Goal: Information Seeking & Learning: Learn about a topic

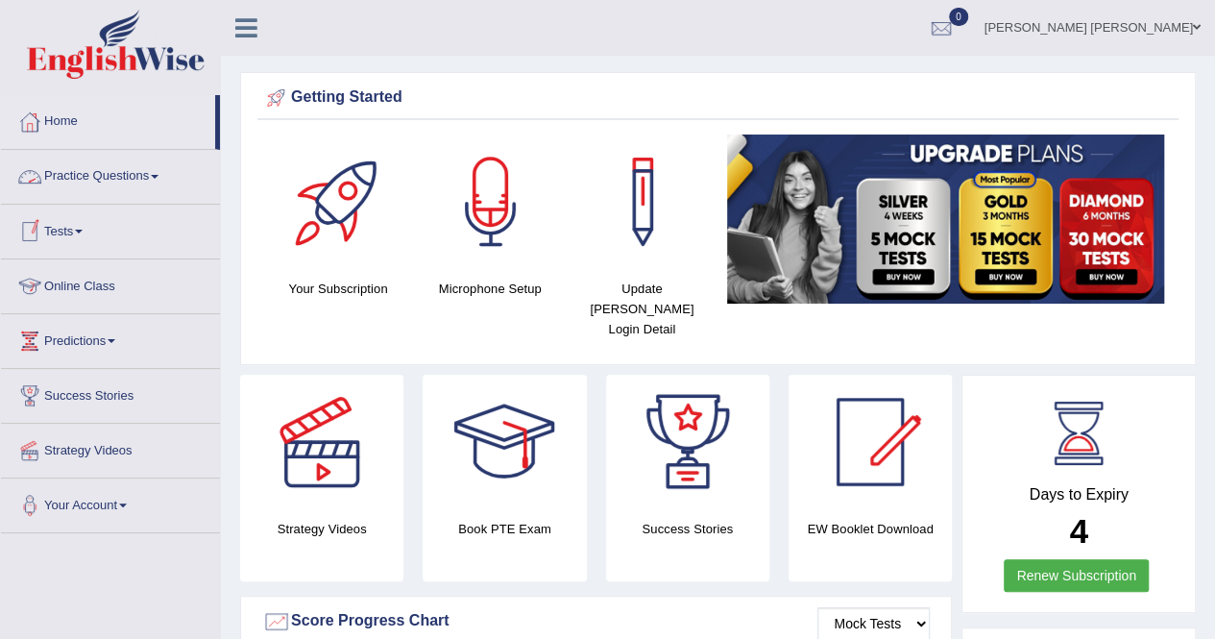
click at [77, 241] on link "Tests" at bounding box center [110, 229] width 219 height 48
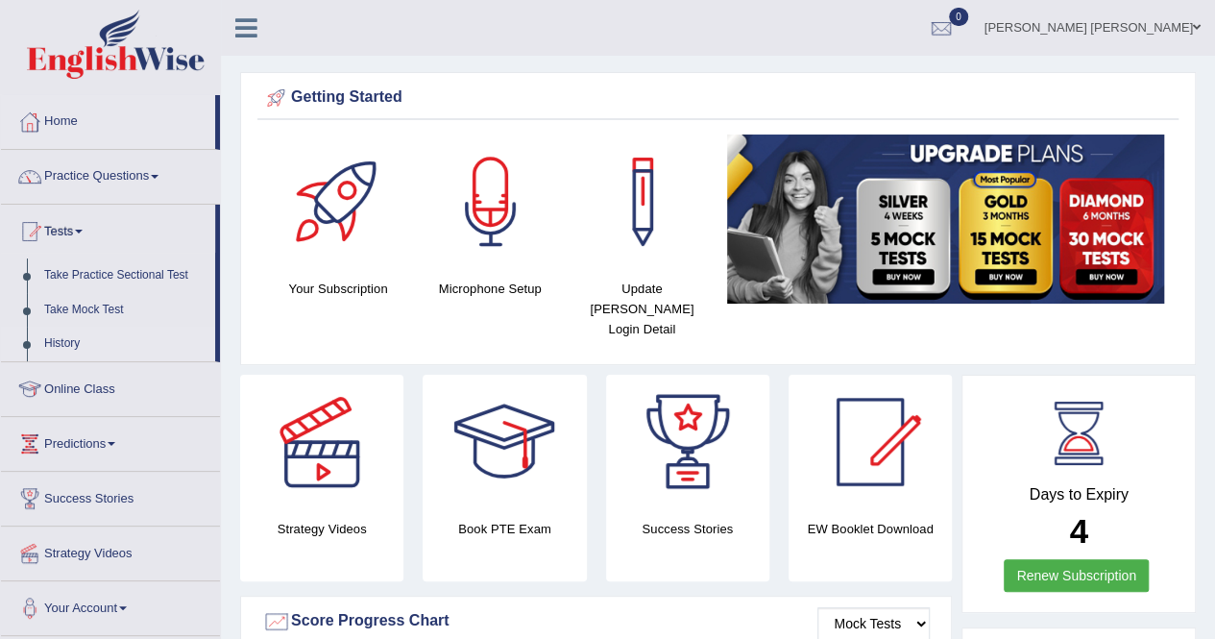
click at [79, 345] on link "History" at bounding box center [126, 344] width 180 height 35
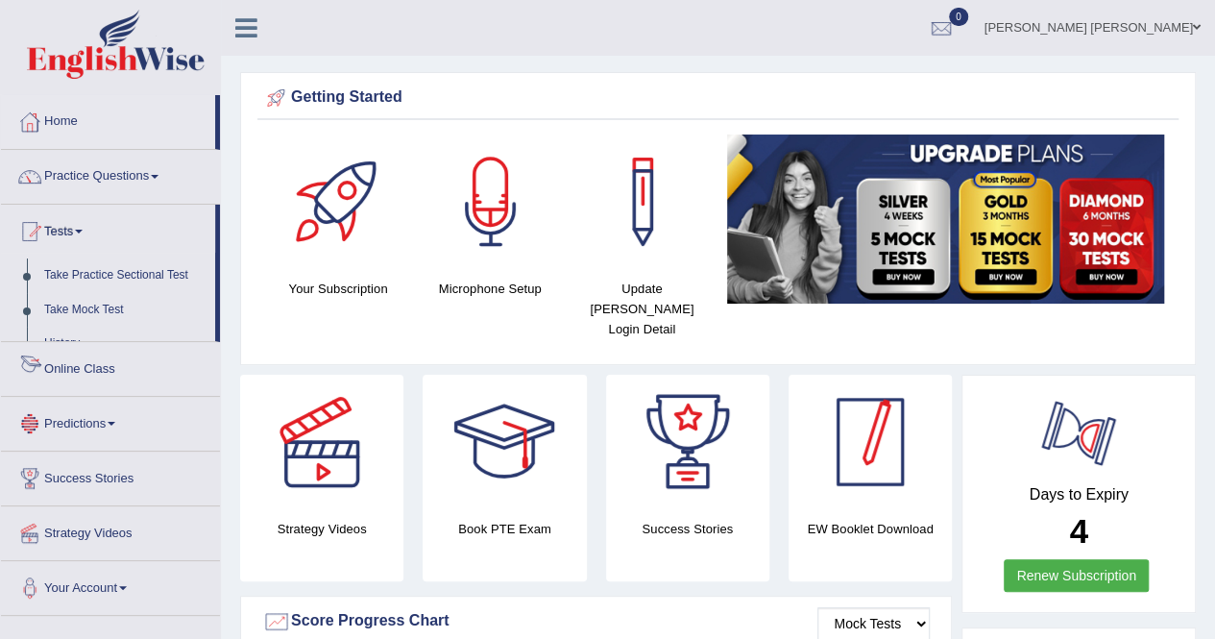
scroll to position [83, 0]
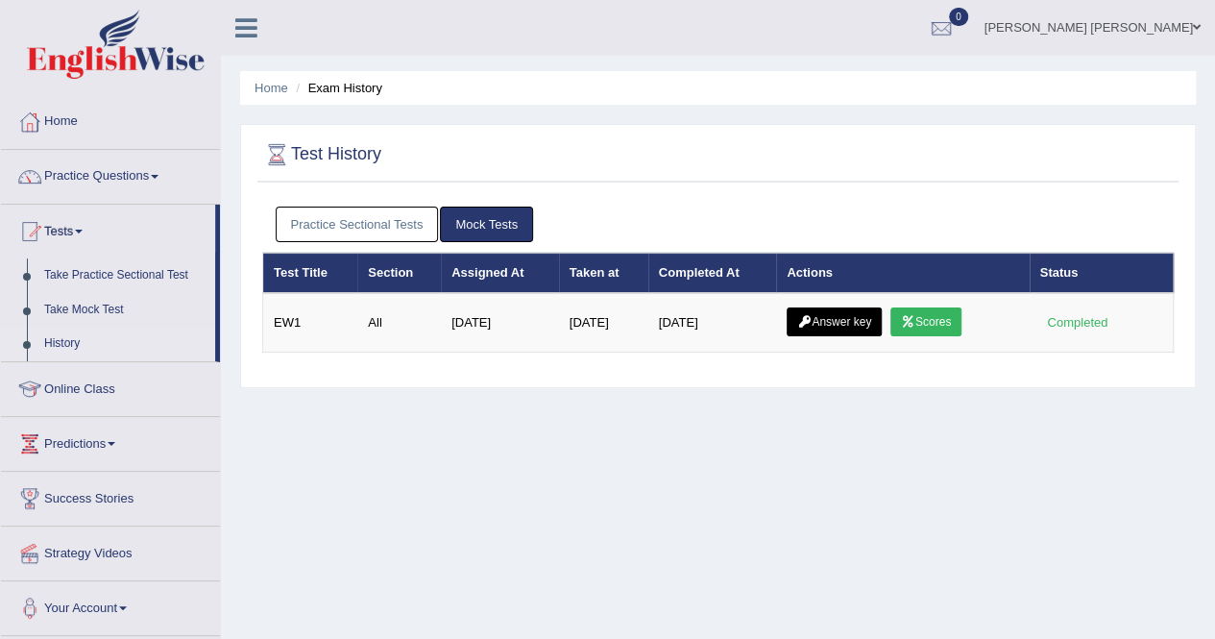
click at [402, 233] on link "Practice Sectional Tests" at bounding box center [357, 225] width 163 height 36
drag, startPoint x: 441, startPoint y: 223, endPoint x: 430, endPoint y: 222, distance: 10.6
click at [439, 223] on li "Practice Sectional Tests" at bounding box center [358, 225] width 165 height 36
click at [425, 223] on link "Practice Sectional Tests" at bounding box center [357, 225] width 163 height 36
click at [356, 219] on link "Practice Sectional Tests" at bounding box center [357, 225] width 163 height 36
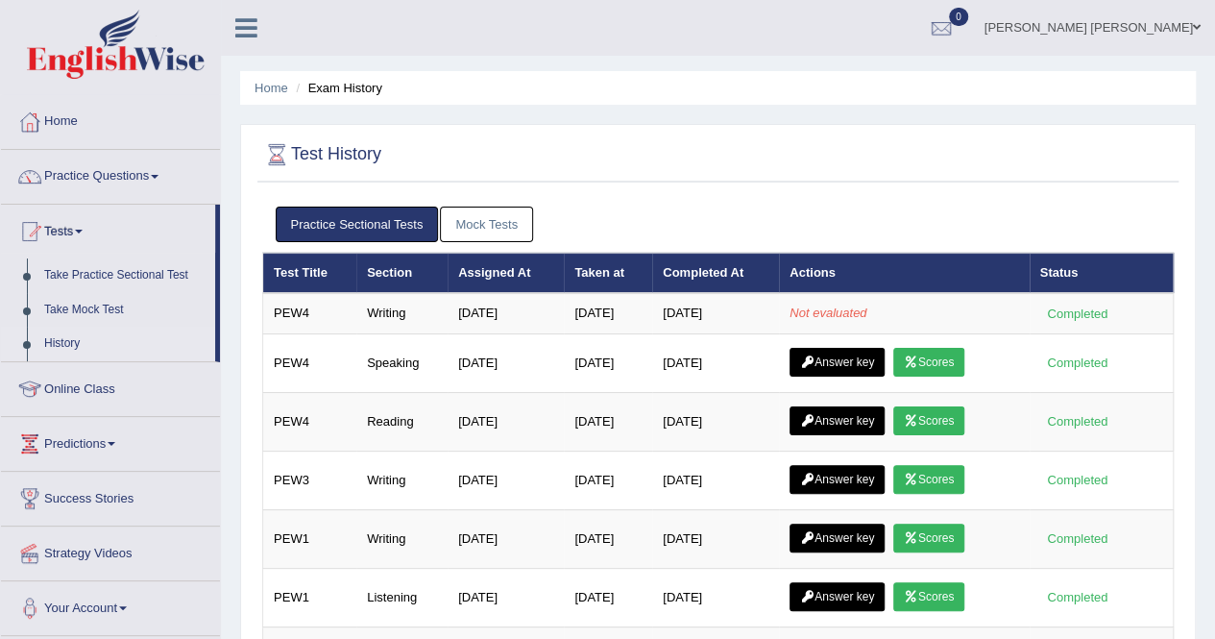
click at [493, 234] on link "Mock Tests" at bounding box center [486, 225] width 93 height 36
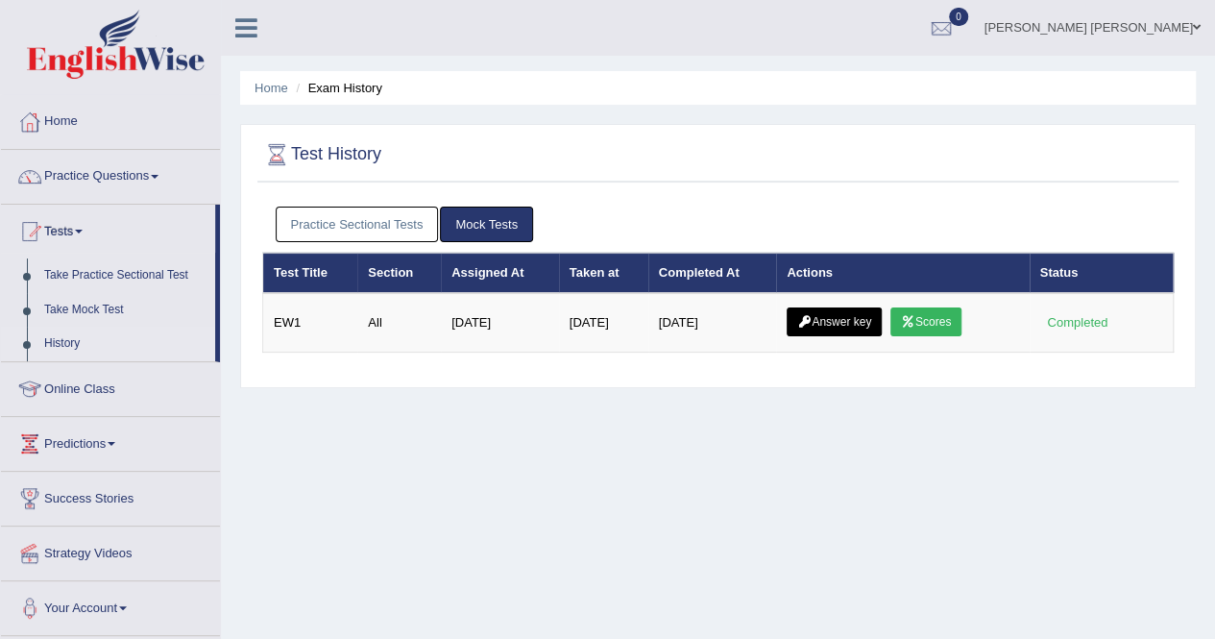
click at [308, 218] on link "Practice Sectional Tests" at bounding box center [357, 225] width 163 height 36
click at [327, 216] on link "Practice Sectional Tests" at bounding box center [357, 225] width 163 height 36
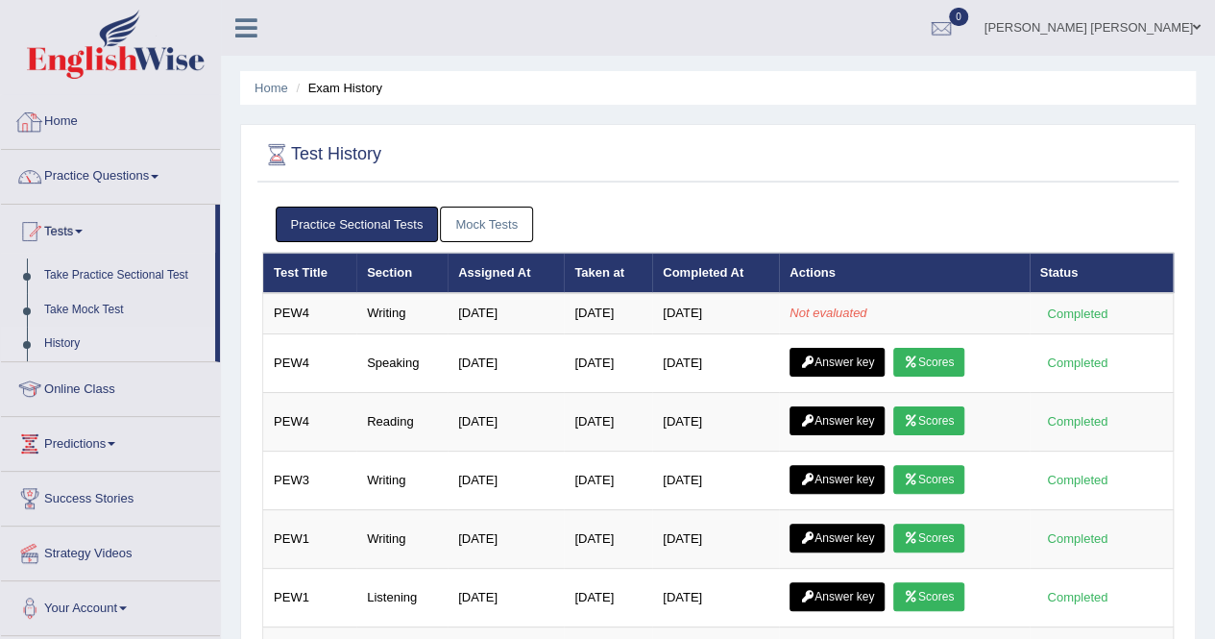
click at [525, 218] on link "Mock Tests" at bounding box center [486, 225] width 93 height 36
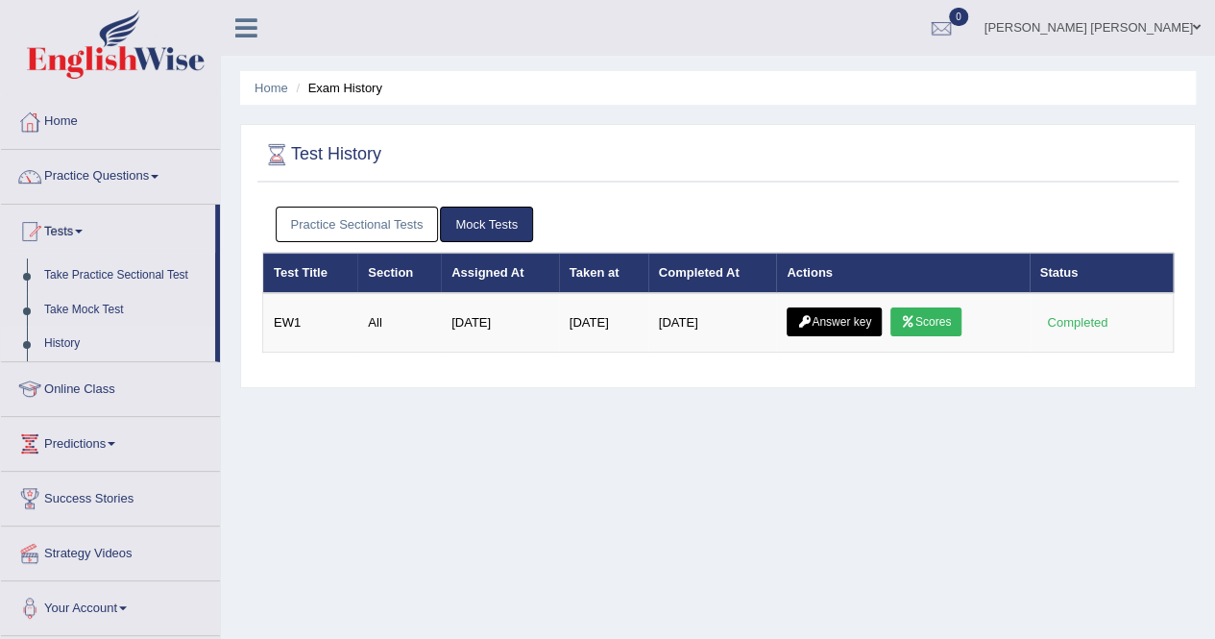
click at [357, 222] on link "Practice Sectional Tests" at bounding box center [357, 225] width 163 height 36
click at [348, 220] on link "Practice Sectional Tests" at bounding box center [357, 225] width 163 height 36
click at [324, 213] on link "Practice Sectional Tests" at bounding box center [357, 225] width 163 height 36
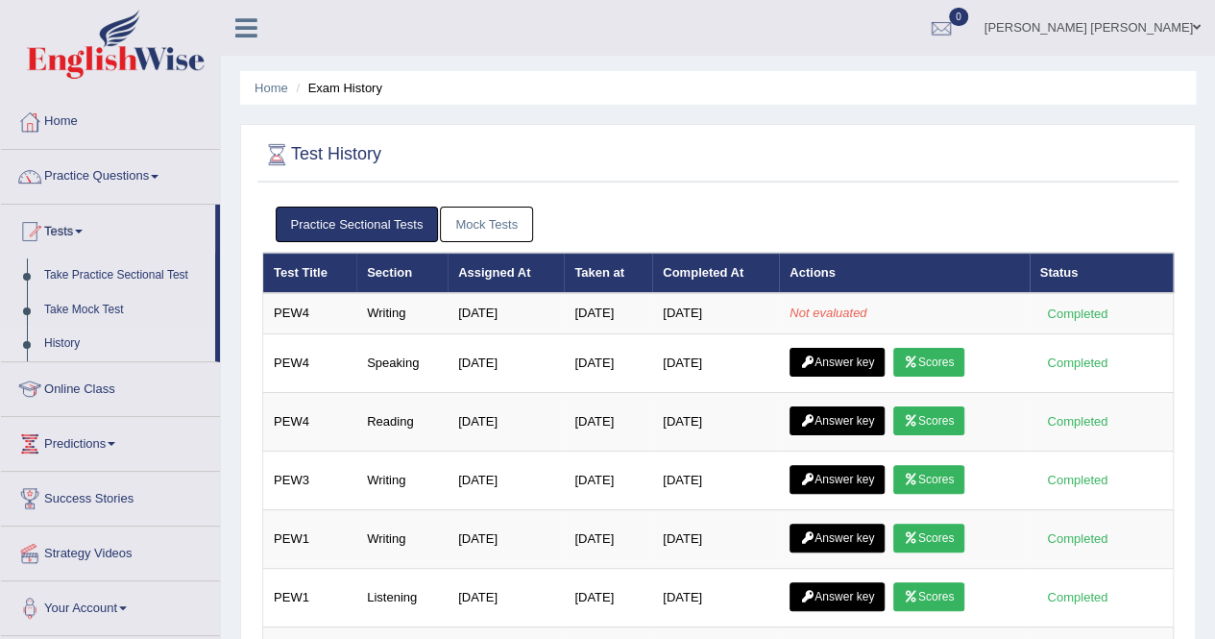
click at [970, 26] on link "0" at bounding box center [942, 25] width 58 height 50
click at [863, 75] on strong "See All Alerts" at bounding box center [819, 80] width 85 height 15
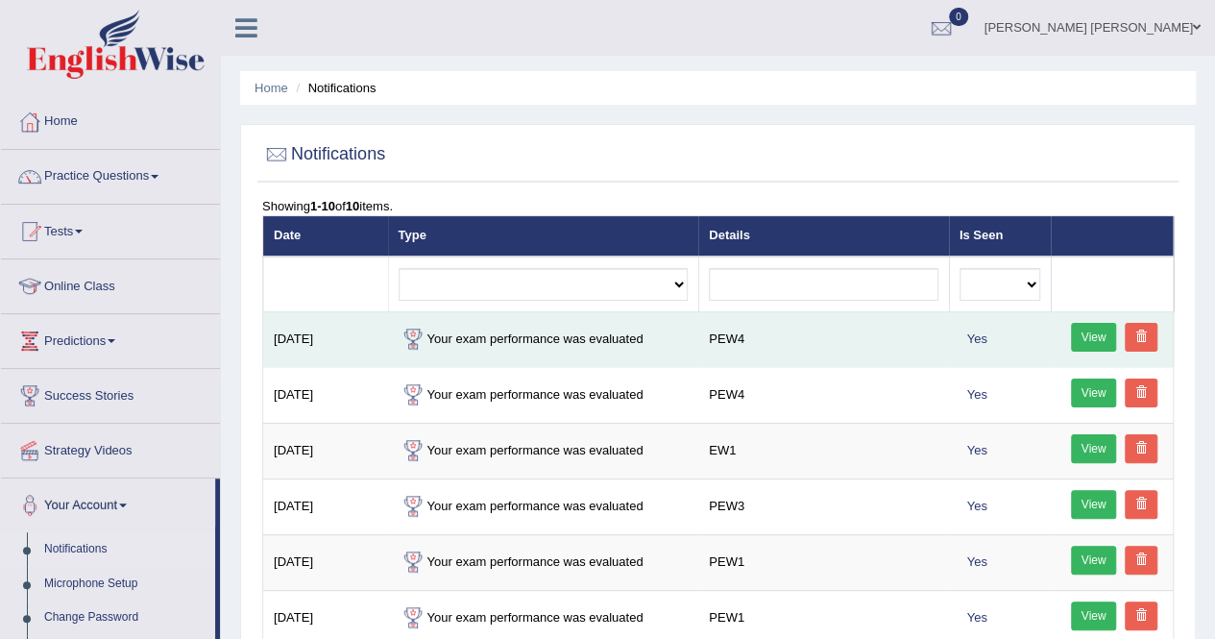
click at [1096, 335] on link "View" at bounding box center [1094, 337] width 46 height 29
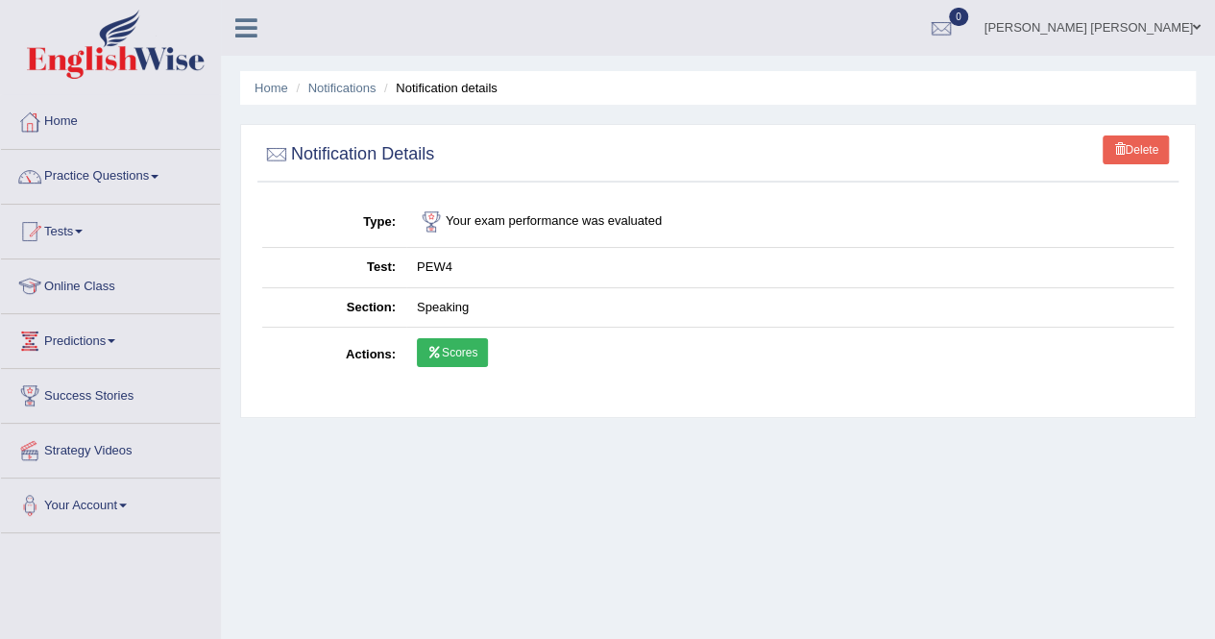
click at [474, 350] on link "Scores" at bounding box center [452, 352] width 71 height 29
click at [69, 228] on link "Tests" at bounding box center [110, 229] width 219 height 48
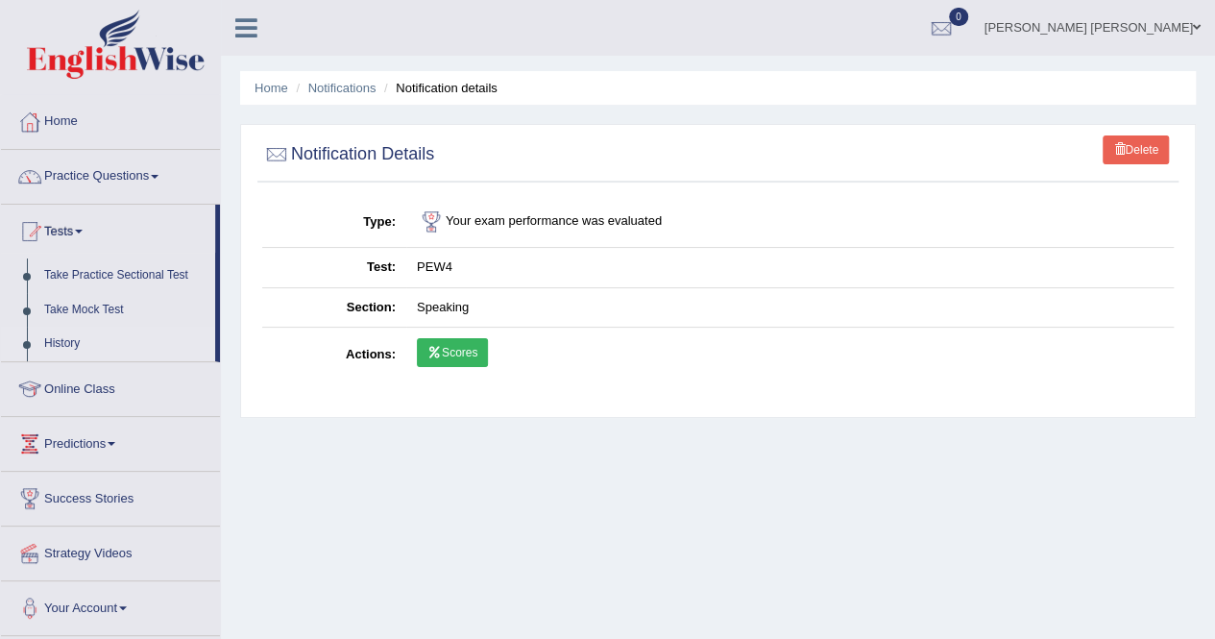
click at [73, 337] on link "History" at bounding box center [126, 344] width 180 height 35
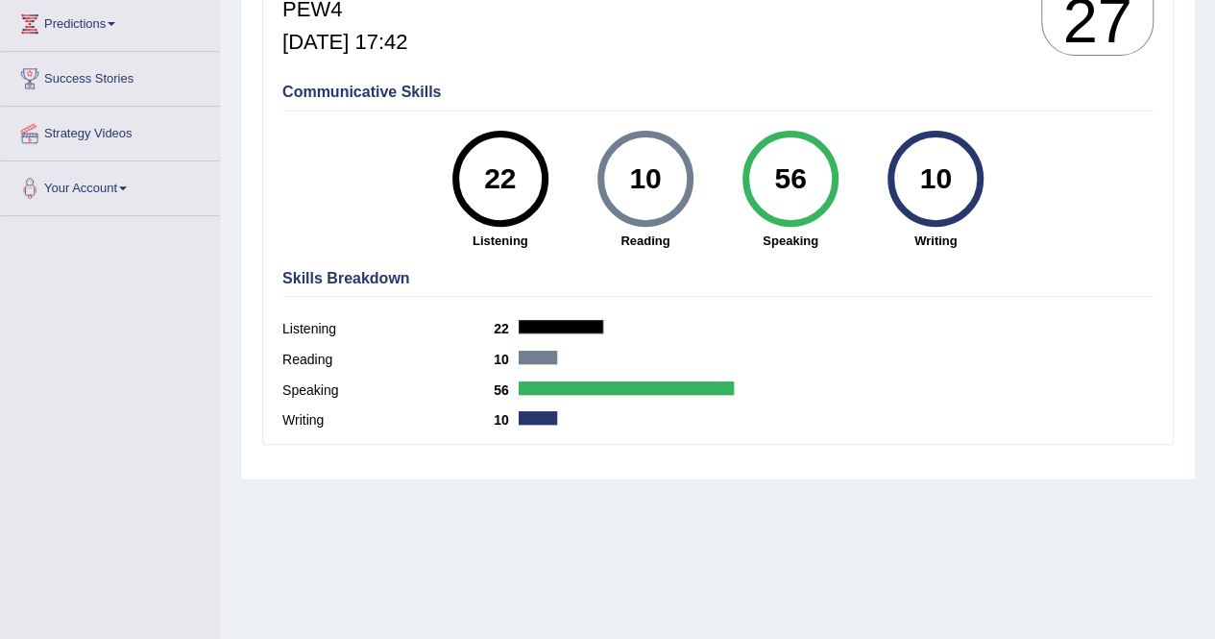
scroll to position [273, 0]
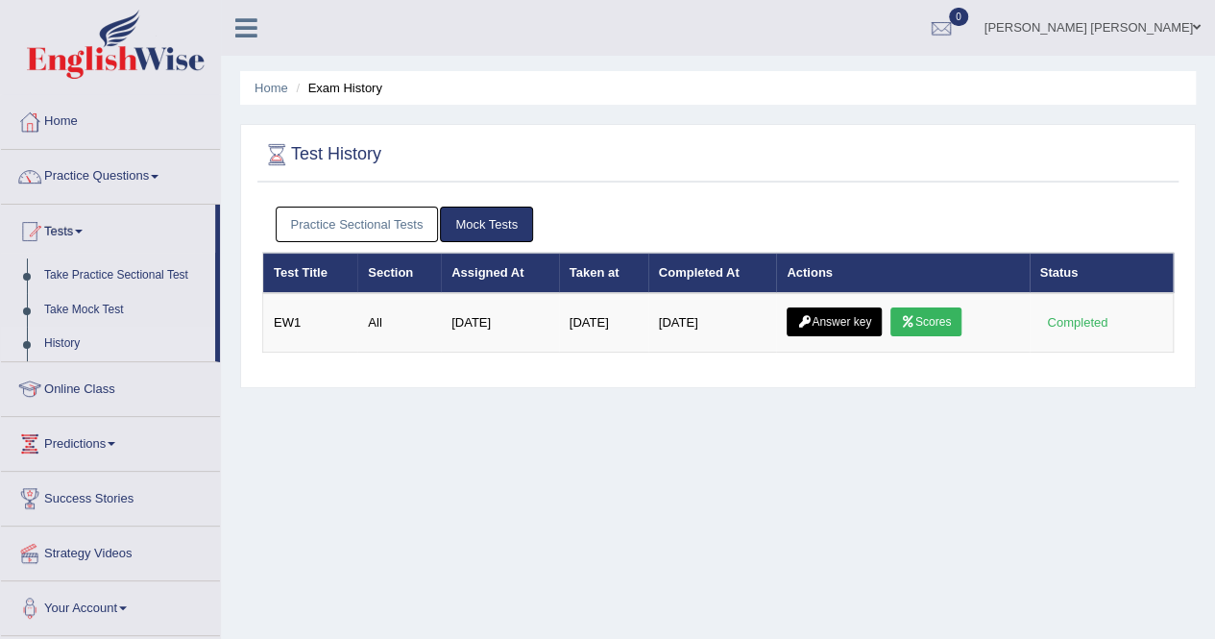
click at [326, 235] on link "Practice Sectional Tests" at bounding box center [357, 225] width 163 height 36
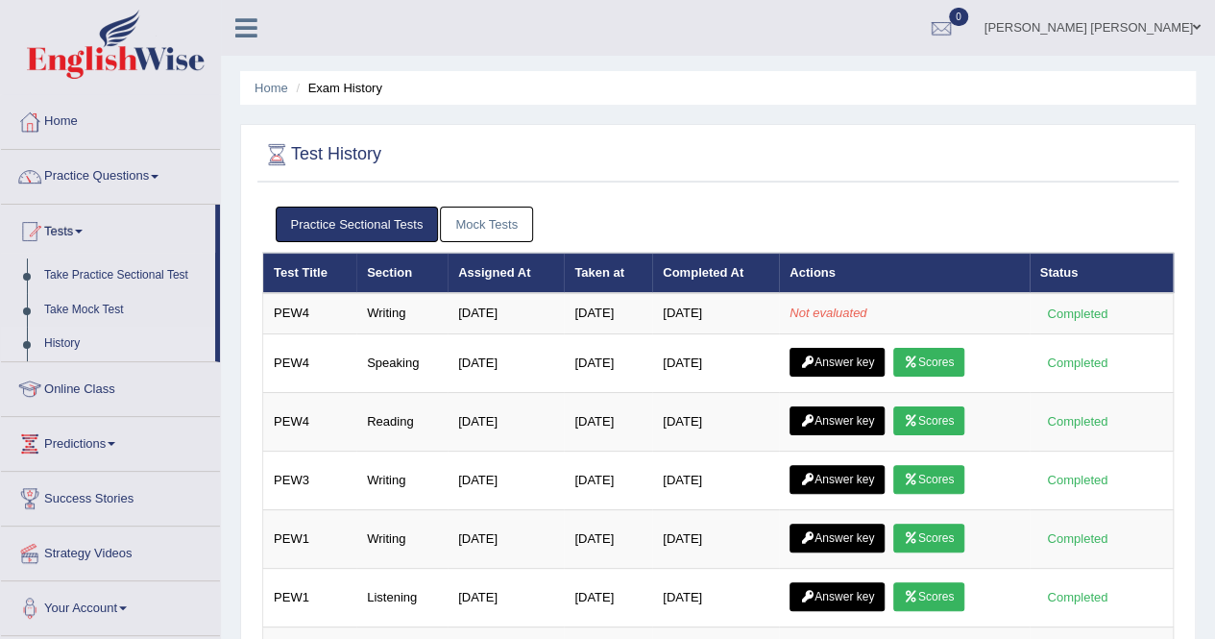
click at [444, 218] on link "Mock Tests" at bounding box center [486, 225] width 93 height 36
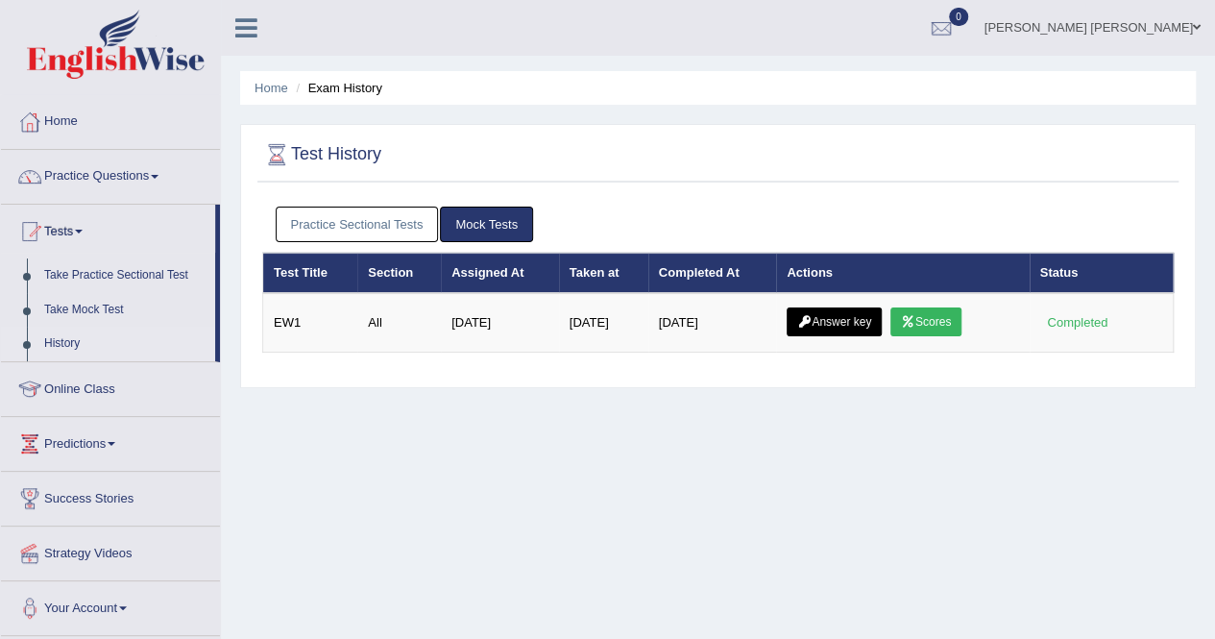
click at [382, 228] on link "Practice Sectional Tests" at bounding box center [357, 225] width 163 height 36
click at [365, 232] on link "Practice Sectional Tests" at bounding box center [357, 225] width 163 height 36
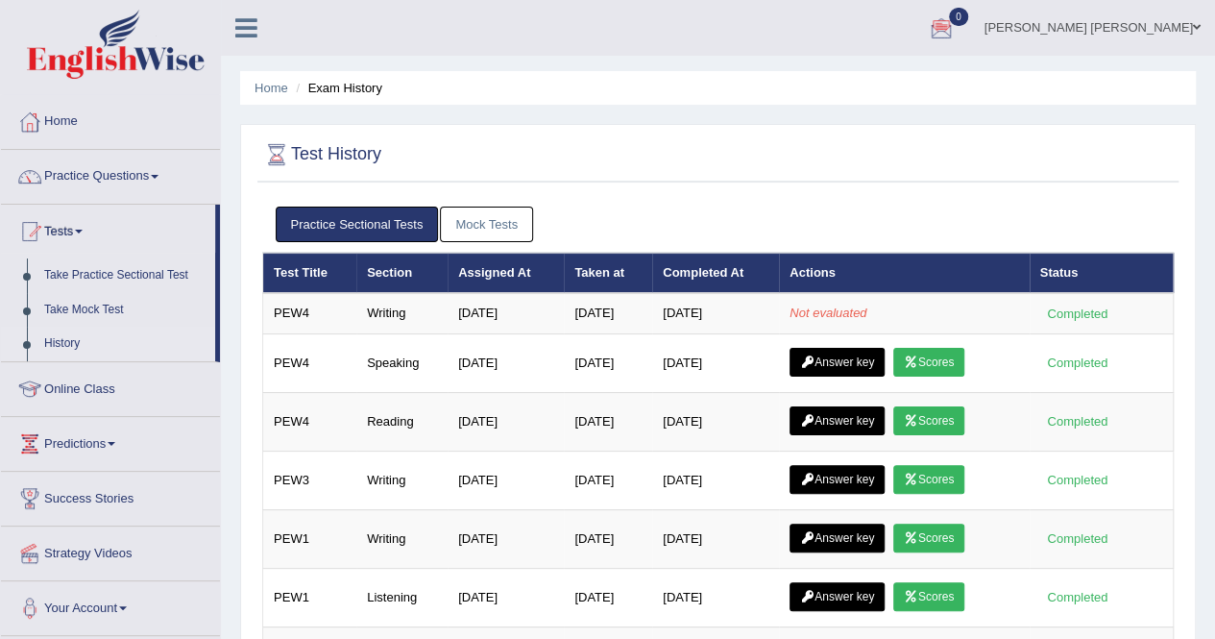
click at [489, 227] on link "Mock Tests" at bounding box center [486, 225] width 93 height 36
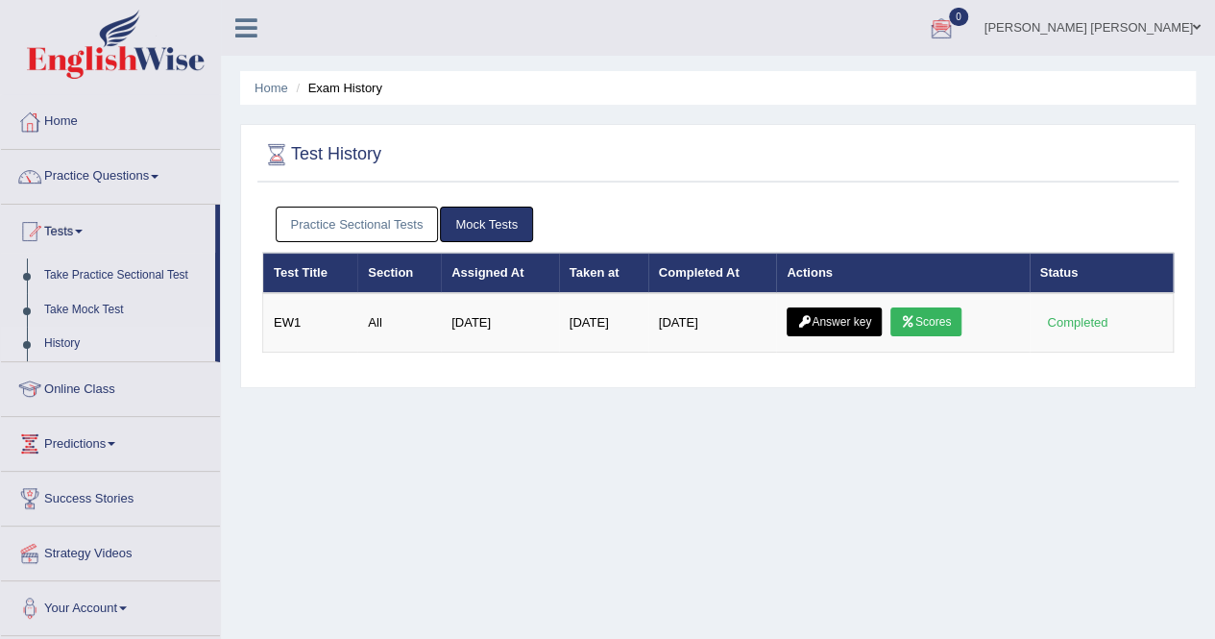
click at [402, 215] on link "Practice Sectional Tests" at bounding box center [357, 225] width 163 height 36
click at [353, 235] on link "Practice Sectional Tests" at bounding box center [357, 225] width 163 height 36
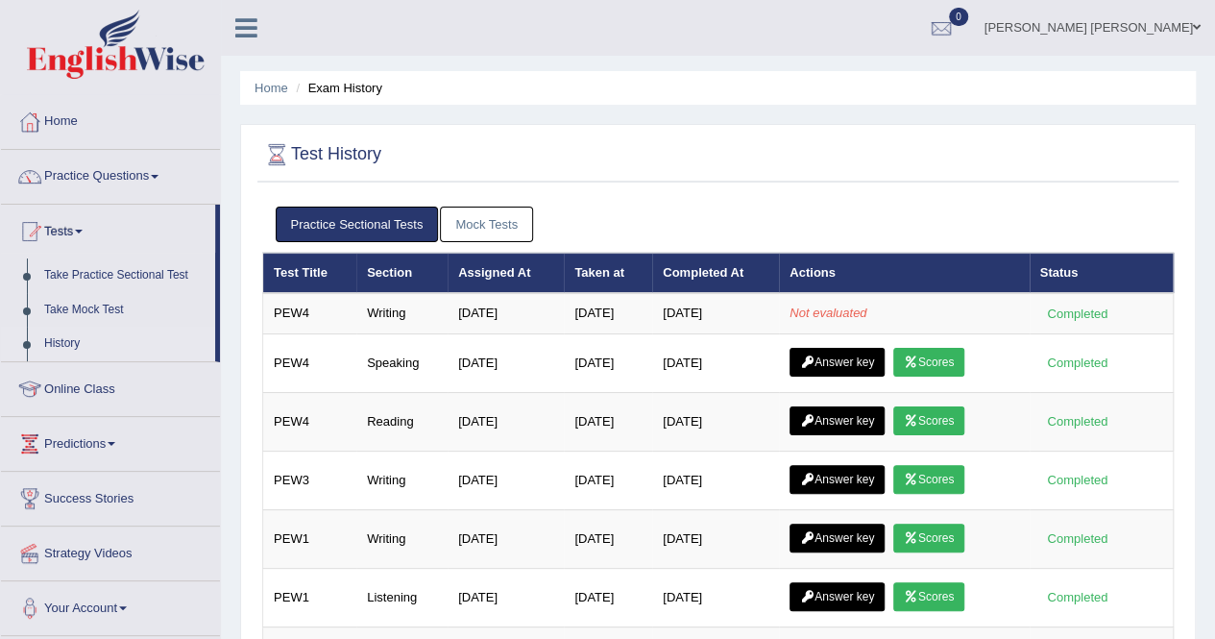
click at [496, 227] on link "Mock Tests" at bounding box center [486, 225] width 93 height 36
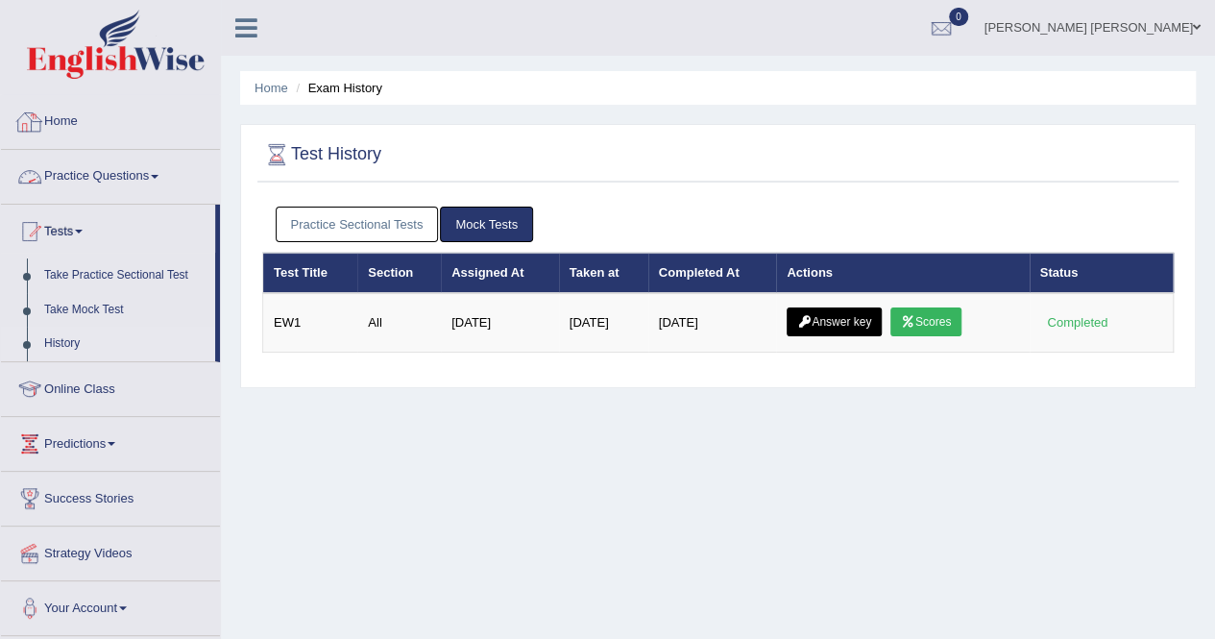
click at [79, 132] on link "Home" at bounding box center [110, 119] width 219 height 48
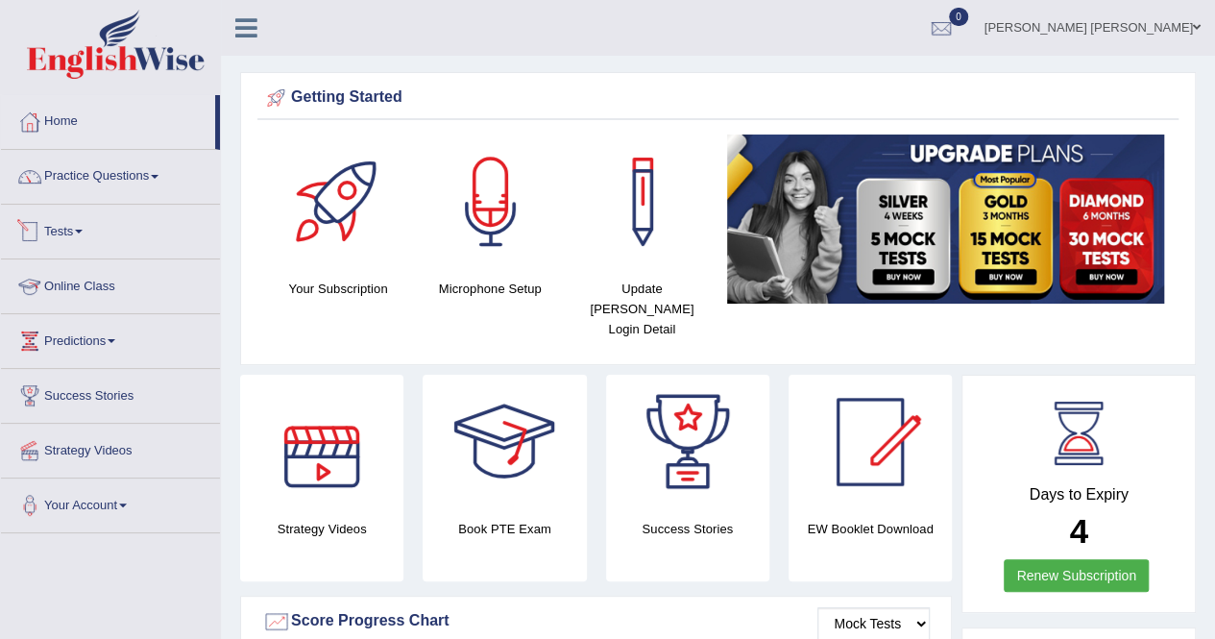
click at [85, 224] on link "Tests" at bounding box center [110, 229] width 219 height 48
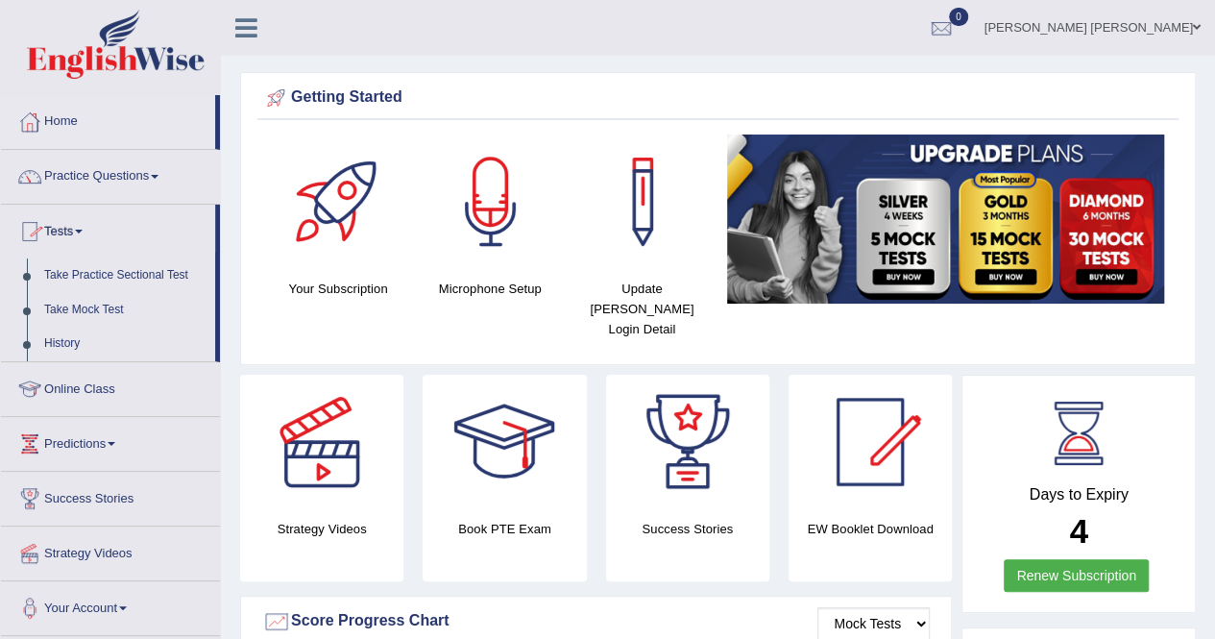
click at [79, 390] on link "Online Class" at bounding box center [110, 386] width 219 height 48
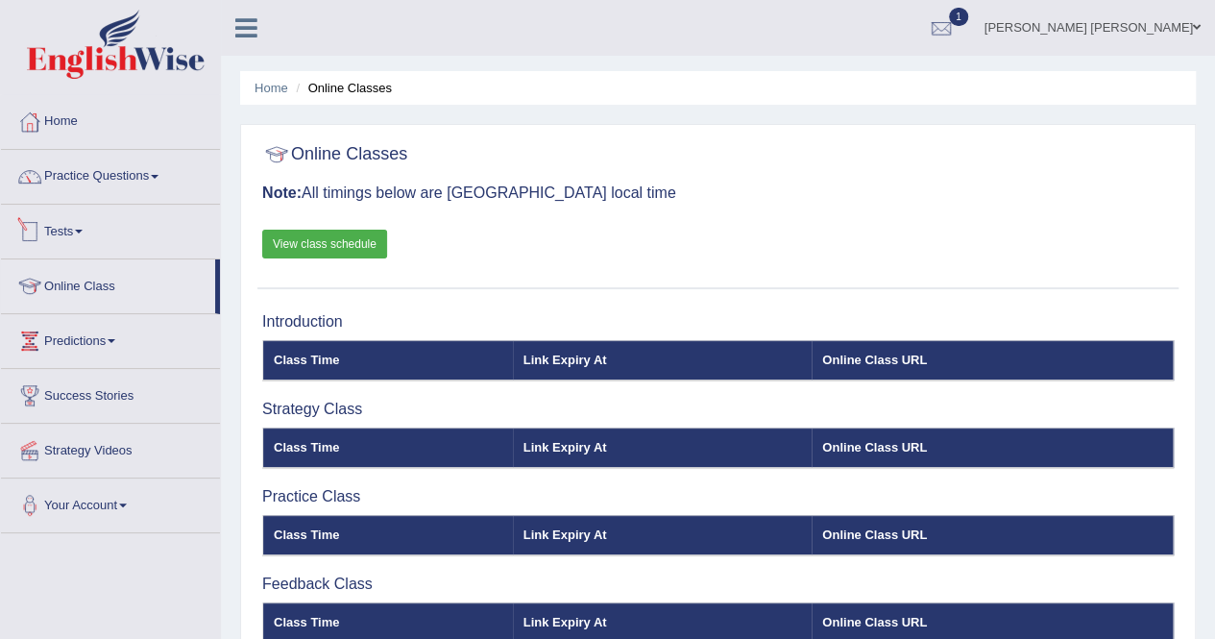
click at [69, 217] on link "Tests" at bounding box center [110, 229] width 219 height 48
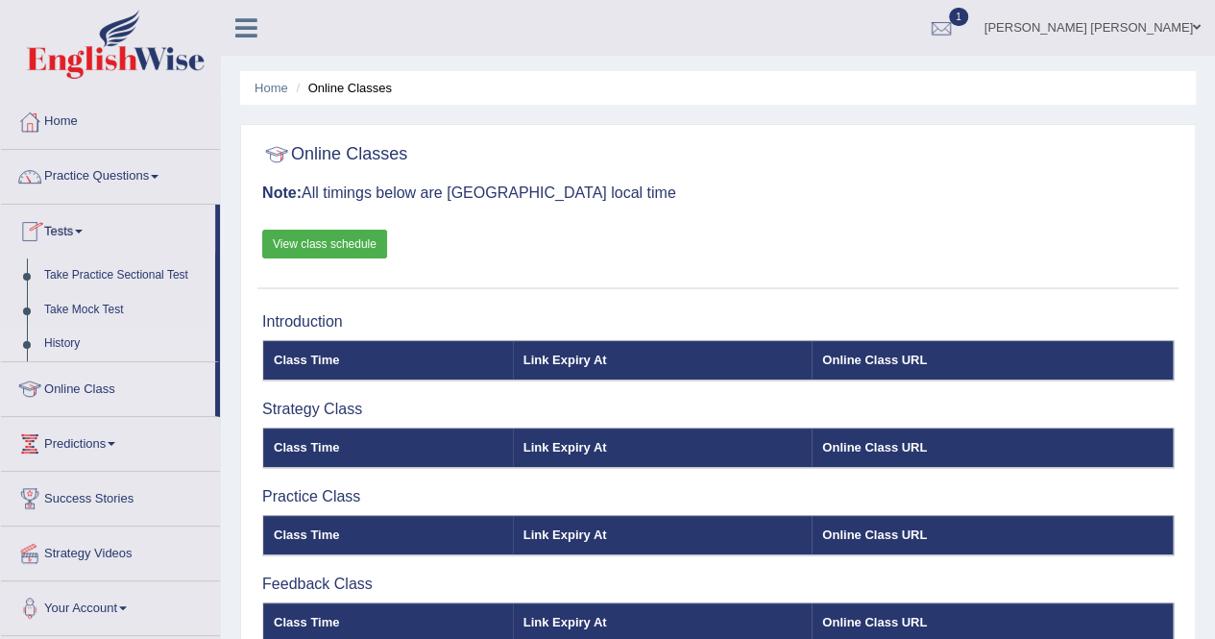
click at [81, 347] on link "History" at bounding box center [126, 344] width 180 height 35
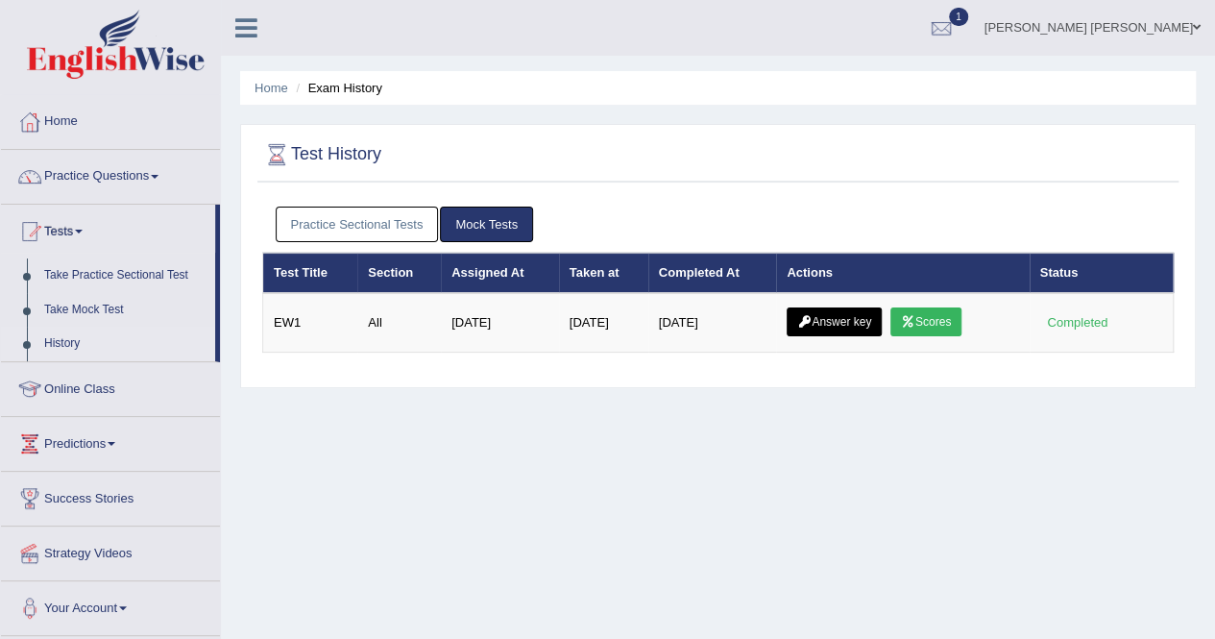
click at [401, 229] on link "Practice Sectional Tests" at bounding box center [357, 225] width 163 height 36
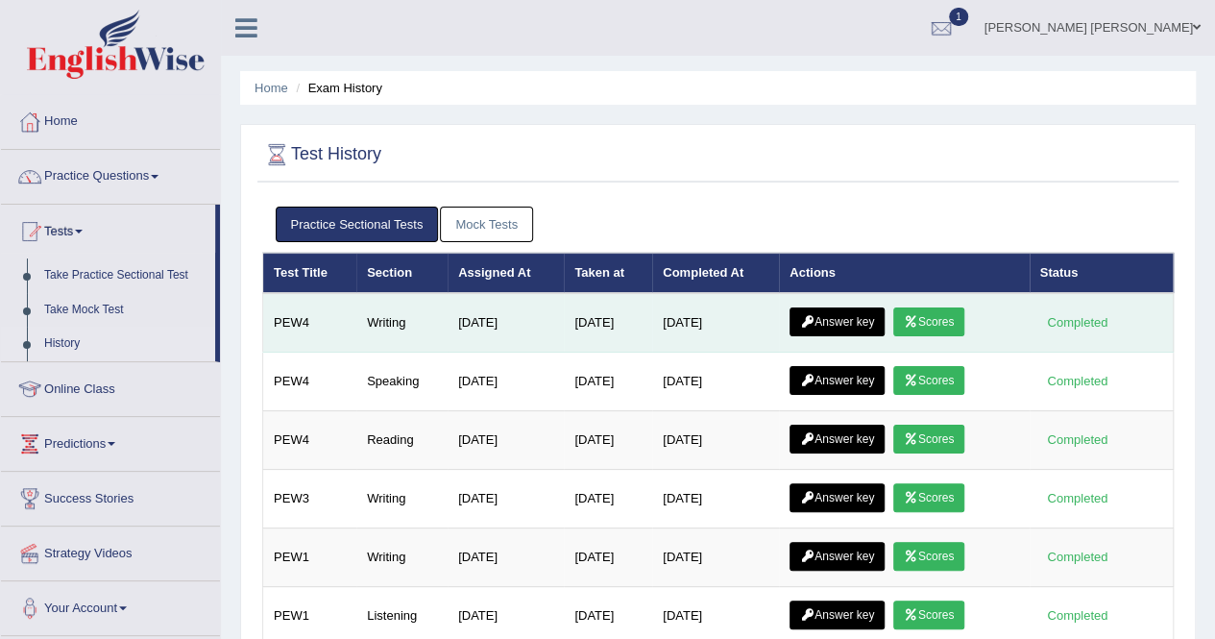
click at [946, 307] on link "Scores" at bounding box center [928, 321] width 71 height 29
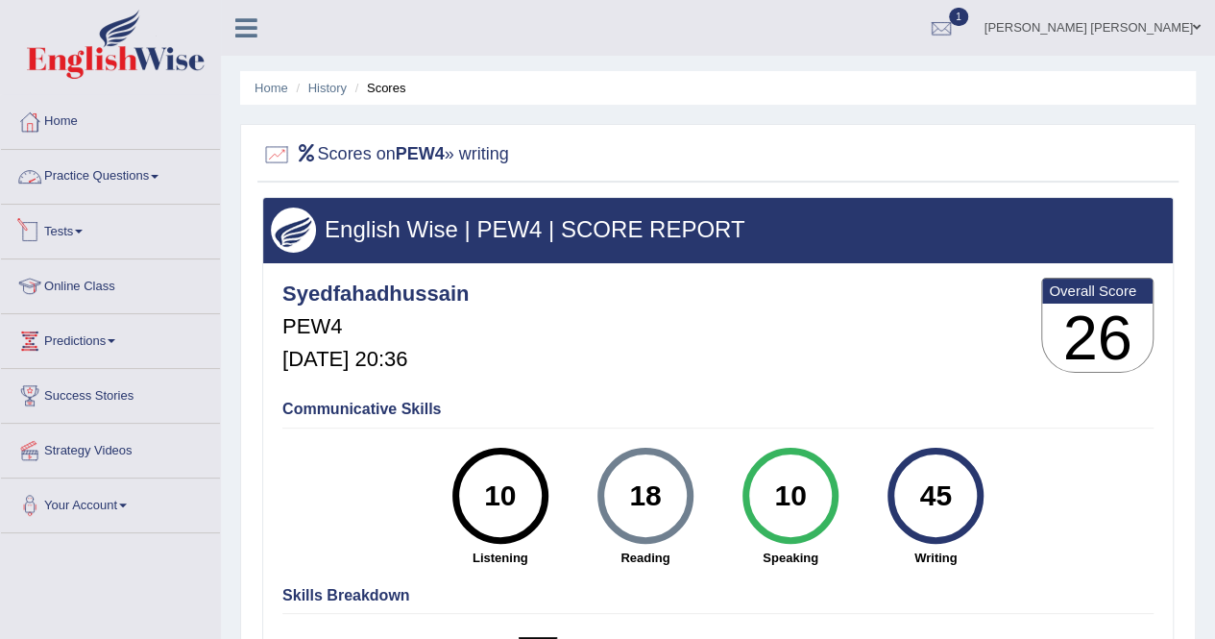
click at [78, 230] on link "Tests" at bounding box center [110, 229] width 219 height 48
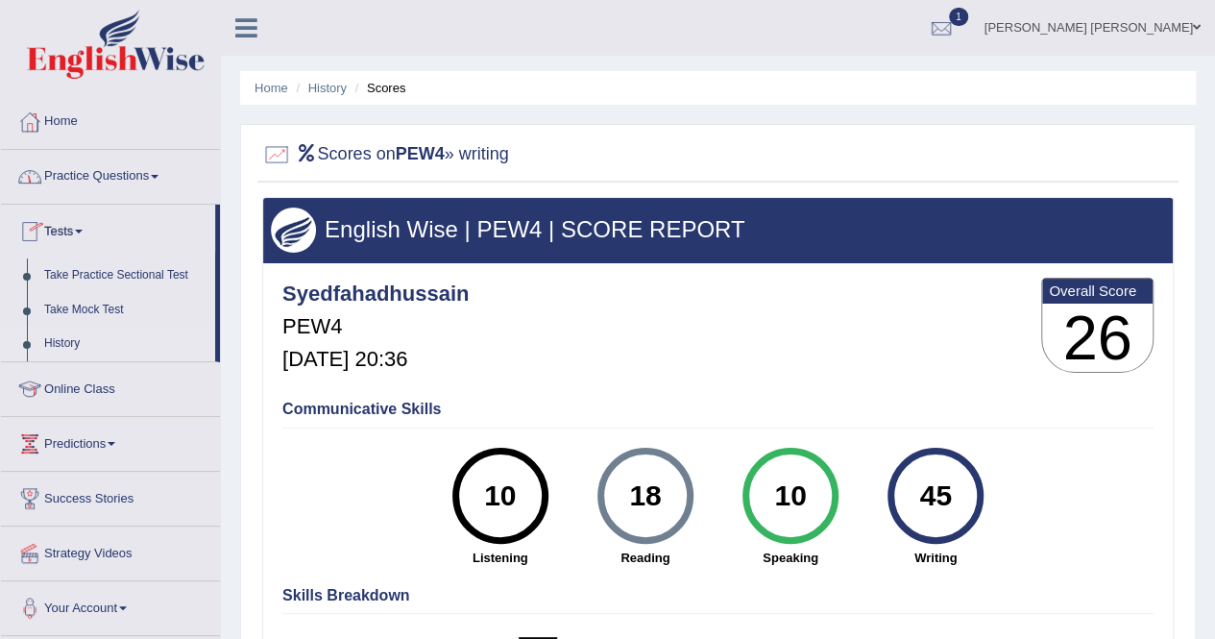
click at [81, 353] on link "History" at bounding box center [126, 344] width 180 height 35
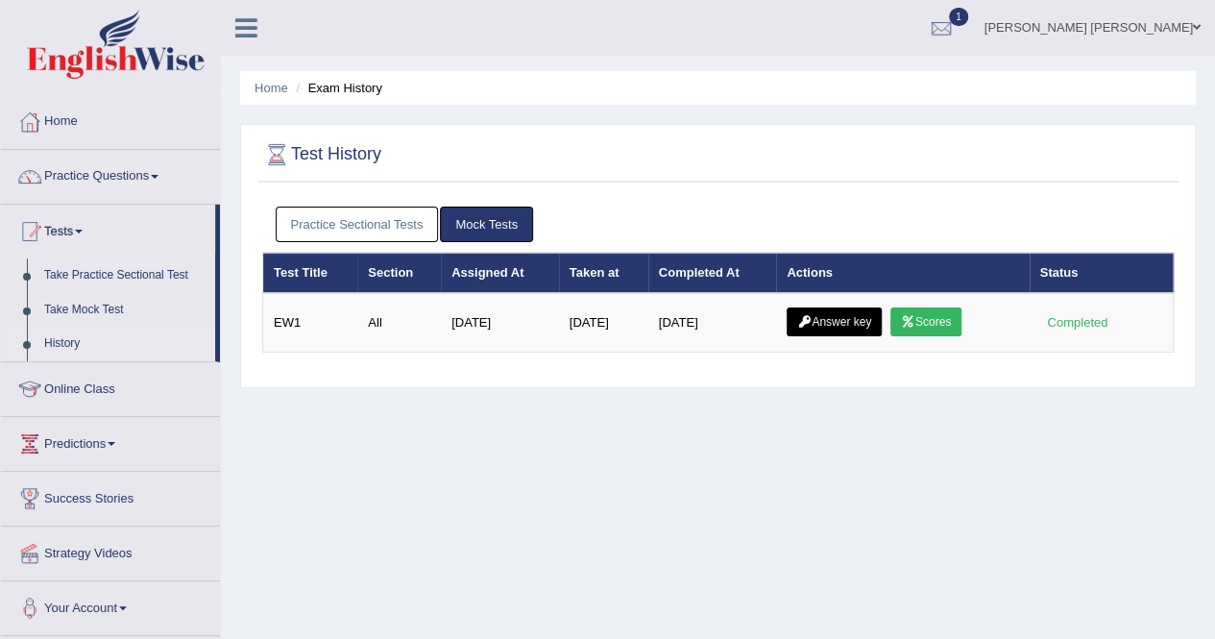
click at [362, 230] on link "Practice Sectional Tests" at bounding box center [357, 225] width 163 height 36
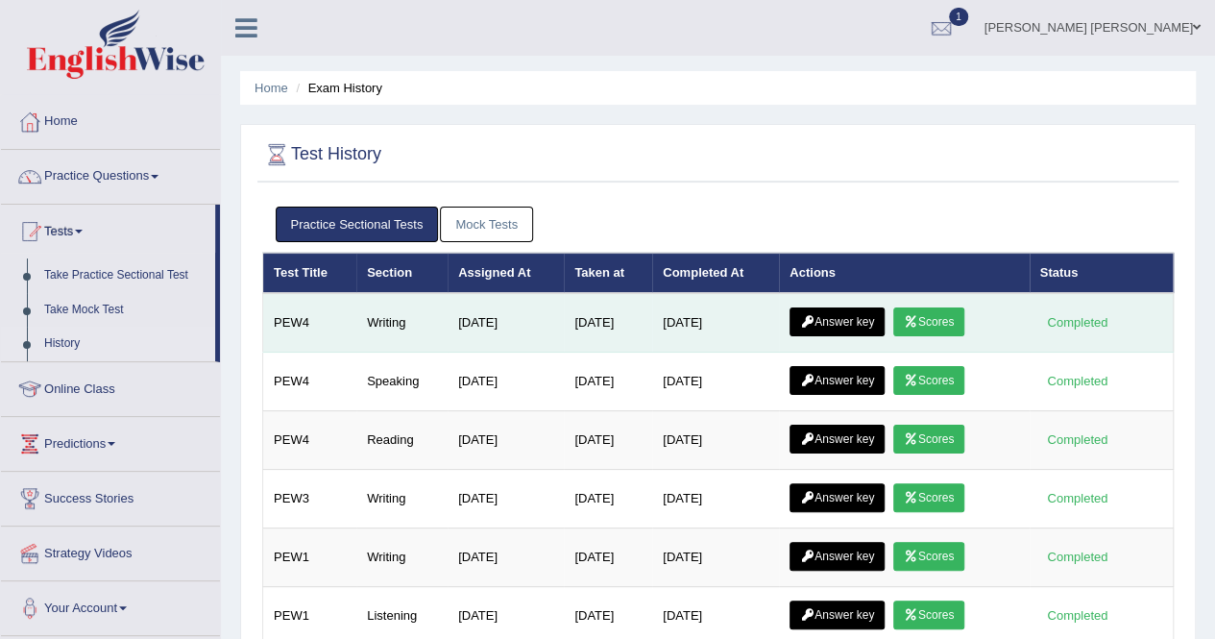
click at [842, 314] on link "Answer key" at bounding box center [837, 321] width 95 height 29
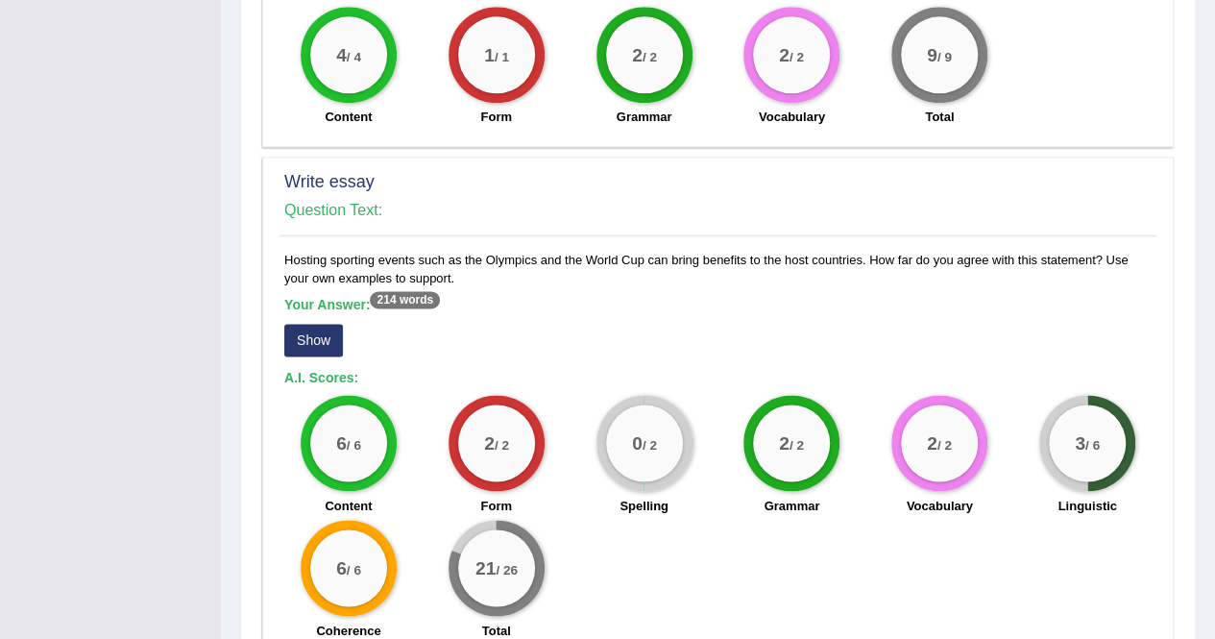
scroll to position [1341, 0]
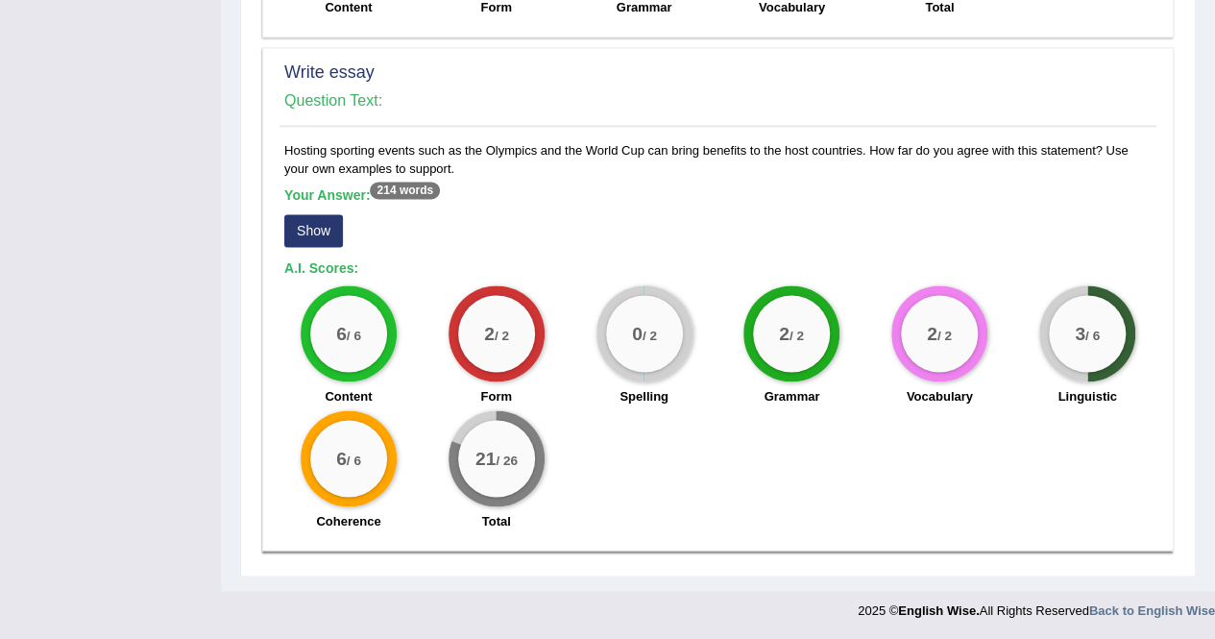
click at [335, 230] on button "Show" at bounding box center [313, 230] width 59 height 33
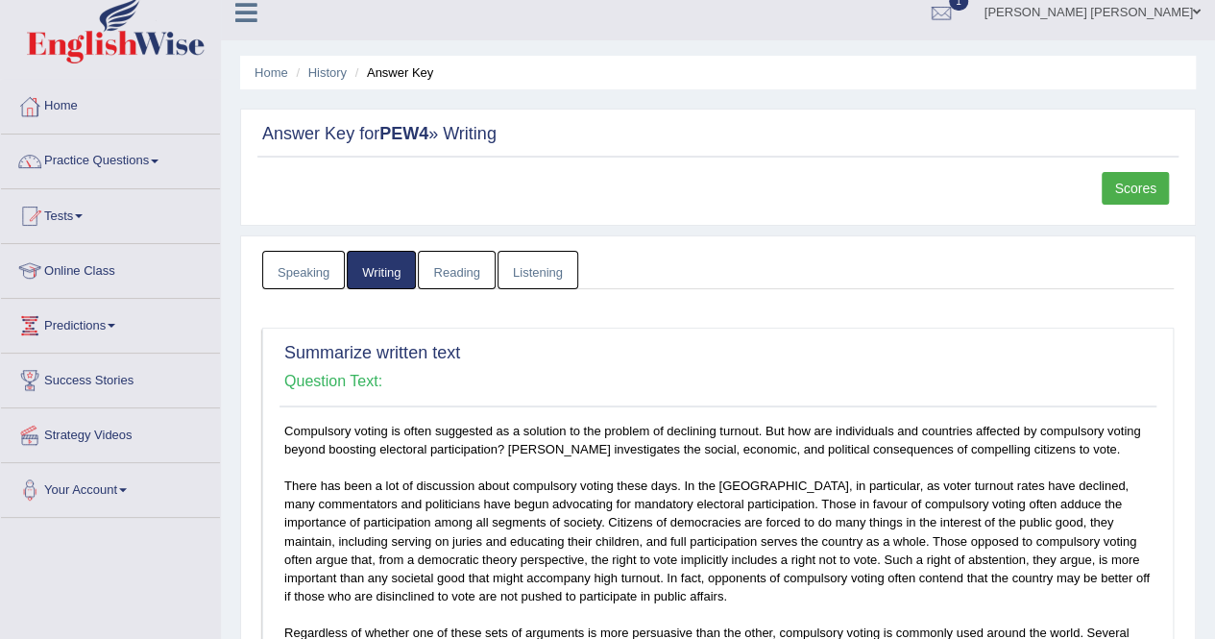
scroll to position [0, 0]
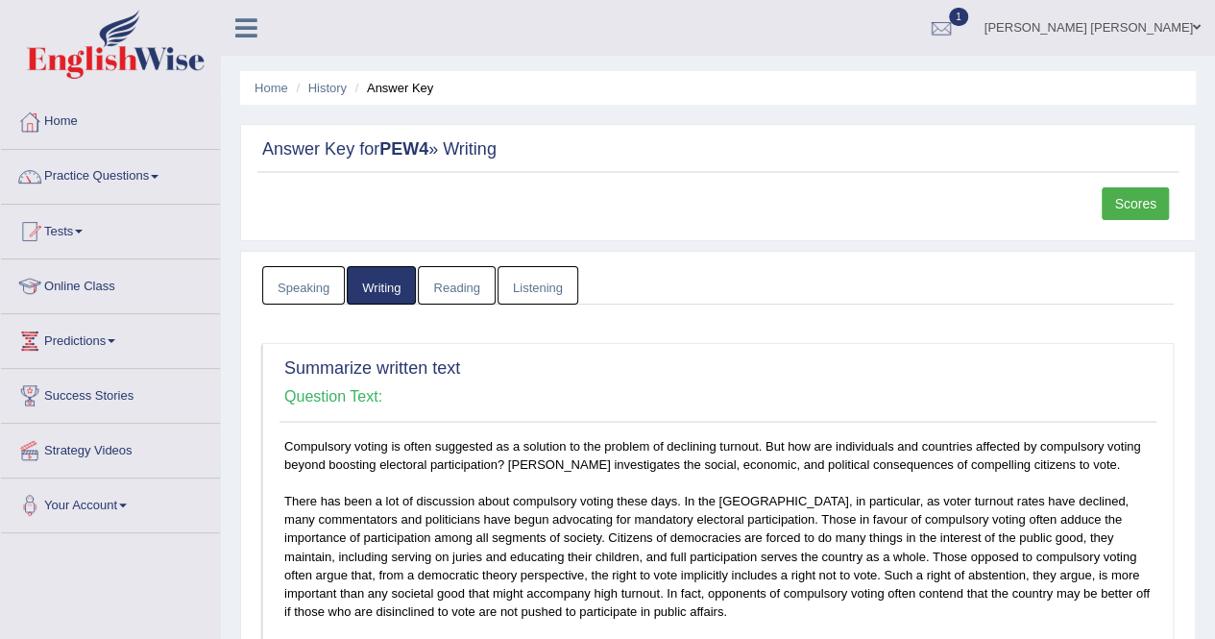
click at [1159, 207] on link "Scores" at bounding box center [1135, 203] width 67 height 33
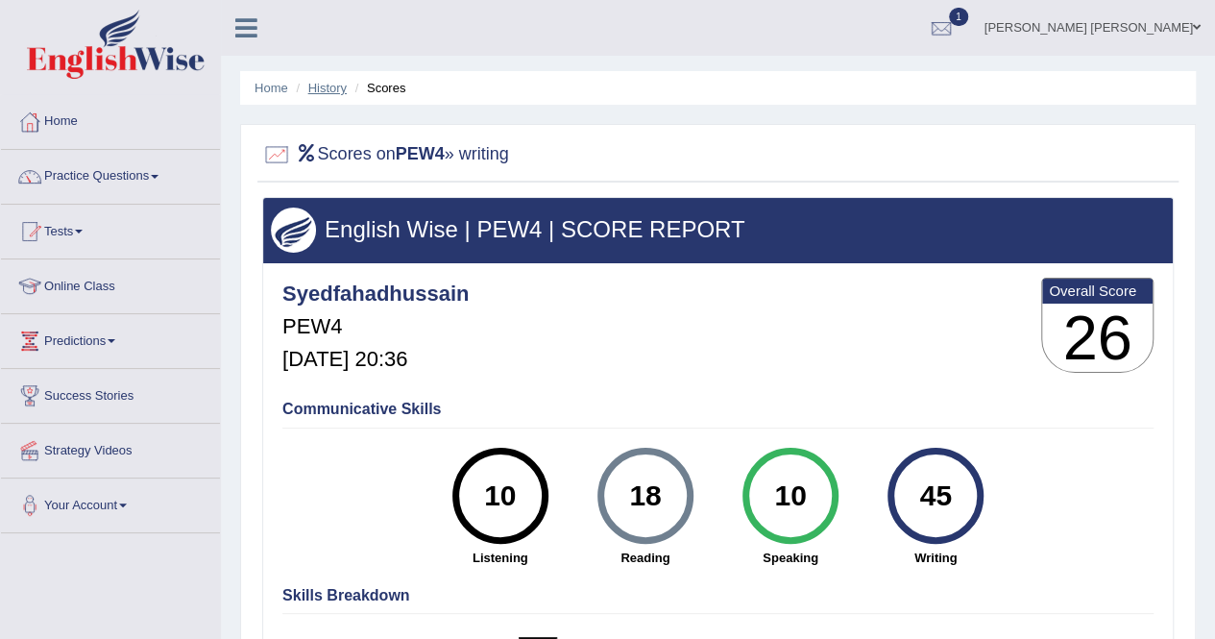
click at [336, 90] on link "History" at bounding box center [327, 88] width 38 height 14
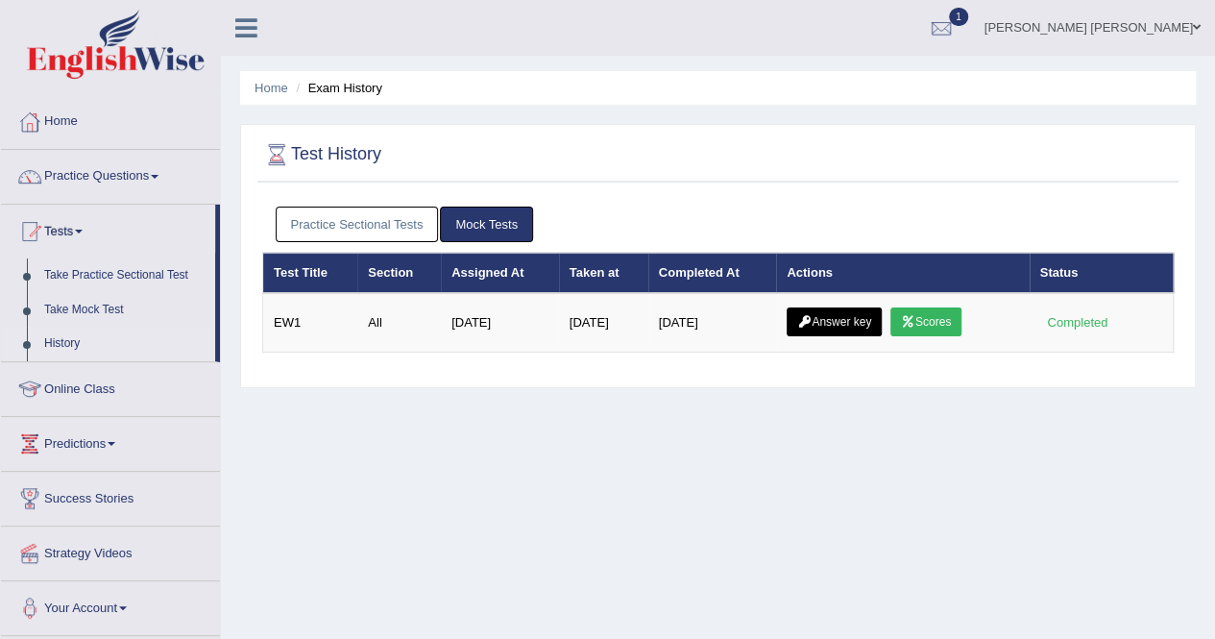
click at [377, 222] on link "Practice Sectional Tests" at bounding box center [357, 225] width 163 height 36
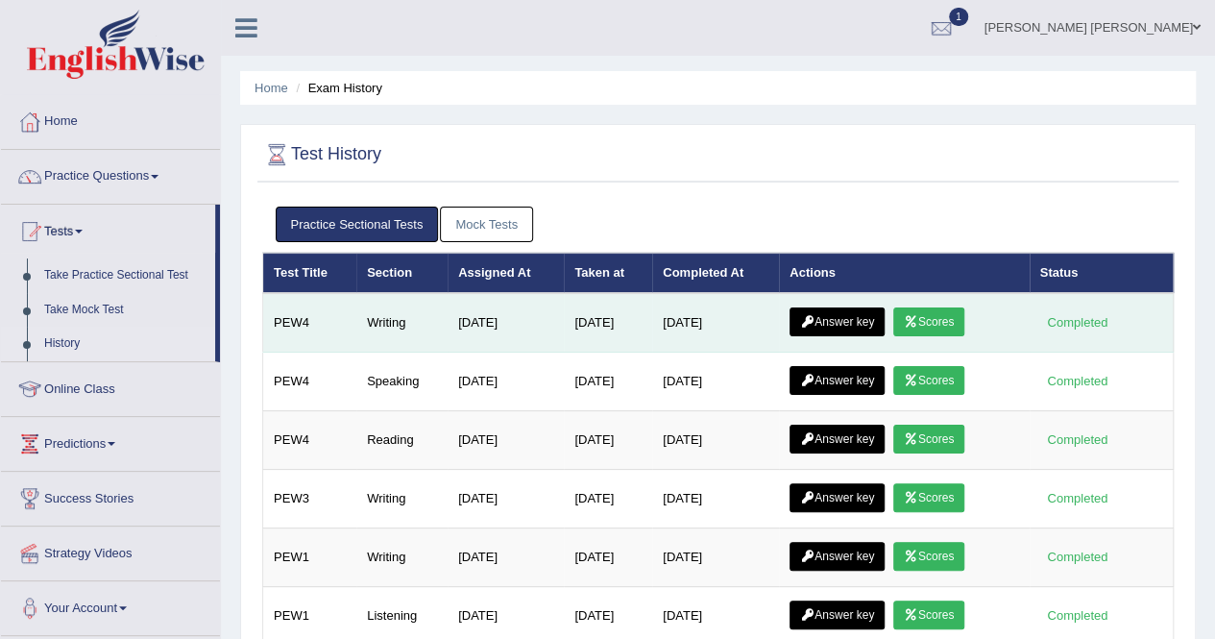
click at [817, 320] on link "Answer key" at bounding box center [837, 321] width 95 height 29
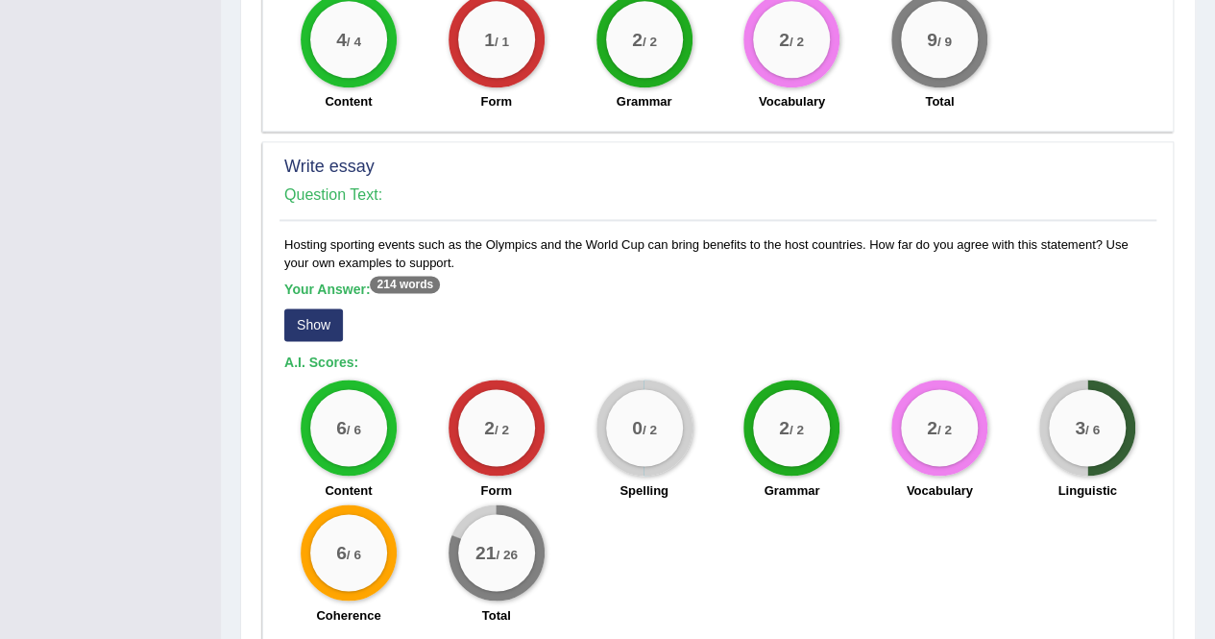
scroll to position [1341, 0]
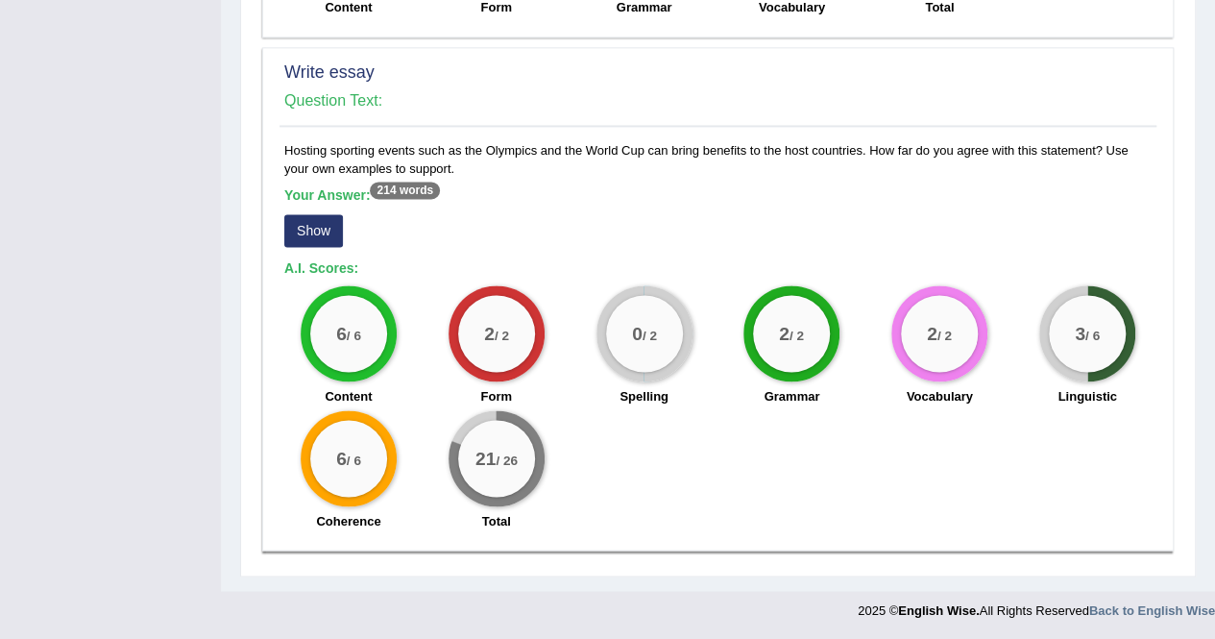
click at [325, 220] on button "Show" at bounding box center [313, 230] width 59 height 33
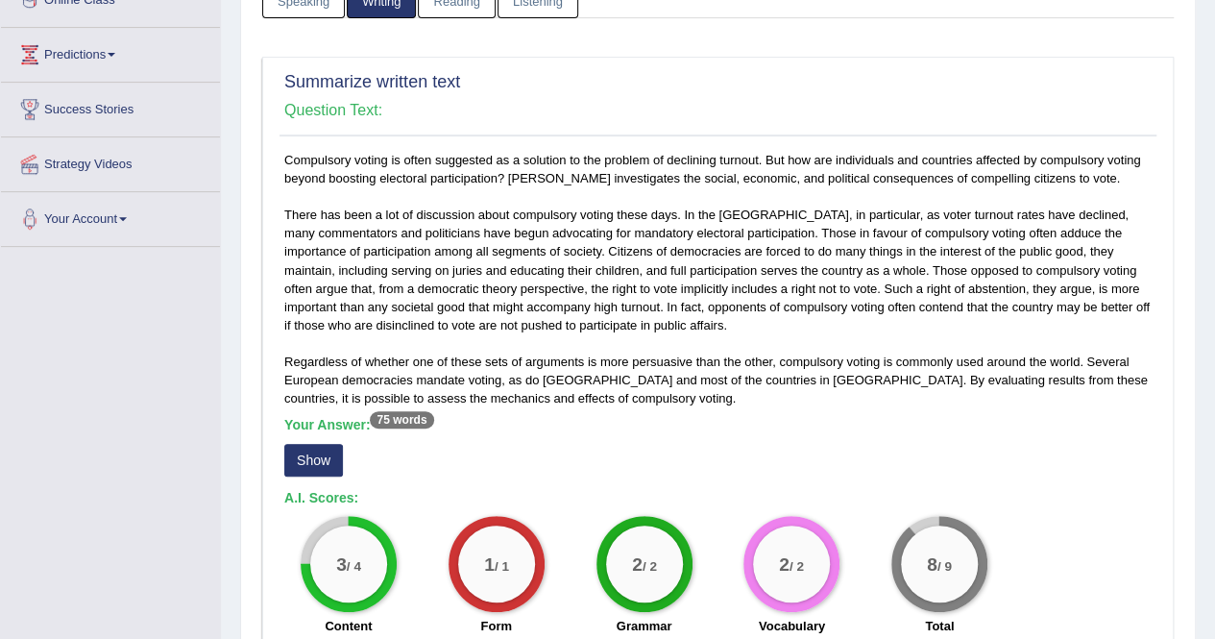
scroll to position [45, 0]
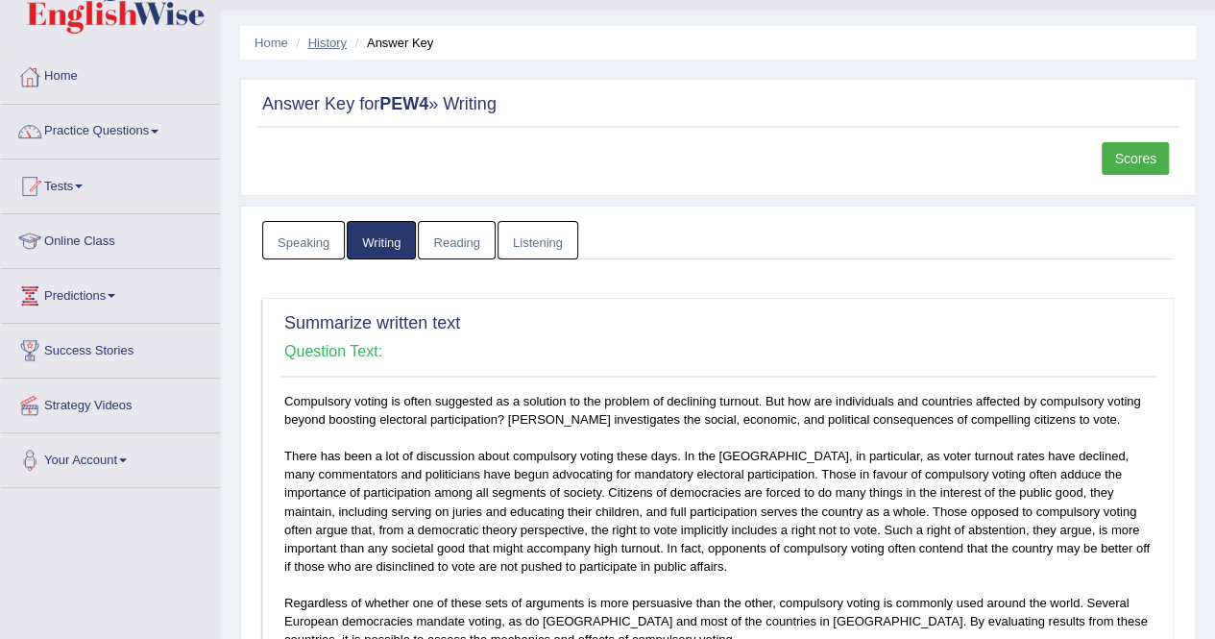
click at [334, 39] on link "History" at bounding box center [327, 43] width 38 height 14
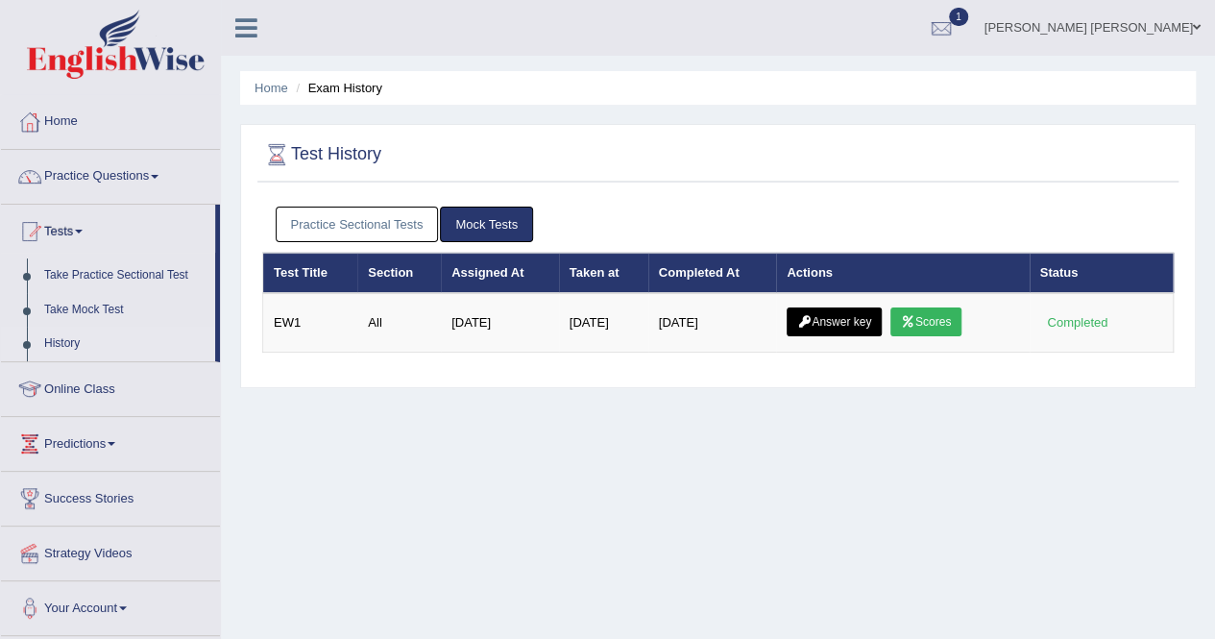
click at [403, 232] on link "Practice Sectional Tests" at bounding box center [357, 225] width 163 height 36
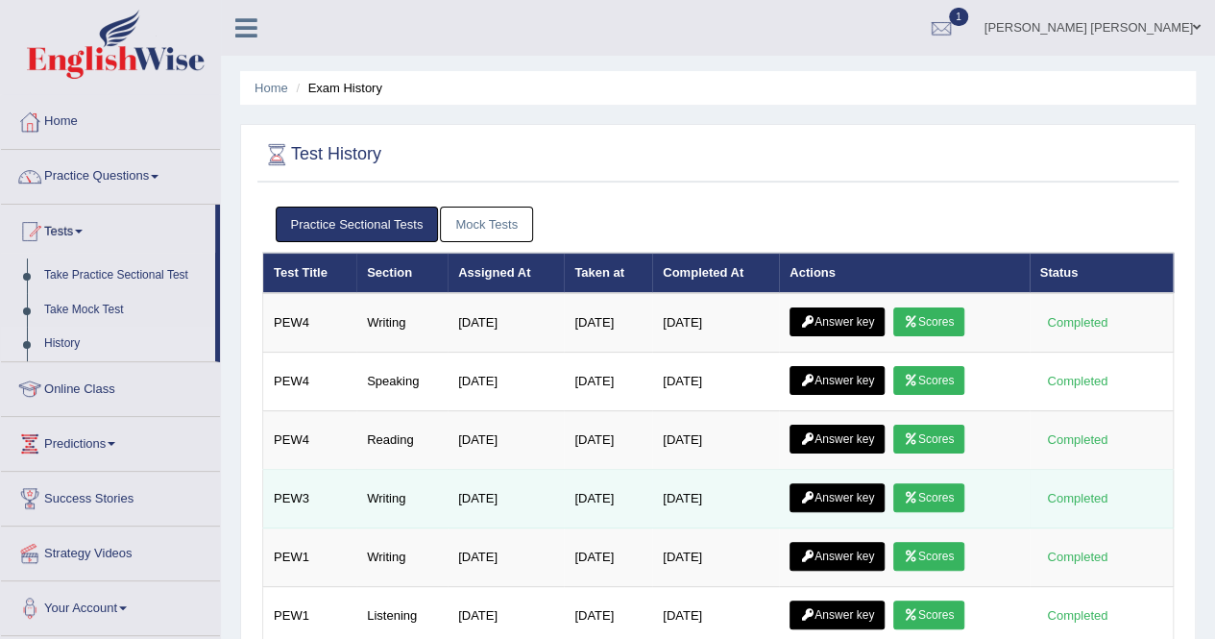
click at [925, 491] on link "Scores" at bounding box center [928, 497] width 71 height 29
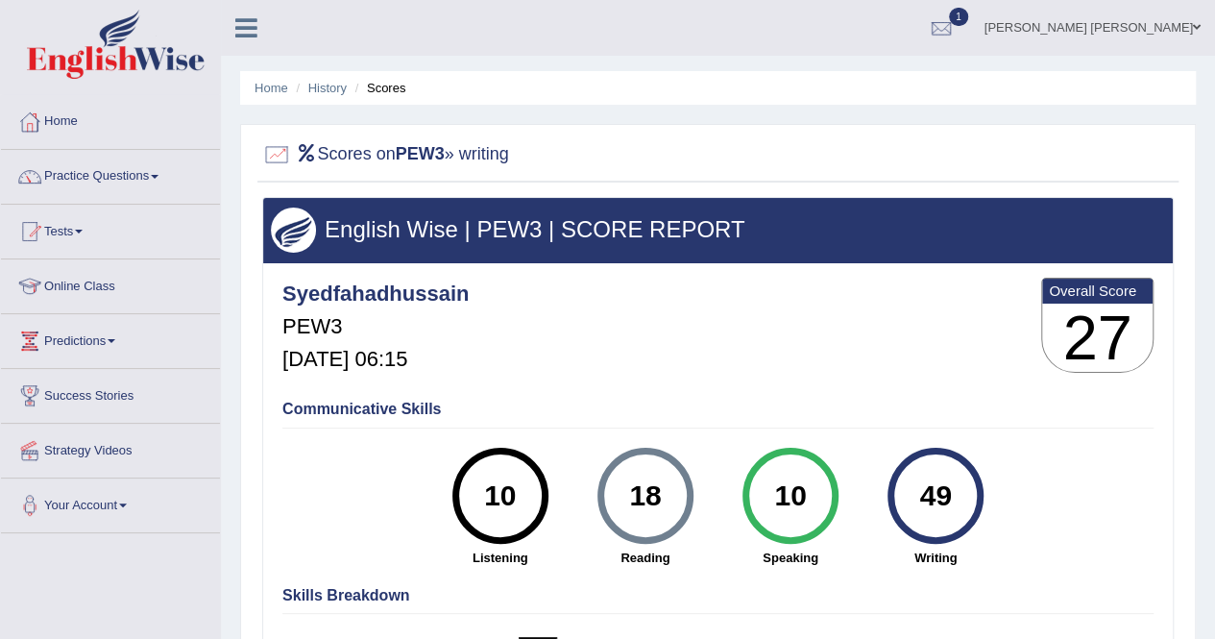
click at [329, 96] on li "History" at bounding box center [319, 88] width 56 height 18
click at [329, 94] on link "History" at bounding box center [327, 88] width 38 height 14
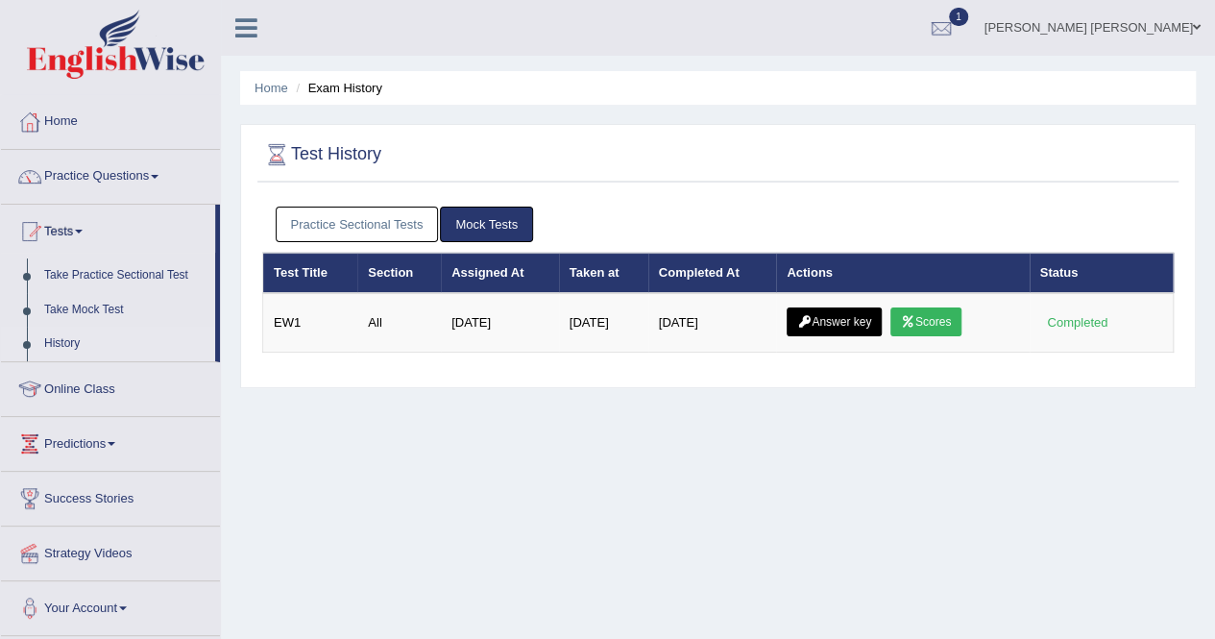
click at [350, 205] on div "Practice Sectional Tests Mock Tests" at bounding box center [718, 225] width 912 height 56
click at [352, 216] on link "Practice Sectional Tests" at bounding box center [357, 225] width 163 height 36
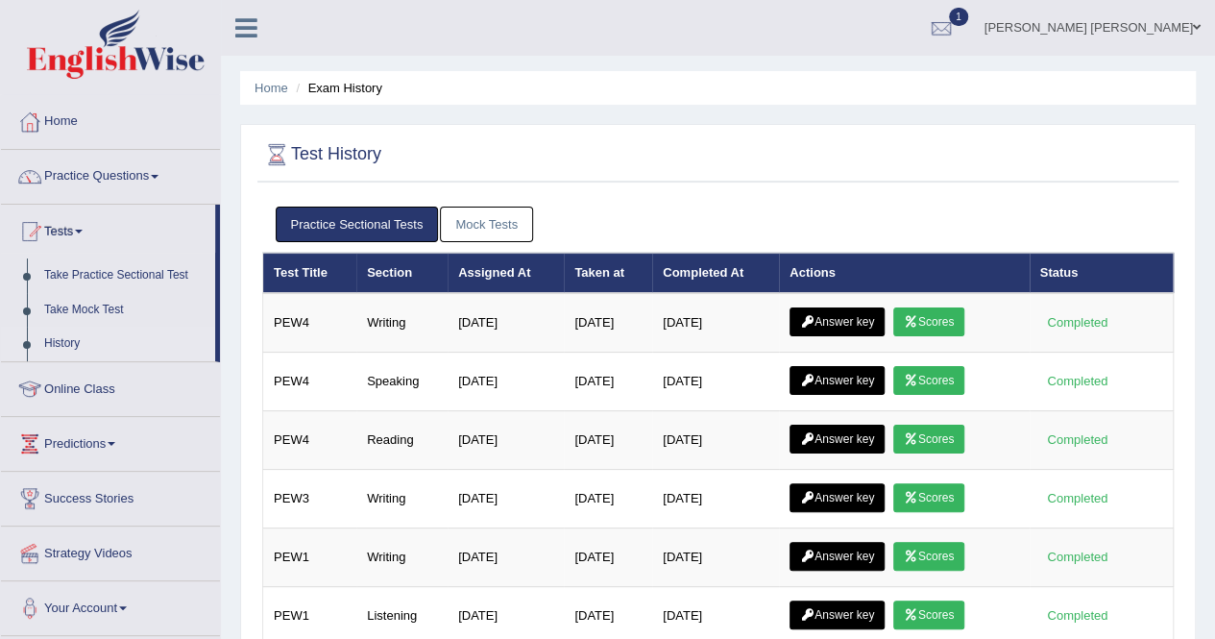
click at [478, 222] on link "Mock Tests" at bounding box center [486, 225] width 93 height 36
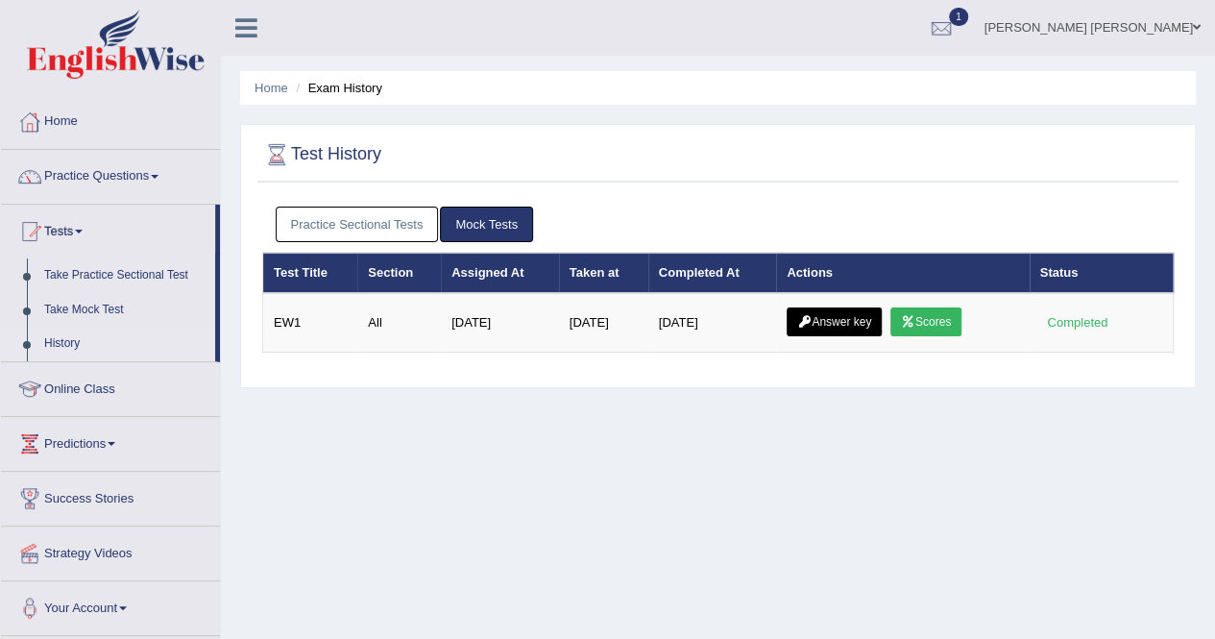
click at [321, 235] on link "Practice Sectional Tests" at bounding box center [357, 225] width 163 height 36
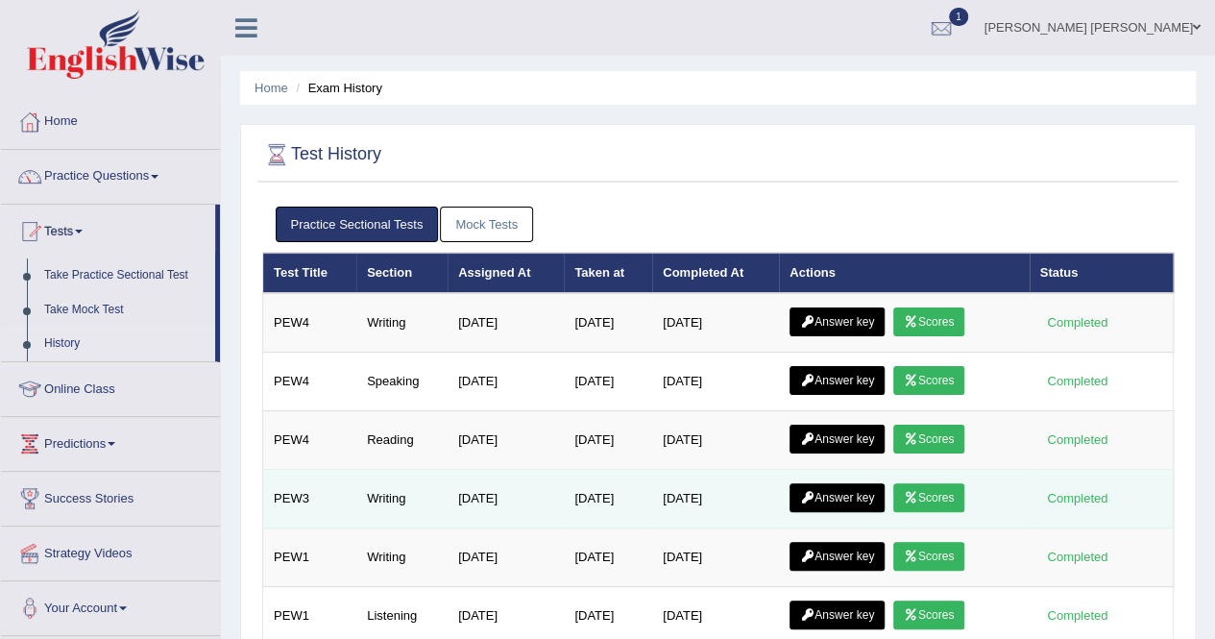
click at [943, 492] on link "Scores" at bounding box center [928, 497] width 71 height 29
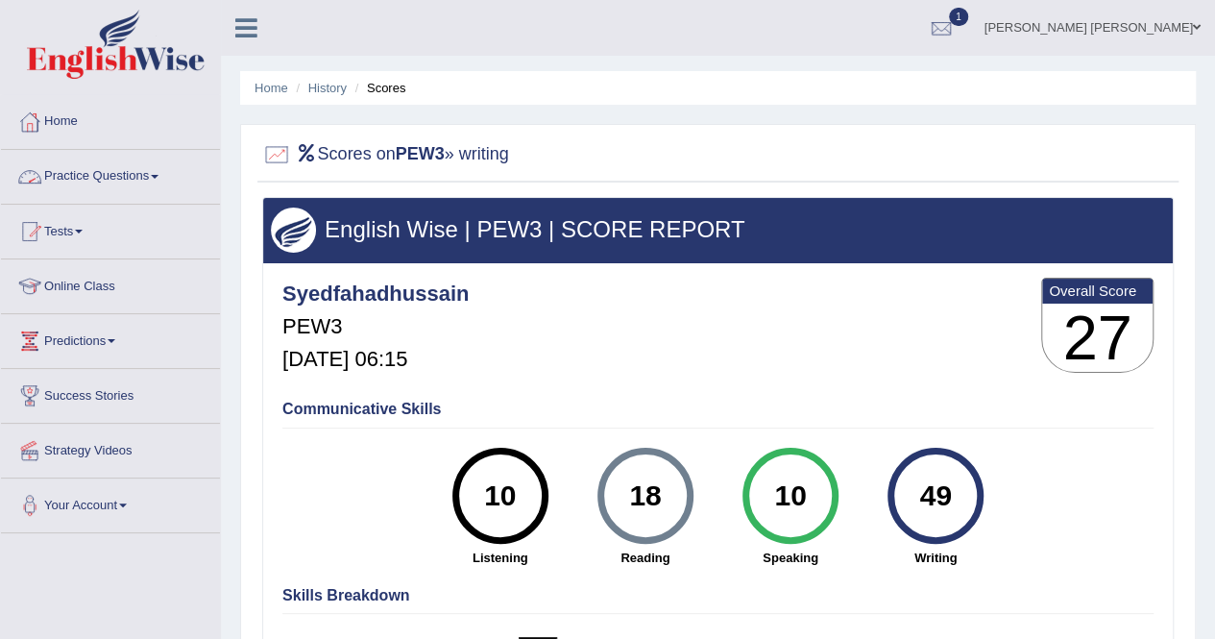
click at [117, 172] on link "Practice Questions" at bounding box center [110, 174] width 219 height 48
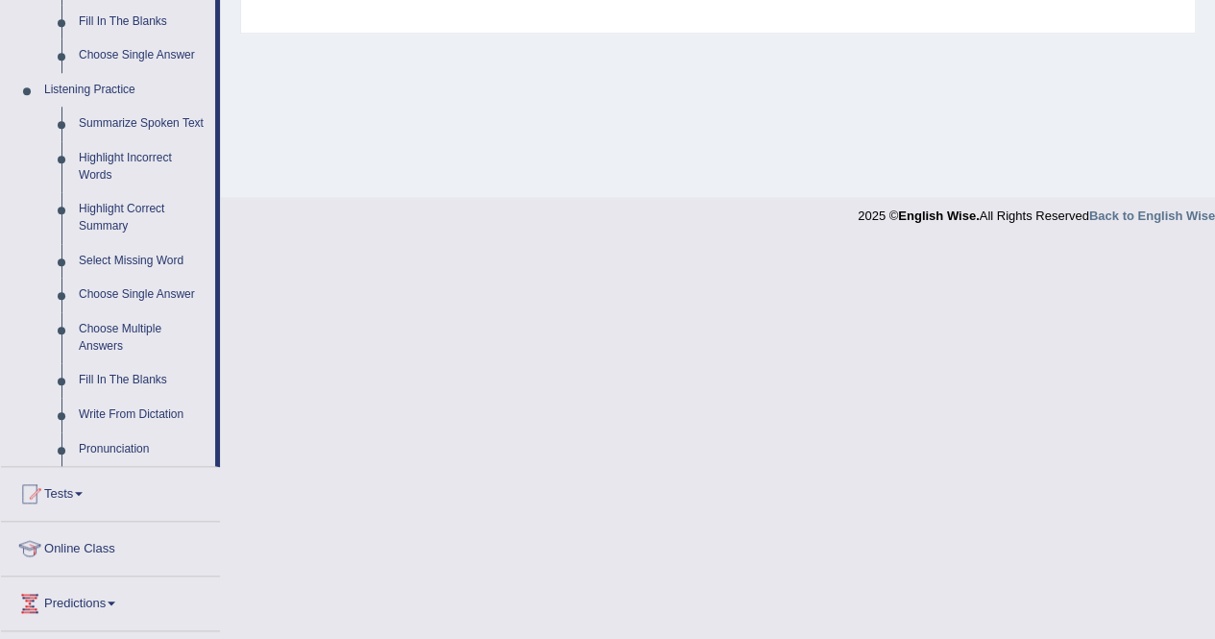
scroll to position [768, 0]
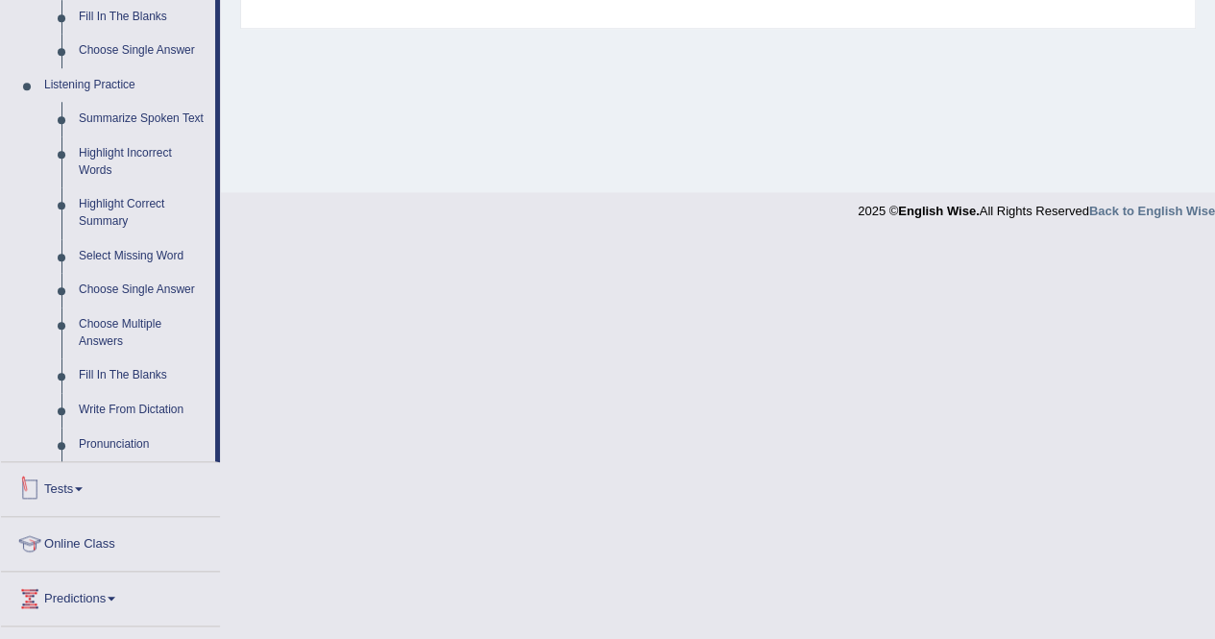
click at [77, 486] on link "Tests" at bounding box center [110, 486] width 219 height 48
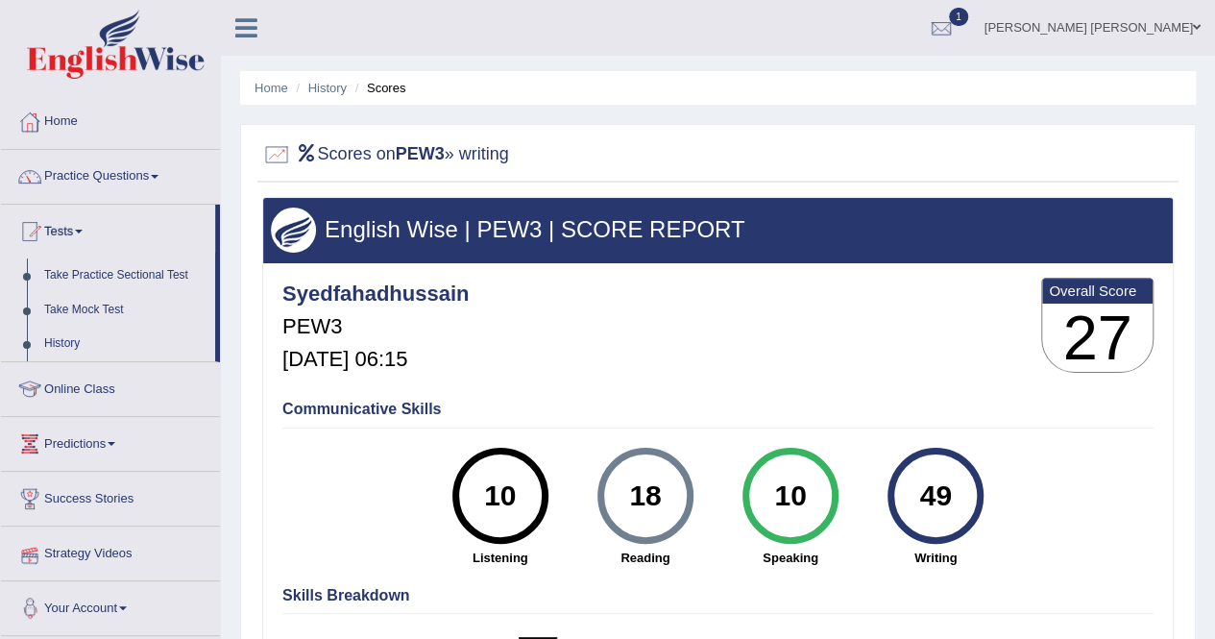
scroll to position [0, 0]
click at [113, 444] on link "Predictions" at bounding box center [110, 441] width 219 height 48
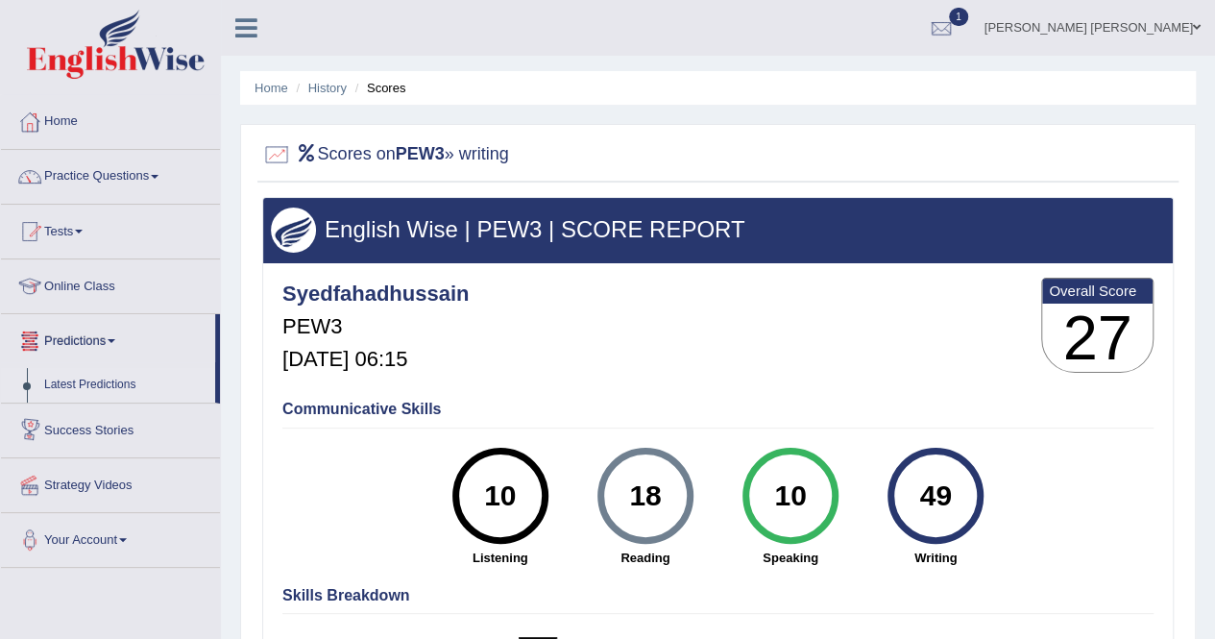
click at [120, 389] on link "Latest Predictions" at bounding box center [126, 385] width 180 height 35
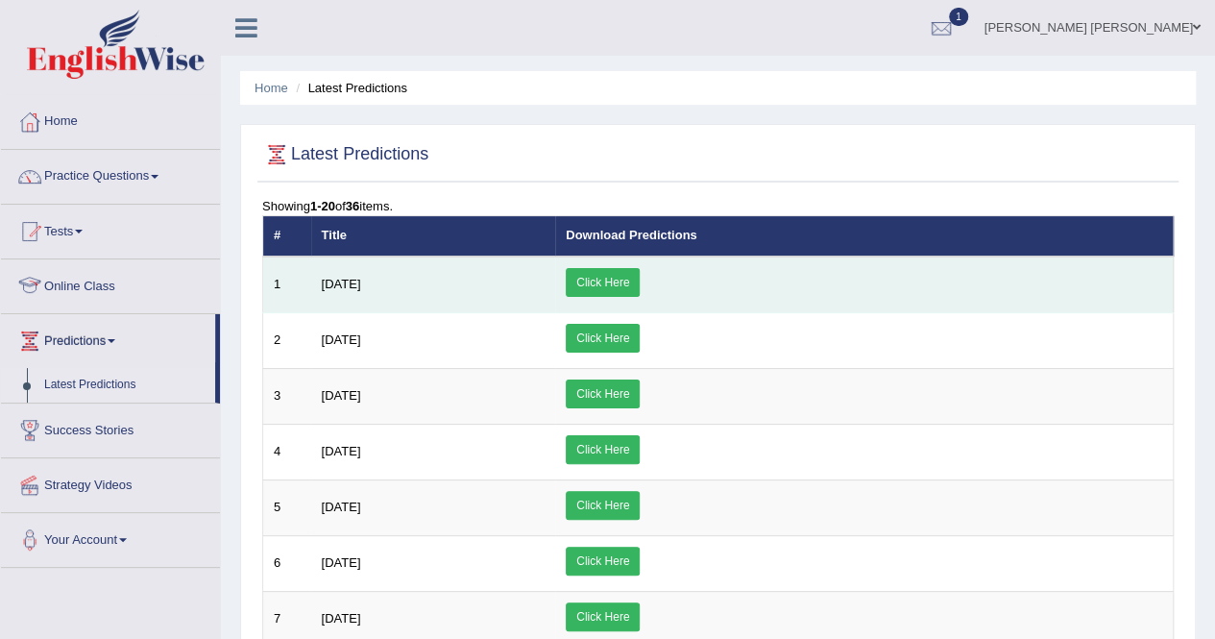
click at [640, 284] on link "Click Here" at bounding box center [603, 282] width 74 height 29
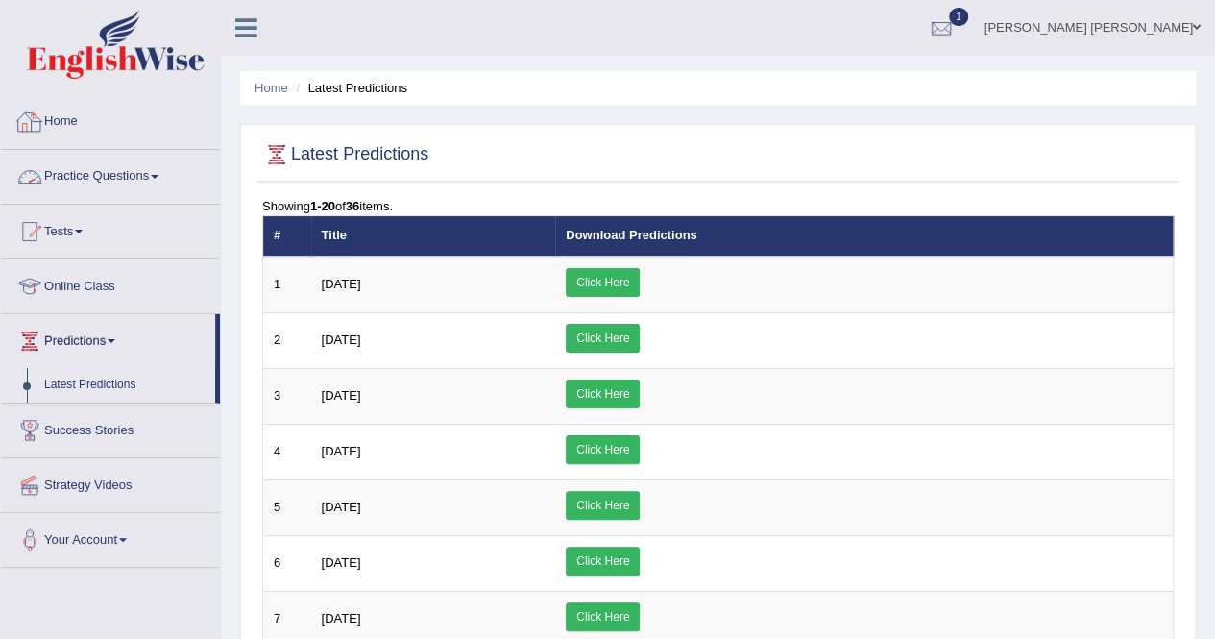
click at [88, 114] on link "Home" at bounding box center [110, 119] width 219 height 48
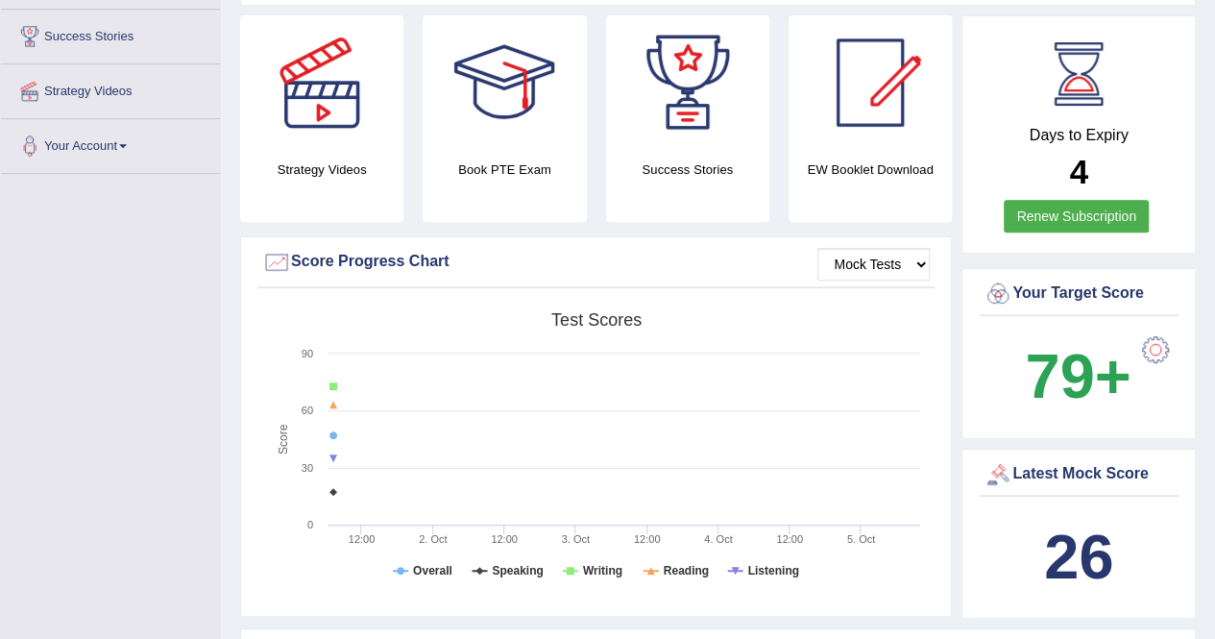
scroll to position [576, 0]
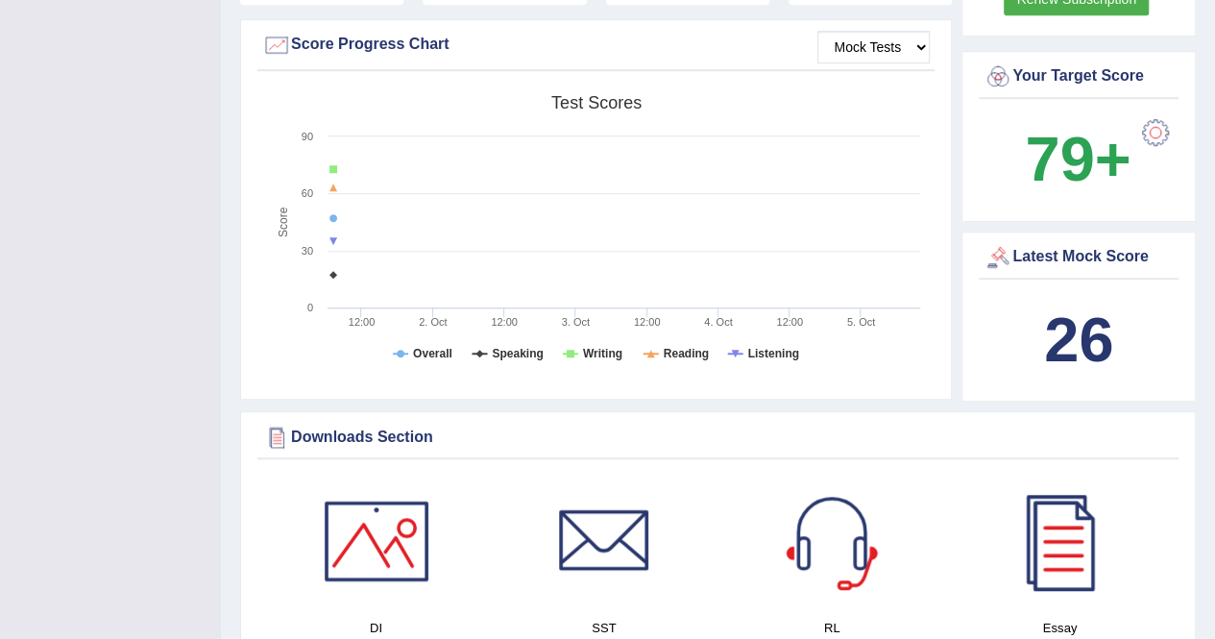
click at [1082, 134] on b "79+" at bounding box center [1078, 159] width 106 height 70
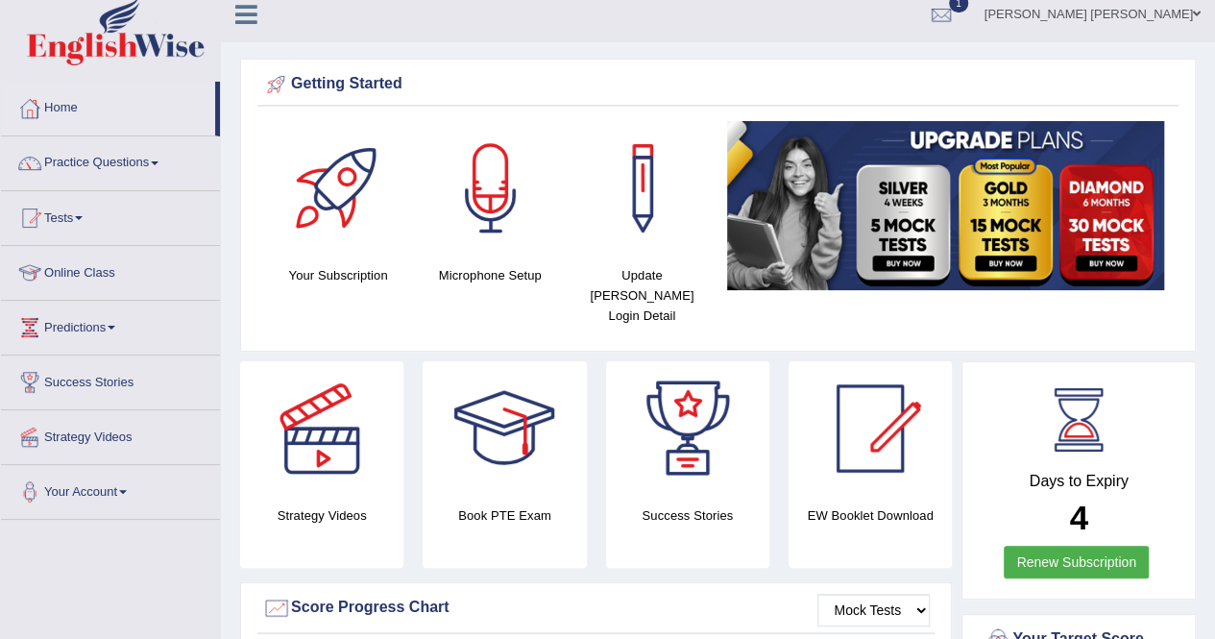
scroll to position [0, 0]
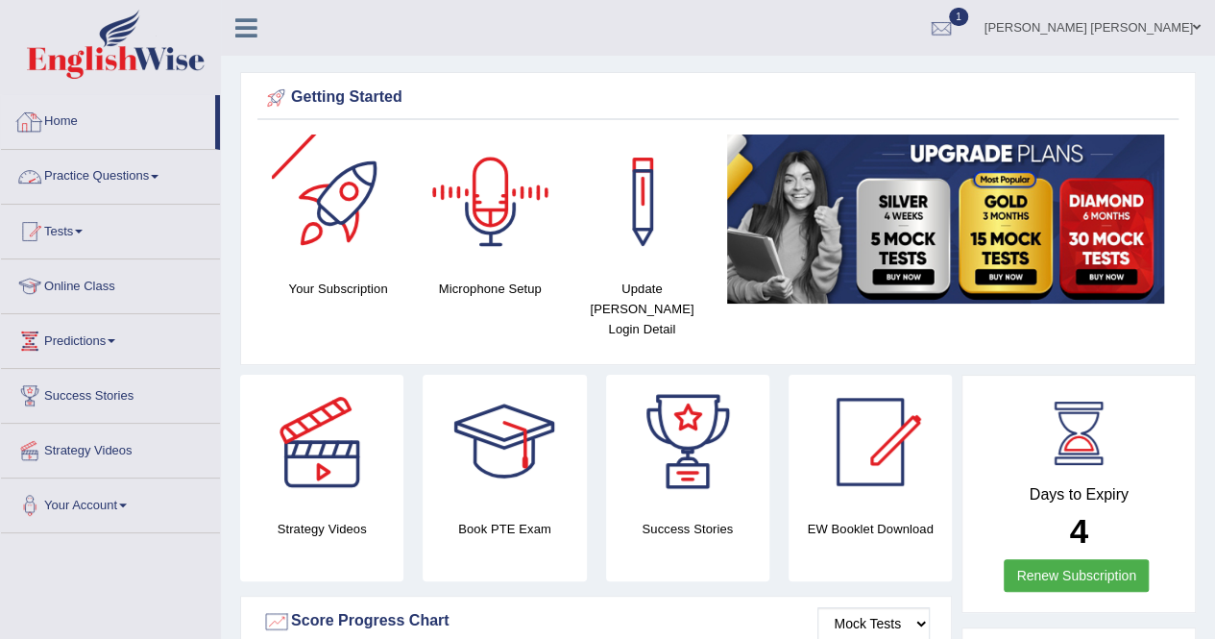
click at [113, 173] on link "Practice Questions" at bounding box center [110, 174] width 219 height 48
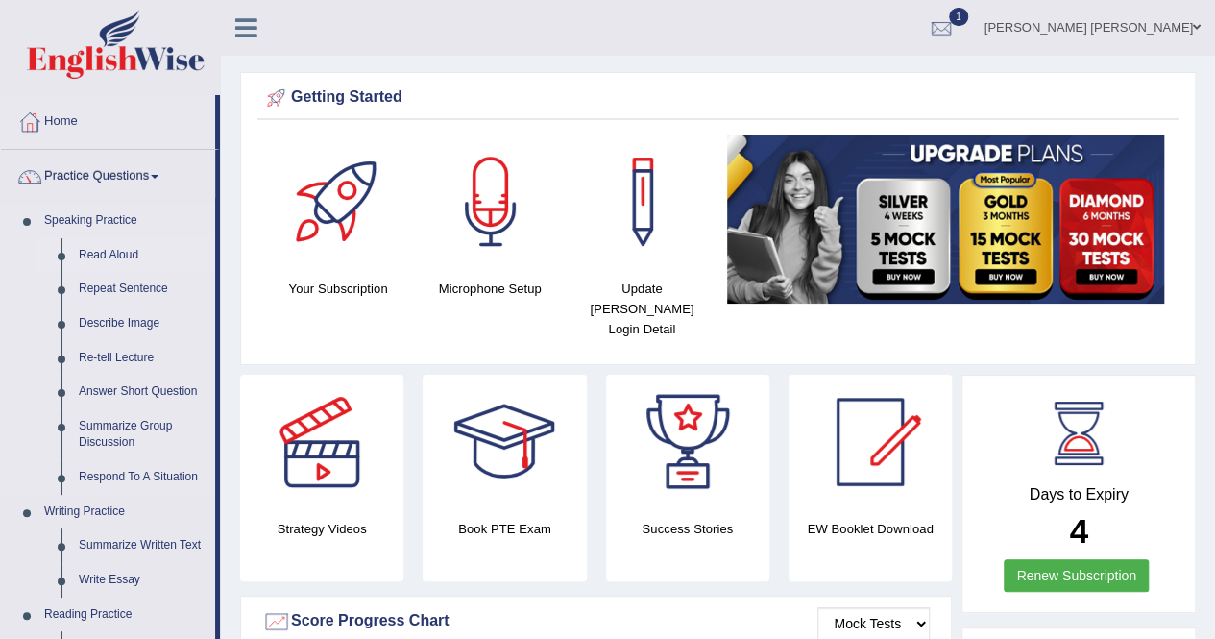
click at [99, 251] on link "Read Aloud" at bounding box center [142, 255] width 145 height 35
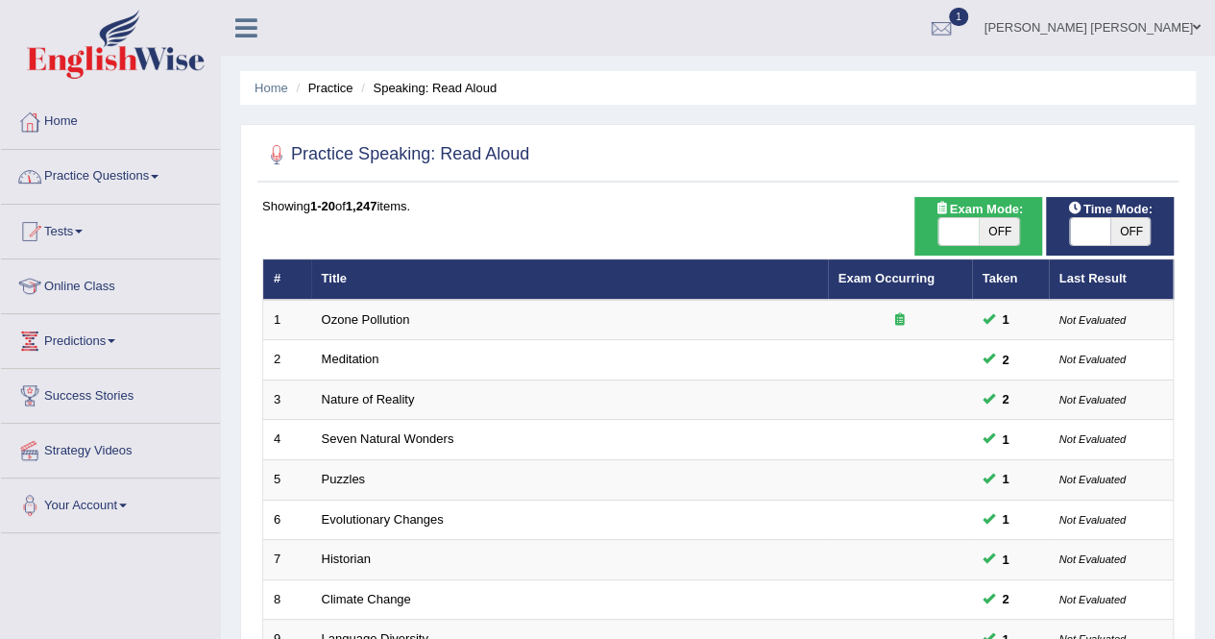
click at [163, 183] on link "Practice Questions" at bounding box center [110, 174] width 219 height 48
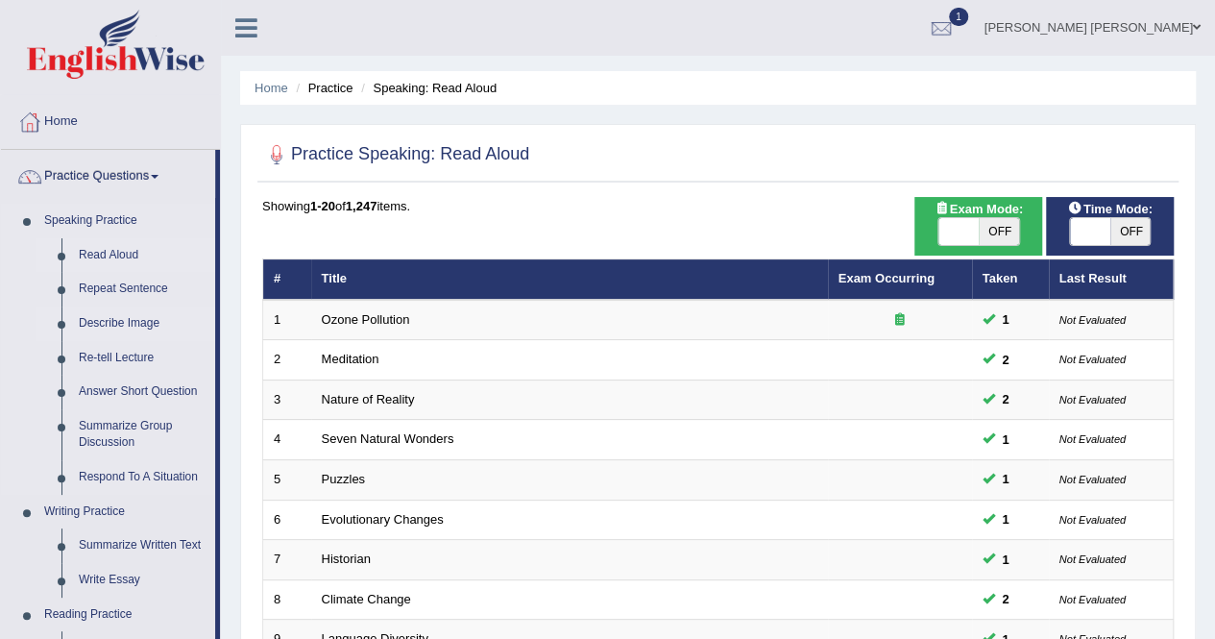
click at [142, 326] on link "Describe Image" at bounding box center [142, 323] width 145 height 35
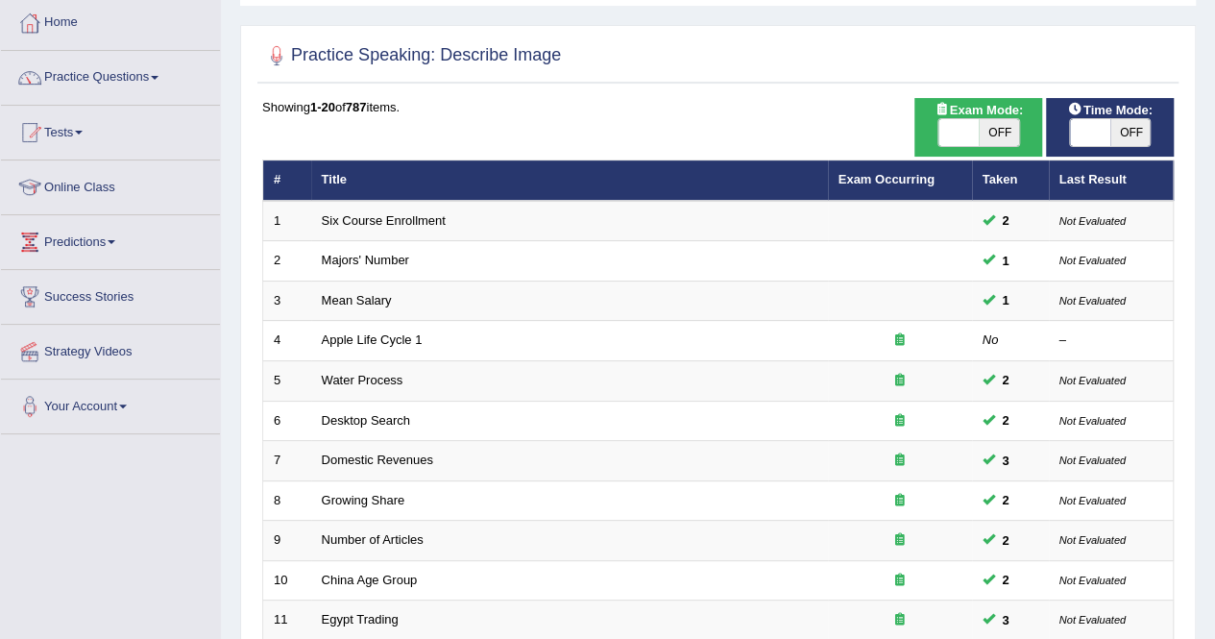
scroll to position [96, 0]
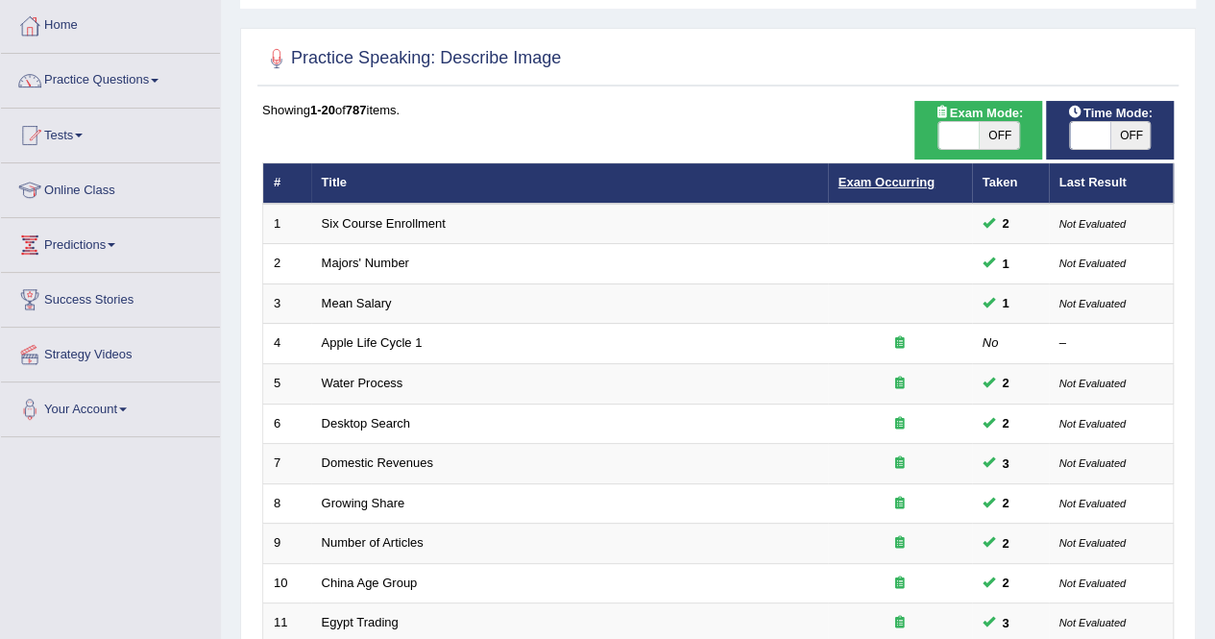
click at [916, 178] on link "Exam Occurring" at bounding box center [887, 182] width 96 height 14
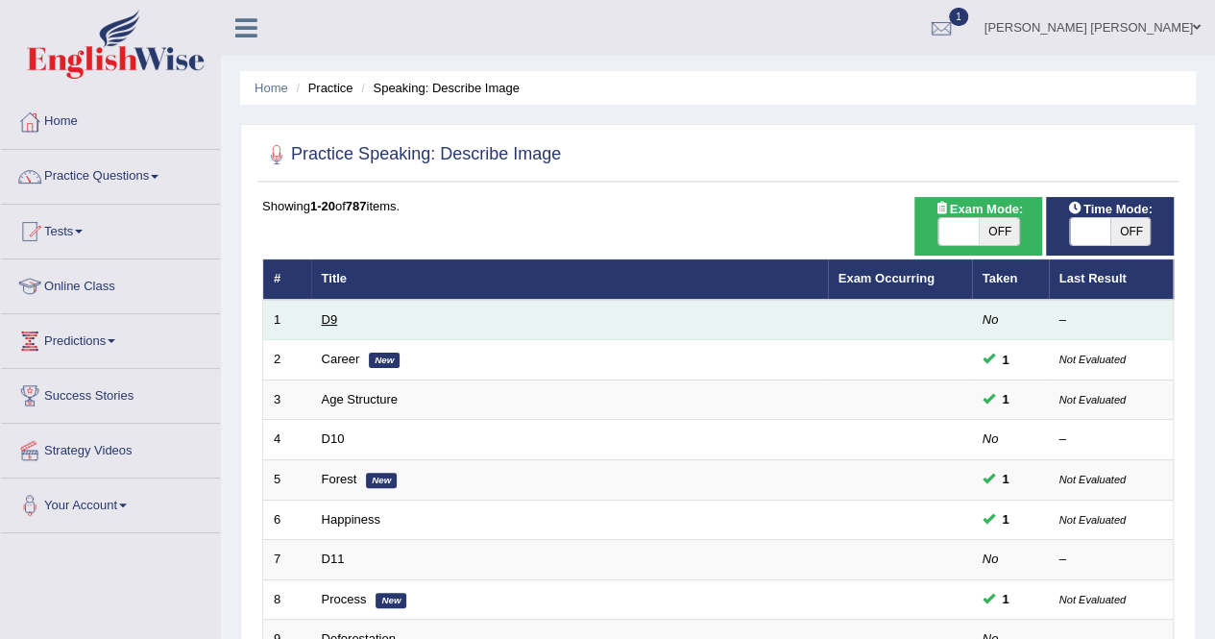
click at [335, 313] on link "D9" at bounding box center [330, 319] width 16 height 14
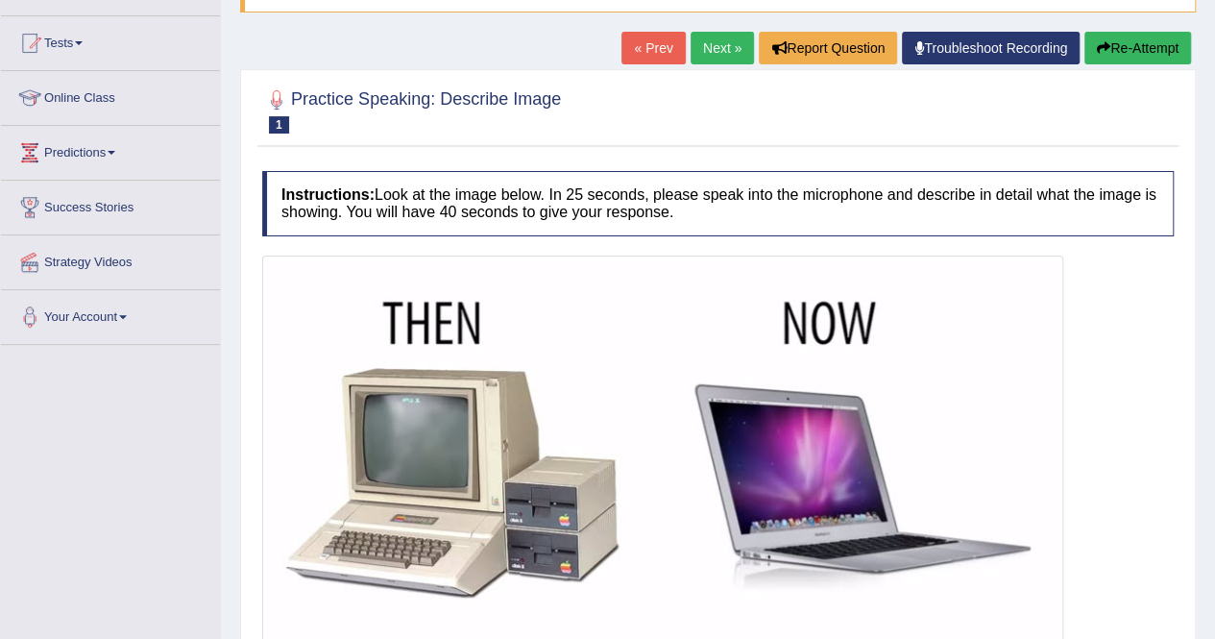
scroll to position [284, 0]
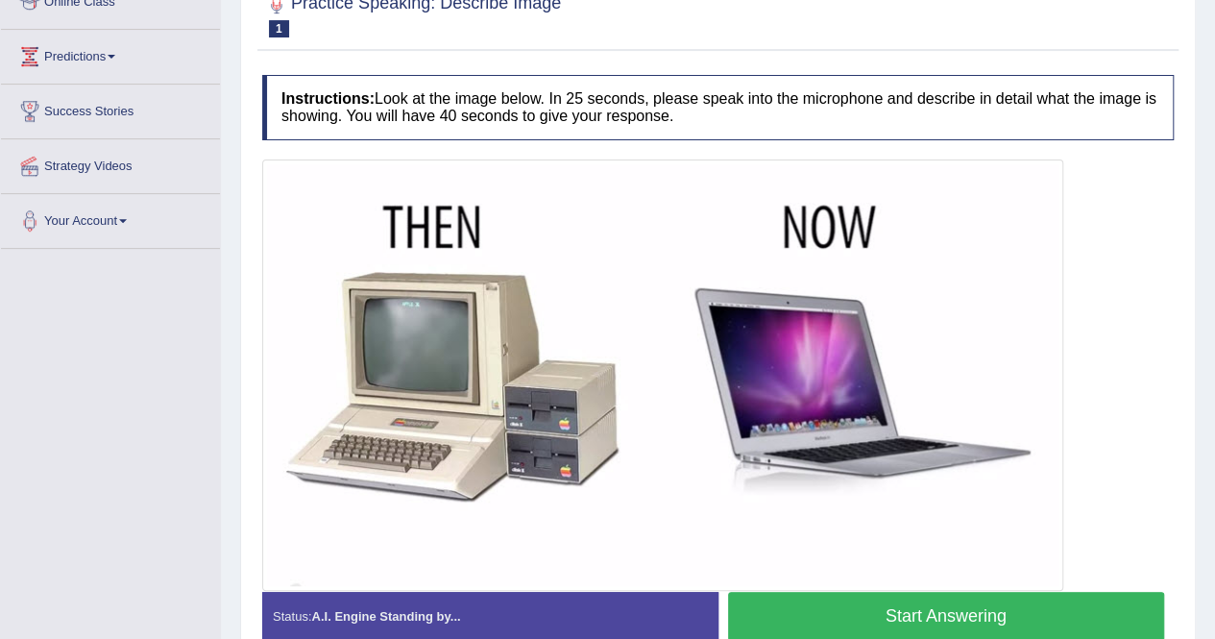
click at [909, 610] on button "Start Answering" at bounding box center [946, 616] width 437 height 49
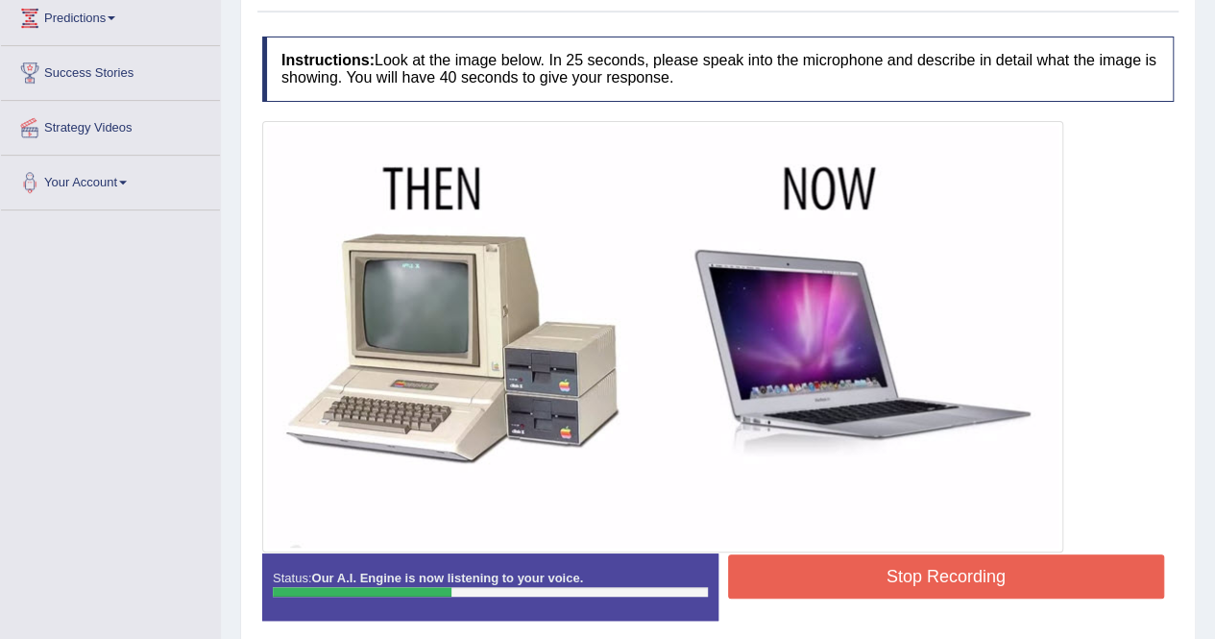
scroll to position [380, 0]
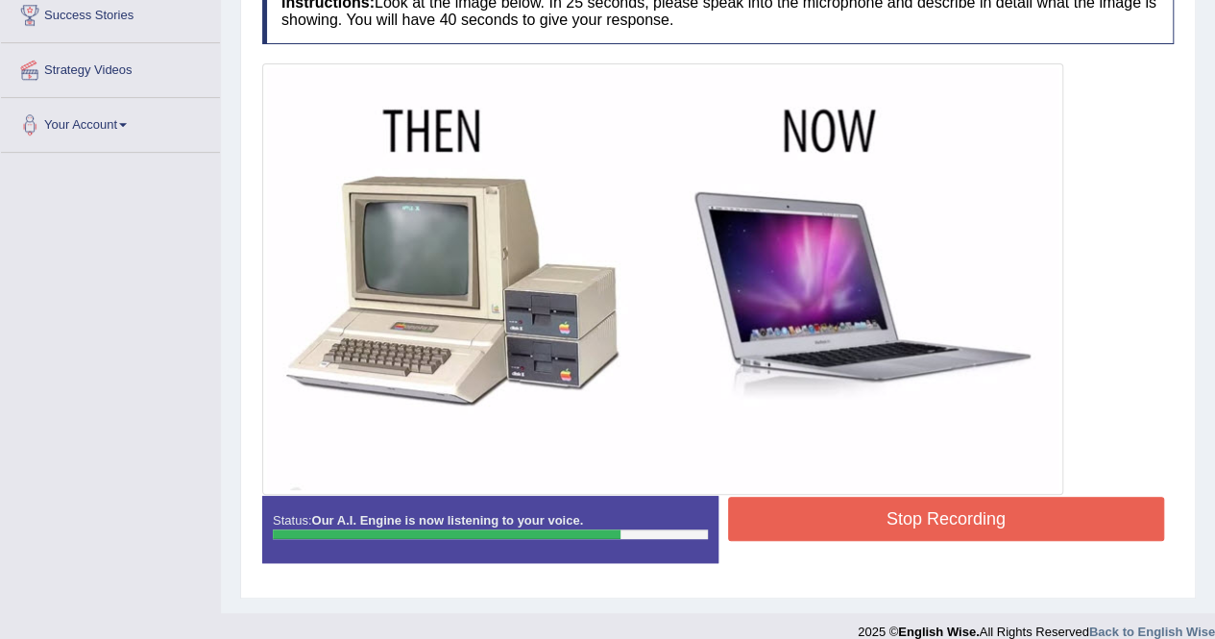
click at [930, 508] on button "Stop Recording" at bounding box center [946, 519] width 437 height 44
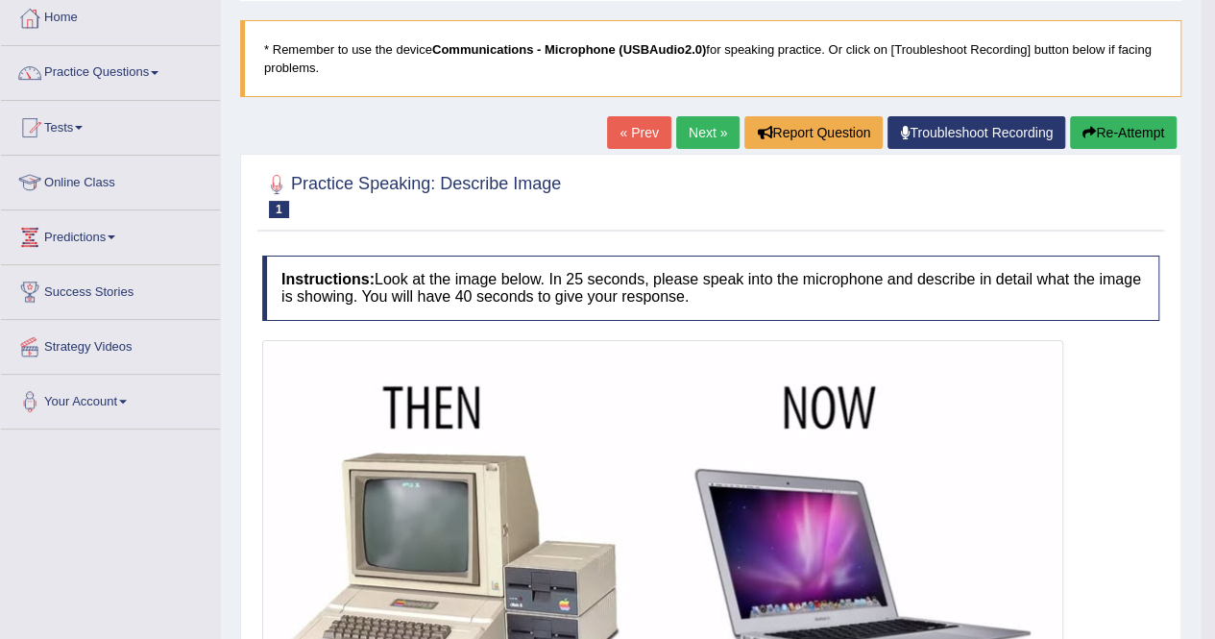
scroll to position [18, 0]
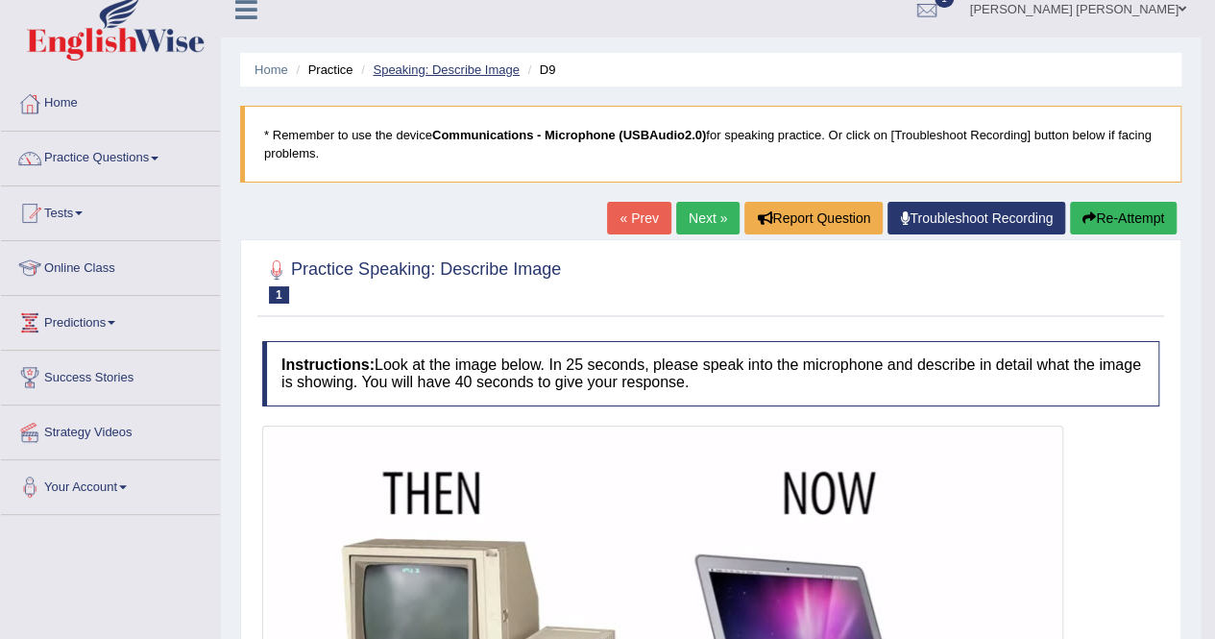
click at [480, 63] on link "Speaking: Describe Image" at bounding box center [446, 69] width 146 height 14
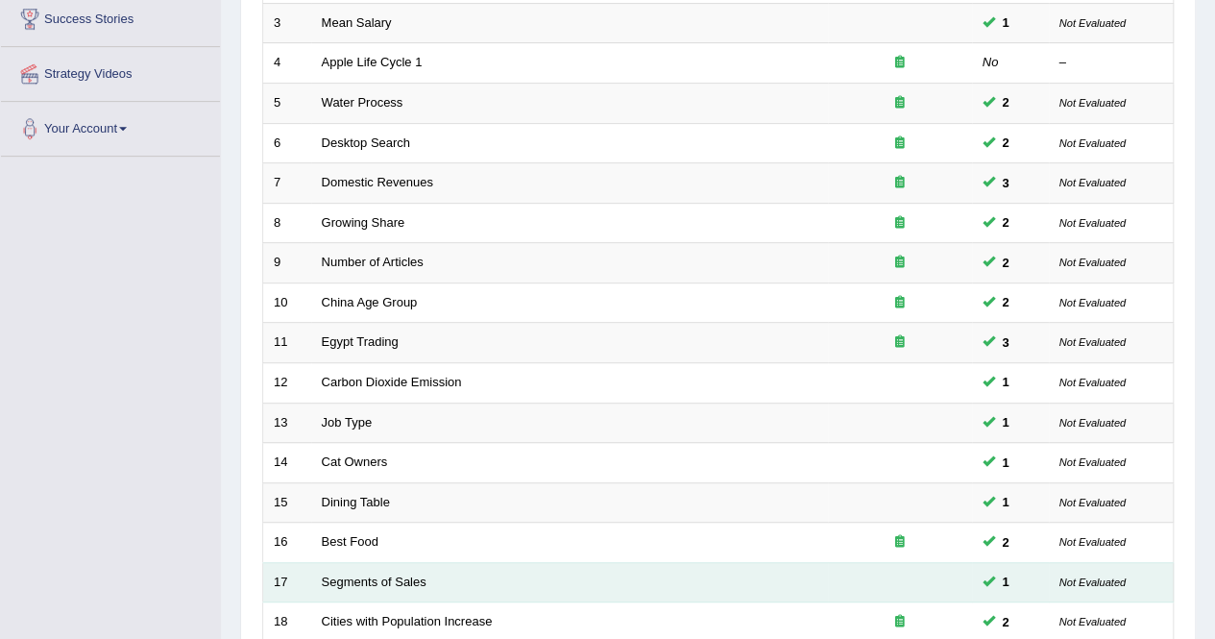
scroll to position [192, 0]
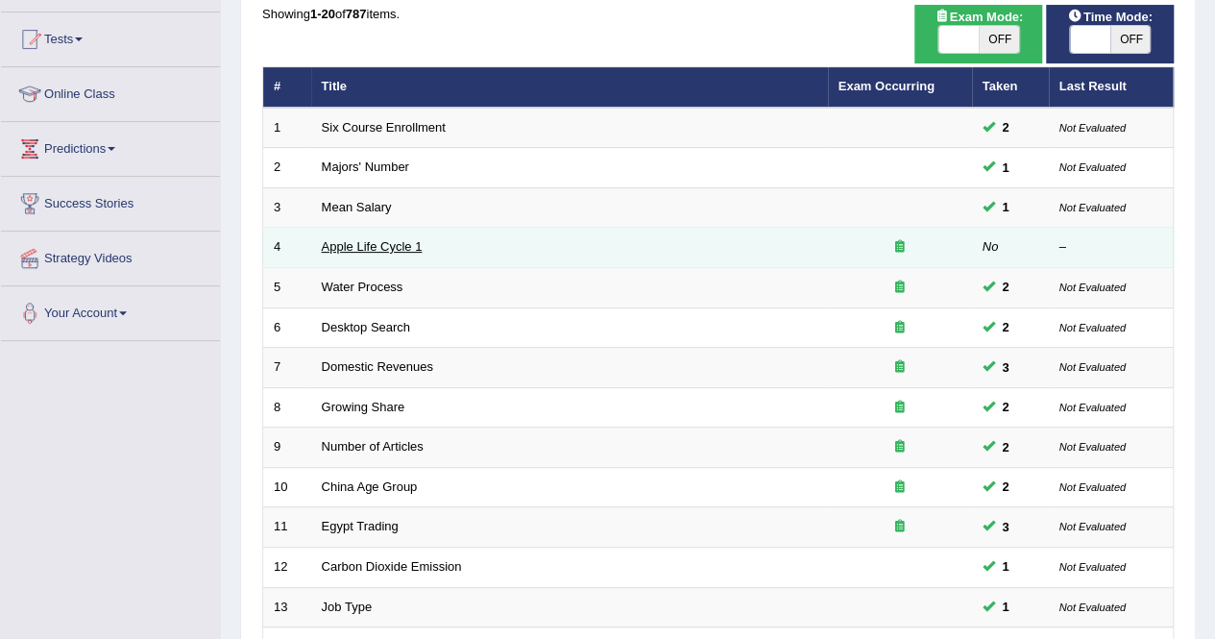
click at [376, 249] on link "Apple Life Cycle 1" at bounding box center [372, 246] width 101 height 14
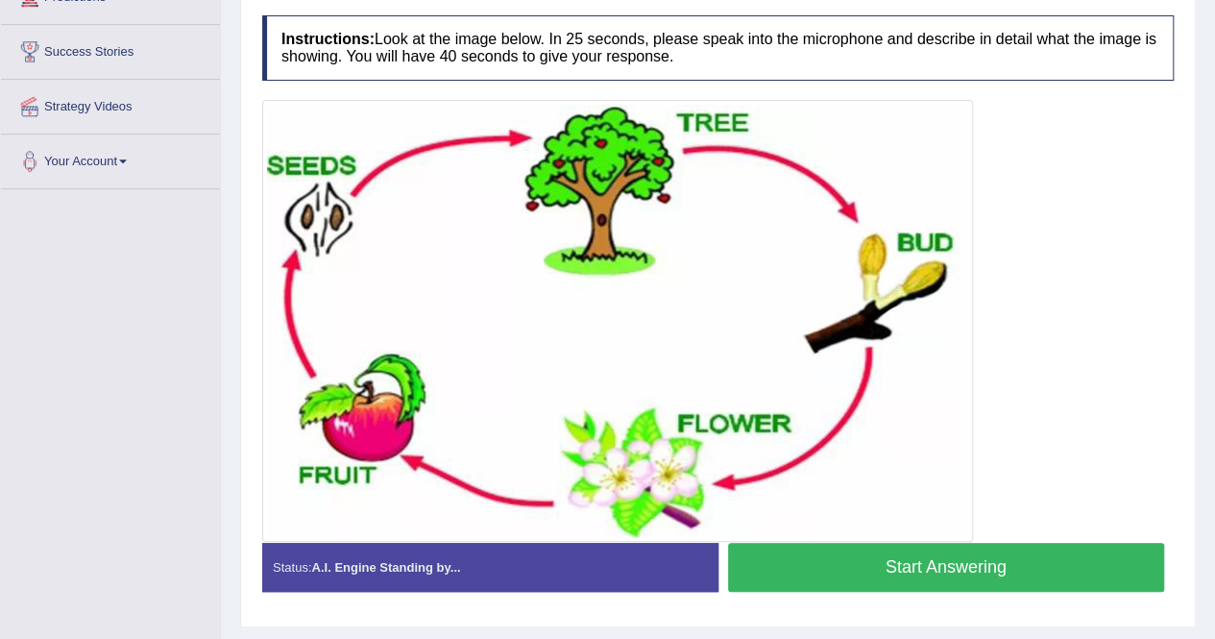
scroll to position [384, 0]
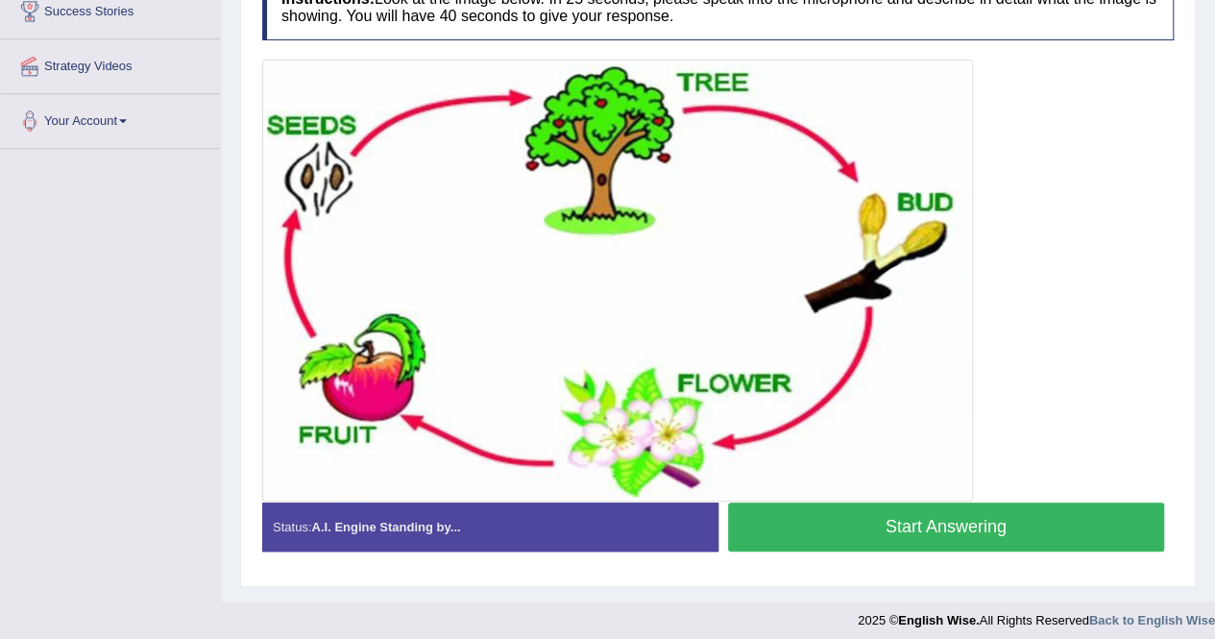
click at [942, 516] on button "Start Answering" at bounding box center [946, 526] width 437 height 49
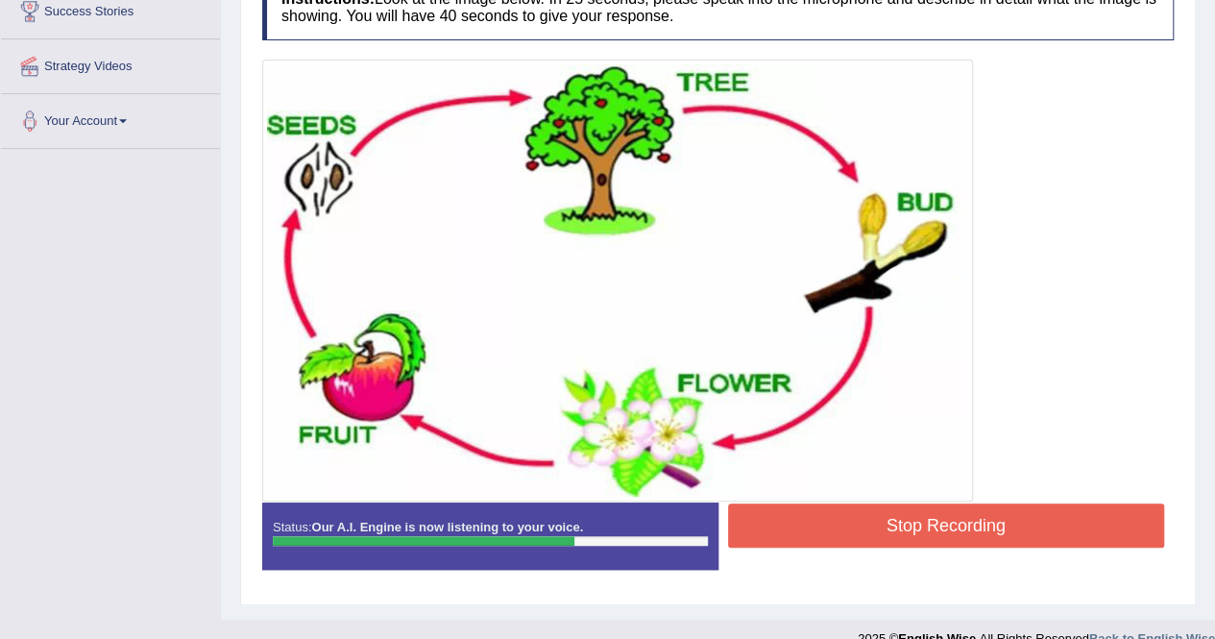
click at [842, 513] on button "Stop Recording" at bounding box center [946, 525] width 437 height 44
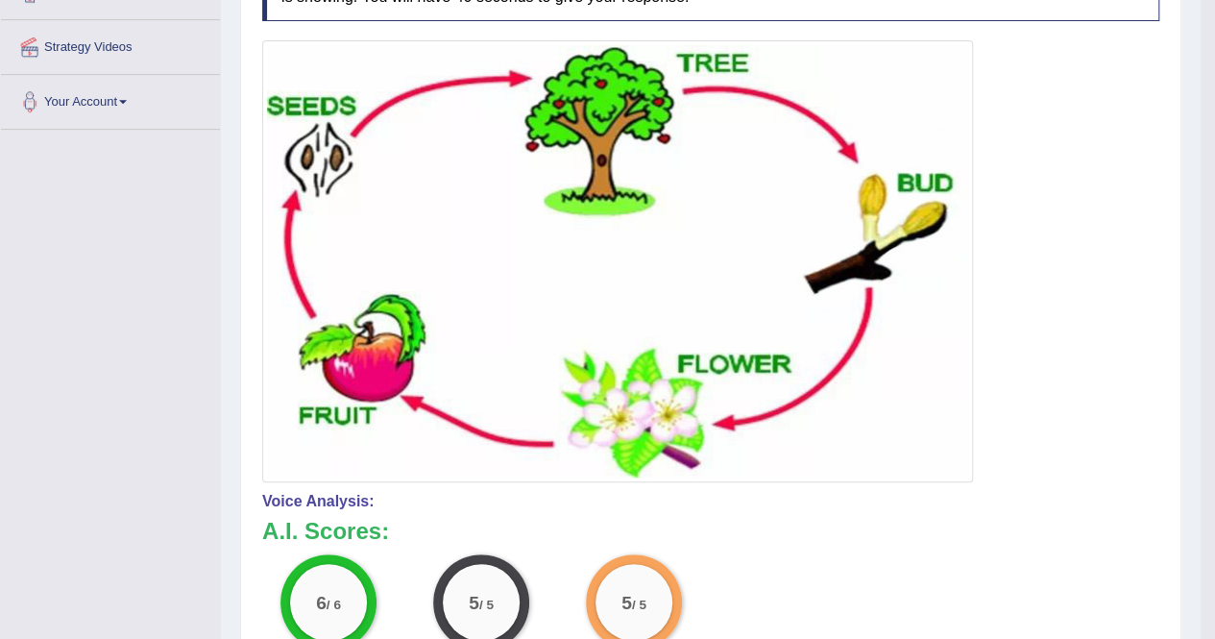
scroll to position [42, 0]
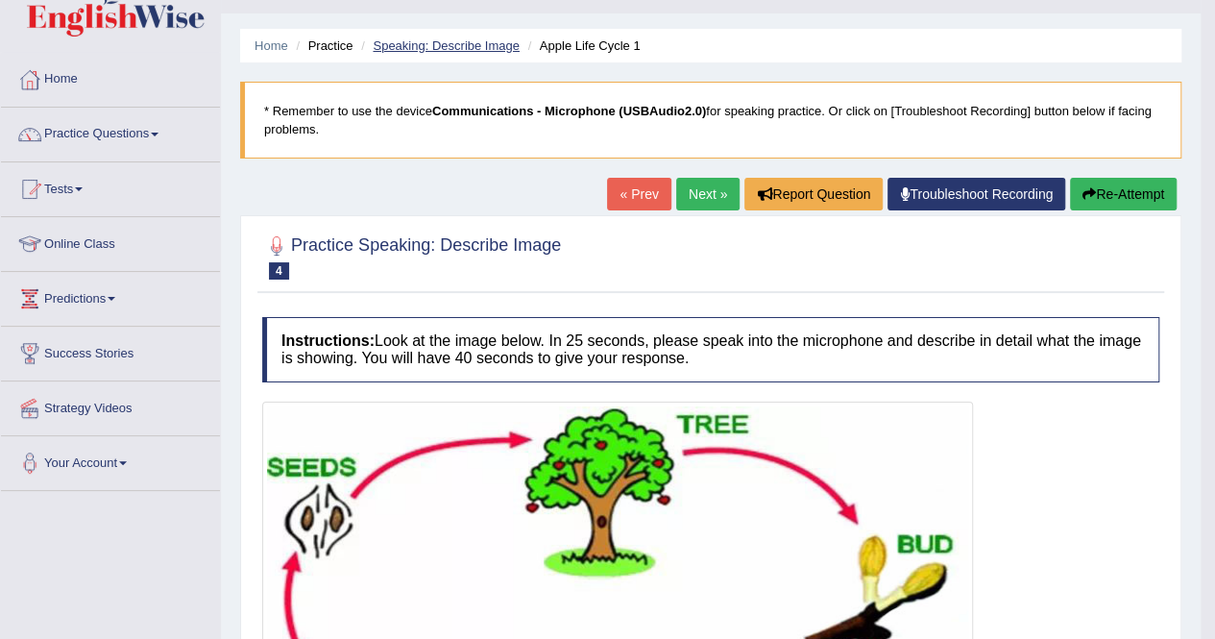
click at [481, 41] on link "Speaking: Describe Image" at bounding box center [446, 45] width 146 height 14
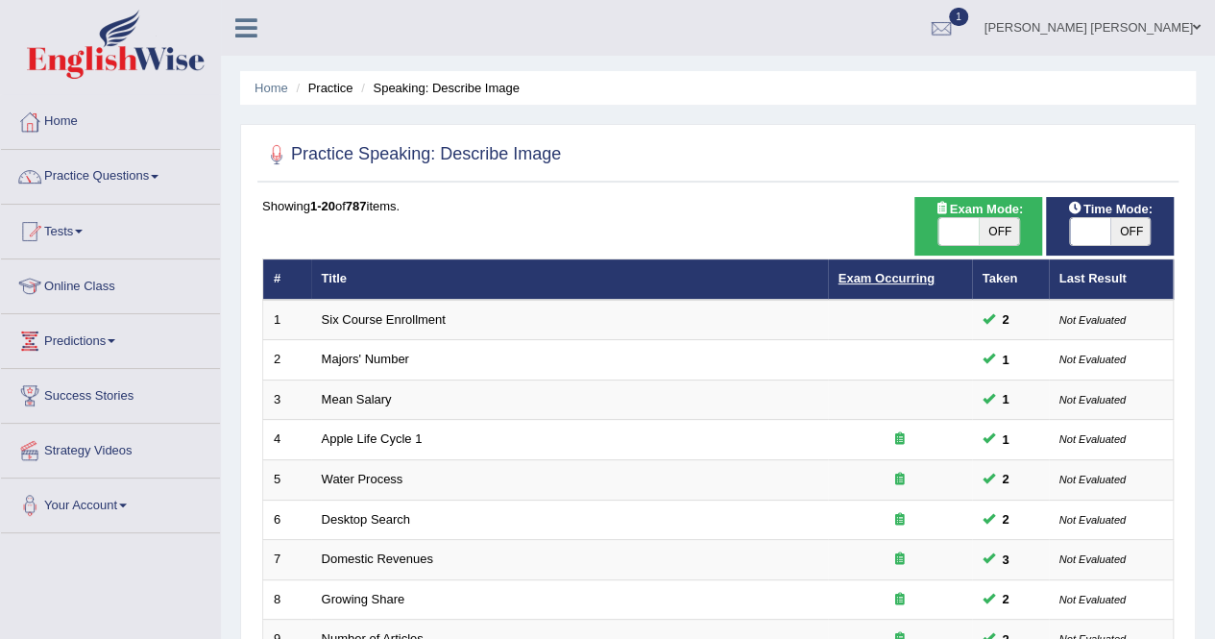
click at [847, 273] on link "Exam Occurring" at bounding box center [887, 278] width 96 height 14
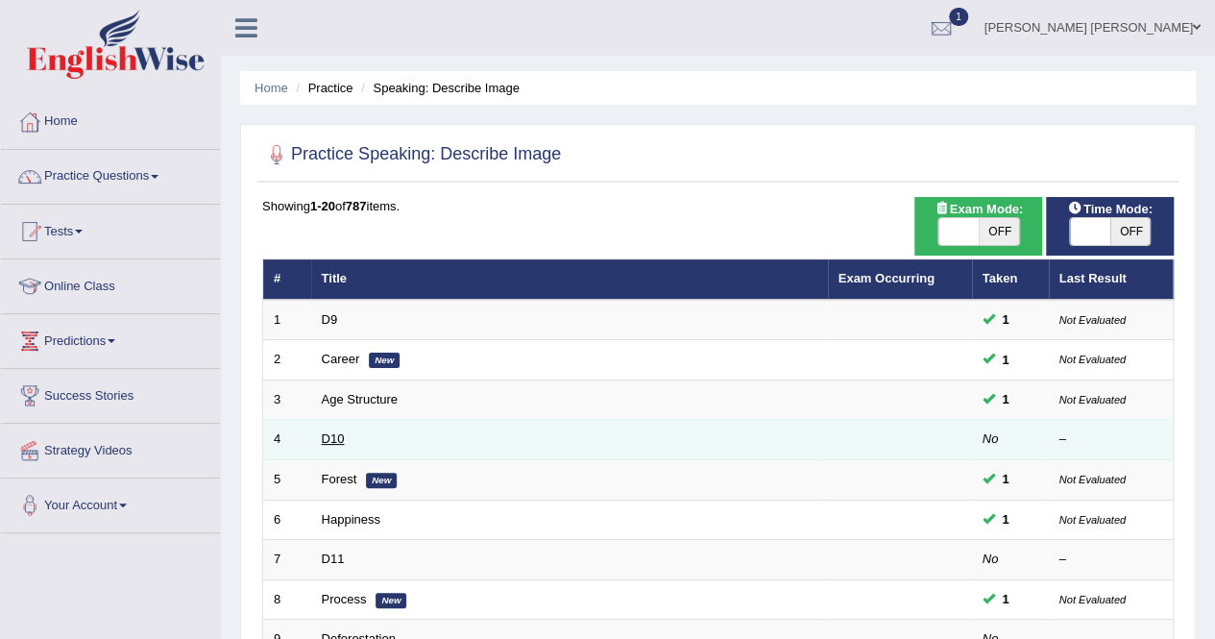
click at [325, 431] on link "D10" at bounding box center [333, 438] width 23 height 14
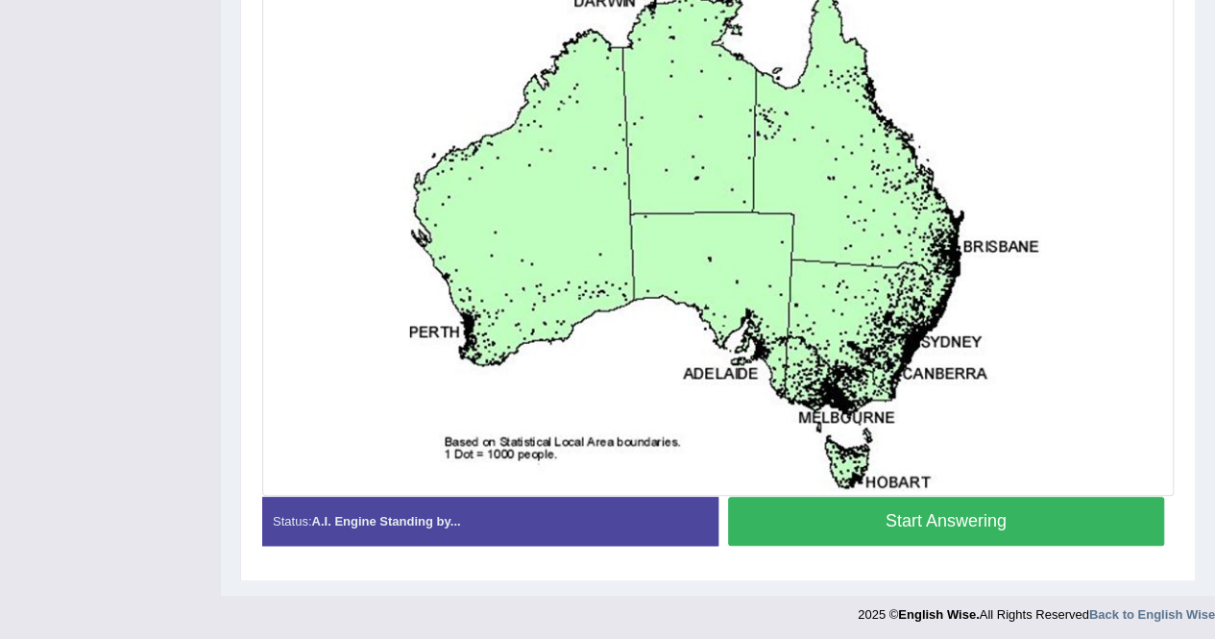
scroll to position [636, 0]
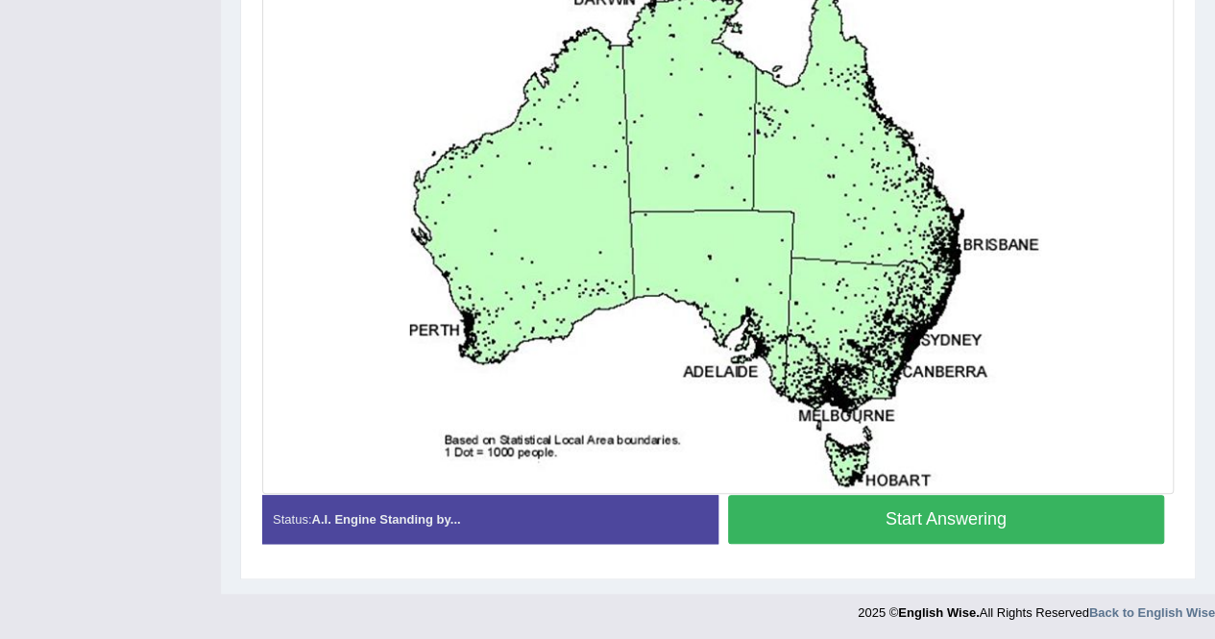
click at [960, 531] on button "Start Answering" at bounding box center [946, 519] width 437 height 49
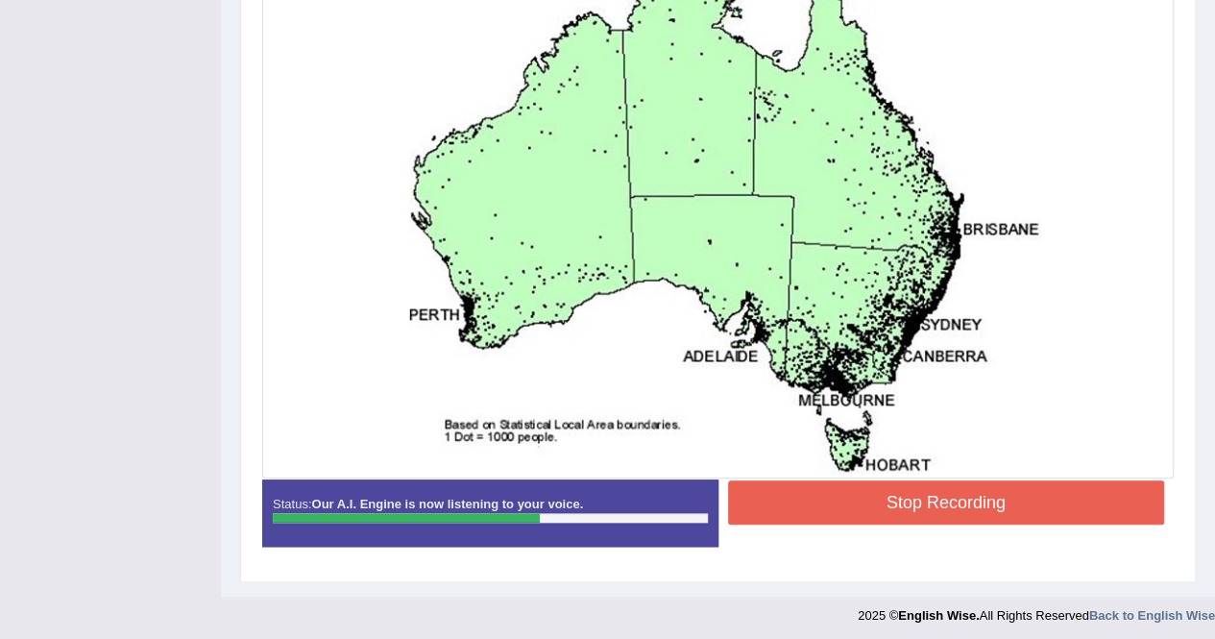
scroll to position [654, 0]
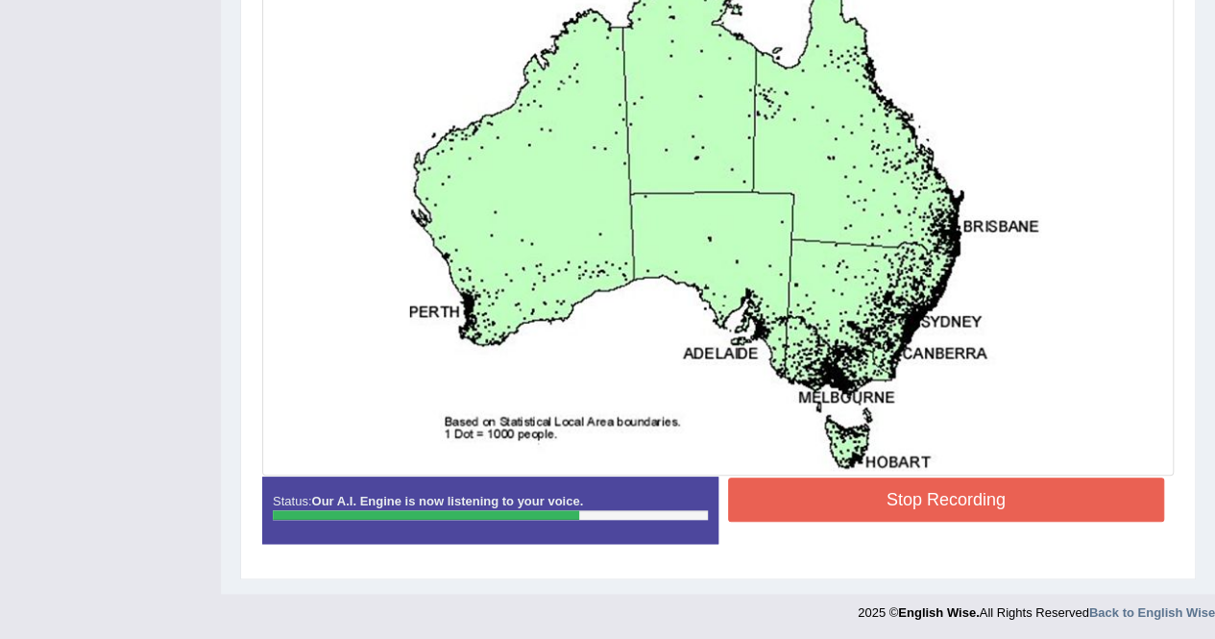
click at [915, 495] on button "Stop Recording" at bounding box center [946, 499] width 437 height 44
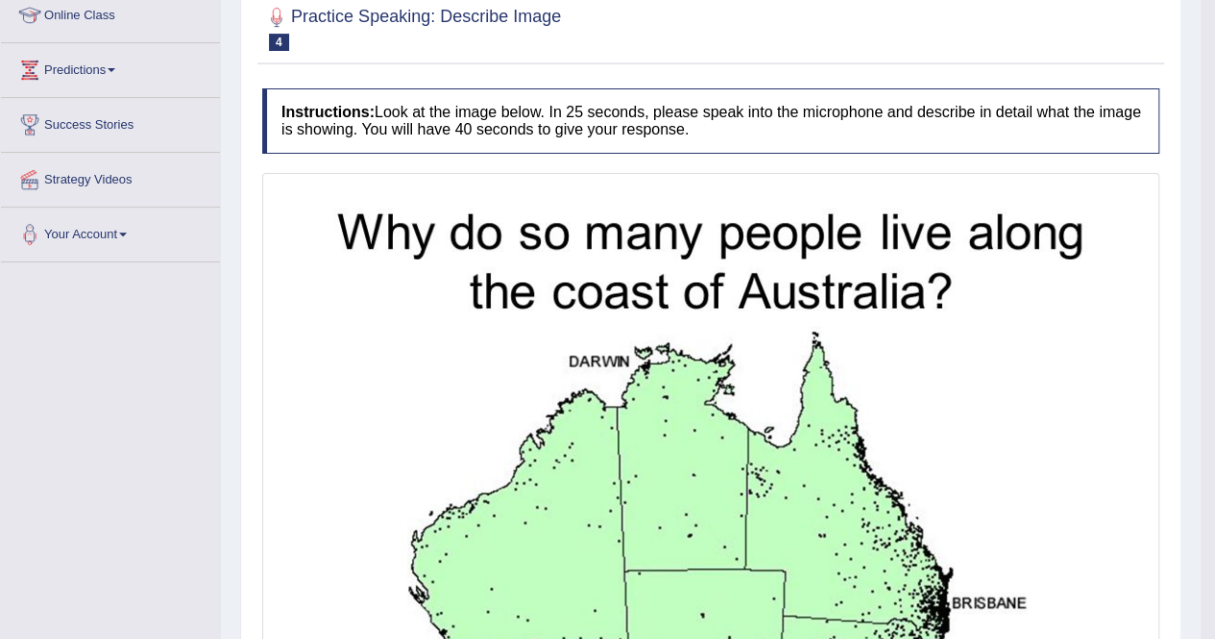
scroll to position [0, 0]
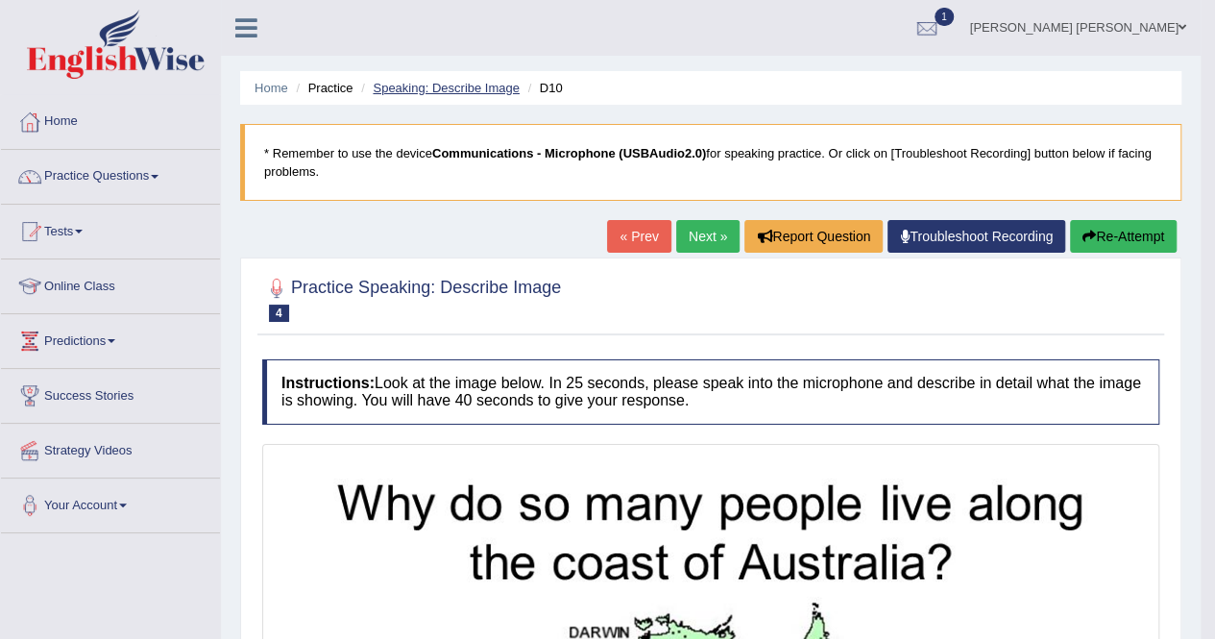
click at [461, 81] on link "Speaking: Describe Image" at bounding box center [446, 88] width 146 height 14
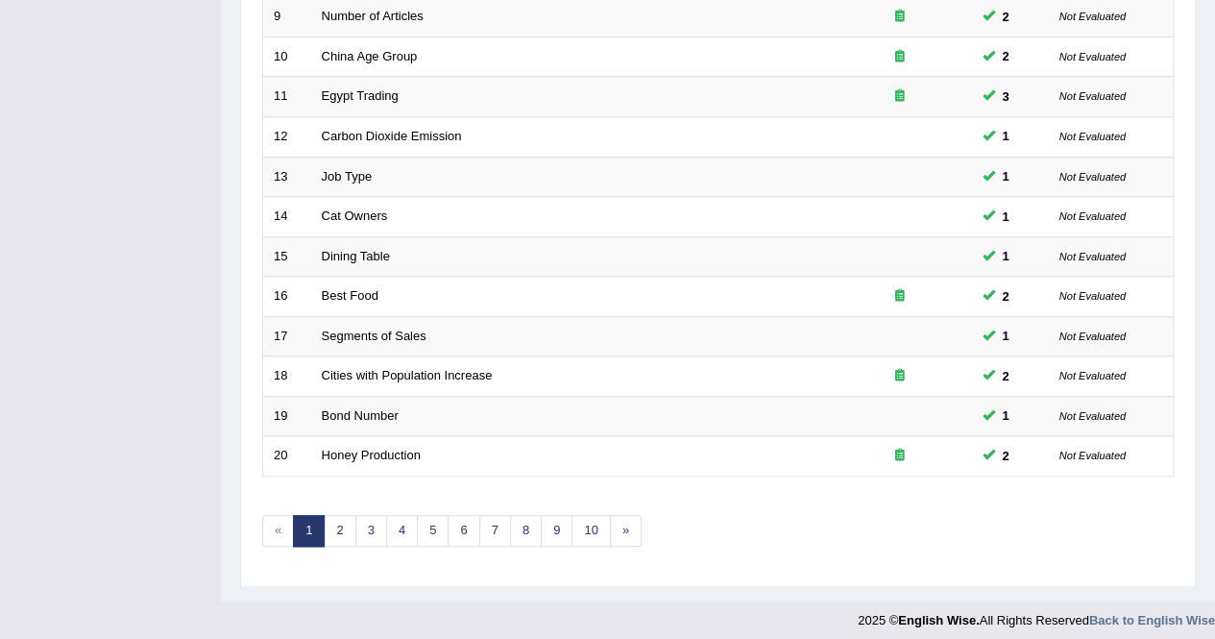
scroll to position [623, 0]
click at [410, 525] on link "4" at bounding box center [402, 530] width 32 height 32
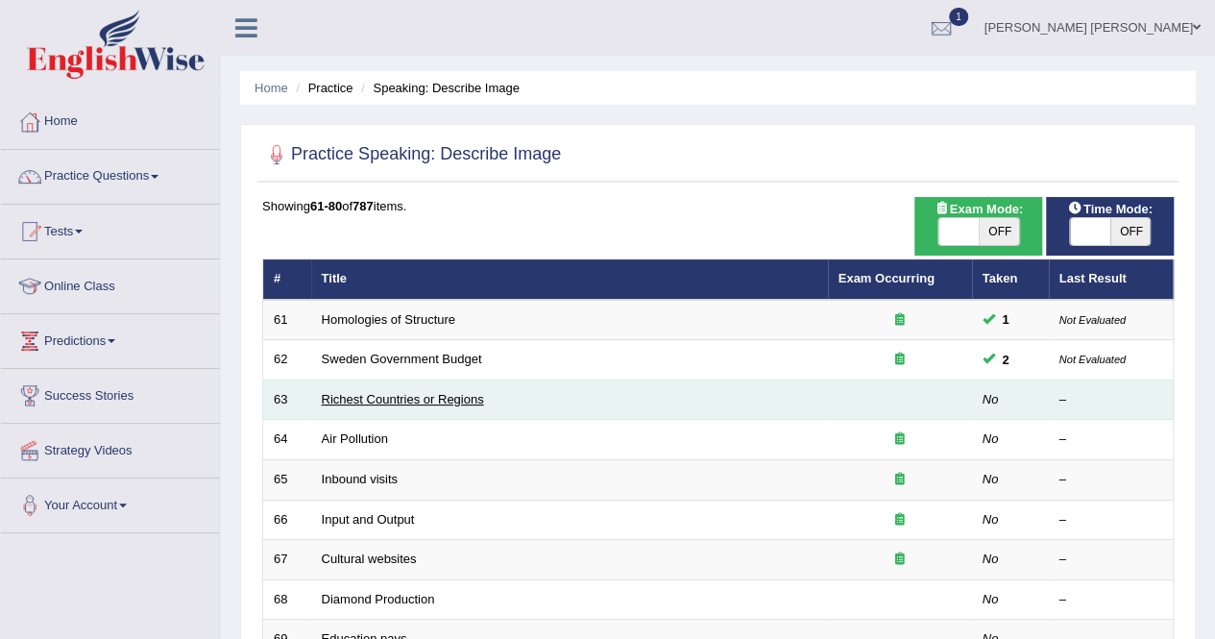
click at [380, 393] on link "Richest Countries or Regions" at bounding box center [403, 399] width 162 height 14
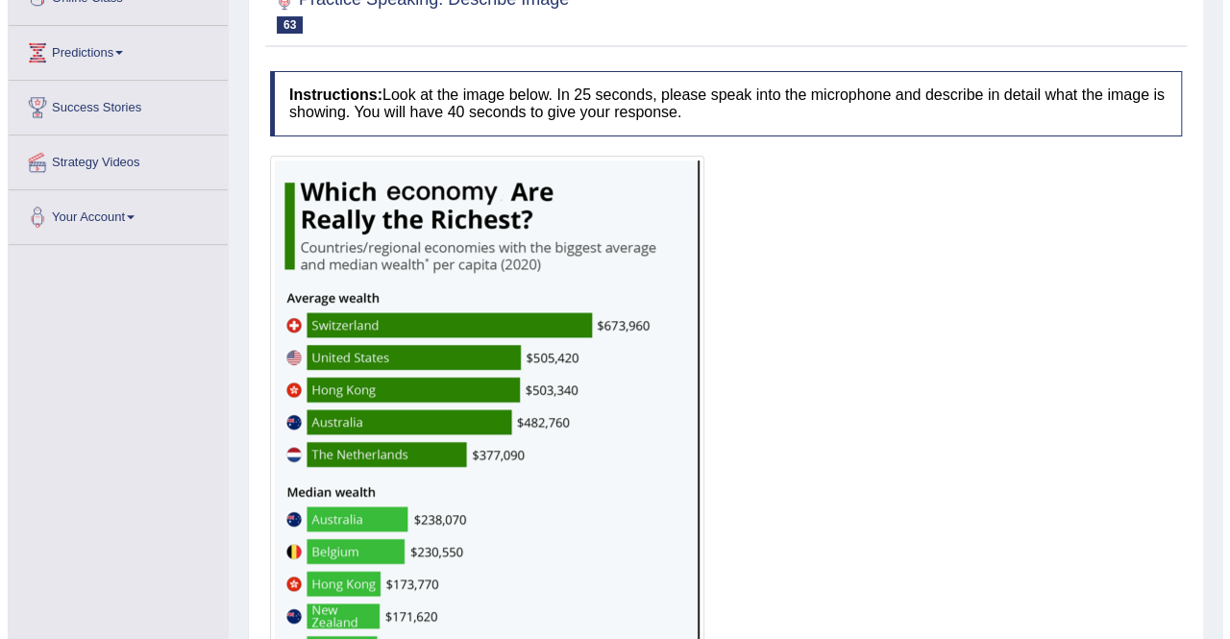
scroll to position [384, 0]
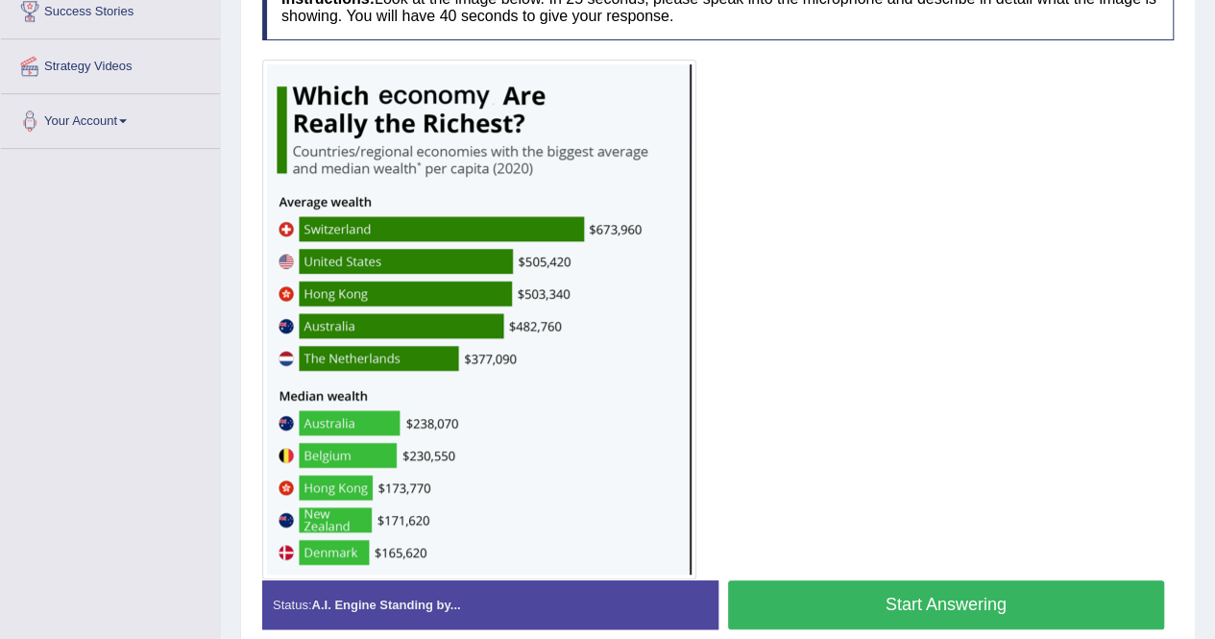
click at [843, 595] on button "Start Answering" at bounding box center [946, 604] width 437 height 49
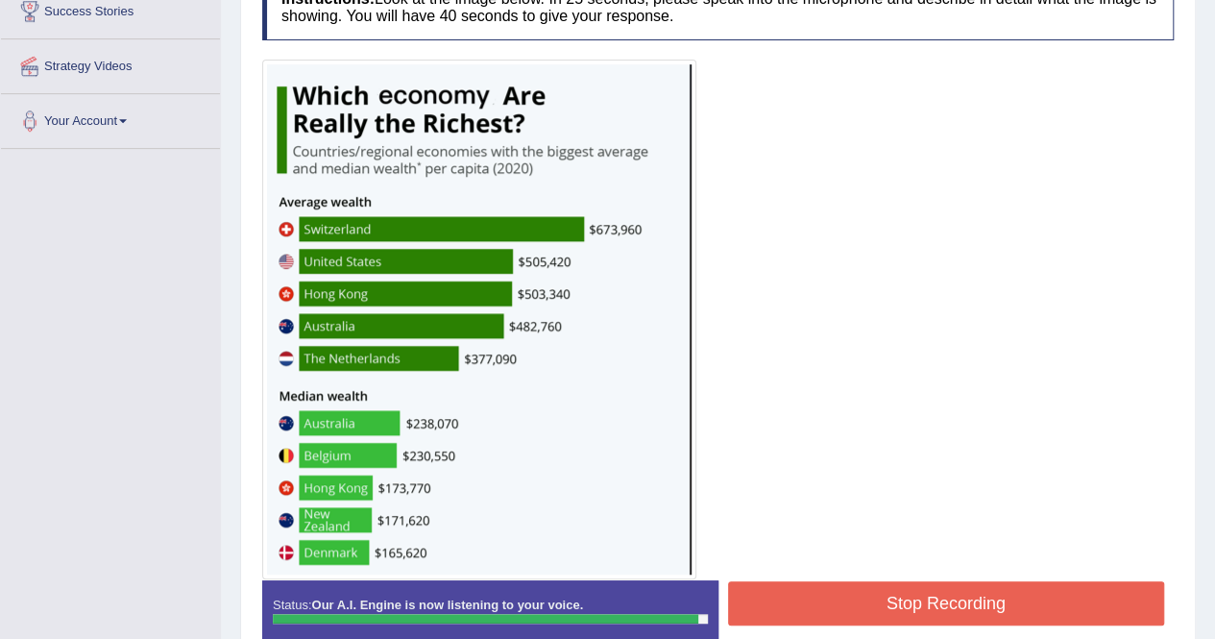
click at [903, 600] on button "Stop Recording" at bounding box center [946, 603] width 437 height 44
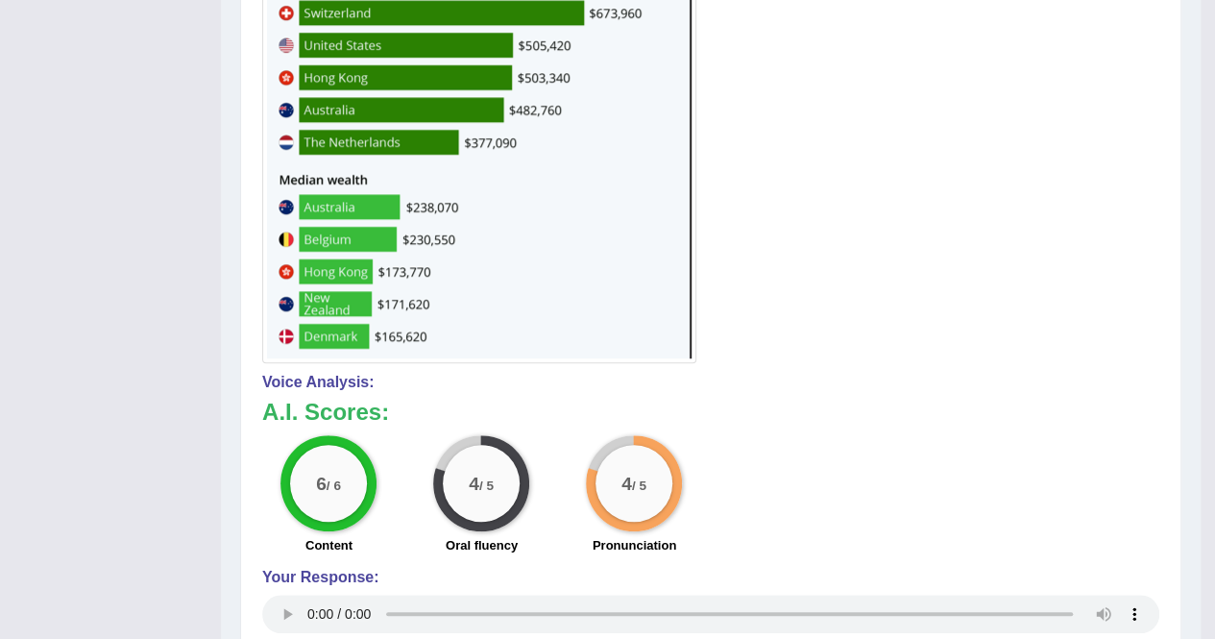
scroll to position [0, 0]
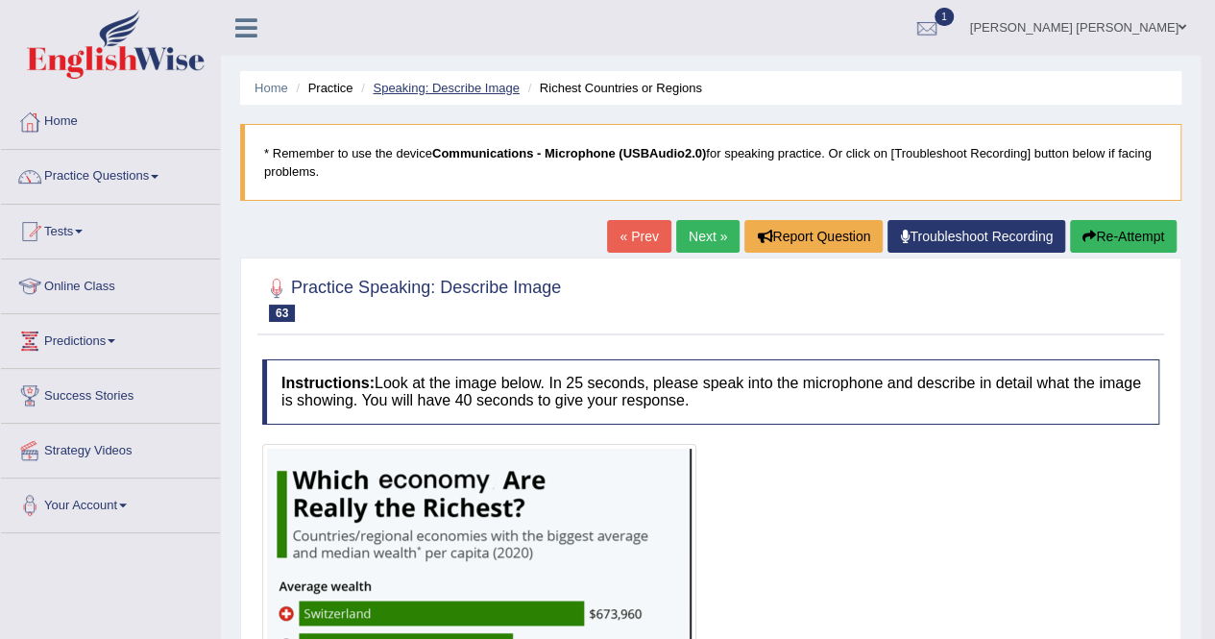
click at [517, 82] on link "Speaking: Describe Image" at bounding box center [446, 88] width 146 height 14
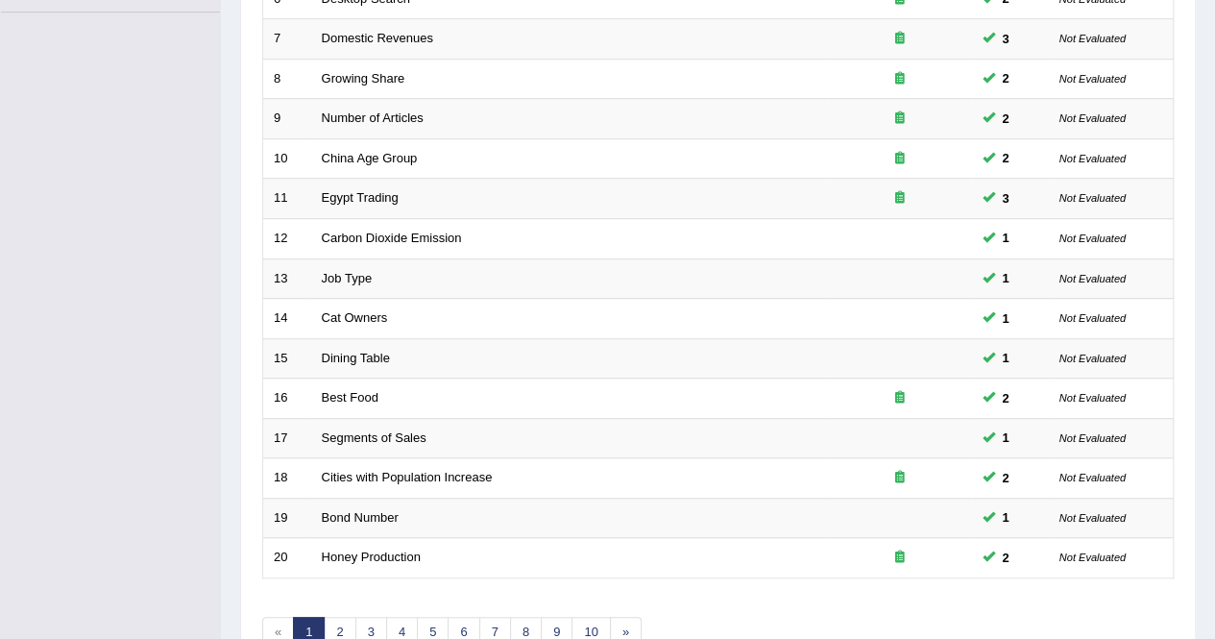
scroll to position [623, 0]
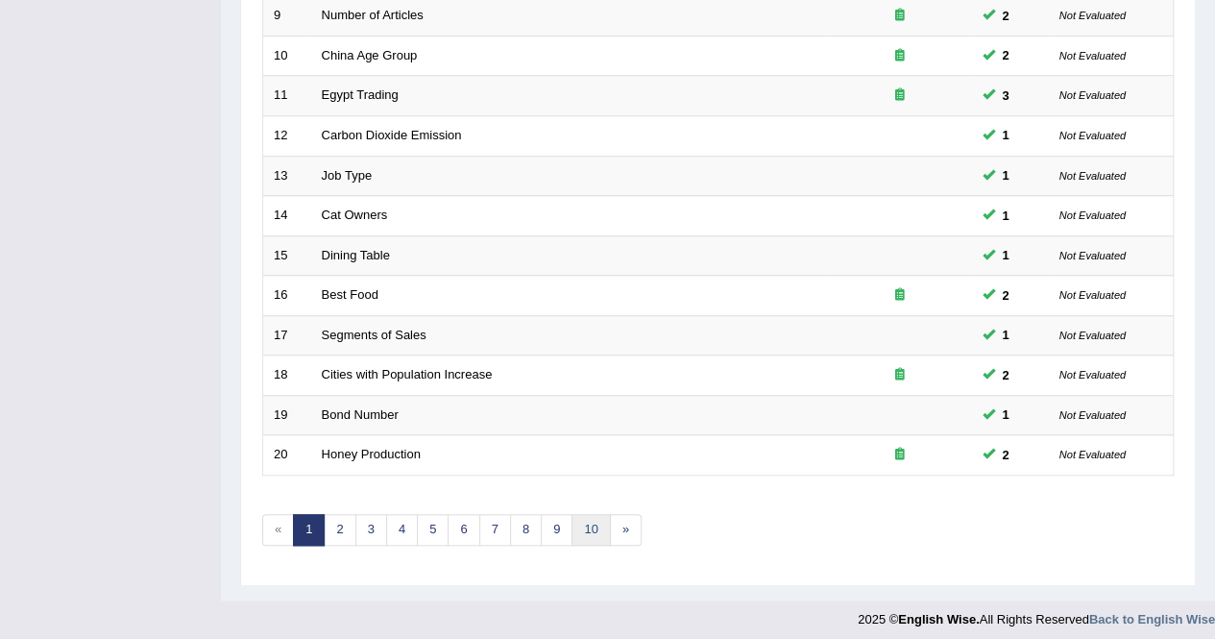
click at [589, 514] on link "10" at bounding box center [591, 530] width 38 height 32
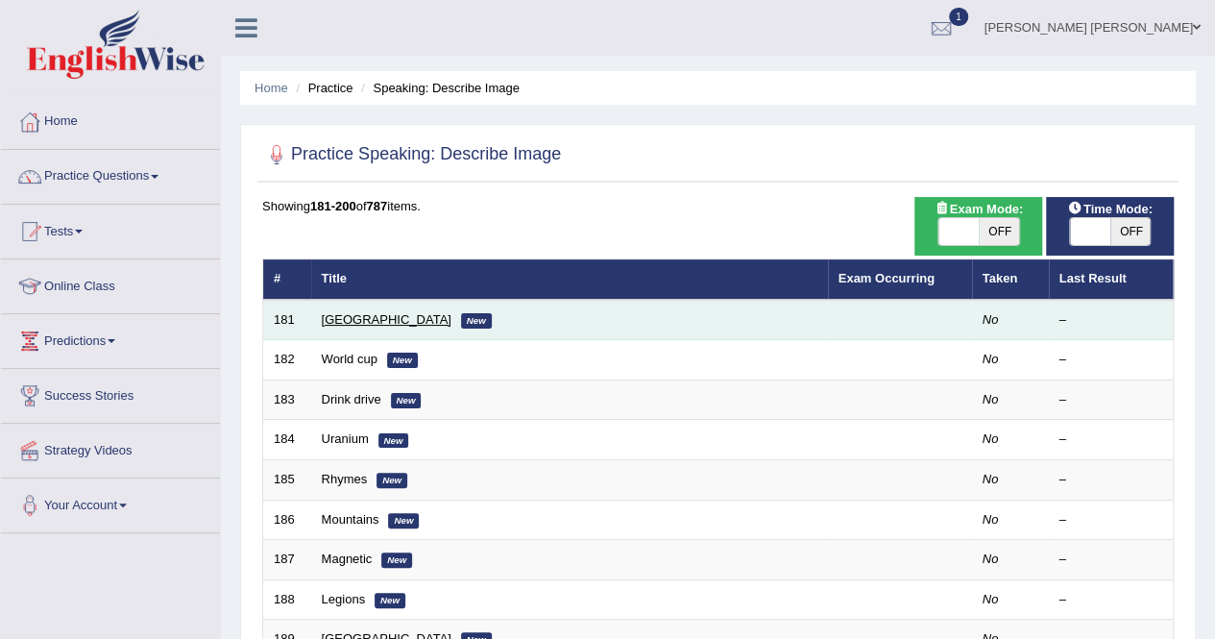
click at [343, 317] on link "[GEOGRAPHIC_DATA]" at bounding box center [387, 319] width 130 height 14
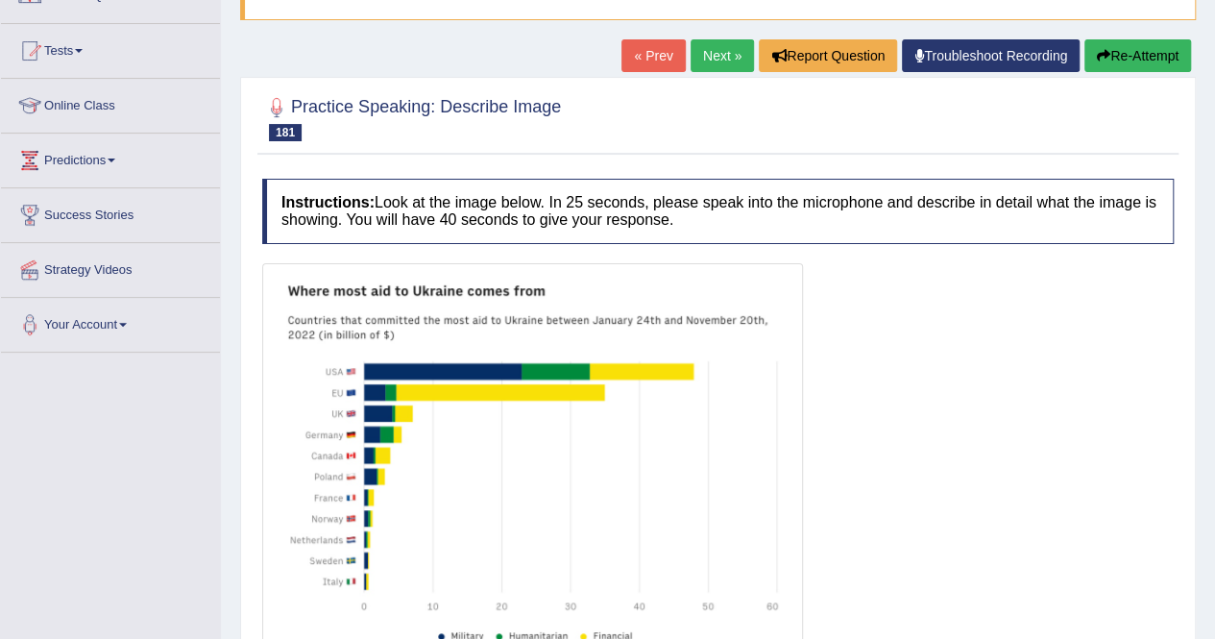
scroll to position [384, 0]
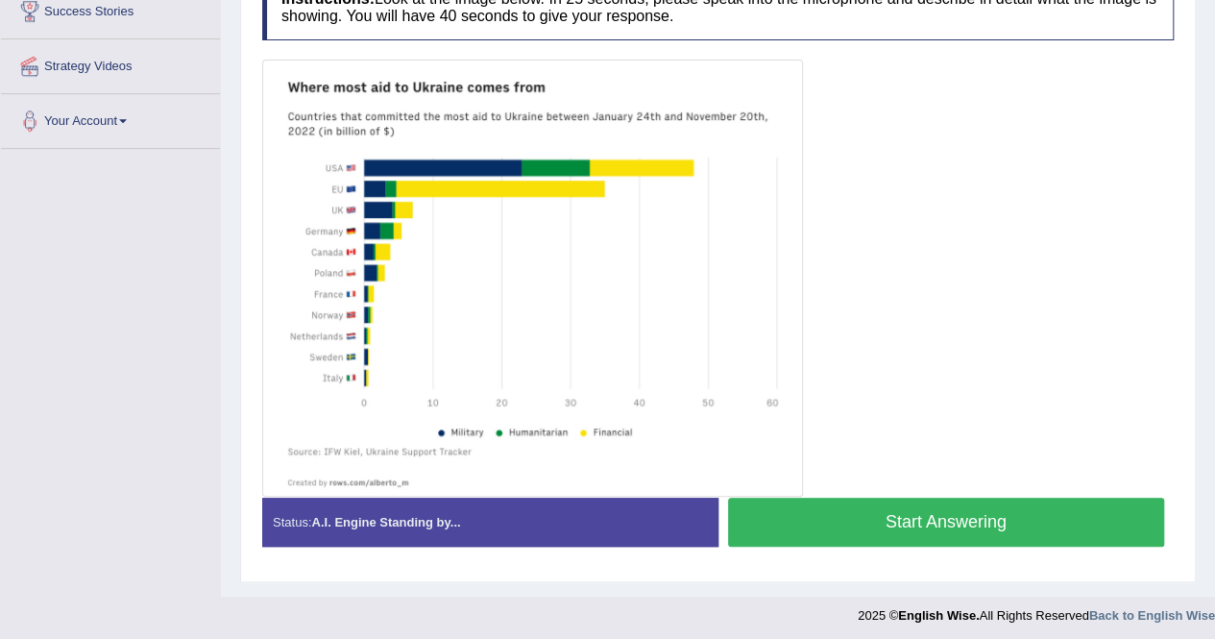
click at [933, 525] on button "Start Answering" at bounding box center [946, 522] width 437 height 49
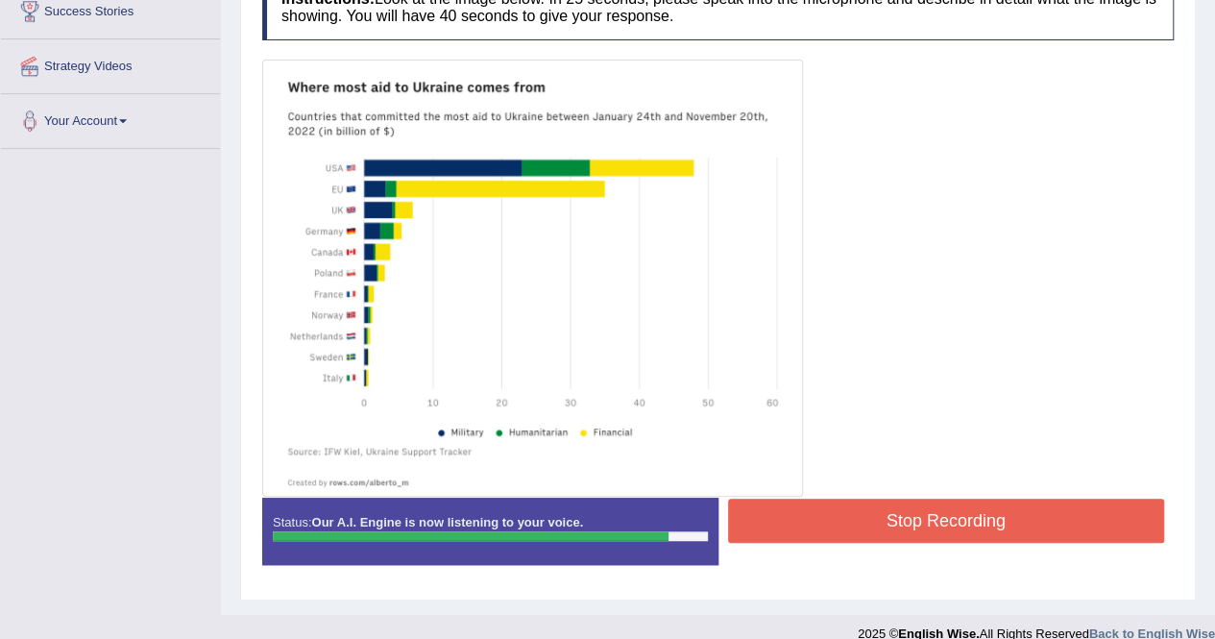
click at [828, 512] on button "Stop Recording" at bounding box center [946, 521] width 437 height 44
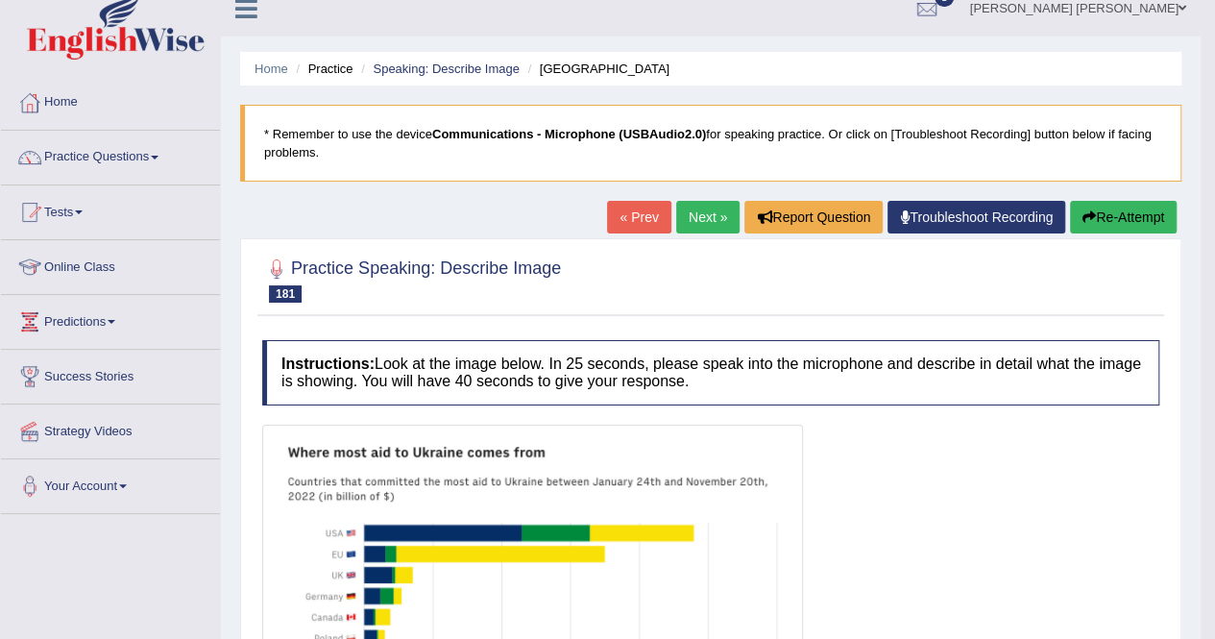
scroll to position [0, 0]
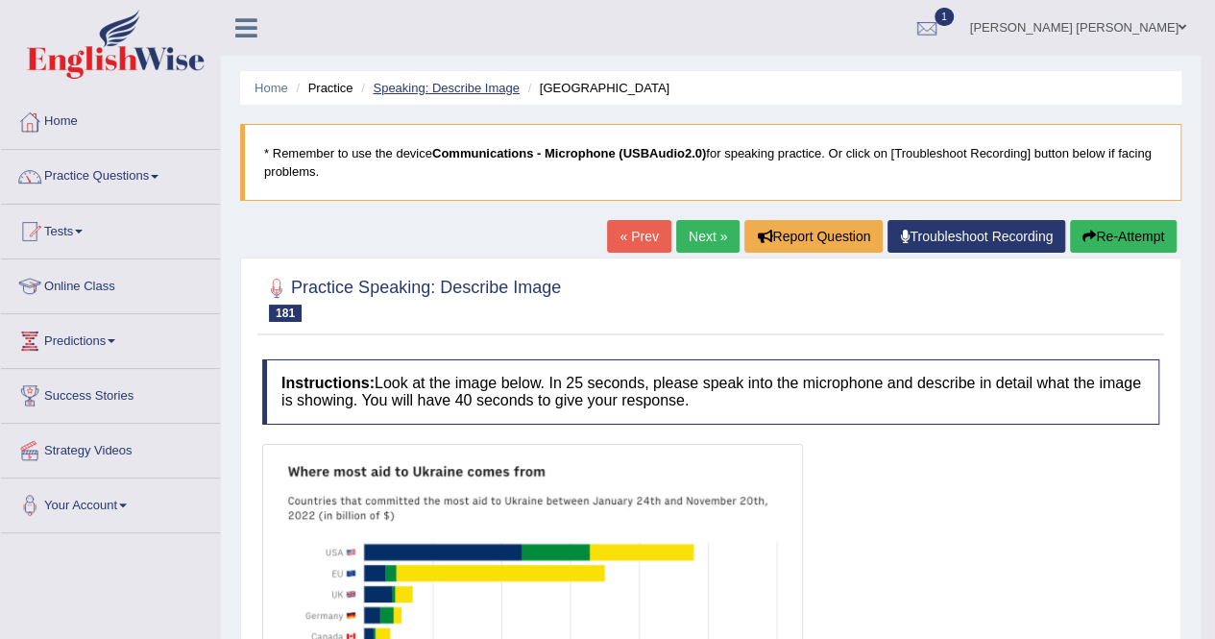
click at [486, 89] on link "Speaking: Describe Image" at bounding box center [446, 88] width 146 height 14
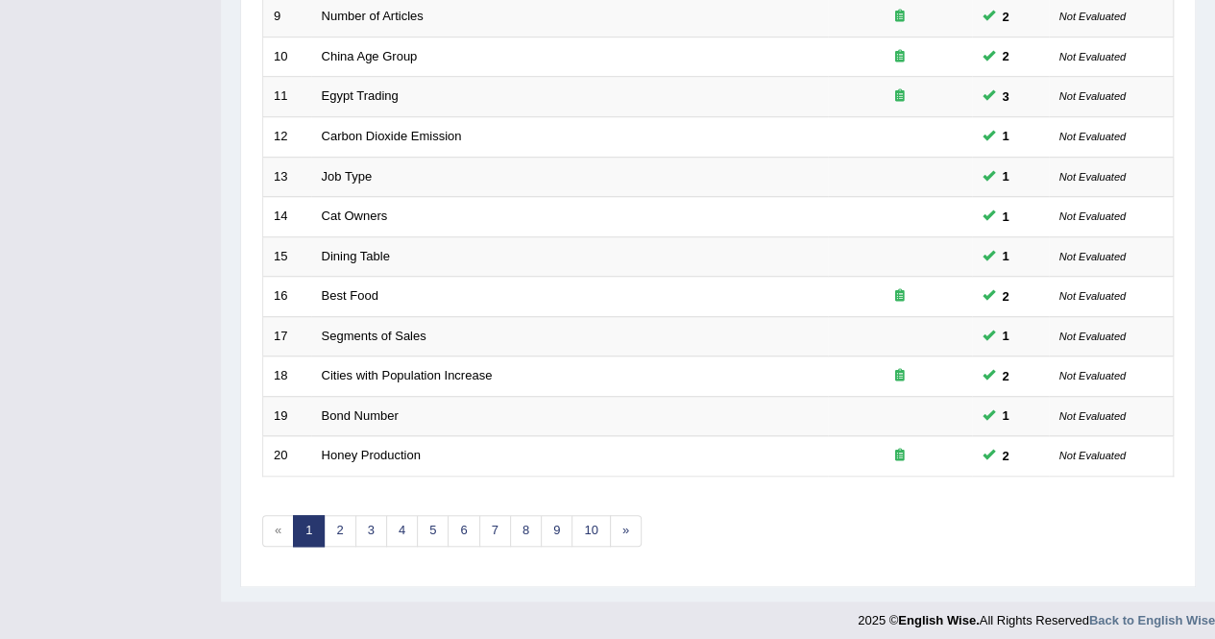
scroll to position [623, 0]
click at [528, 522] on link "8" at bounding box center [526, 530] width 32 height 32
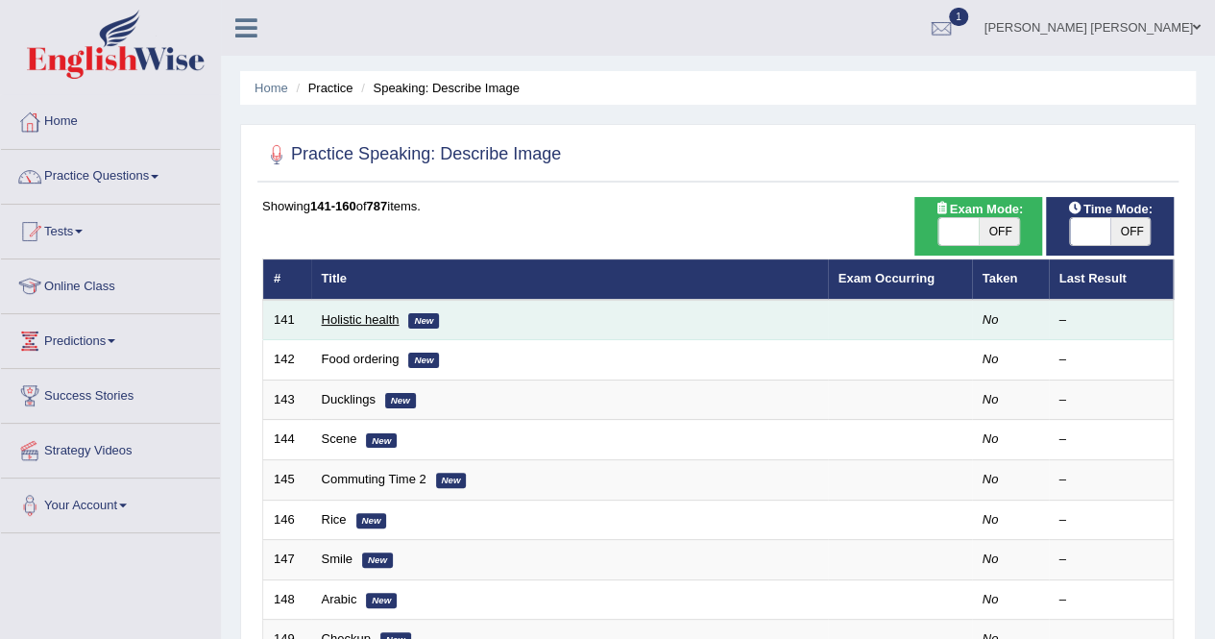
click at [371, 318] on link "Holistic health" at bounding box center [361, 319] width 78 height 14
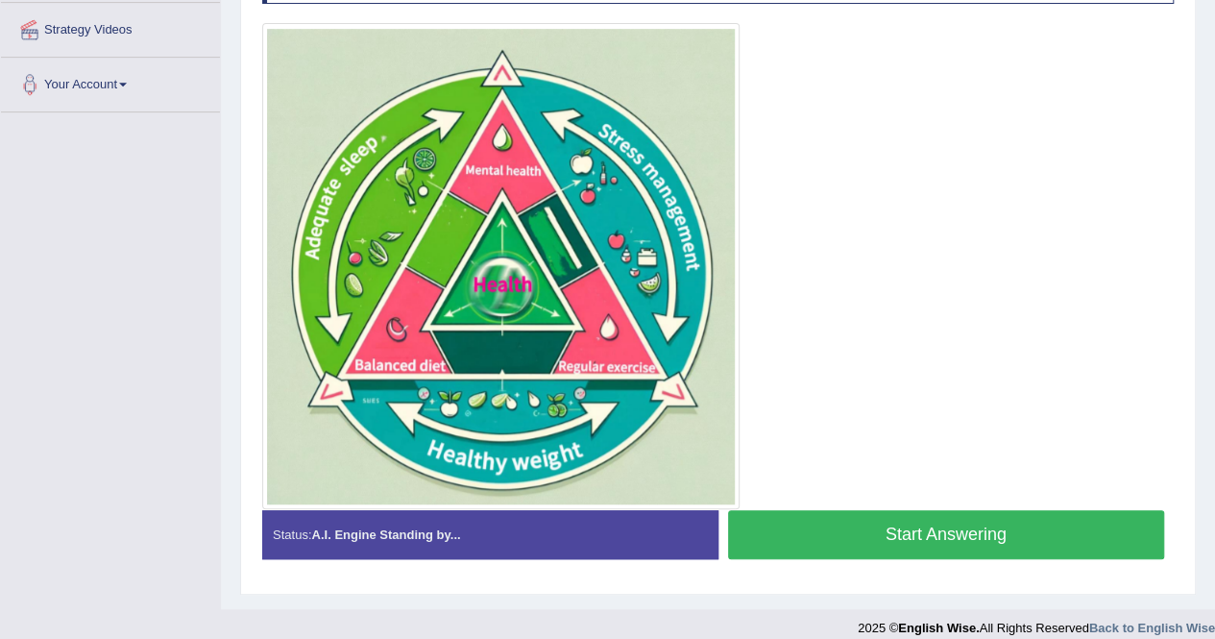
scroll to position [435, 0]
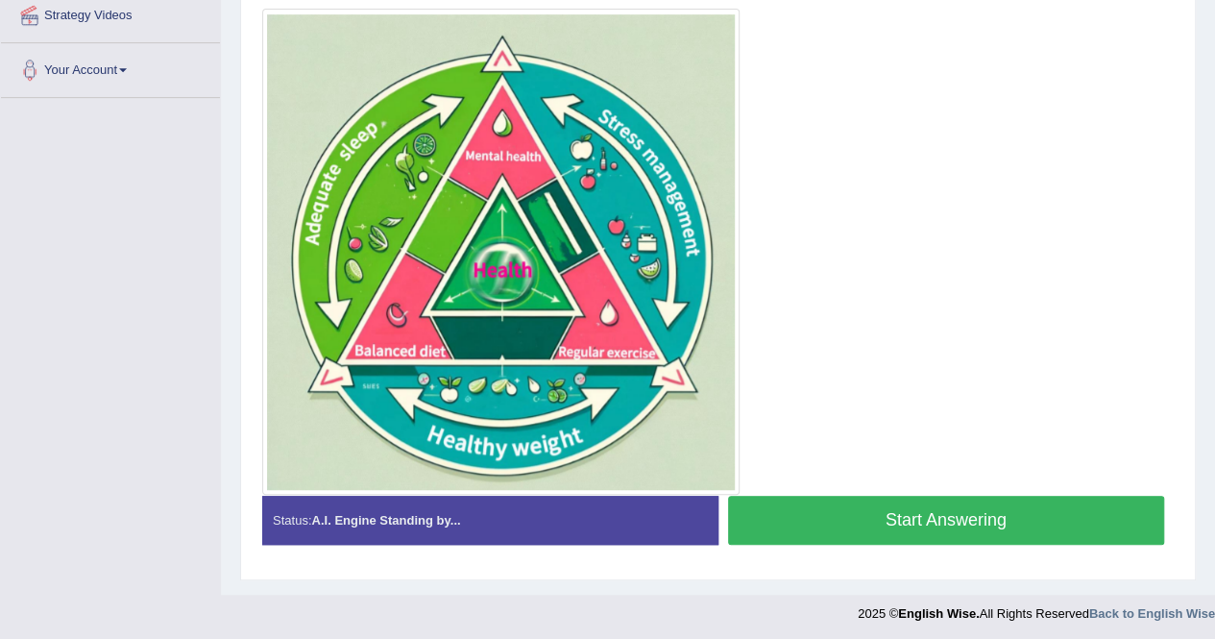
click at [928, 520] on button "Start Answering" at bounding box center [946, 520] width 437 height 49
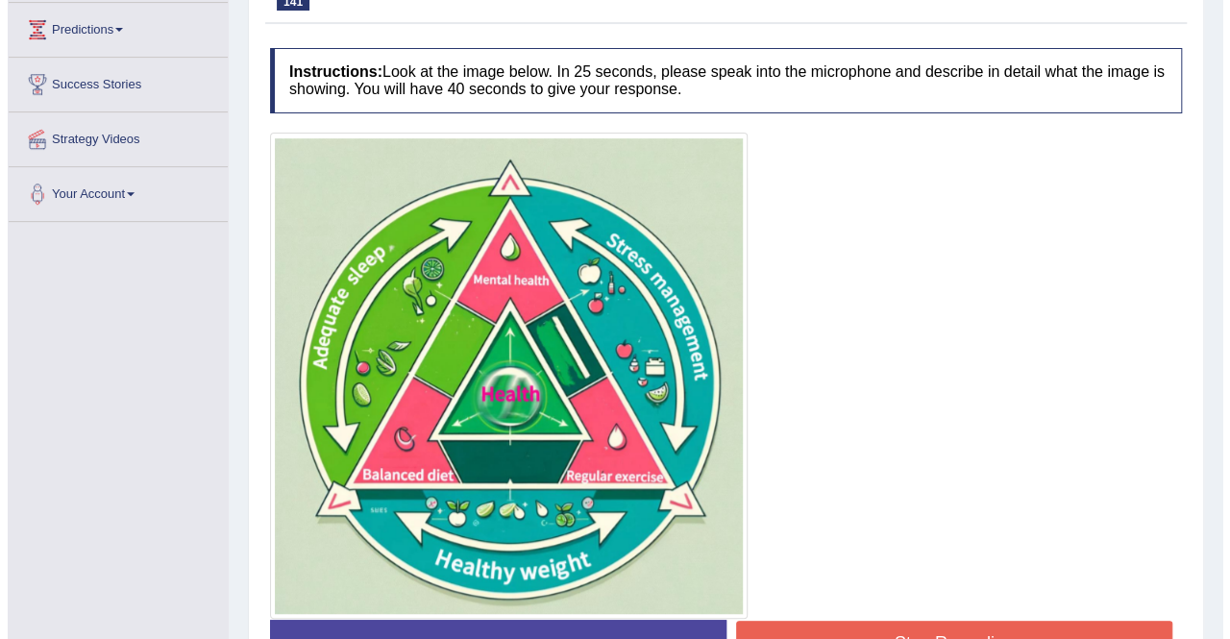
scroll to position [453, 0]
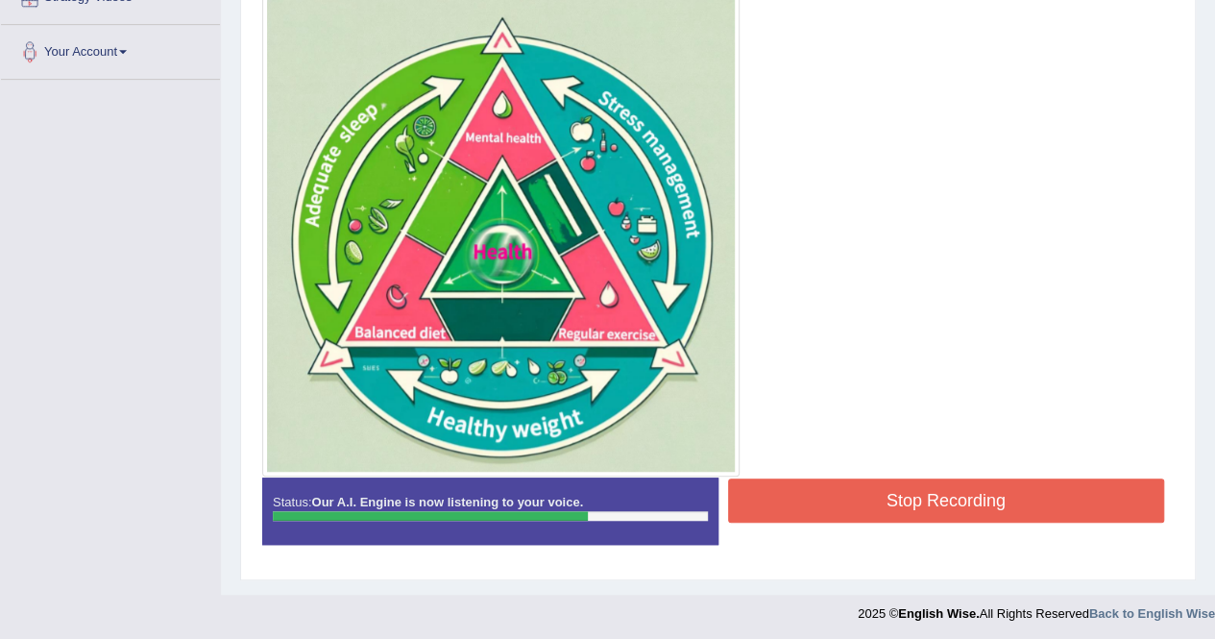
click at [852, 506] on button "Stop Recording" at bounding box center [946, 500] width 437 height 44
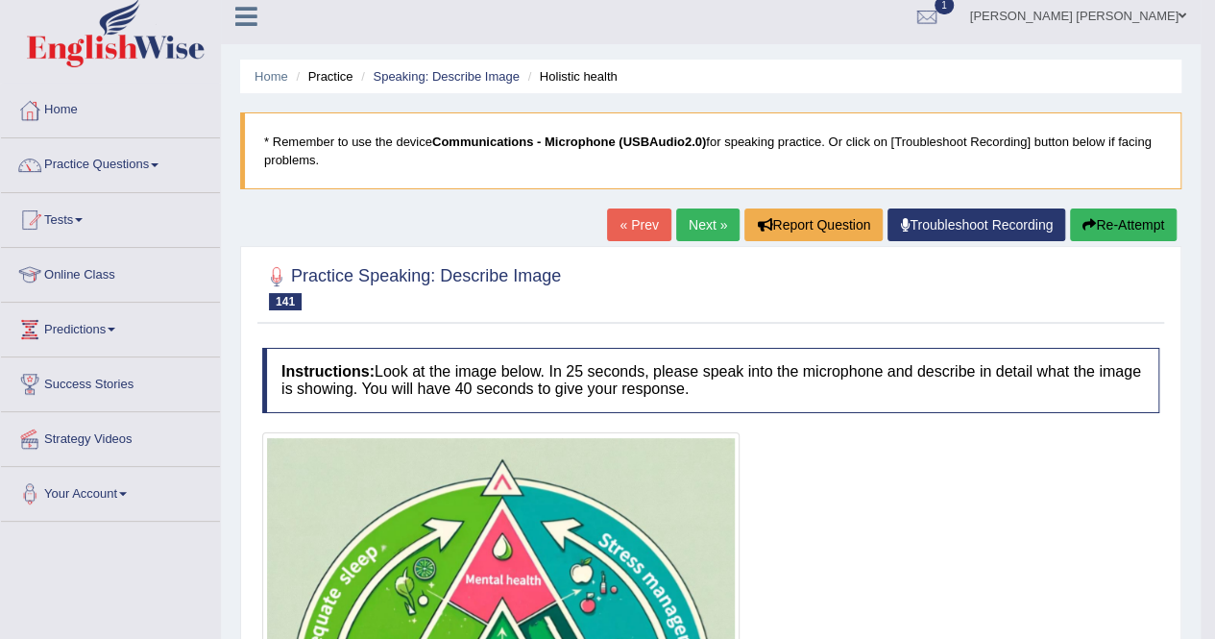
scroll to position [0, 0]
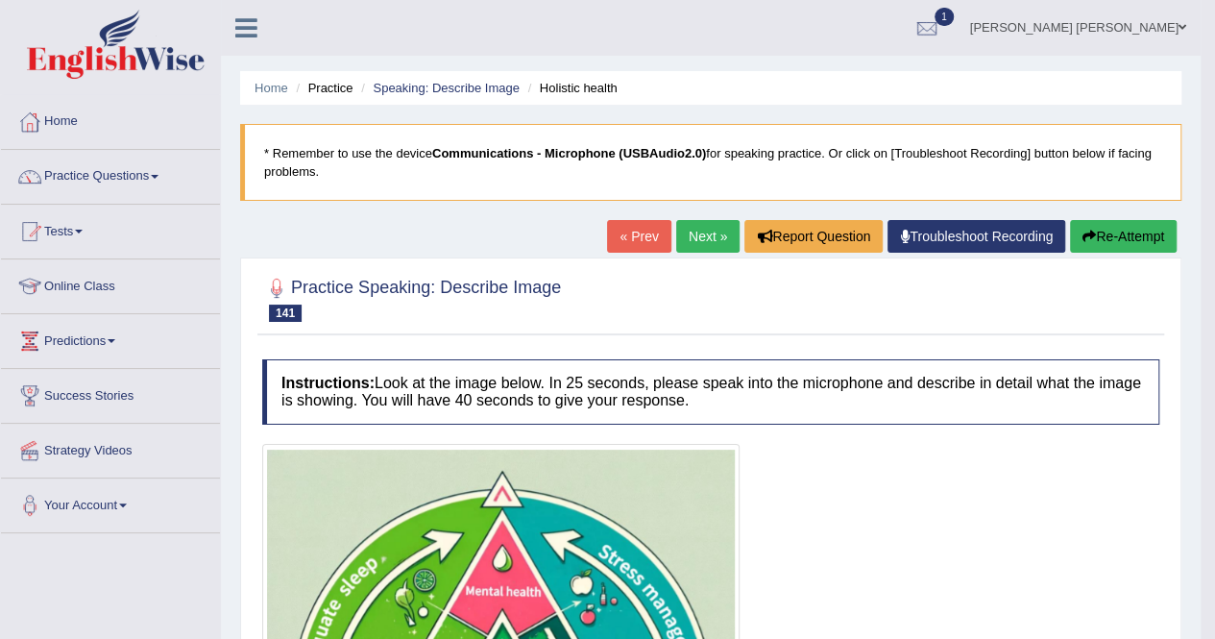
click at [701, 238] on link "Next »" at bounding box center [707, 236] width 63 height 33
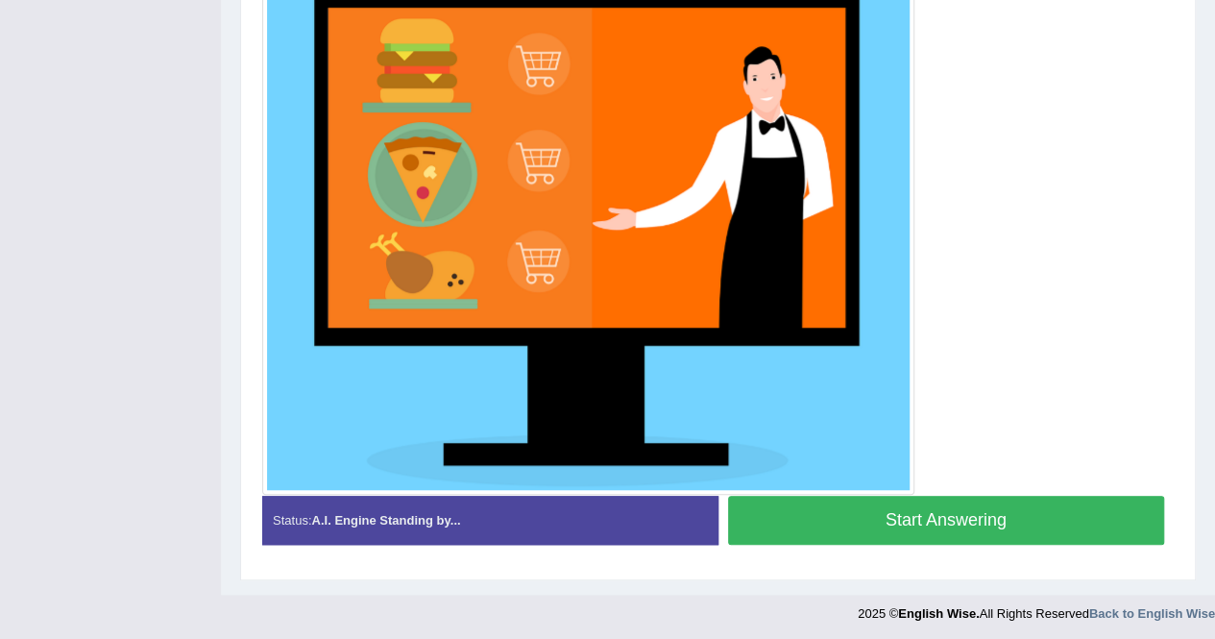
scroll to position [442, 0]
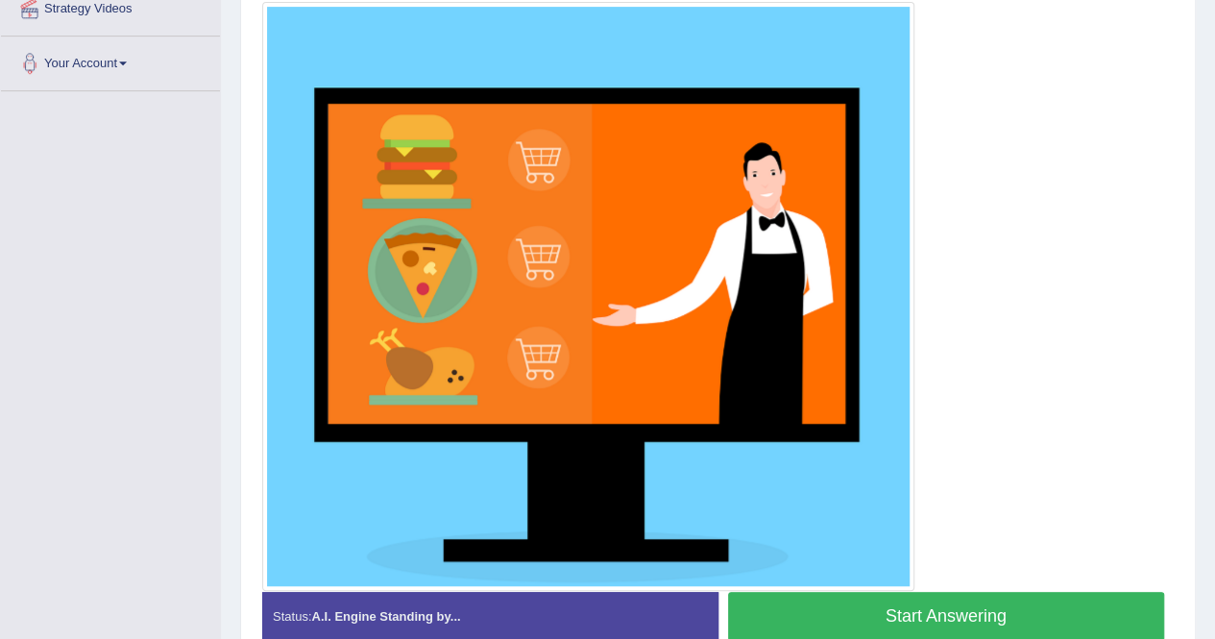
click at [917, 599] on button "Start Answering" at bounding box center [946, 616] width 437 height 49
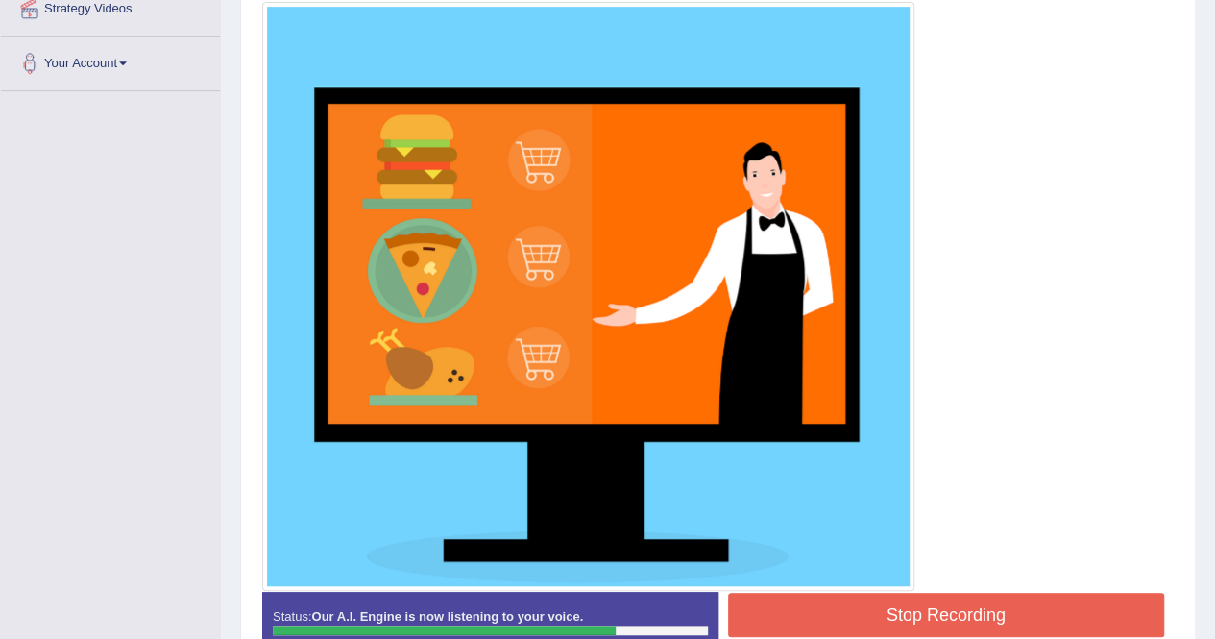
click at [851, 604] on button "Stop Recording" at bounding box center [946, 615] width 437 height 44
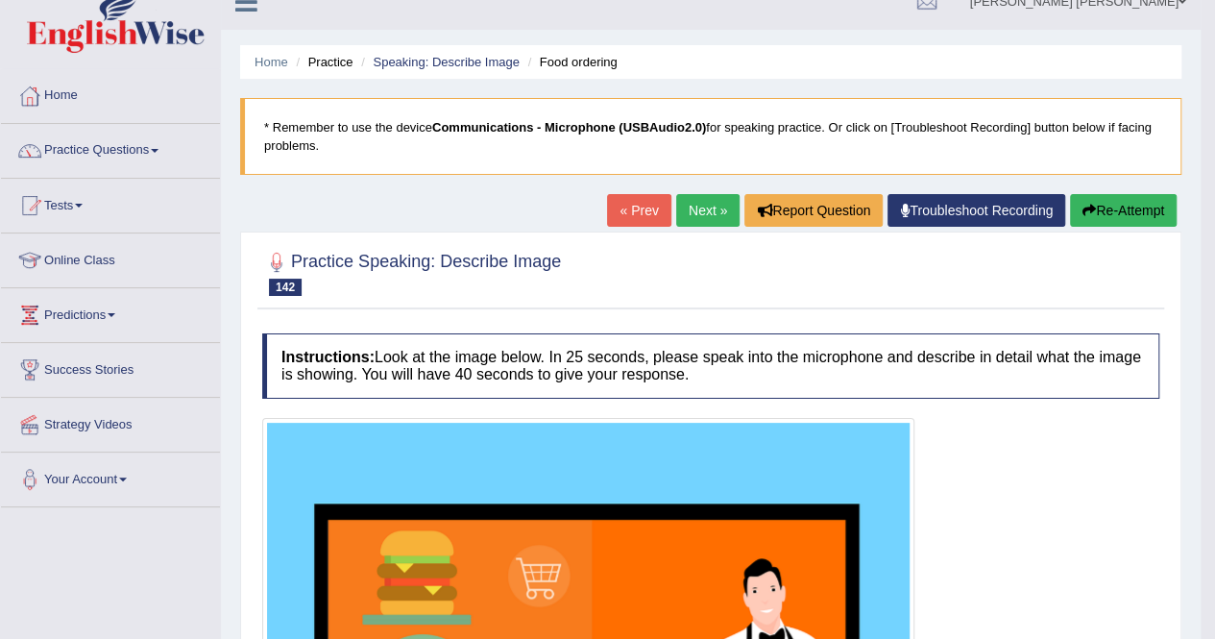
scroll to position [0, 0]
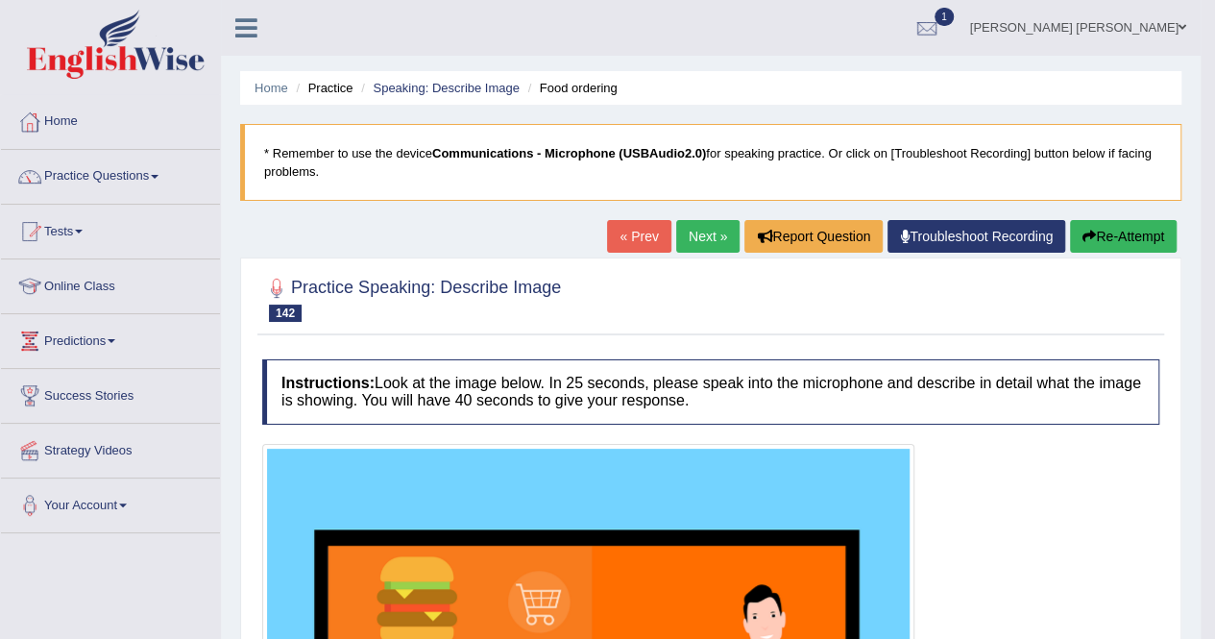
click at [690, 240] on link "Next »" at bounding box center [707, 236] width 63 height 33
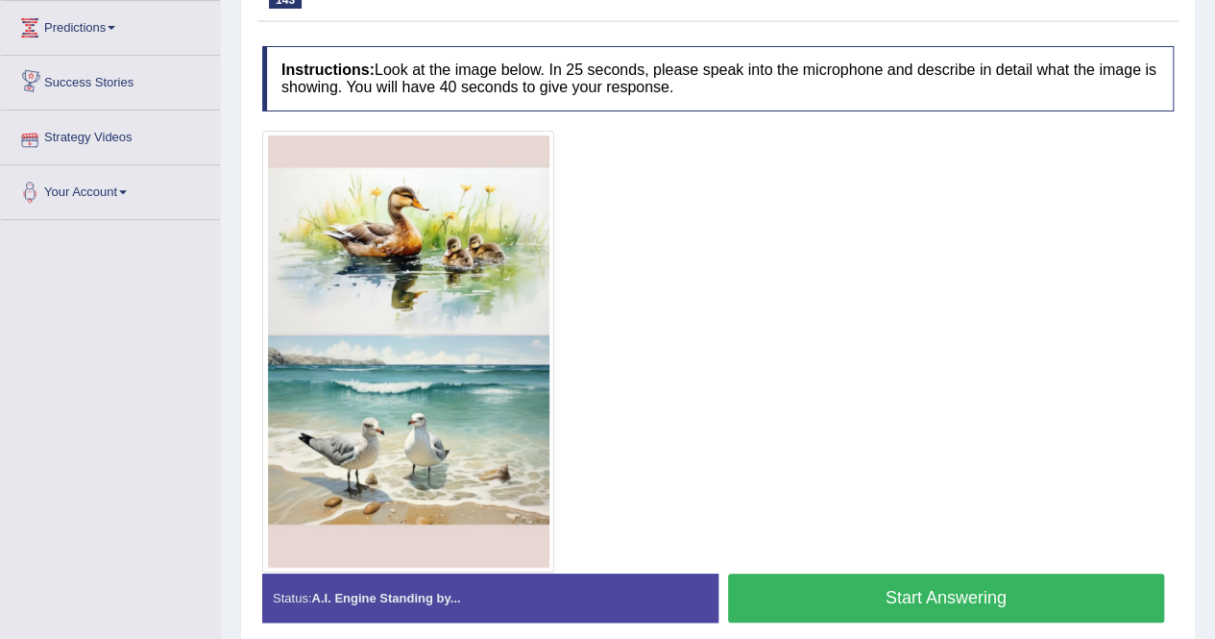
scroll to position [295, 0]
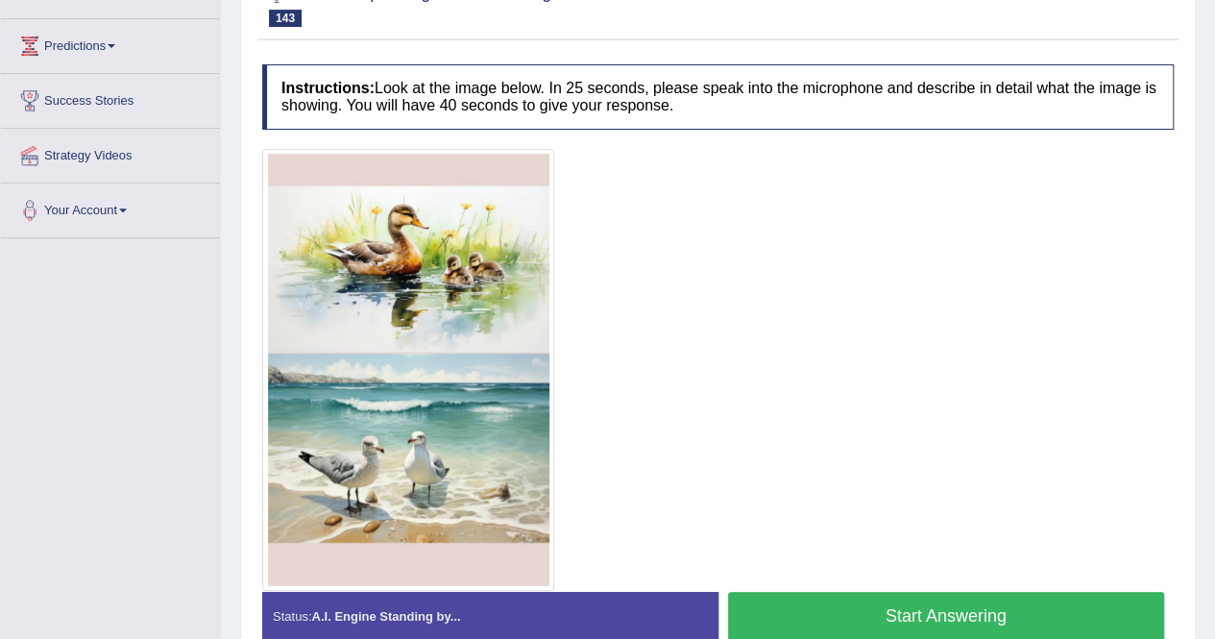
click at [884, 599] on button "Start Answering" at bounding box center [946, 616] width 437 height 49
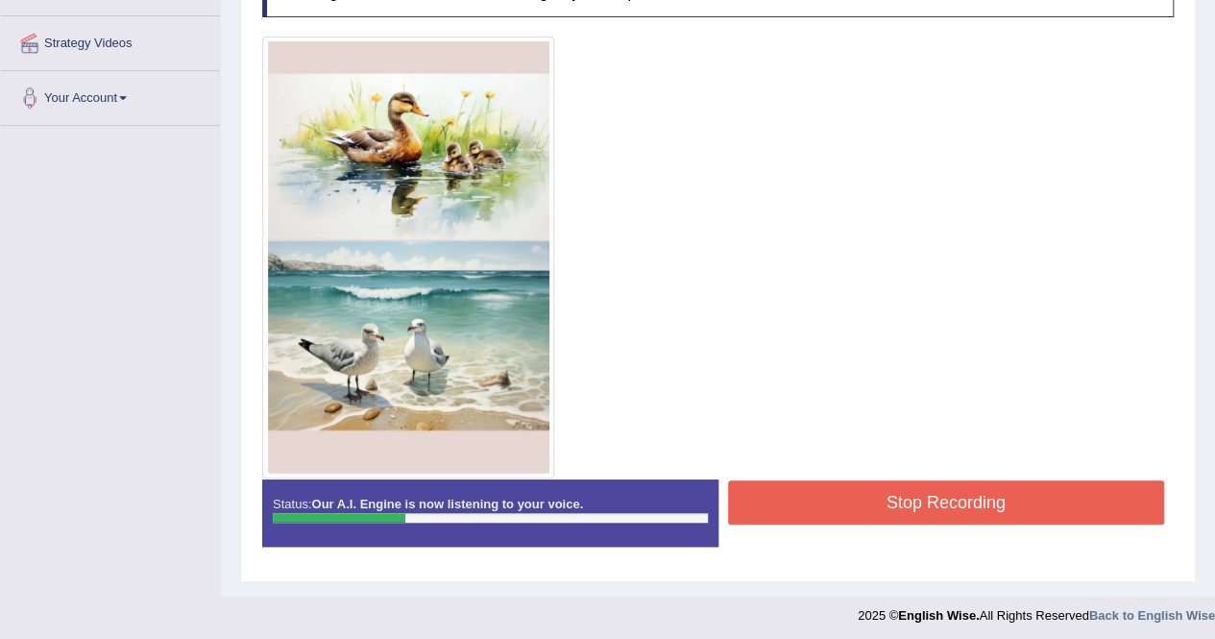
scroll to position [409, 0]
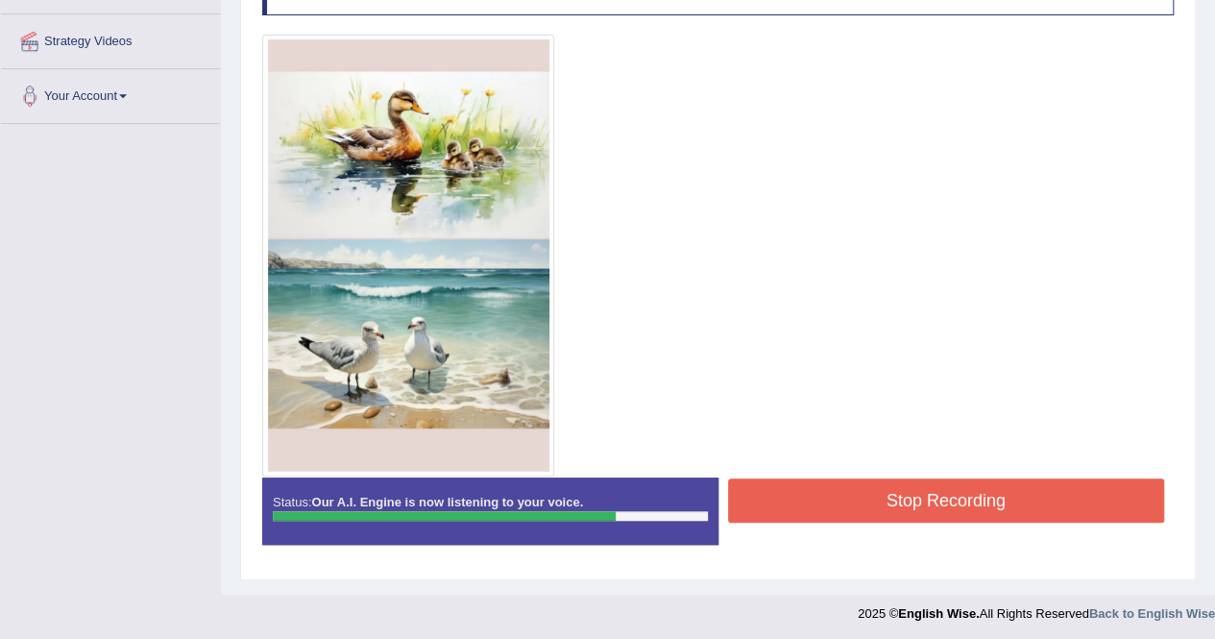
click at [959, 499] on button "Stop Recording" at bounding box center [946, 500] width 437 height 44
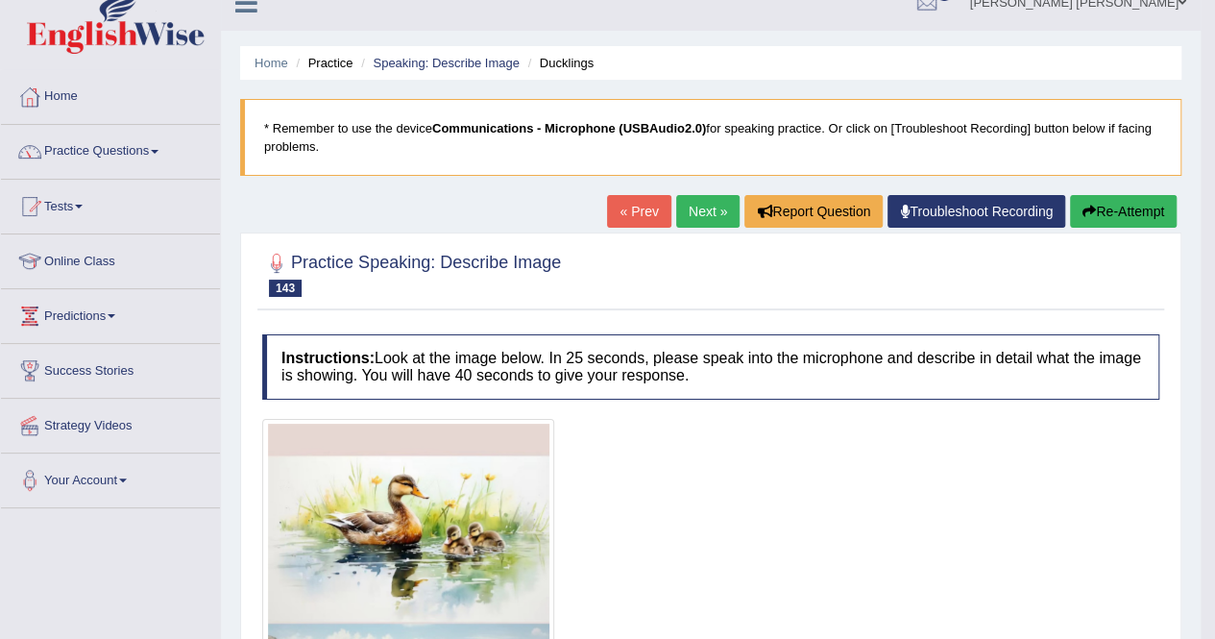
scroll to position [121, 0]
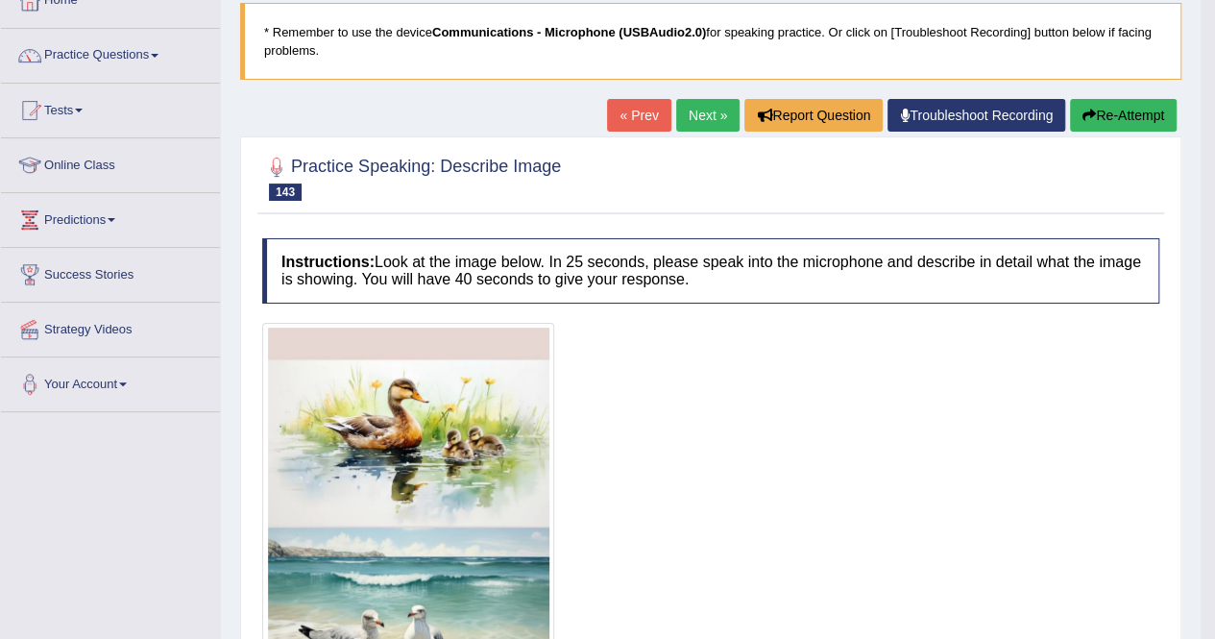
click at [700, 104] on link "Next »" at bounding box center [707, 115] width 63 height 33
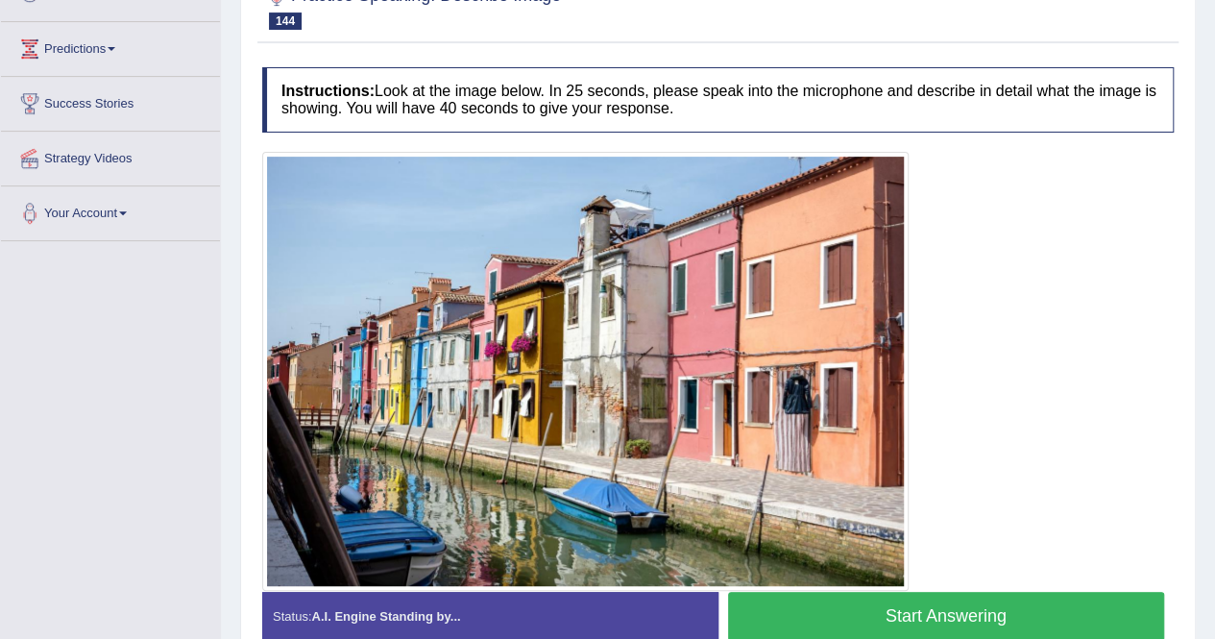
scroll to position [388, 0]
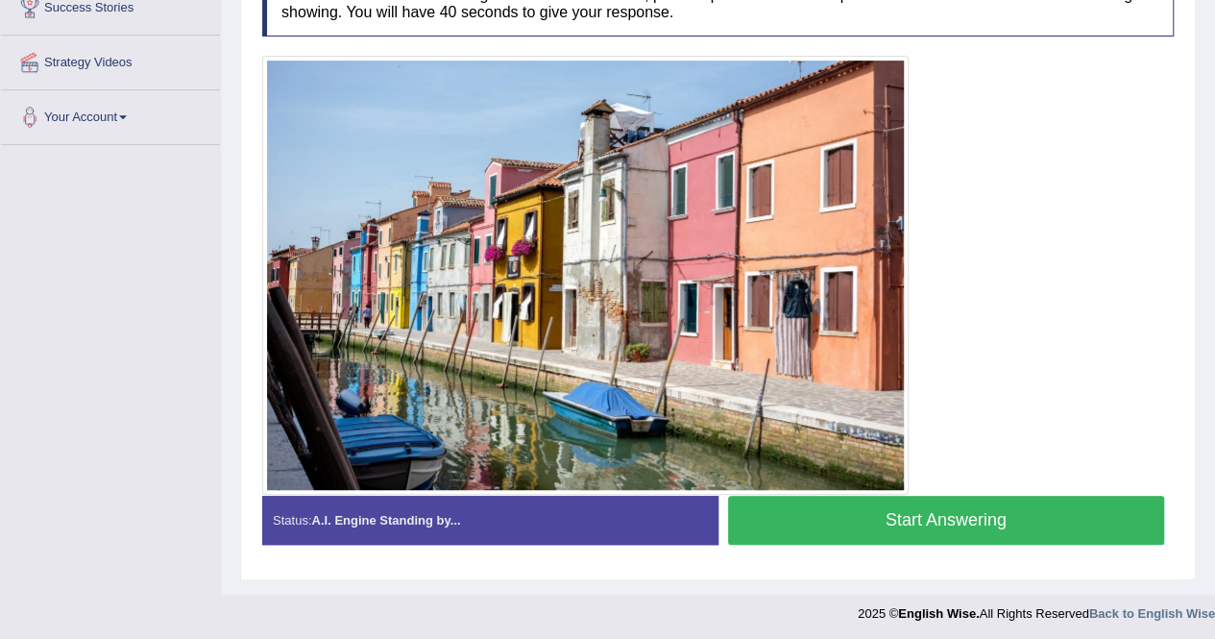
click at [835, 514] on button "Start Answering" at bounding box center [946, 520] width 437 height 49
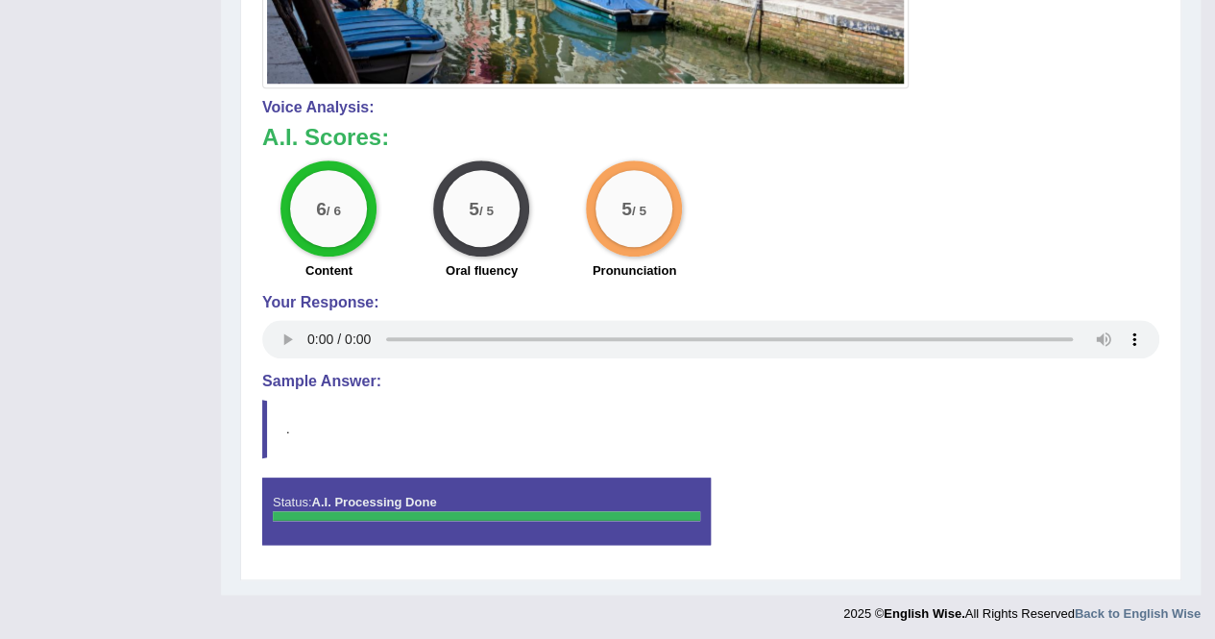
scroll to position [26, 0]
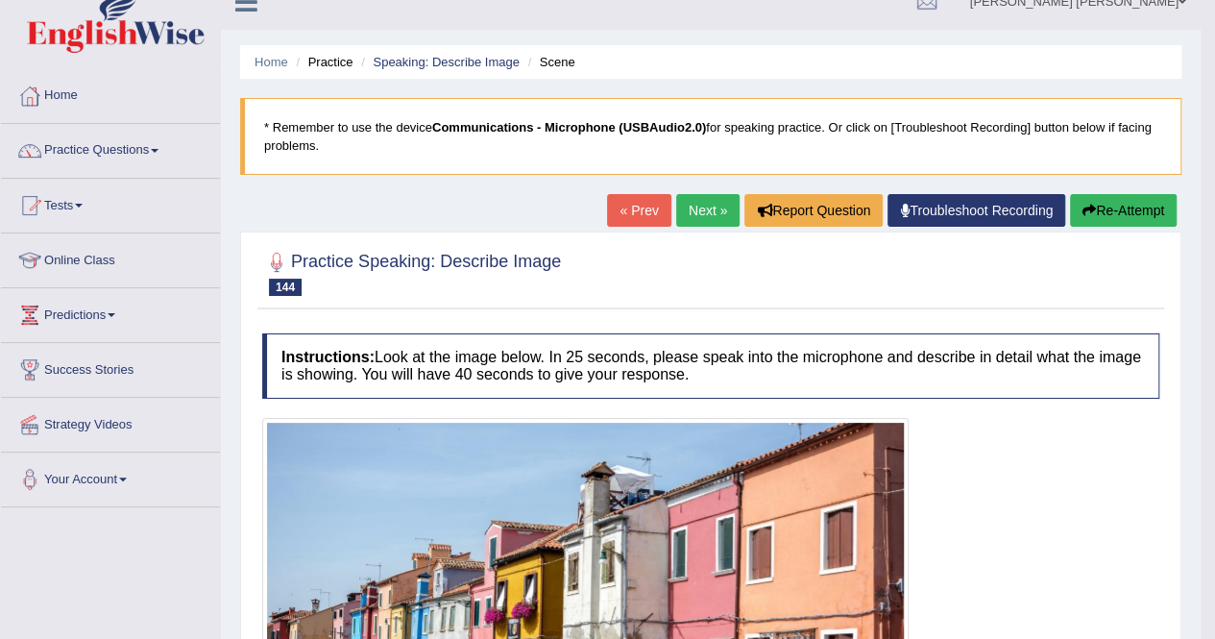
click at [696, 222] on link "Next »" at bounding box center [707, 210] width 63 height 33
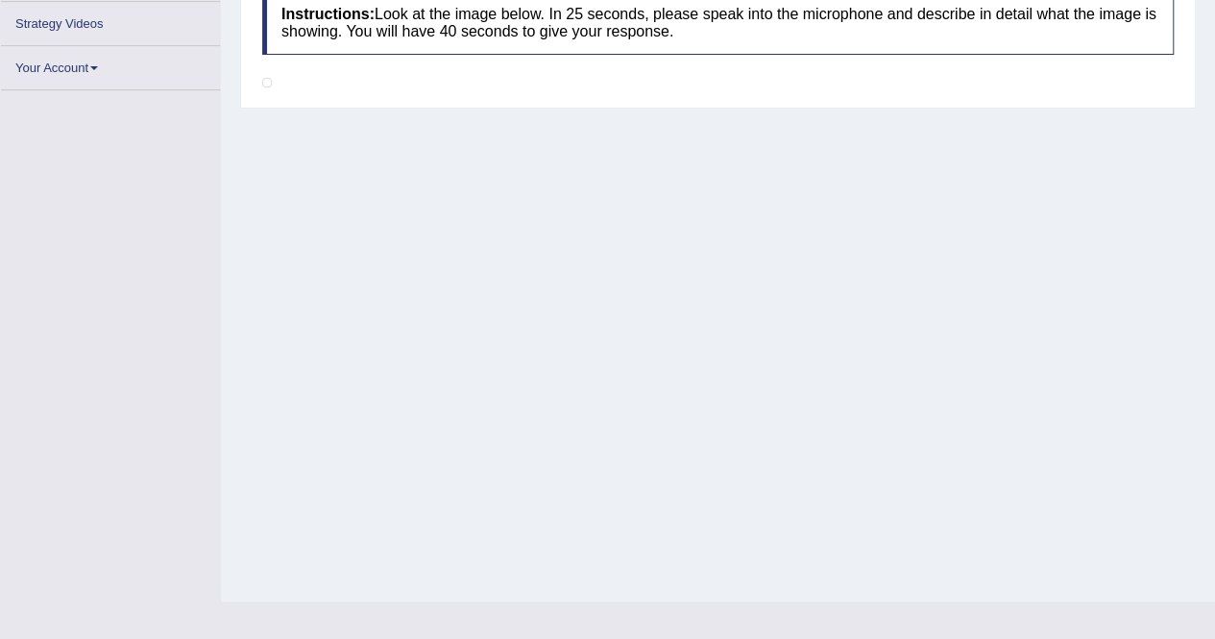
scroll to position [388, 0]
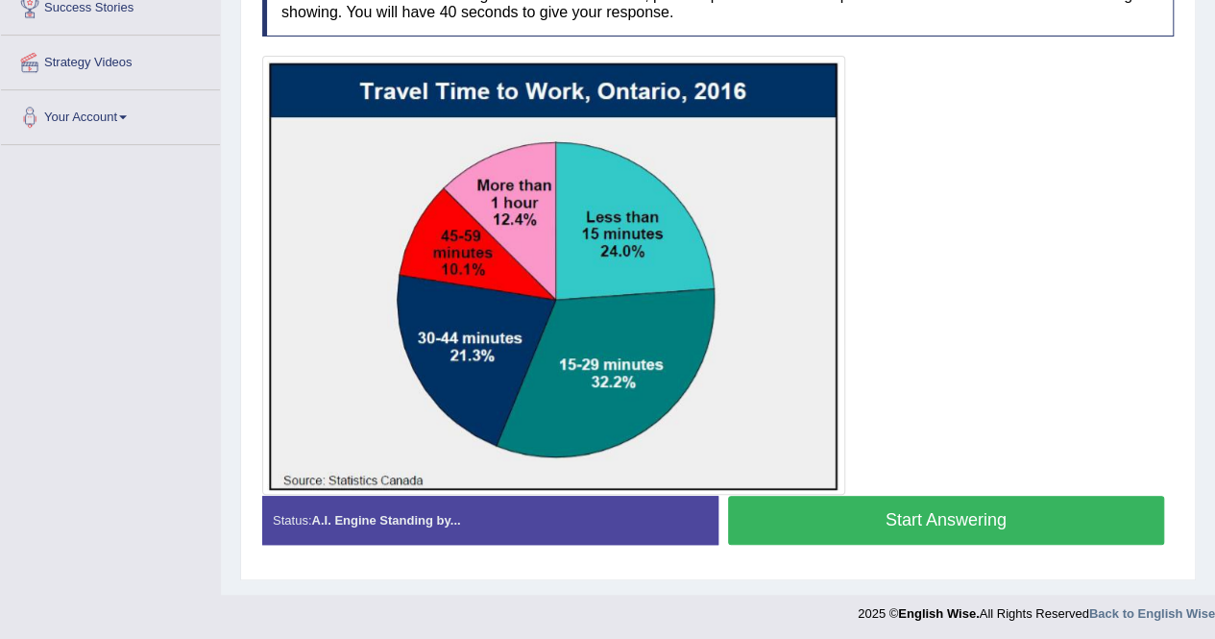
click at [890, 496] on button "Start Answering" at bounding box center [946, 520] width 437 height 49
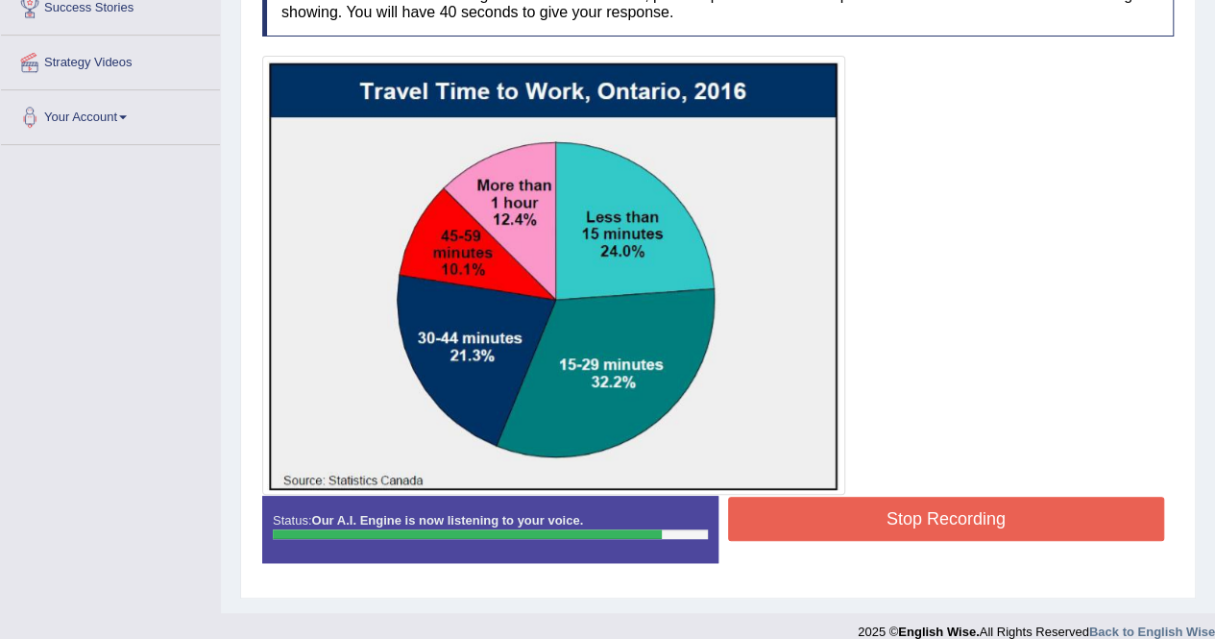
click at [853, 512] on button "Stop Recording" at bounding box center [946, 519] width 437 height 44
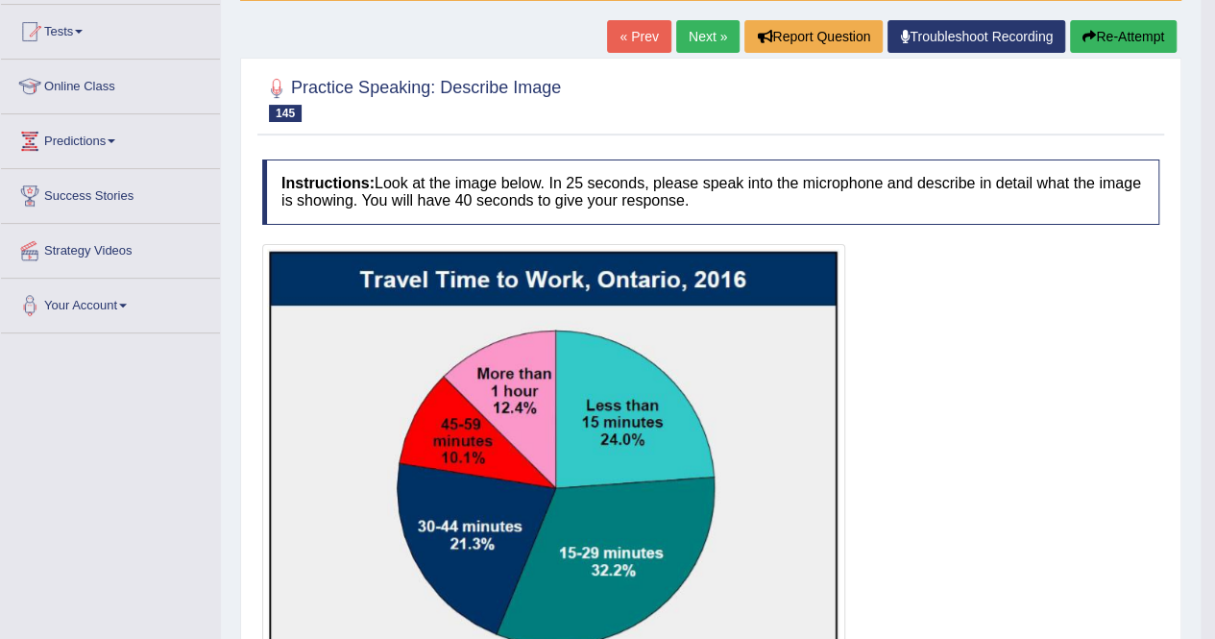
scroll to position [0, 0]
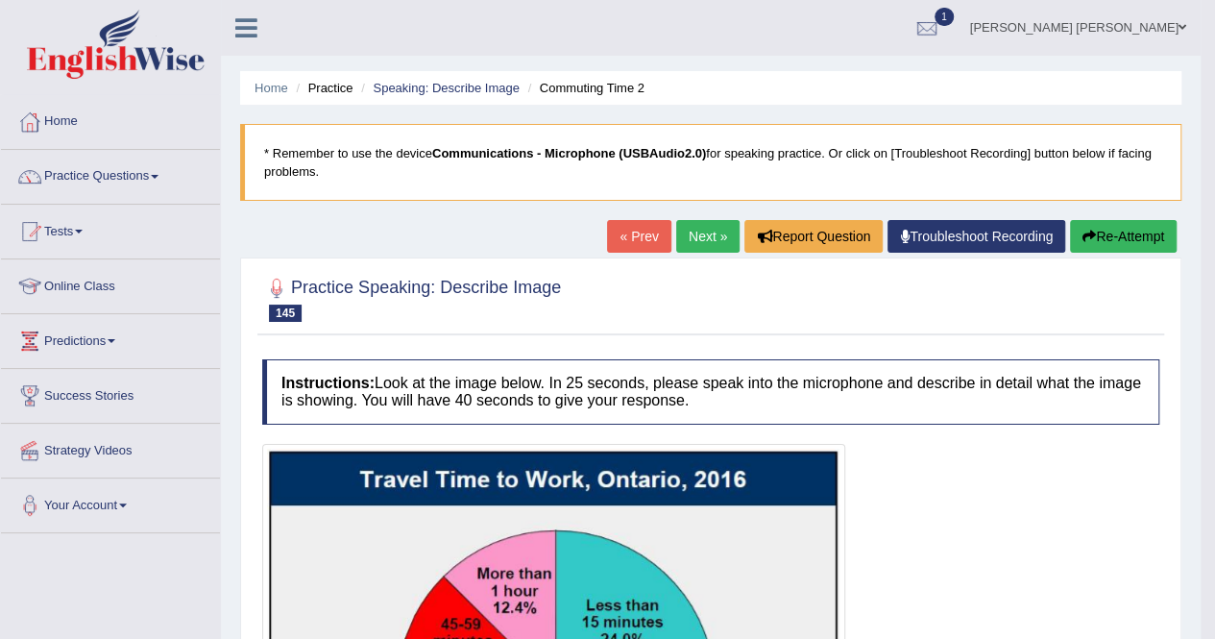
click at [696, 230] on link "Next »" at bounding box center [707, 236] width 63 height 33
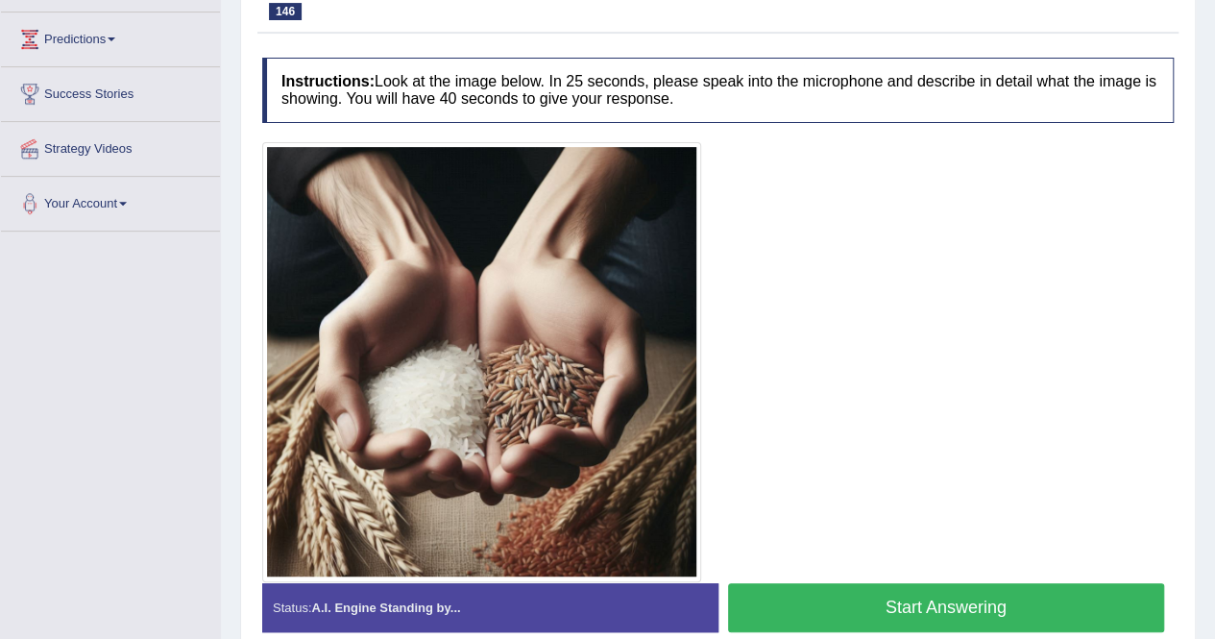
scroll to position [389, 0]
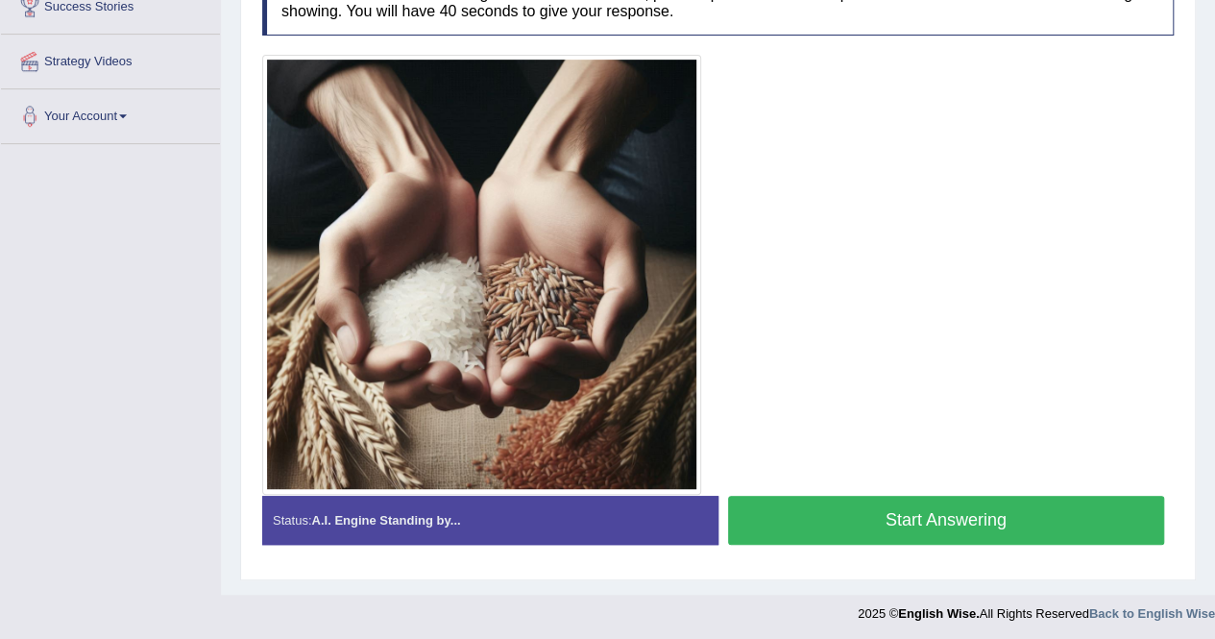
click at [865, 520] on button "Start Answering" at bounding box center [946, 520] width 437 height 49
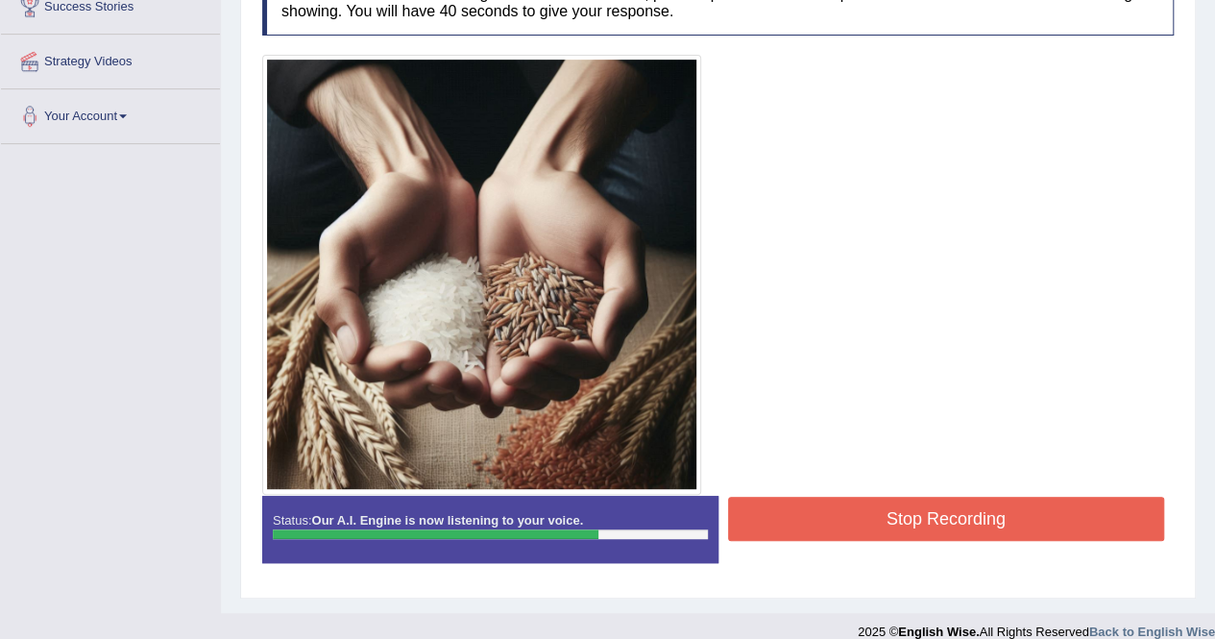
click at [913, 522] on button "Stop Recording" at bounding box center [946, 519] width 437 height 44
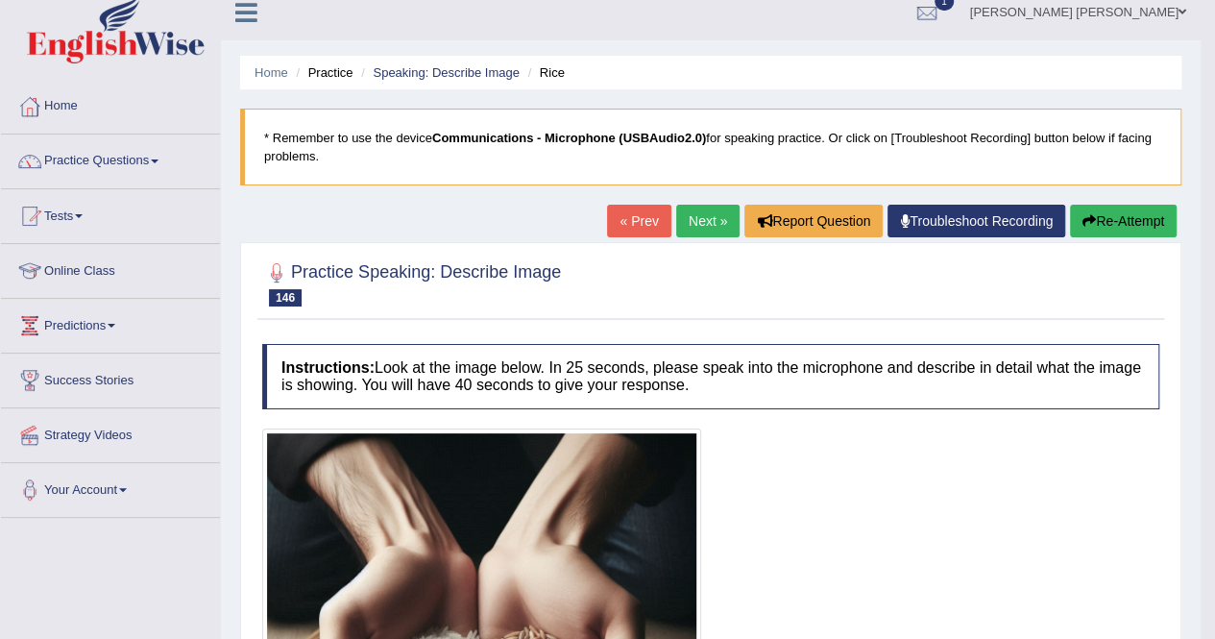
scroll to position [0, 0]
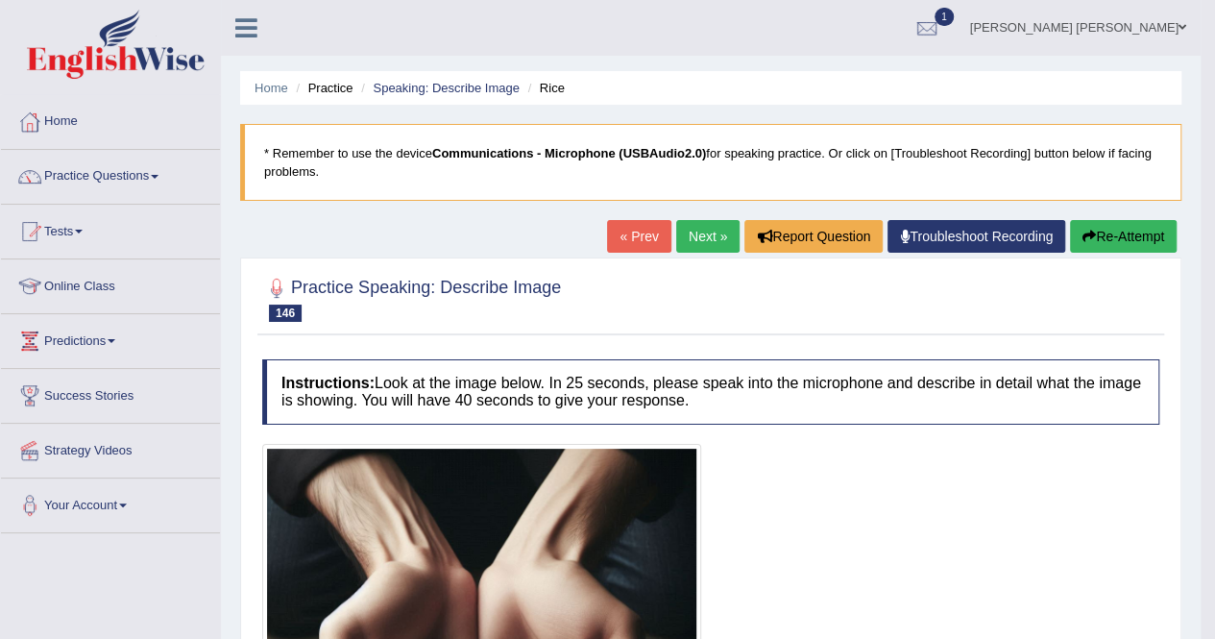
click at [694, 243] on link "Next »" at bounding box center [707, 236] width 63 height 33
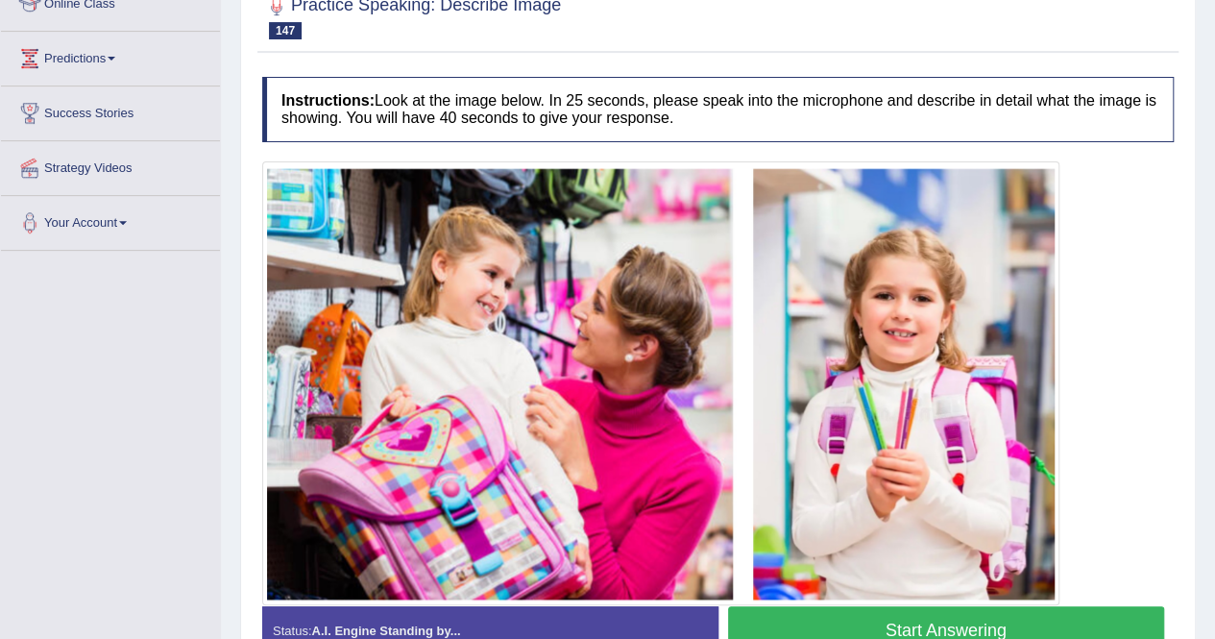
scroll to position [384, 0]
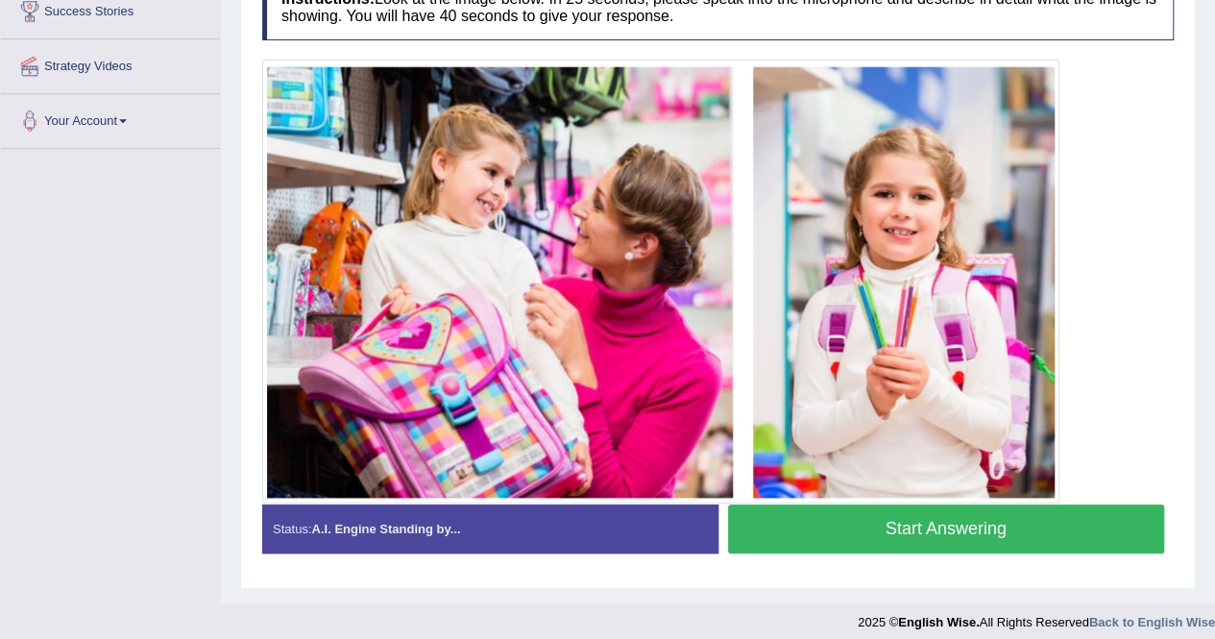
click at [861, 542] on button "Start Answering" at bounding box center [946, 528] width 437 height 49
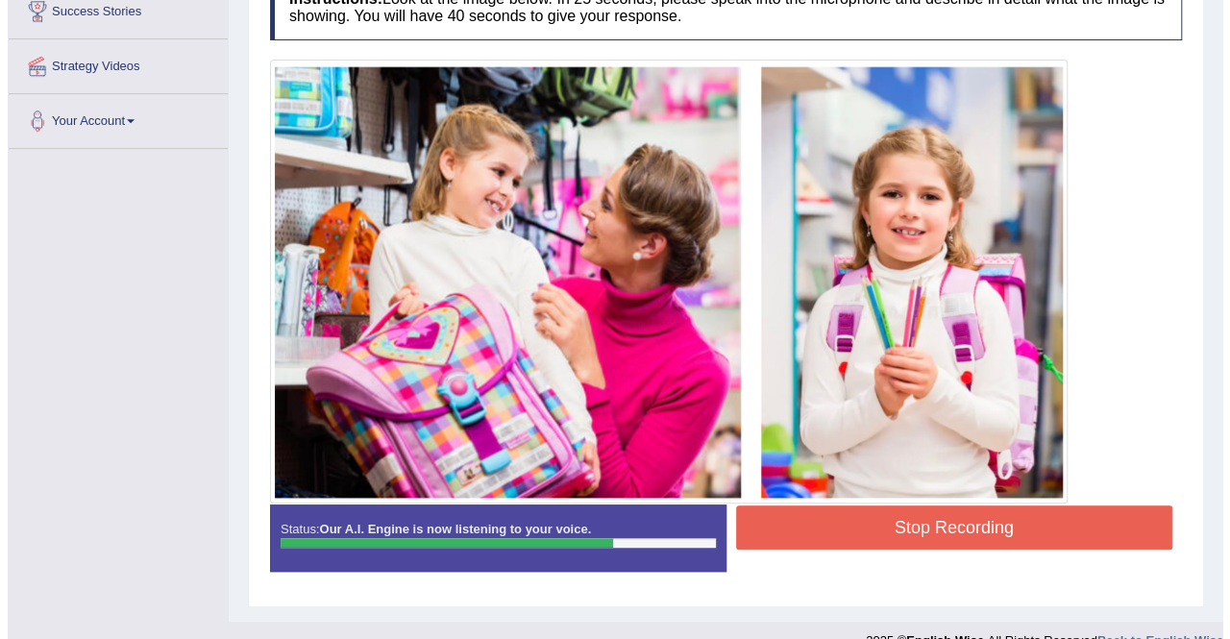
scroll to position [411, 0]
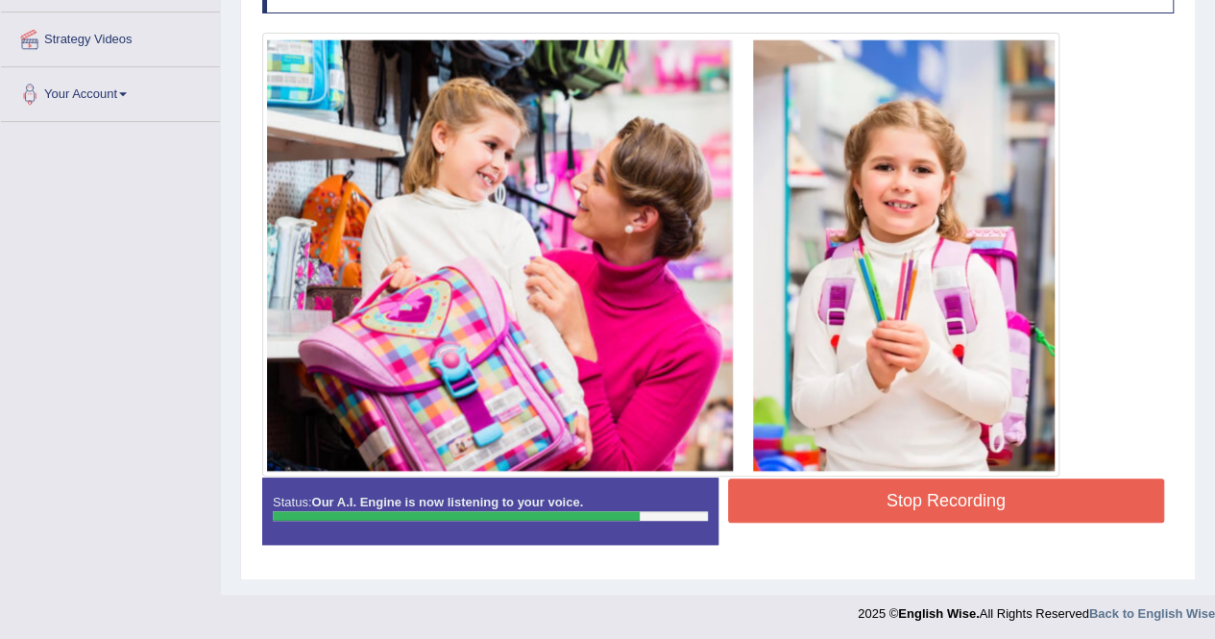
click at [870, 484] on button "Stop Recording" at bounding box center [946, 500] width 437 height 44
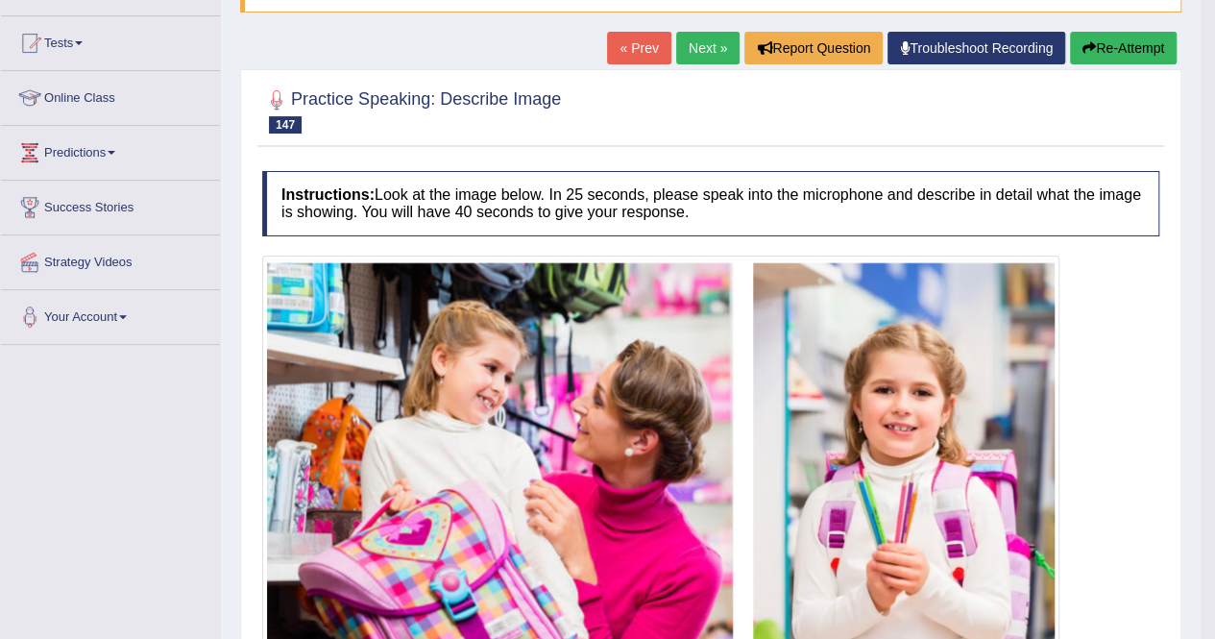
scroll to position [140, 0]
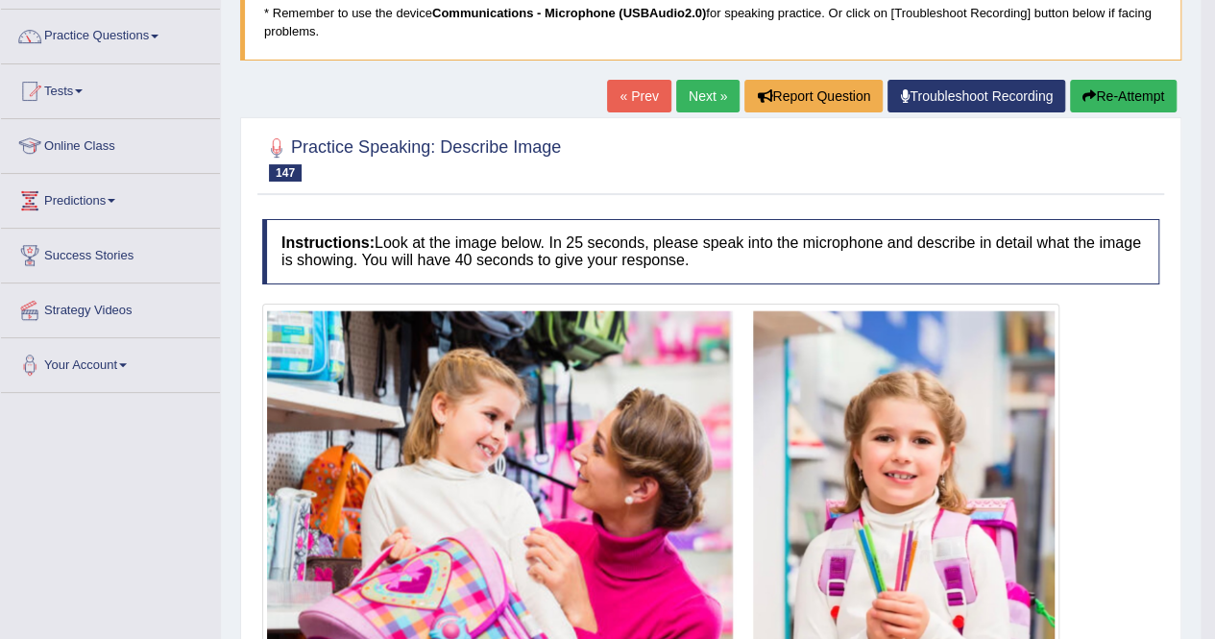
click at [694, 80] on link "Next »" at bounding box center [707, 96] width 63 height 33
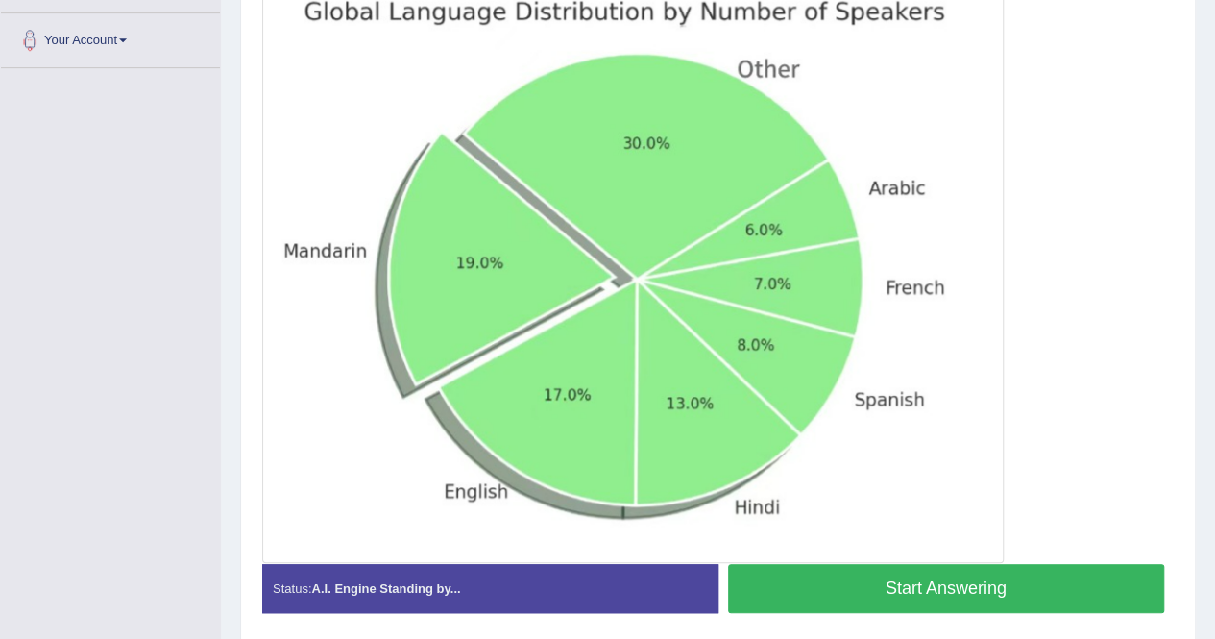
scroll to position [437, 0]
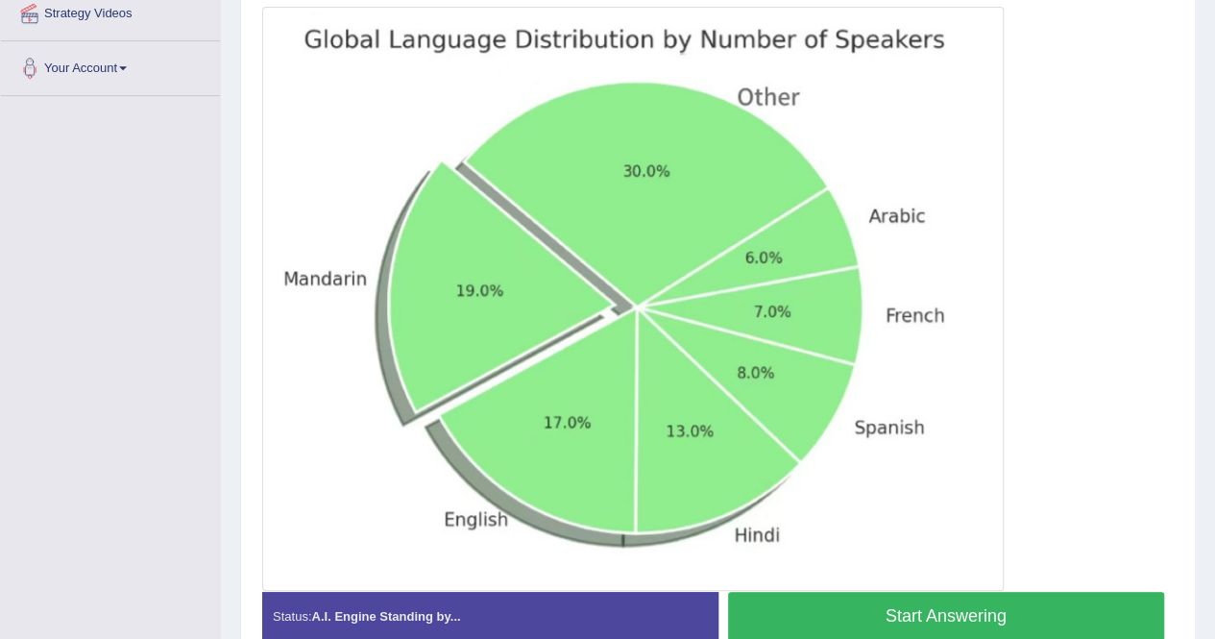
click at [853, 594] on button "Start Answering" at bounding box center [946, 616] width 437 height 49
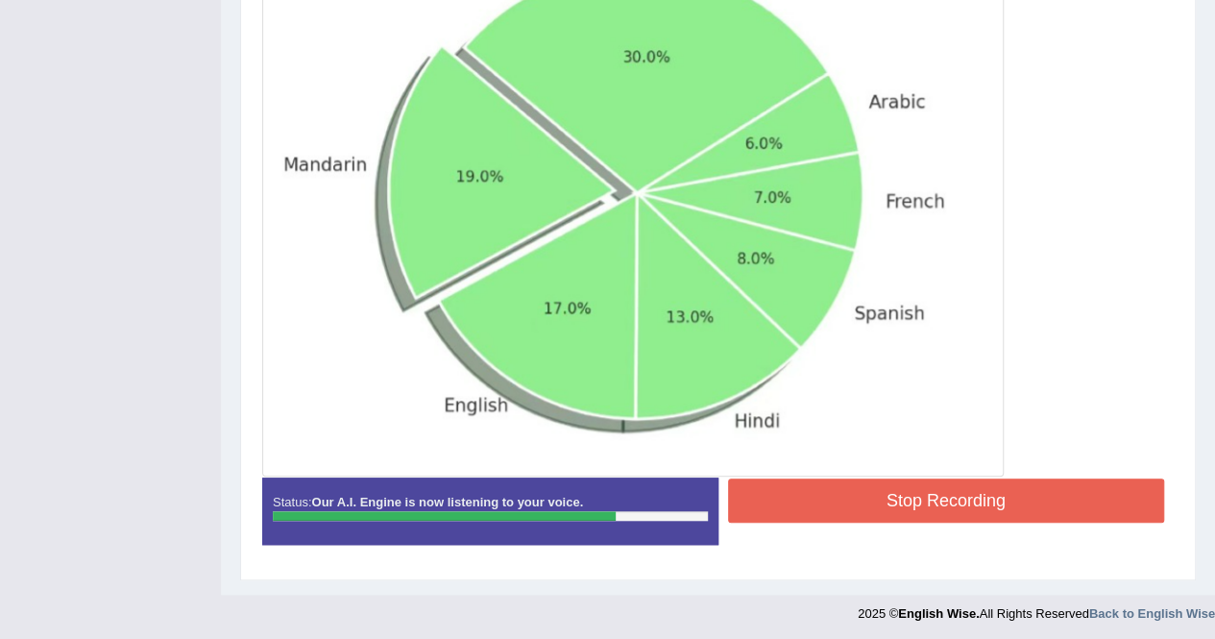
scroll to position [551, 0]
click at [884, 500] on button "Stop Recording" at bounding box center [946, 500] width 437 height 44
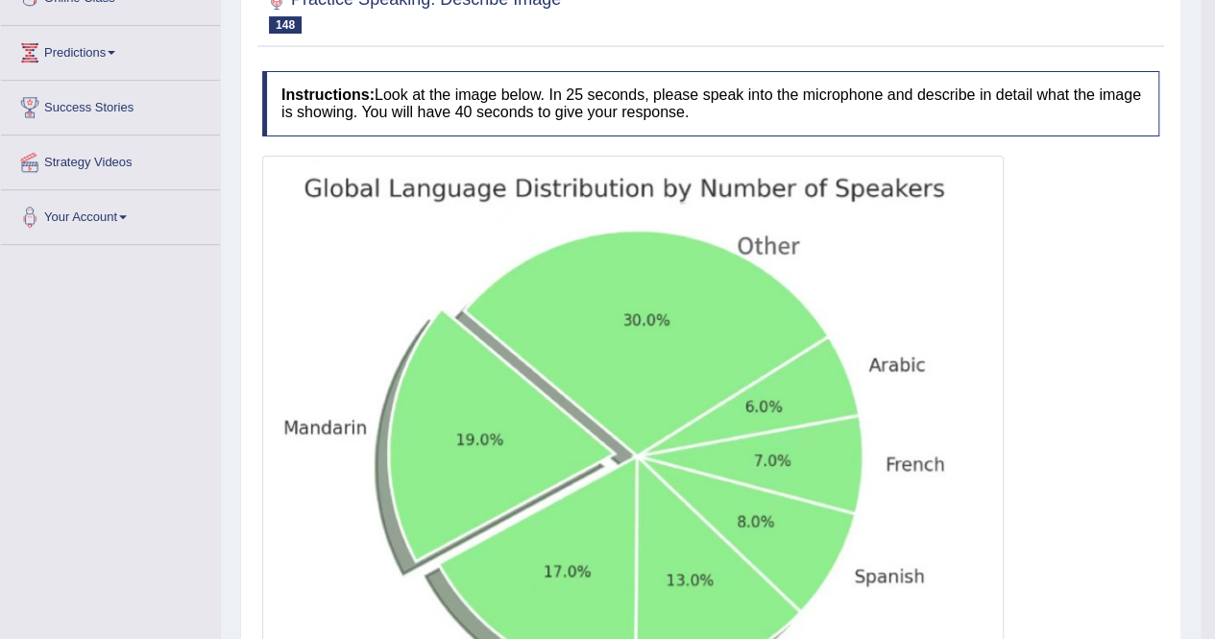
scroll to position [96, 0]
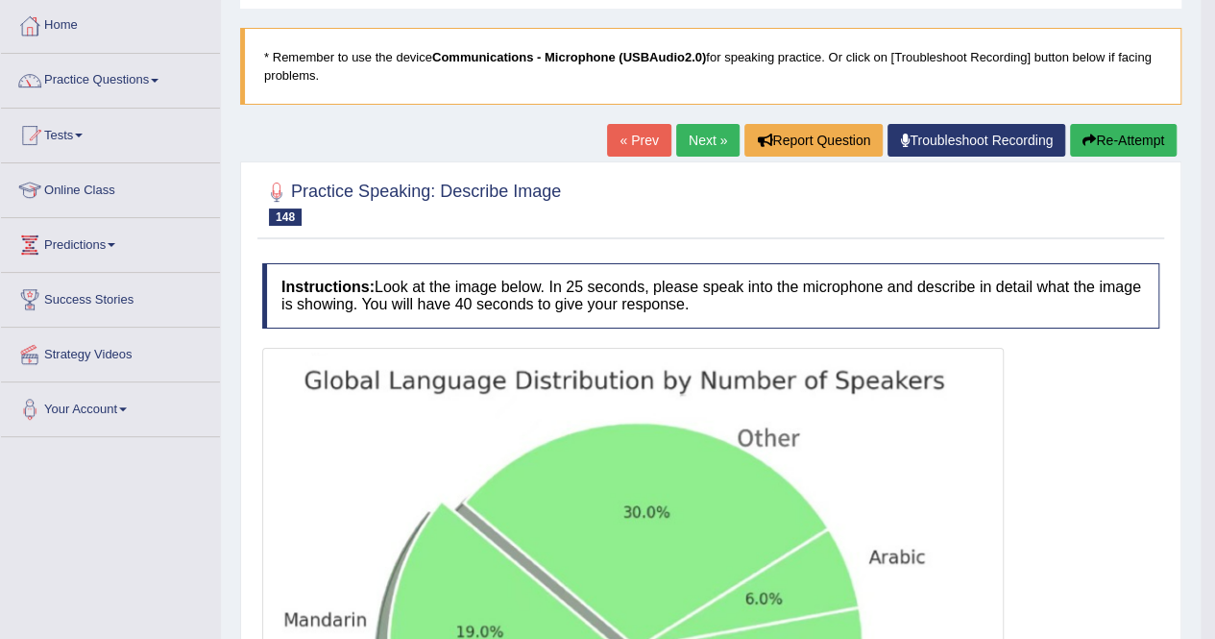
click at [711, 133] on link "Next »" at bounding box center [707, 140] width 63 height 33
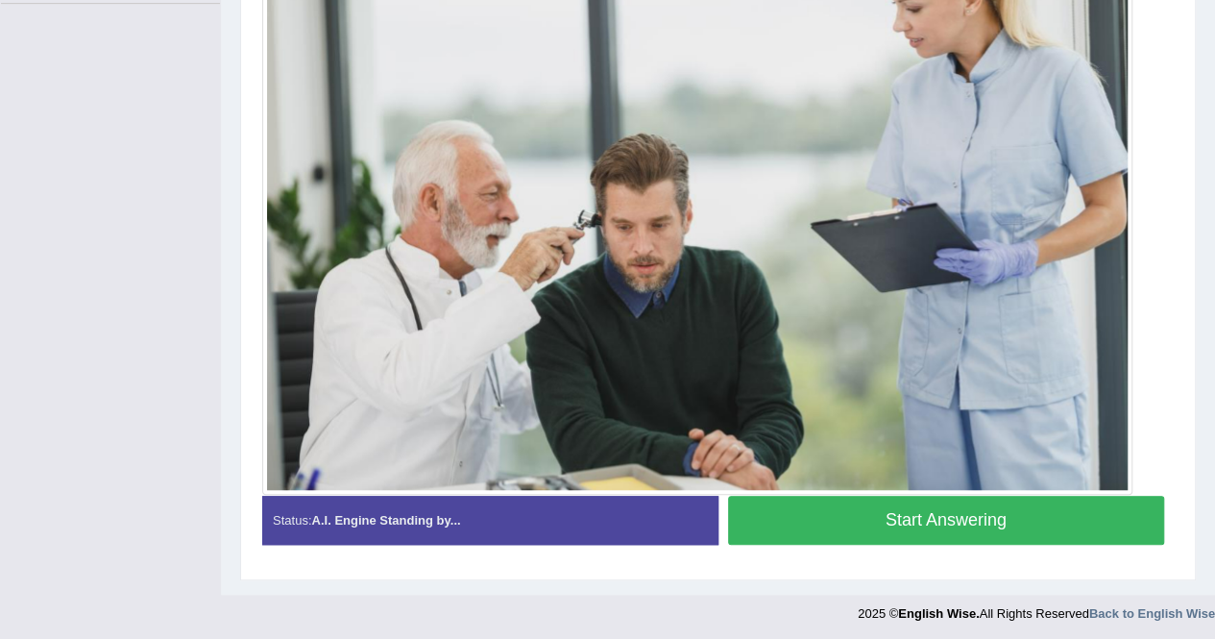
scroll to position [433, 0]
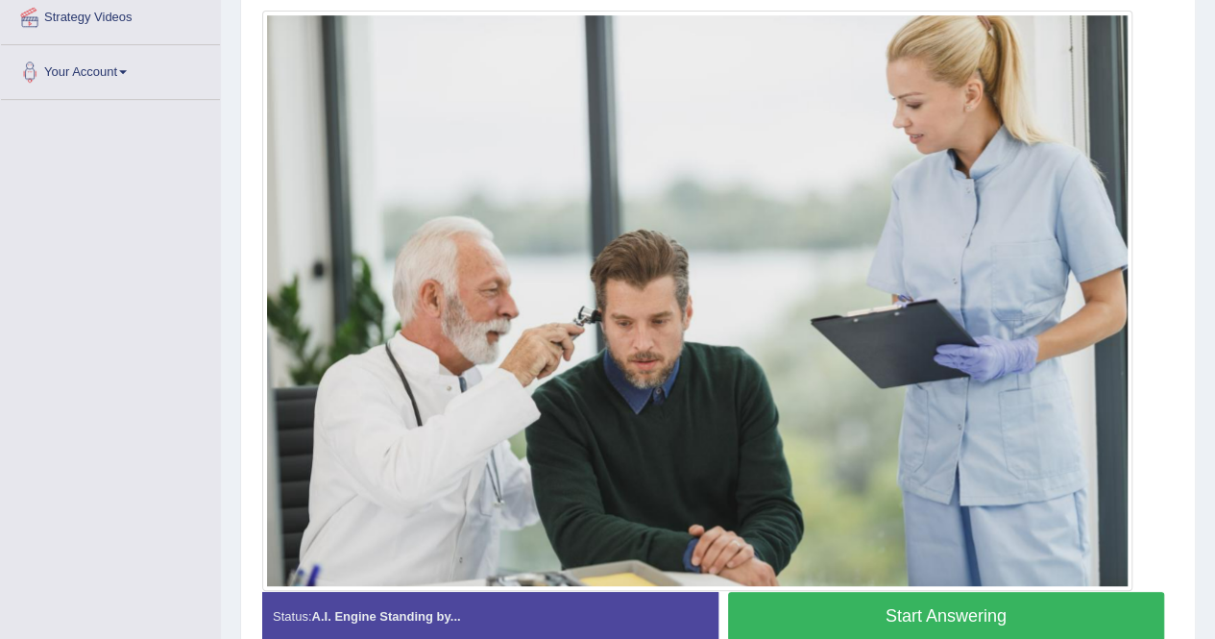
click at [899, 604] on button "Start Answering" at bounding box center [946, 616] width 437 height 49
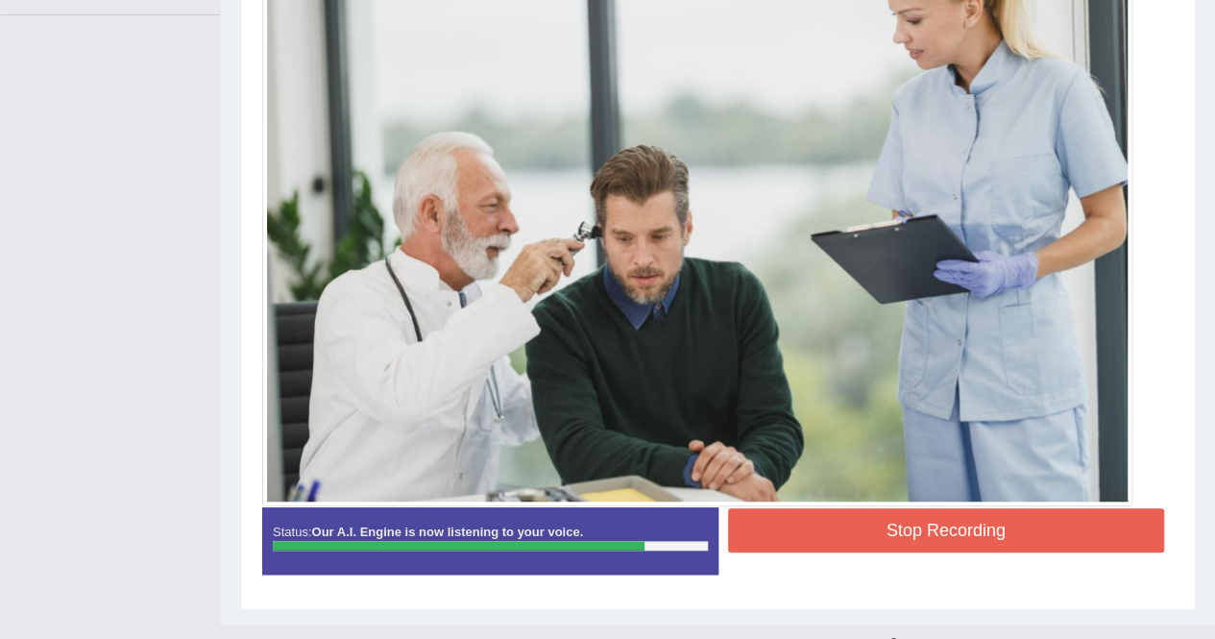
scroll to position [548, 0]
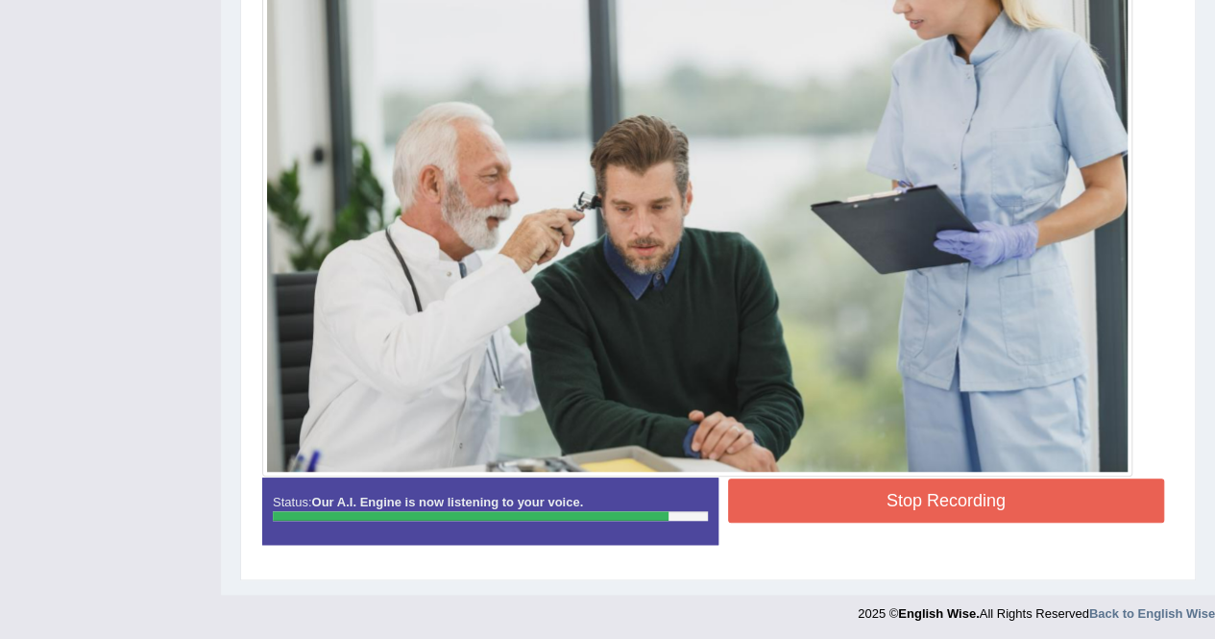
click at [868, 497] on button "Stop Recording" at bounding box center [946, 500] width 437 height 44
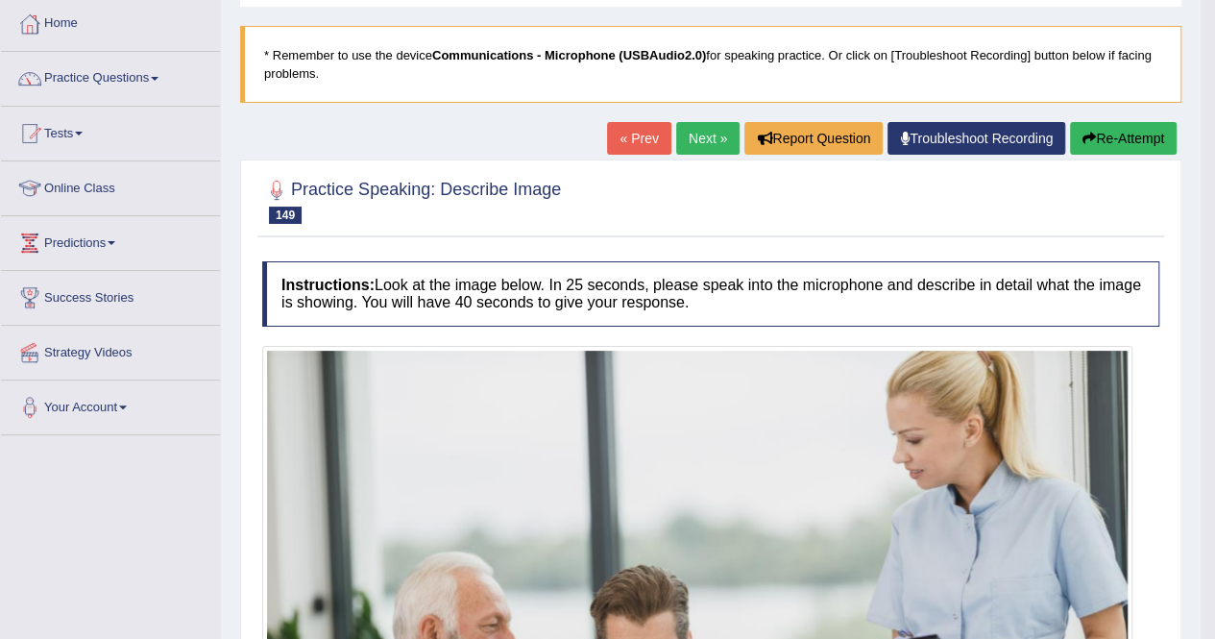
scroll to position [85, 0]
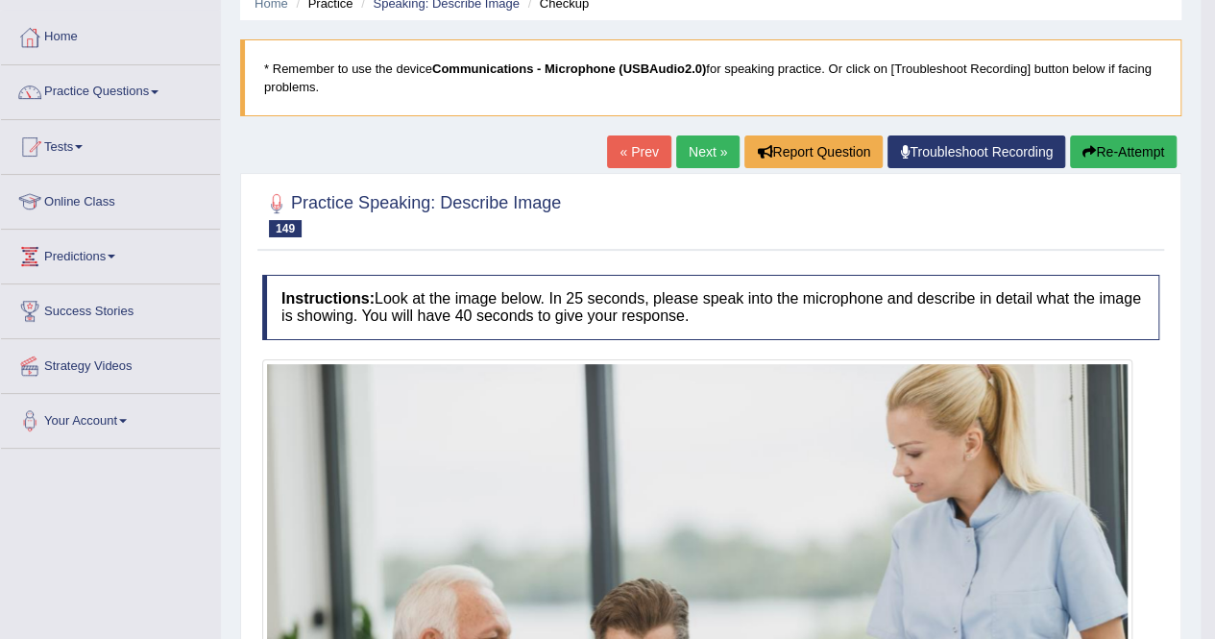
click at [694, 162] on link "Next »" at bounding box center [707, 151] width 63 height 33
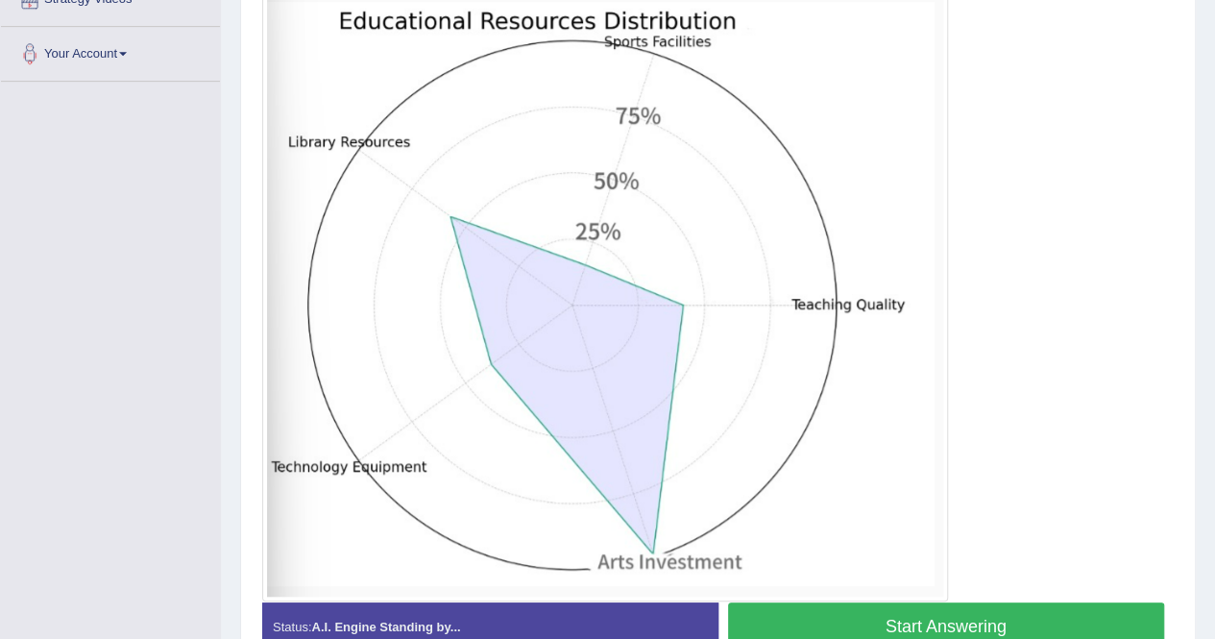
scroll to position [480, 0]
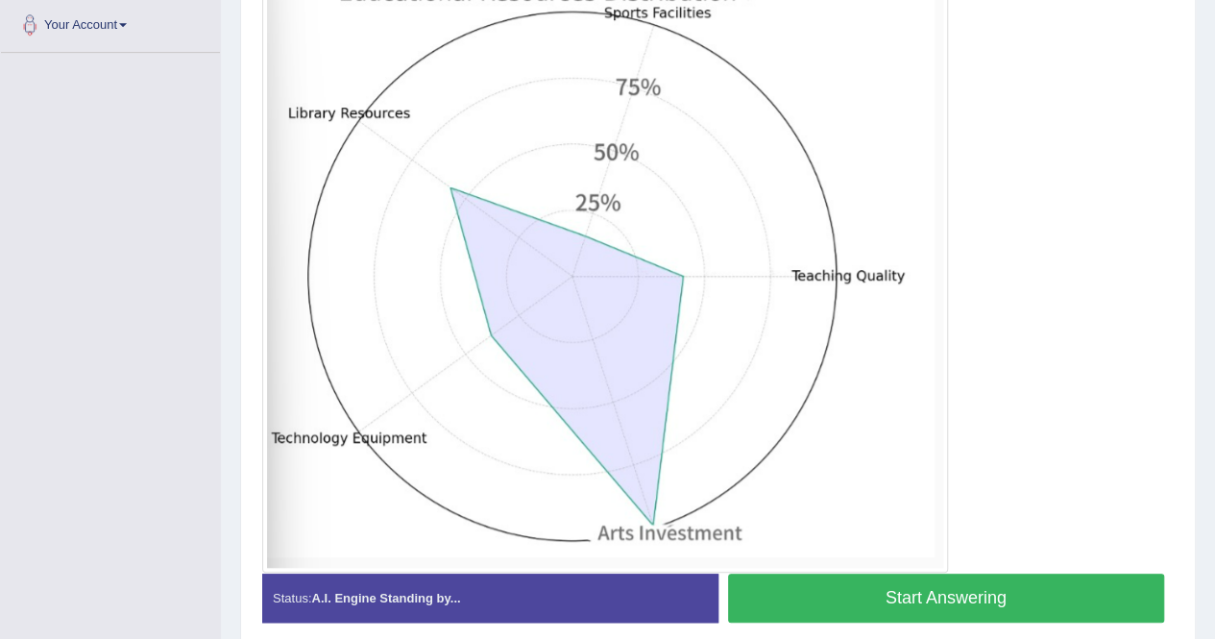
click at [881, 595] on button "Start Answering" at bounding box center [946, 597] width 437 height 49
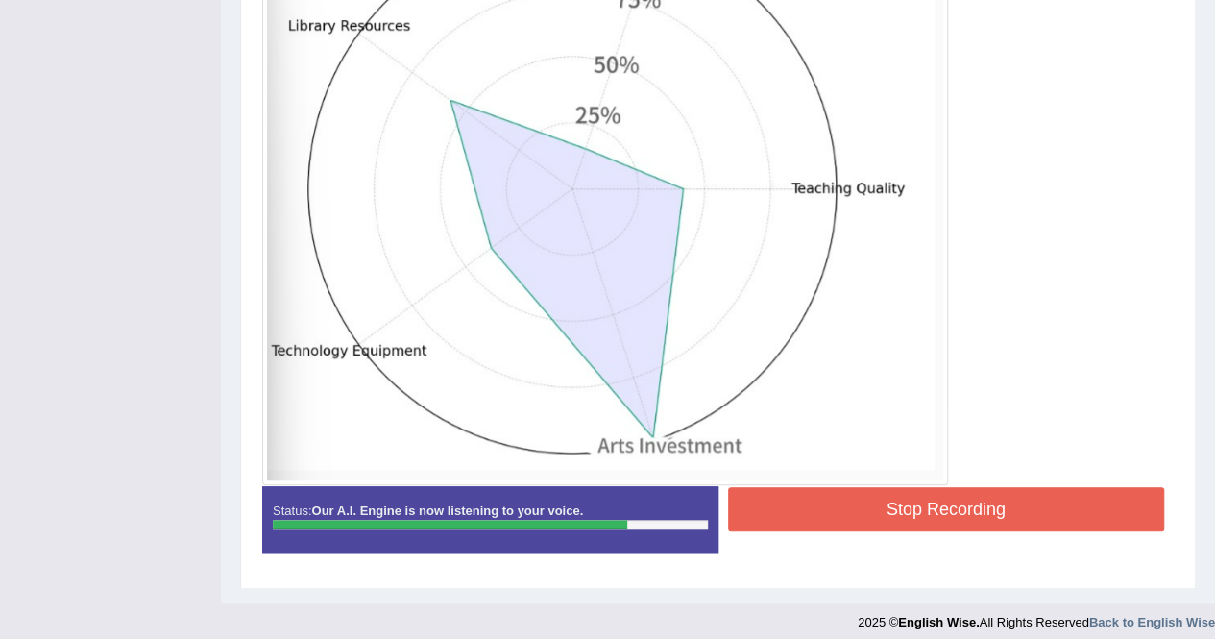
scroll to position [576, 0]
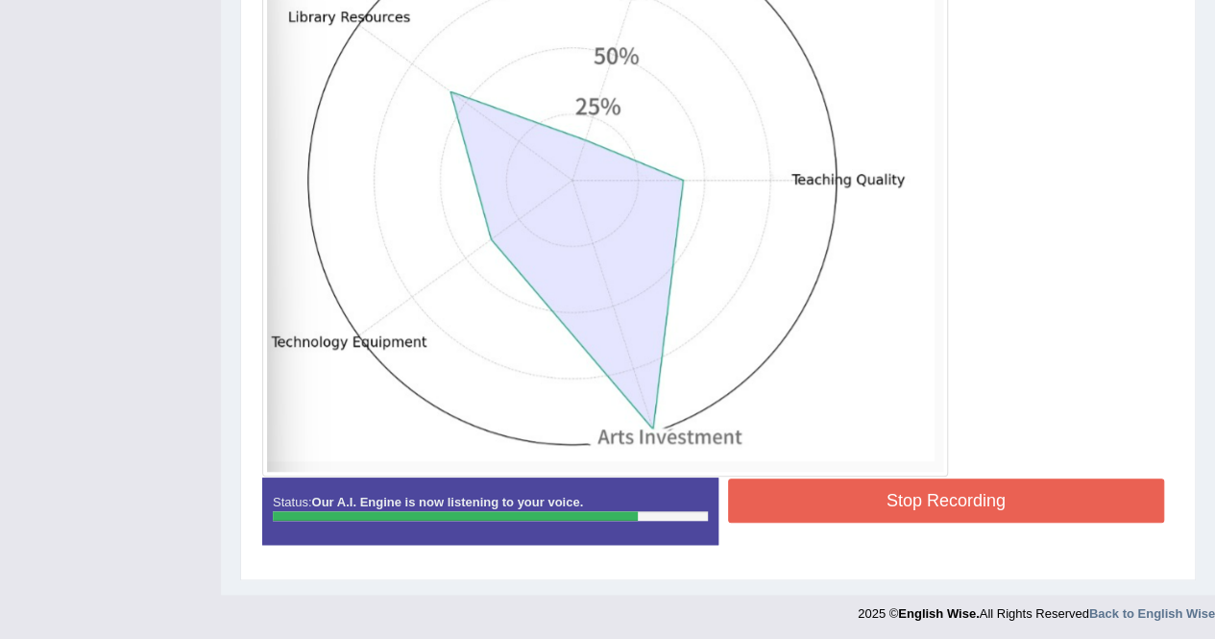
click at [802, 510] on button "Stop Recording" at bounding box center [946, 500] width 437 height 44
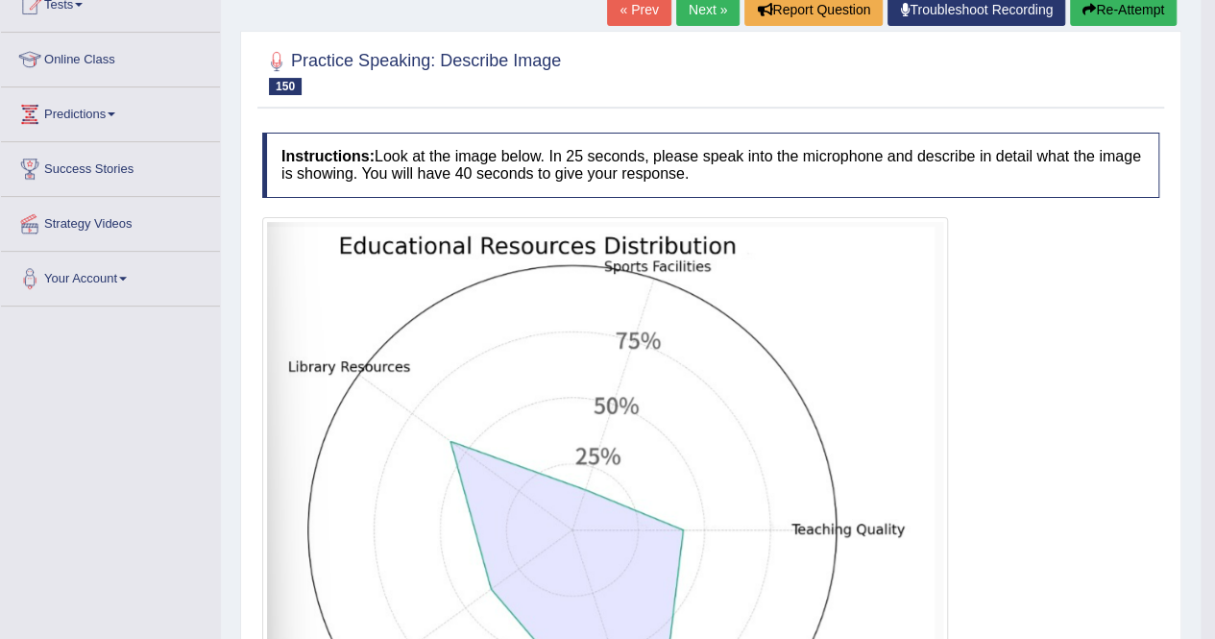
scroll to position [96, 0]
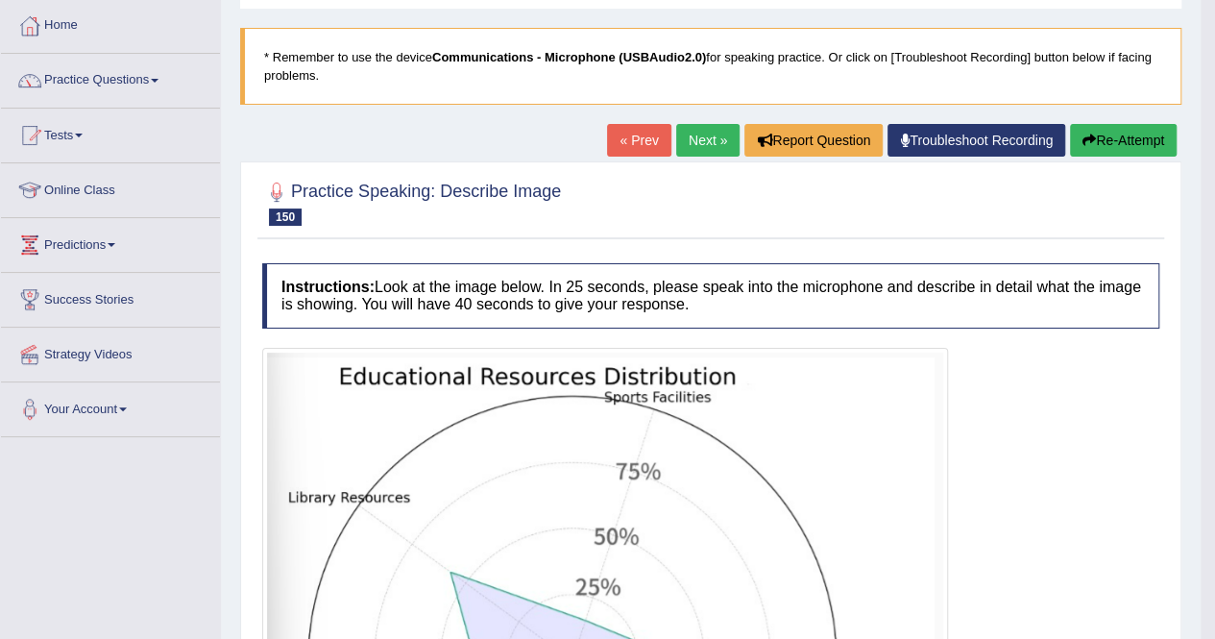
click at [701, 147] on link "Next »" at bounding box center [707, 140] width 63 height 33
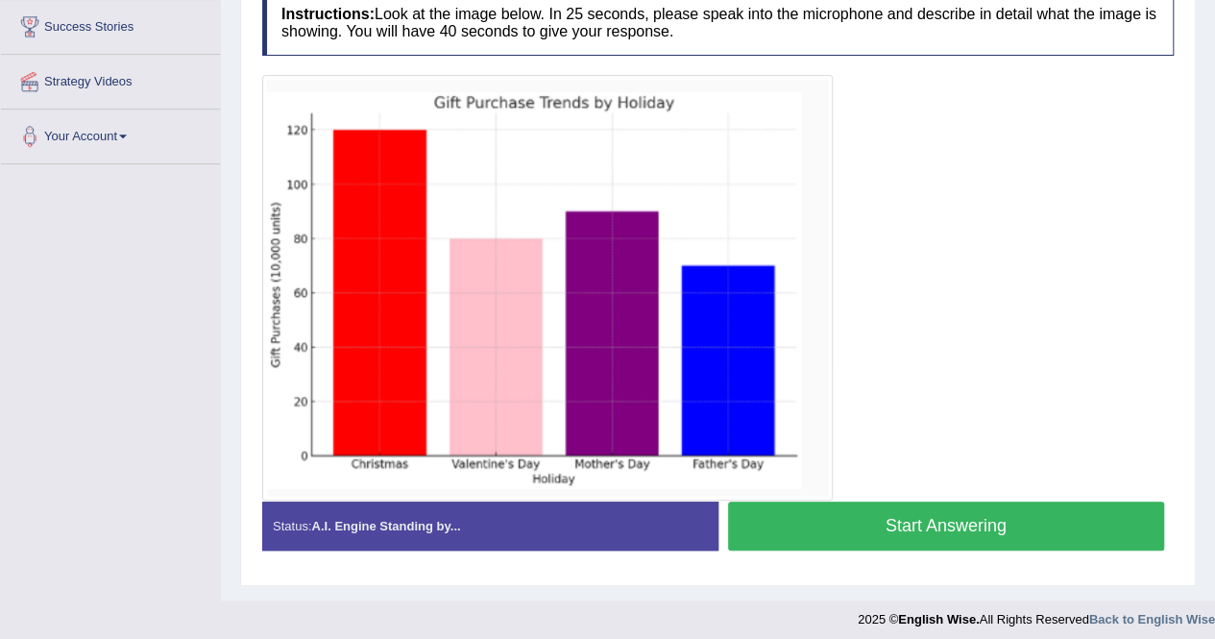
scroll to position [375, 0]
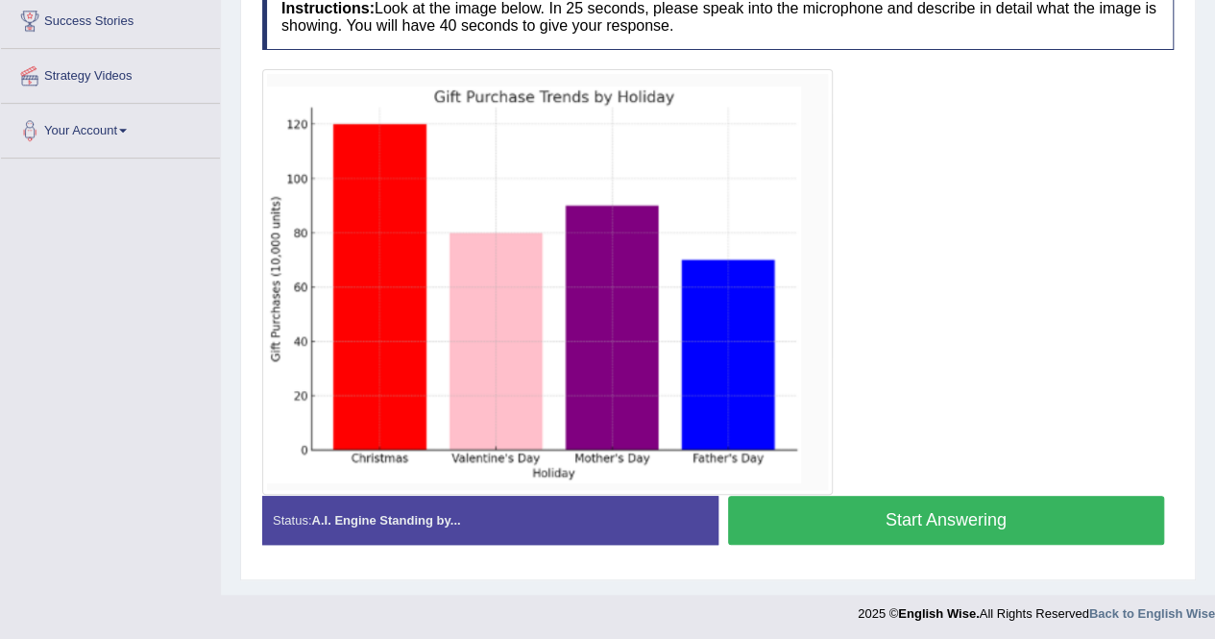
click at [901, 526] on button "Start Answering" at bounding box center [946, 520] width 437 height 49
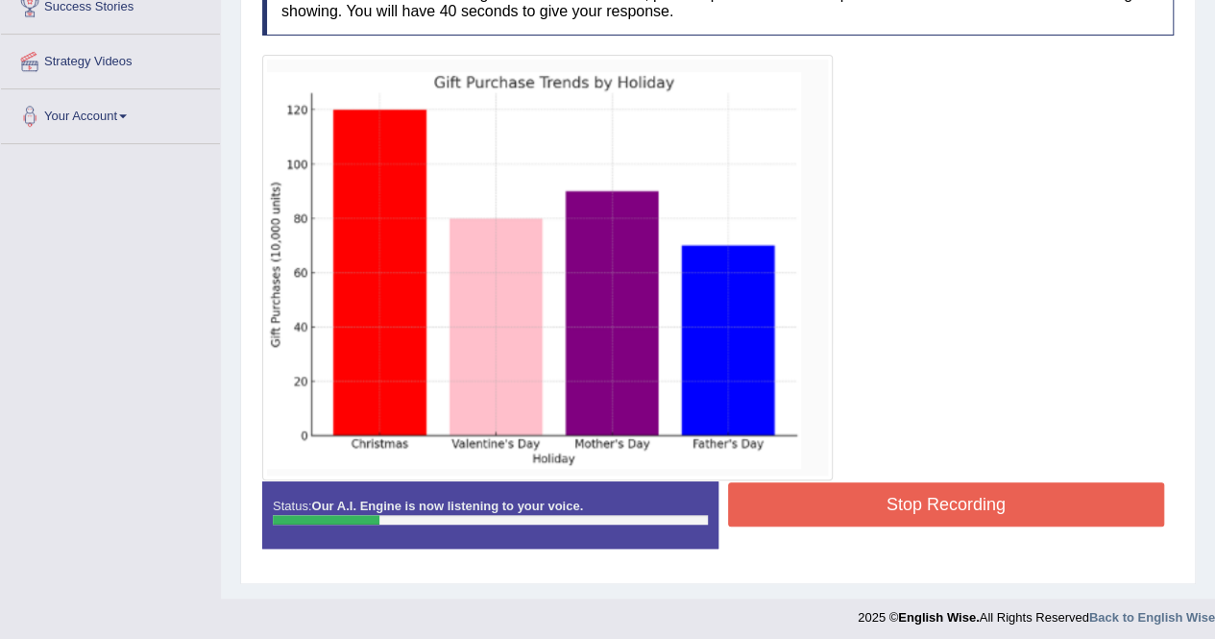
scroll to position [393, 0]
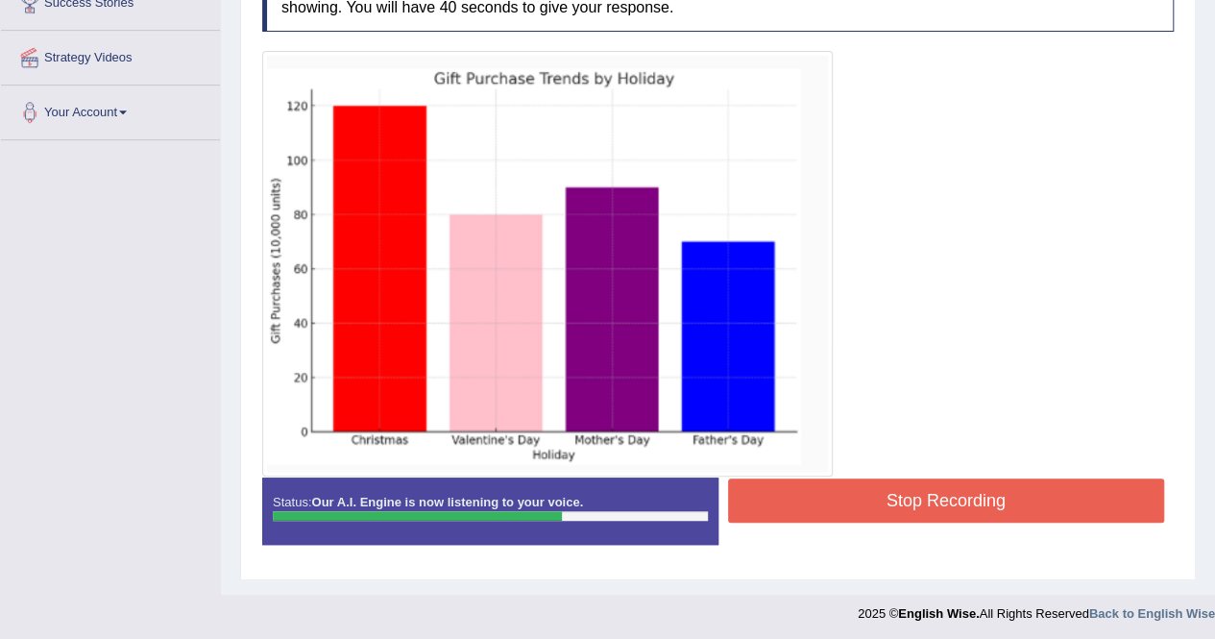
click at [934, 499] on button "Stop Recording" at bounding box center [946, 500] width 437 height 44
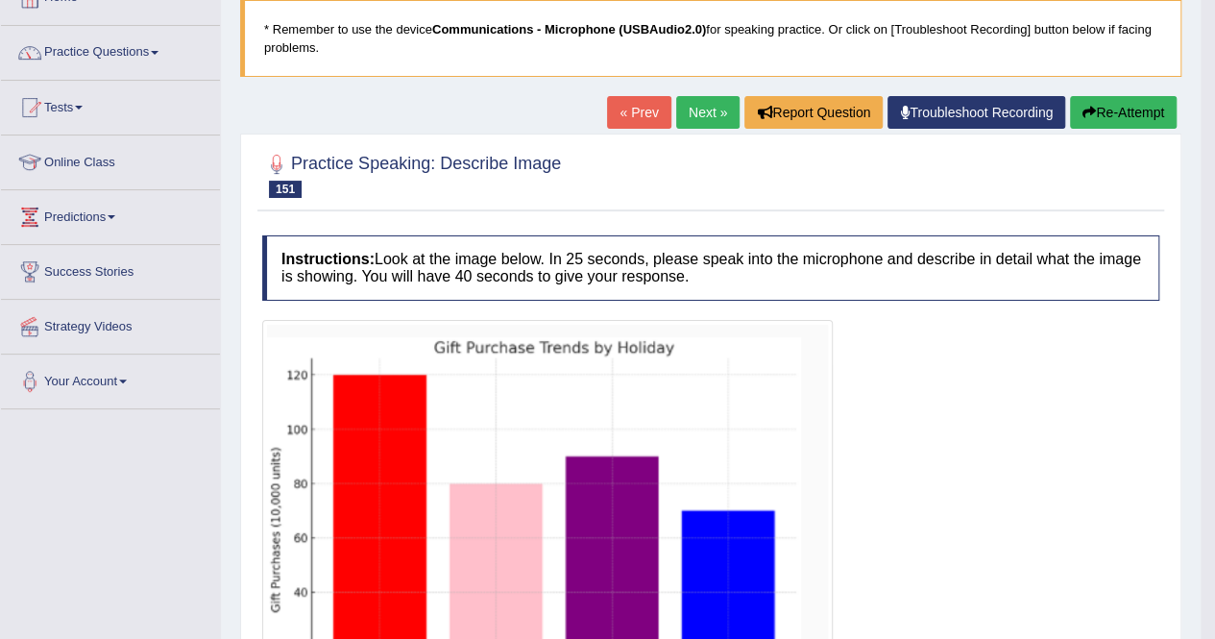
scroll to position [105, 0]
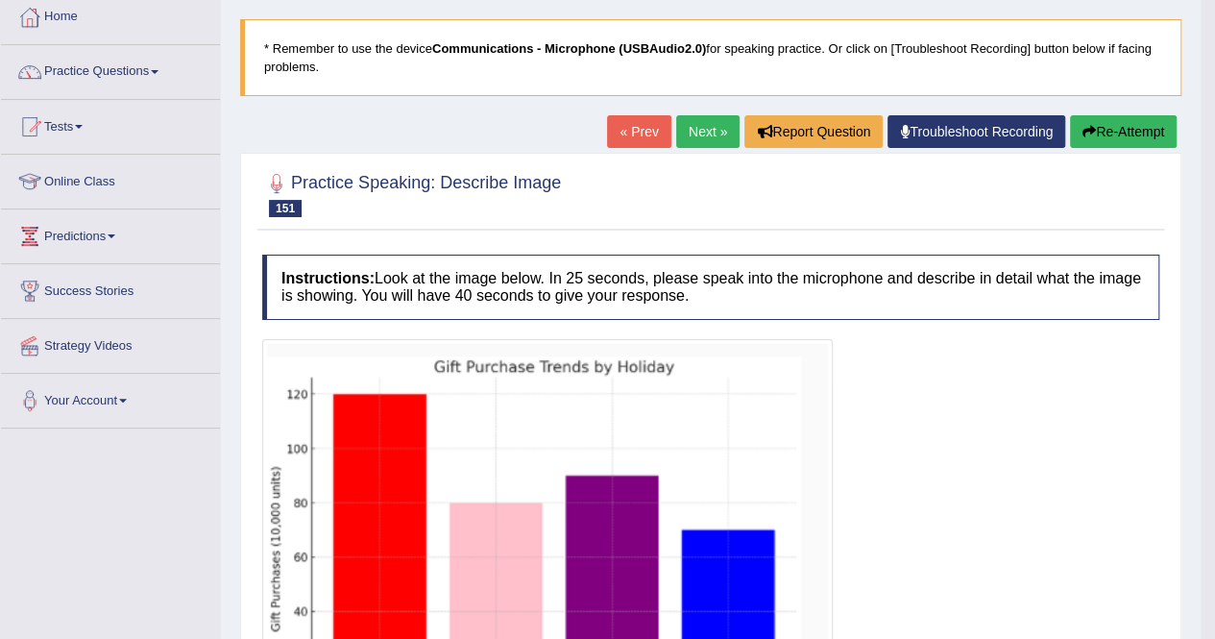
click at [715, 131] on link "Next »" at bounding box center [707, 131] width 63 height 33
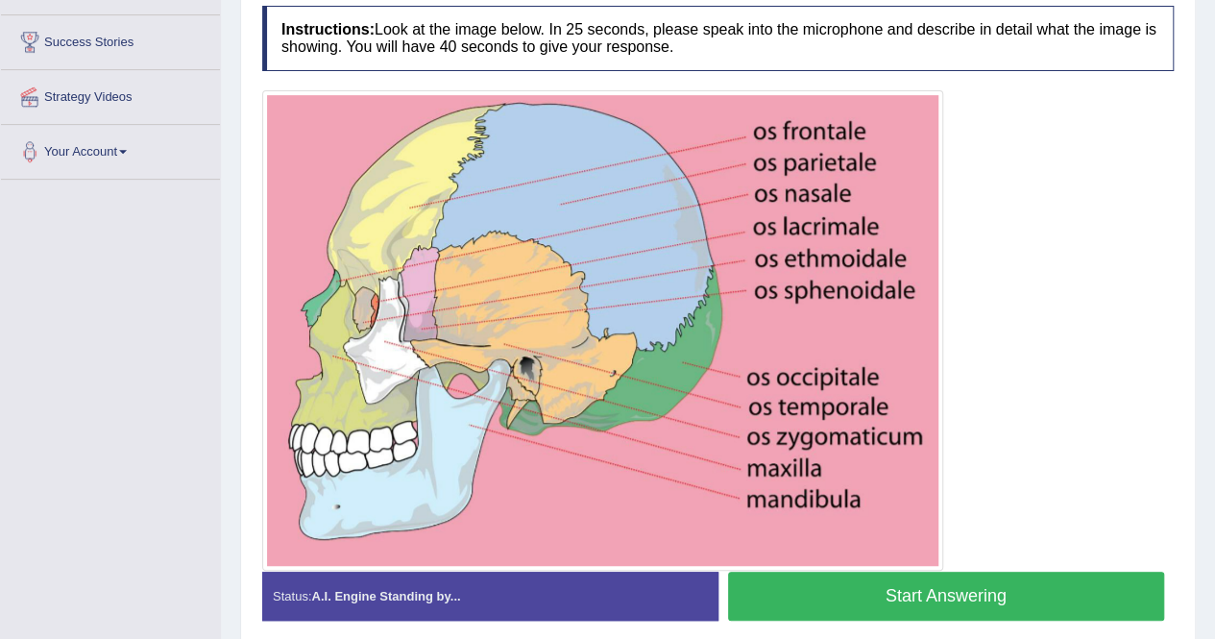
scroll to position [384, 0]
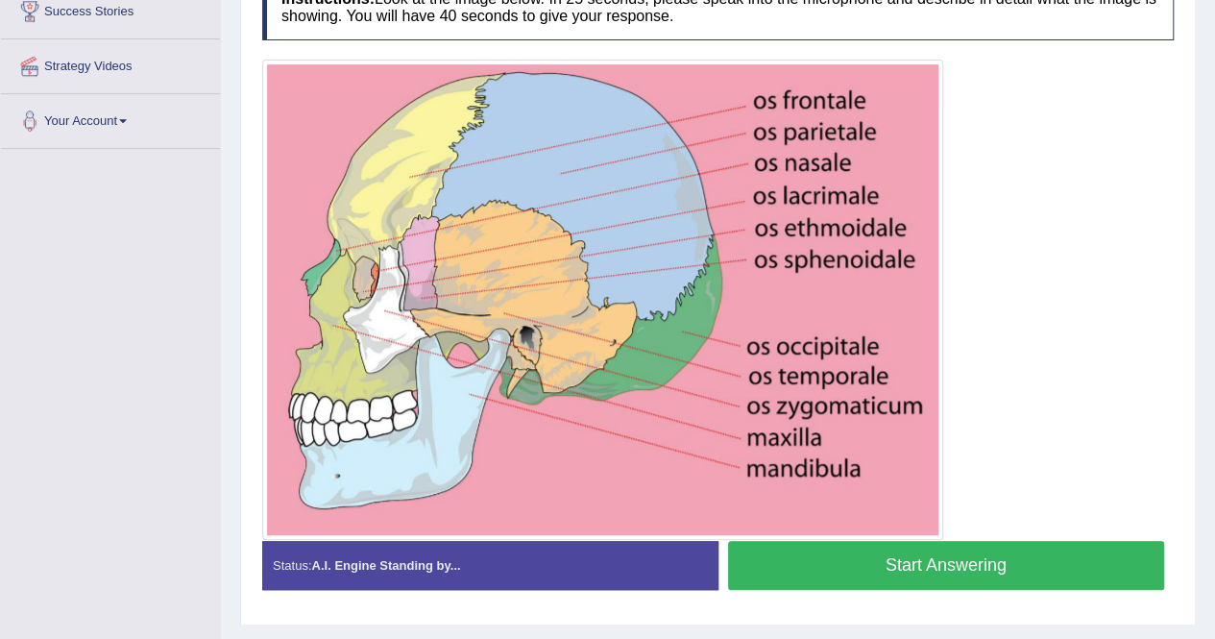
click at [907, 551] on button "Start Answering" at bounding box center [946, 565] width 437 height 49
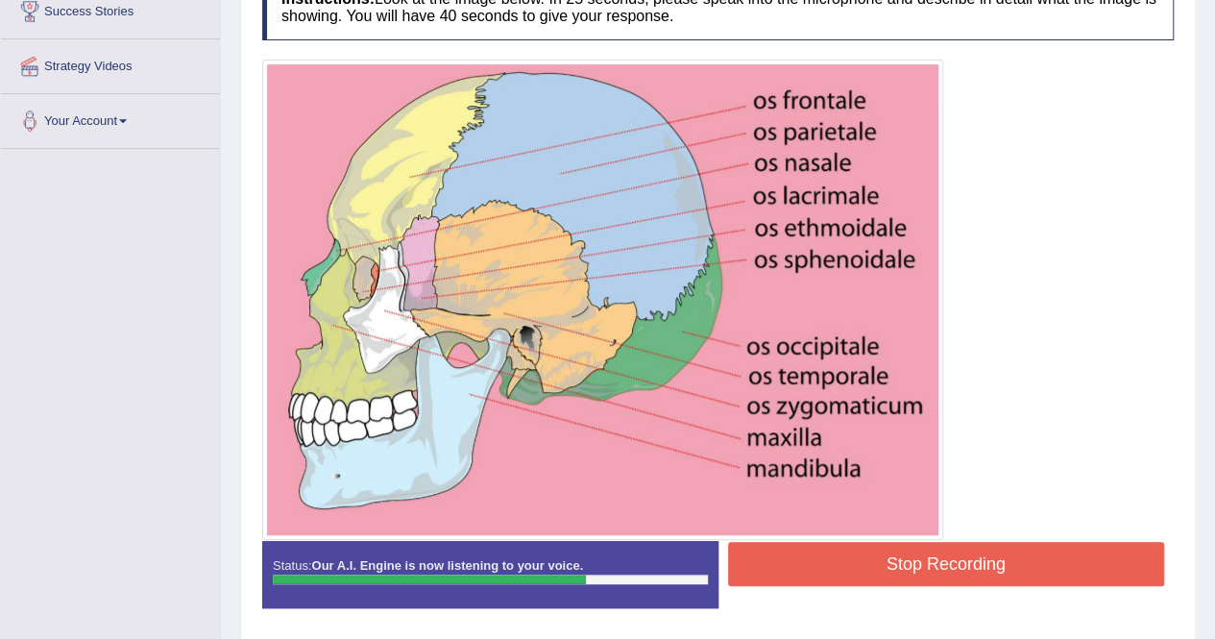
click at [979, 573] on button "Stop Recording" at bounding box center [946, 564] width 437 height 44
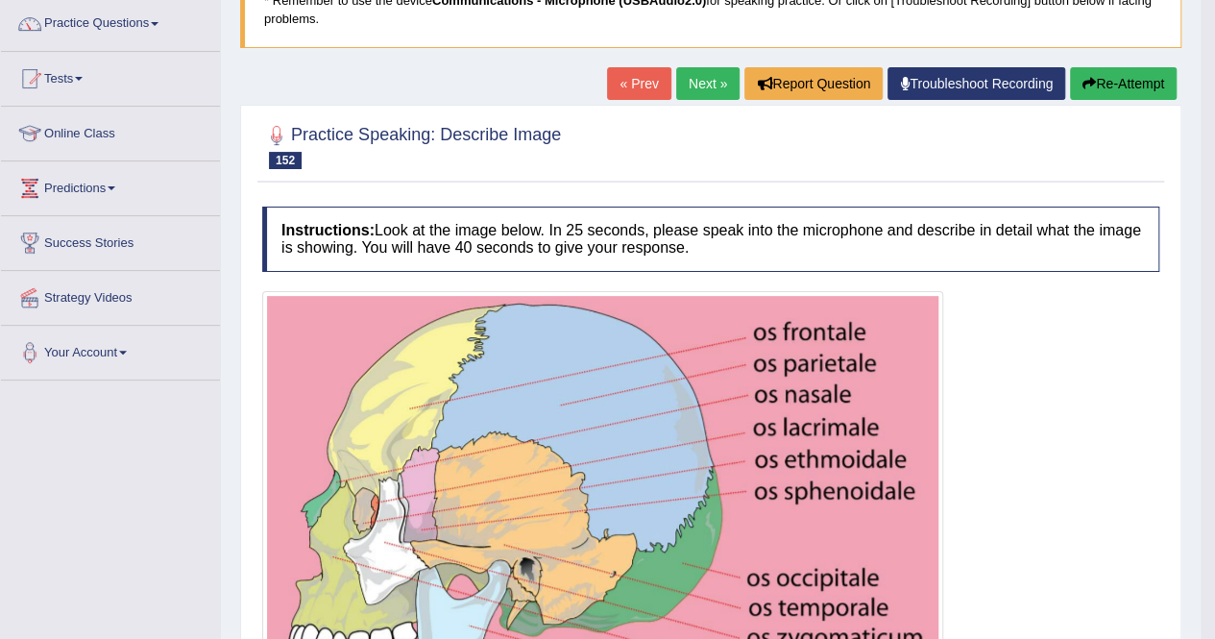
scroll to position [0, 0]
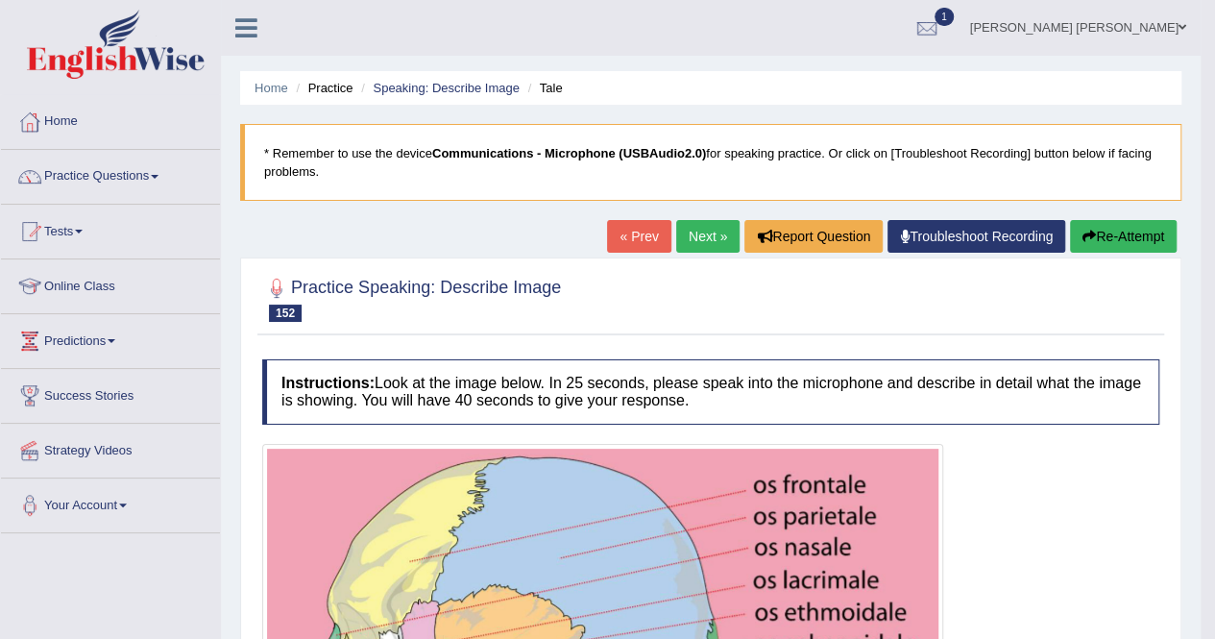
click at [692, 243] on link "Next »" at bounding box center [707, 236] width 63 height 33
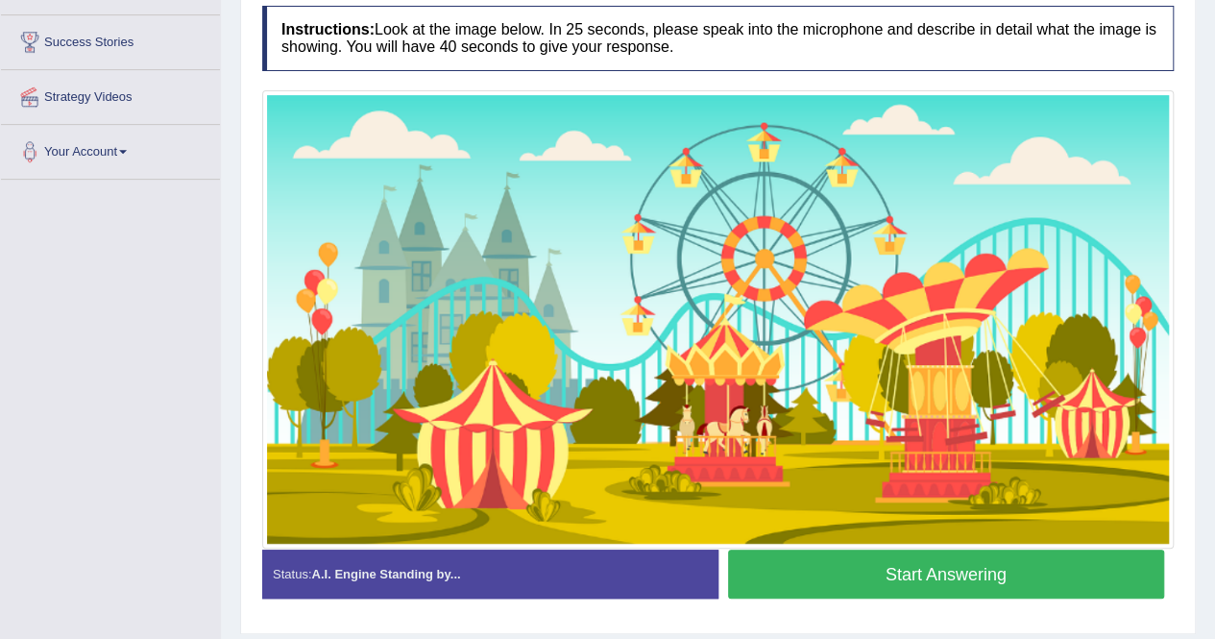
scroll to position [384, 0]
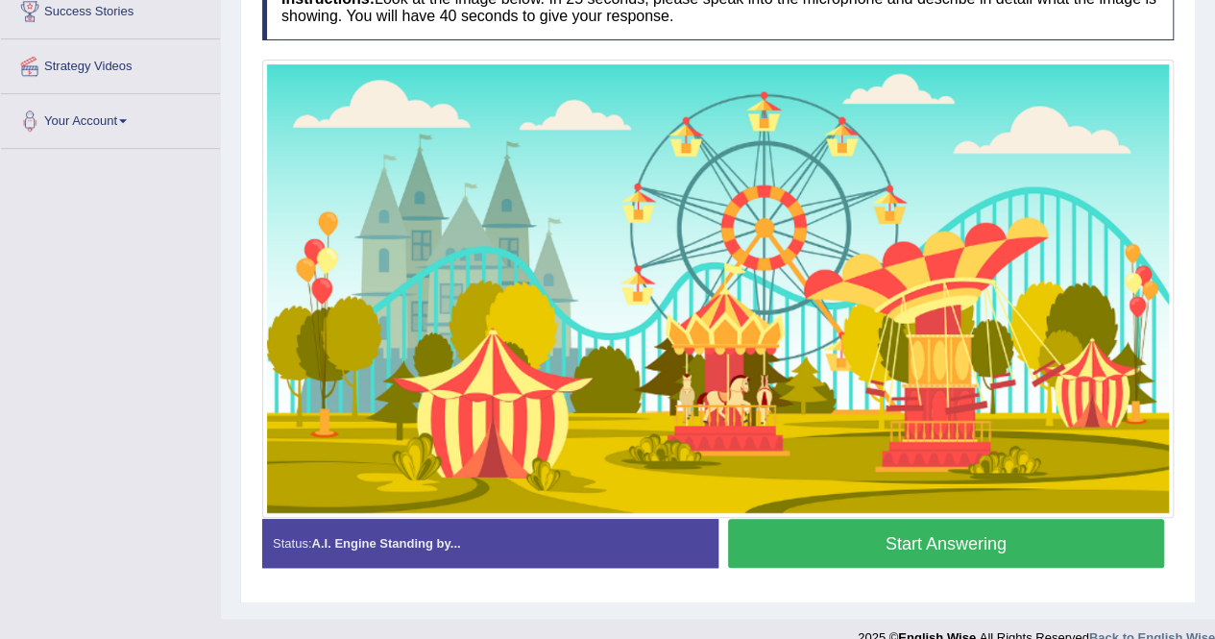
click at [934, 543] on button "Start Answering" at bounding box center [946, 543] width 437 height 49
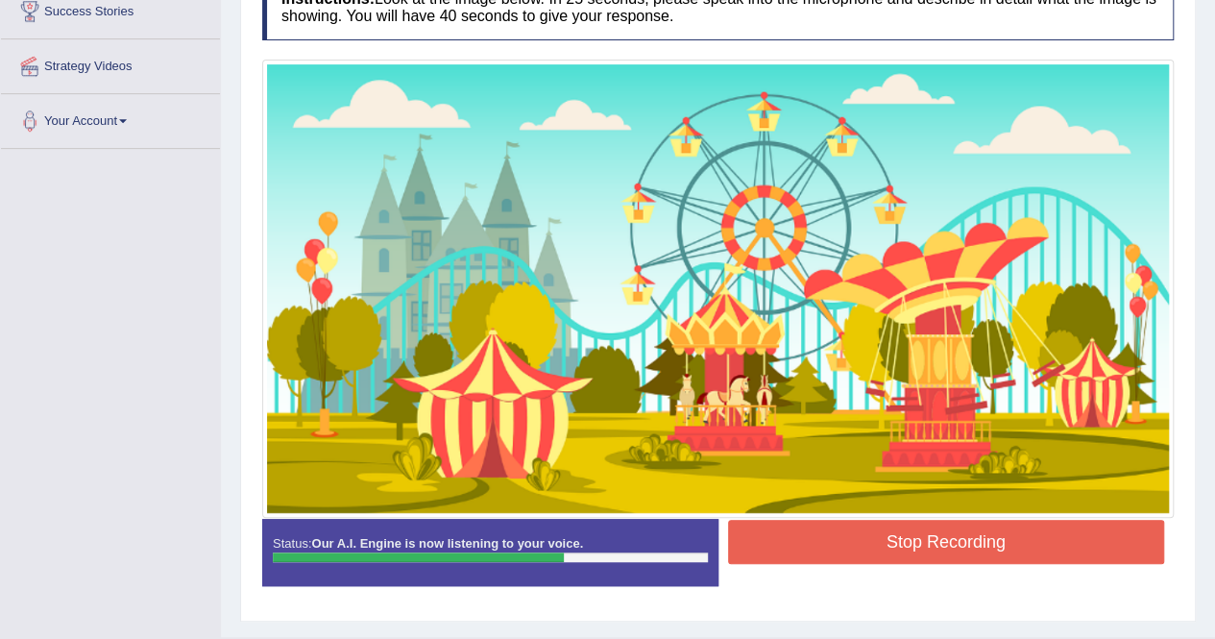
click at [1069, 532] on button "Stop Recording" at bounding box center [946, 542] width 437 height 44
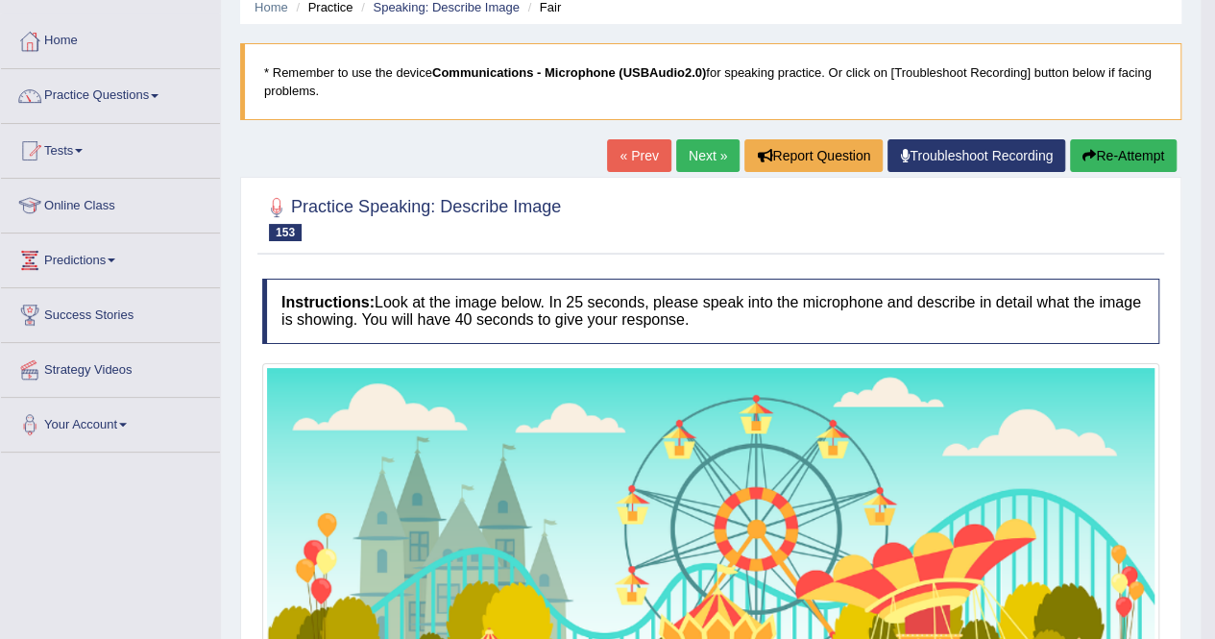
scroll to position [0, 0]
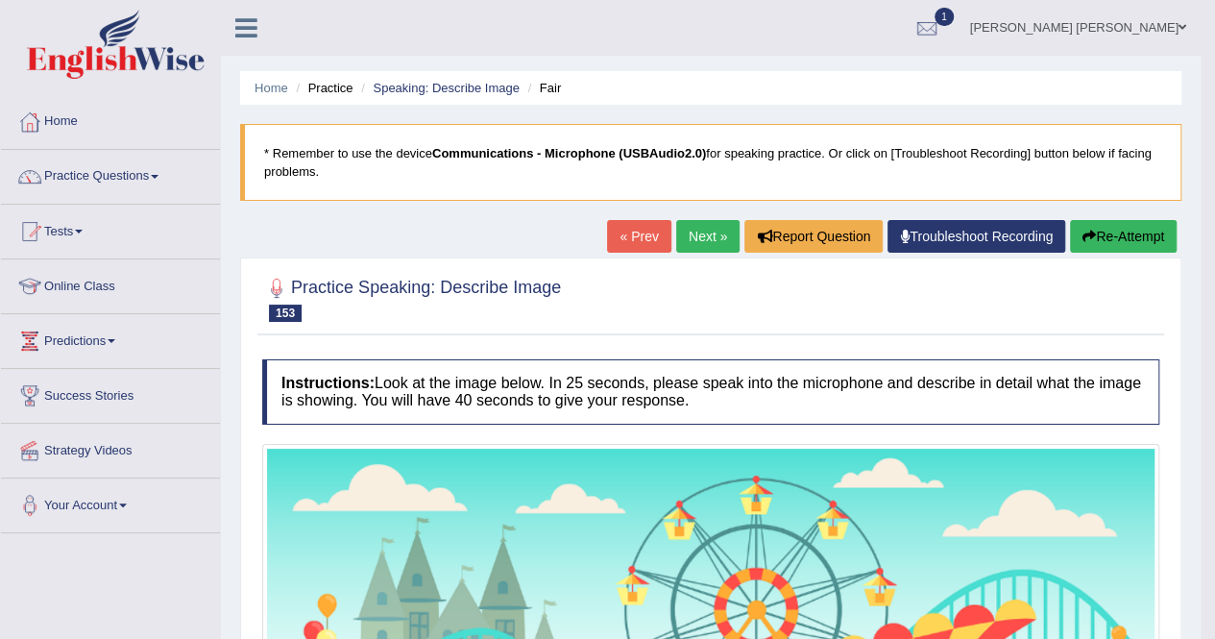
click at [640, 226] on link "« Prev" at bounding box center [638, 236] width 63 height 33
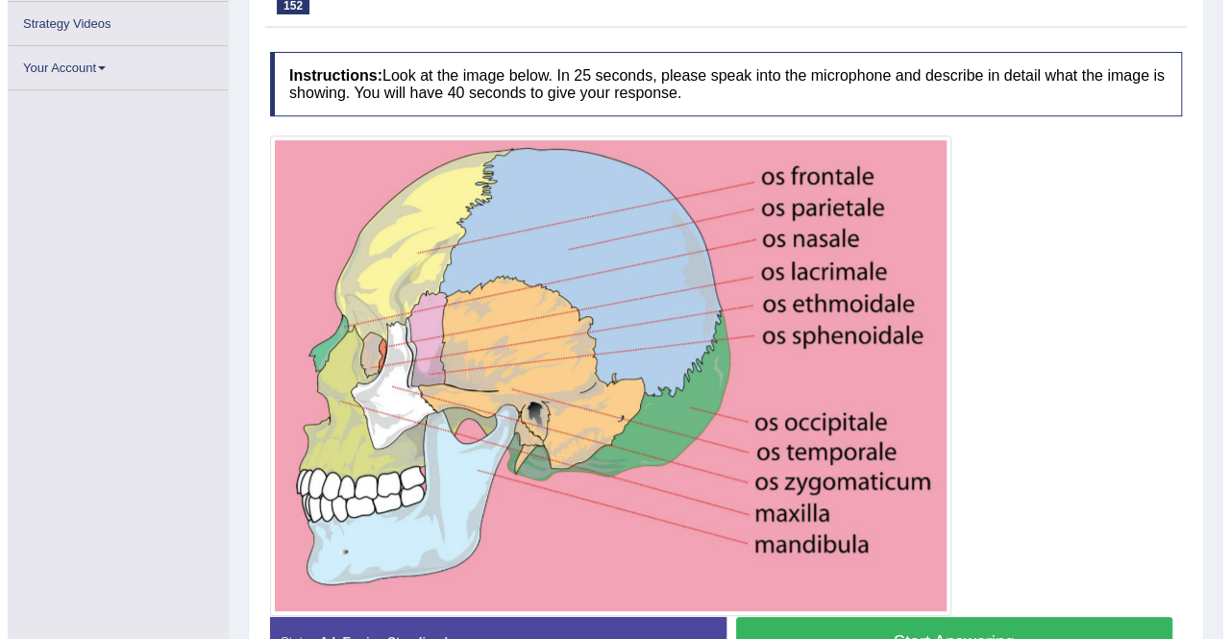
scroll to position [427, 0]
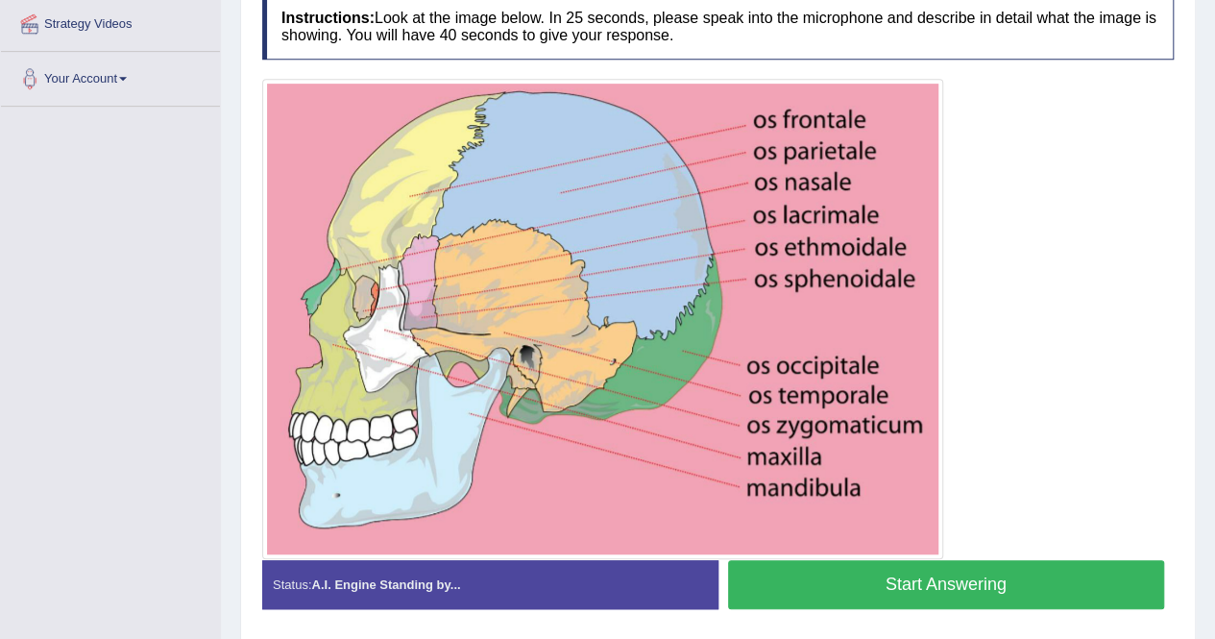
click at [936, 572] on button "Start Answering" at bounding box center [946, 584] width 437 height 49
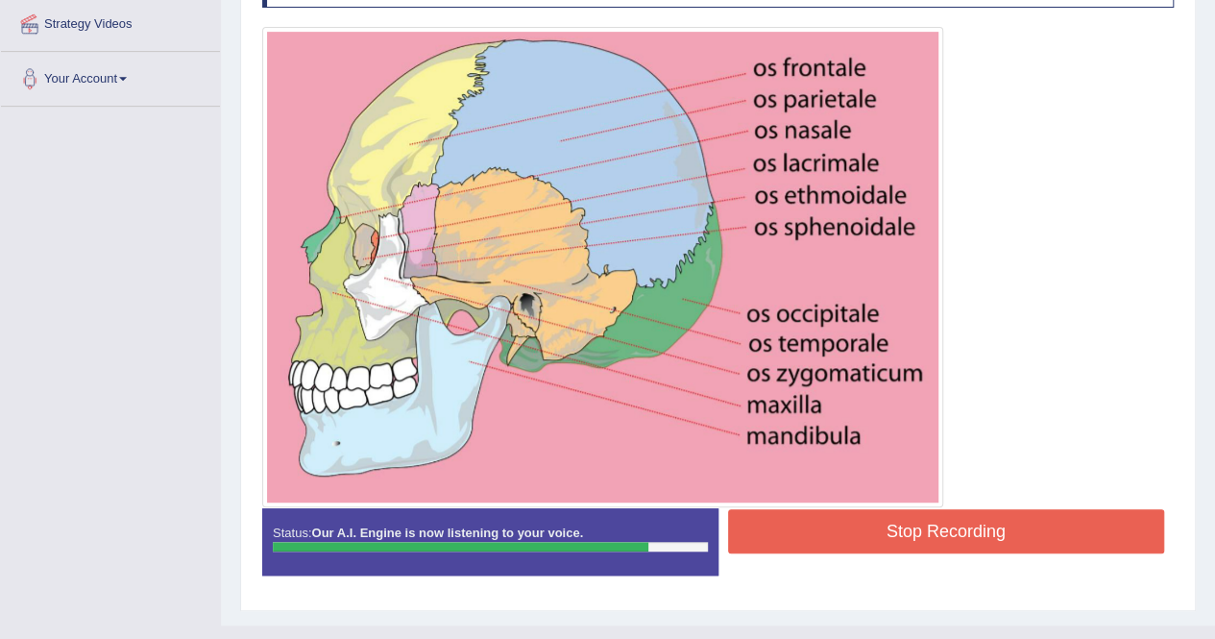
drag, startPoint x: 0, startPoint y: 529, endPoint x: 0, endPoint y: 684, distance: 154.7
click at [749, 537] on button "Stop Recording" at bounding box center [946, 531] width 437 height 44
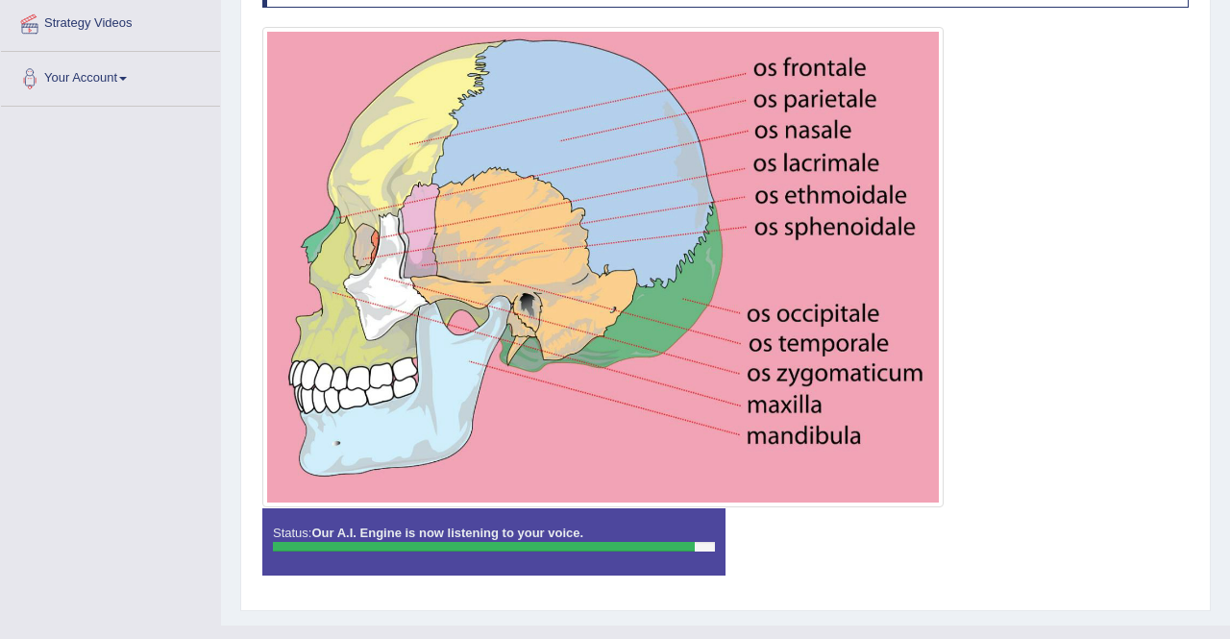
drag, startPoint x: 1229, startPoint y: 351, endPoint x: 1229, endPoint y: 418, distance: 67.2
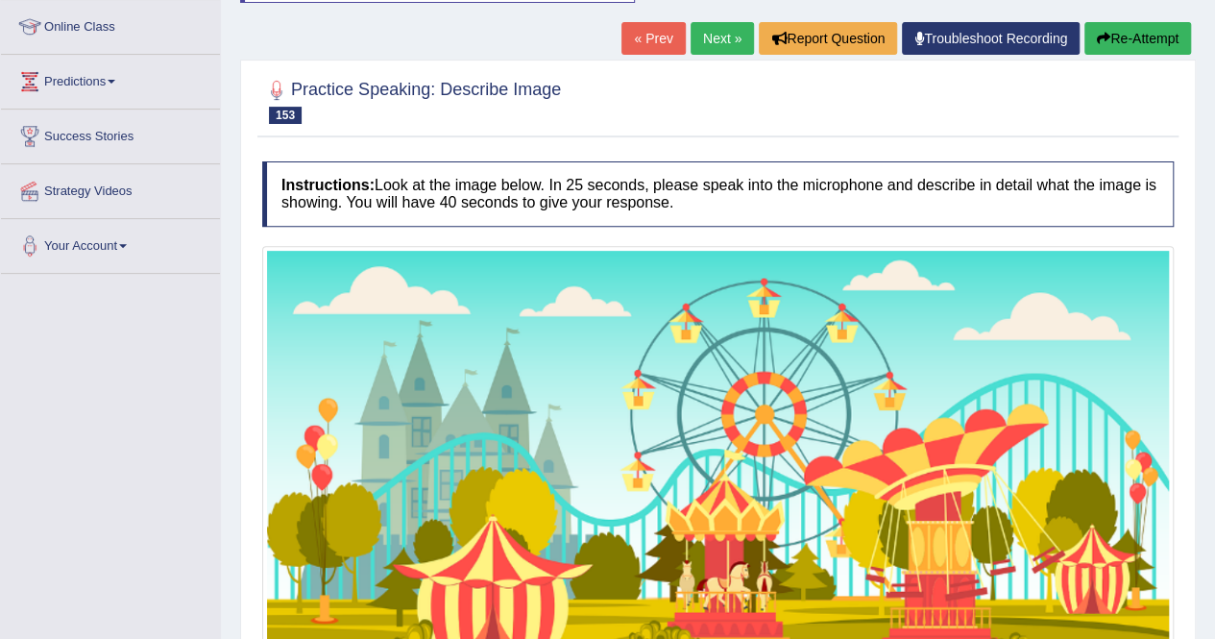
scroll to position [42, 0]
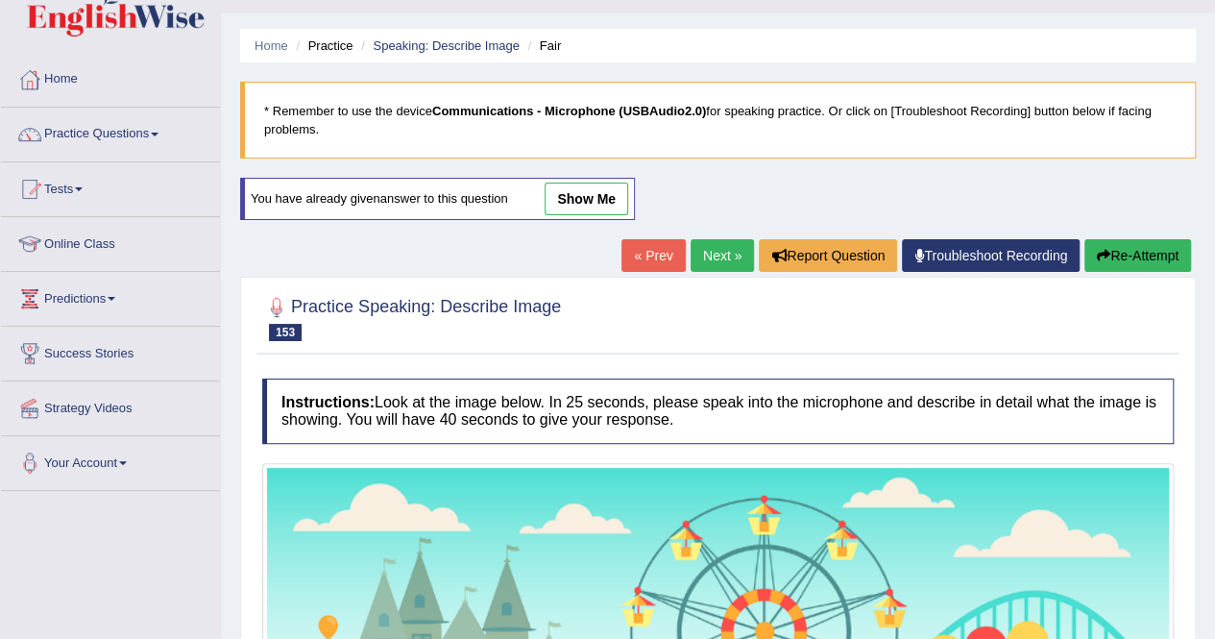
click at [673, 248] on link "« Prev" at bounding box center [653, 255] width 63 height 33
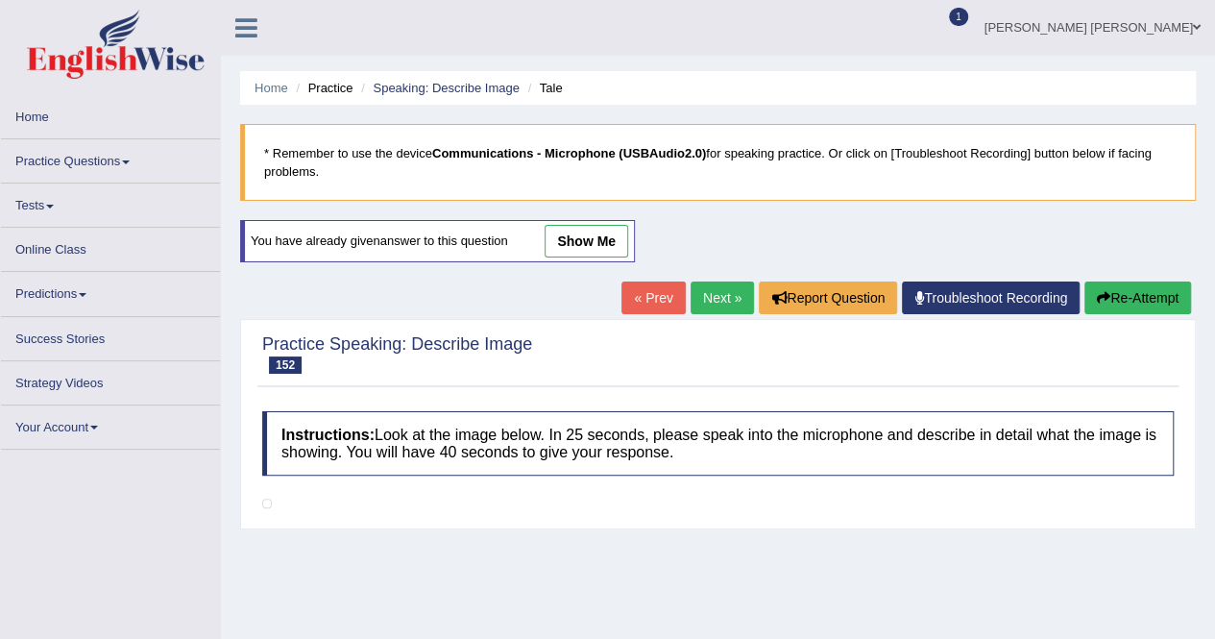
click at [614, 228] on link "show me" at bounding box center [587, 241] width 84 height 33
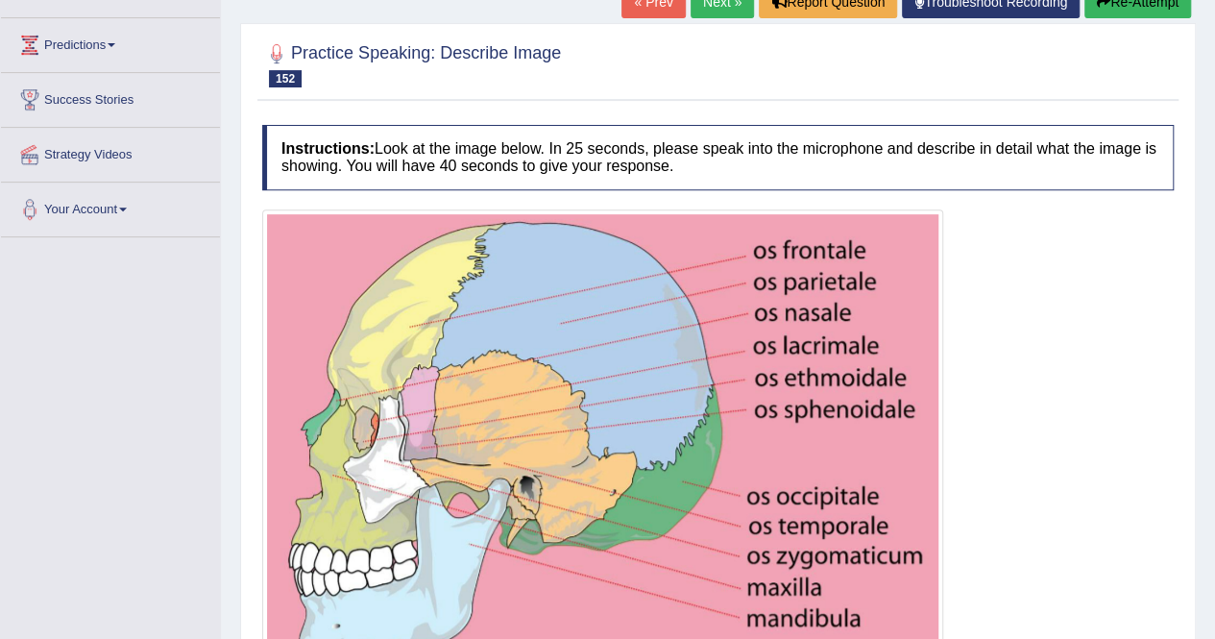
scroll to position [106, 0]
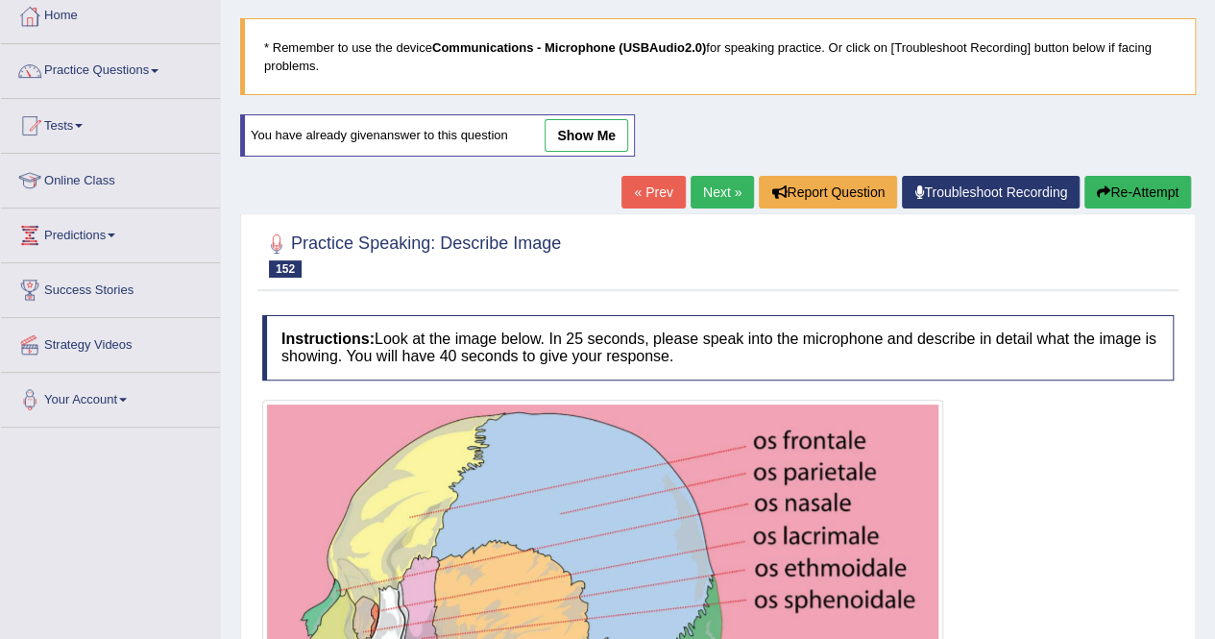
click at [584, 137] on link "show me" at bounding box center [587, 135] width 84 height 33
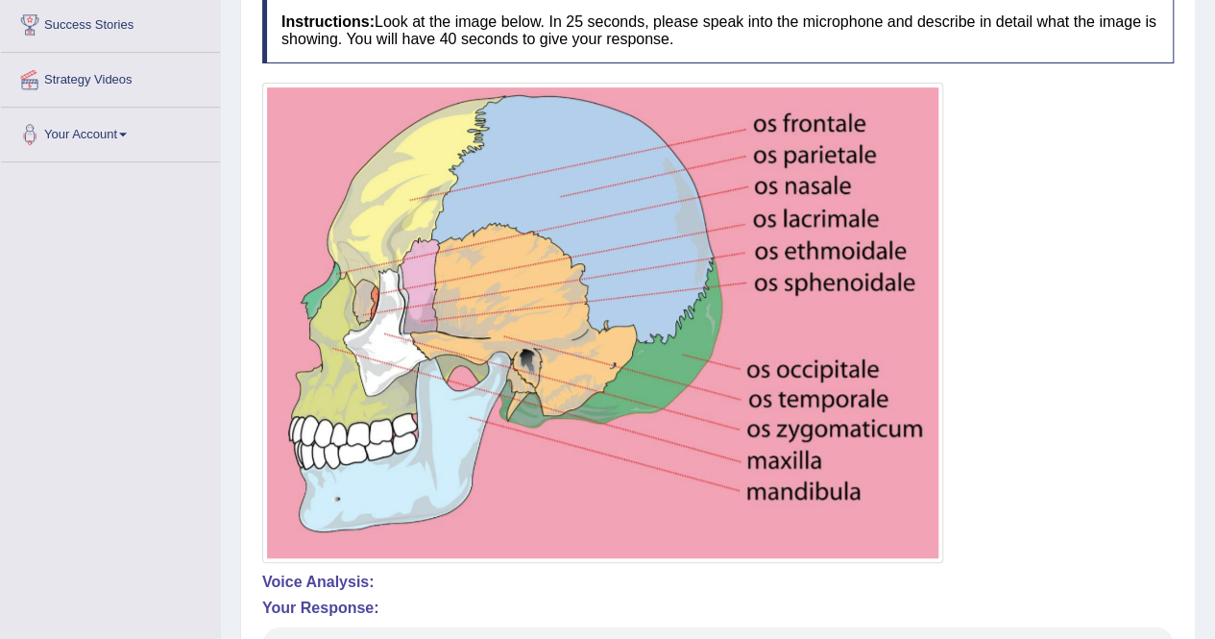
scroll to position [179, 0]
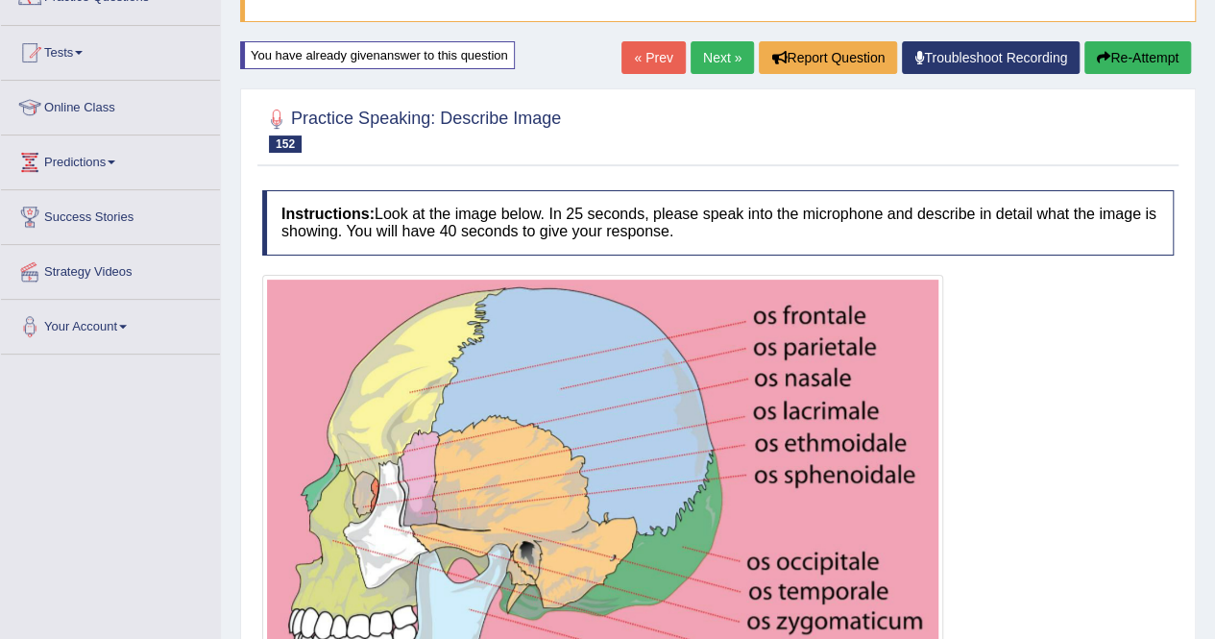
click at [1107, 57] on button "Re-Attempt" at bounding box center [1138, 57] width 107 height 33
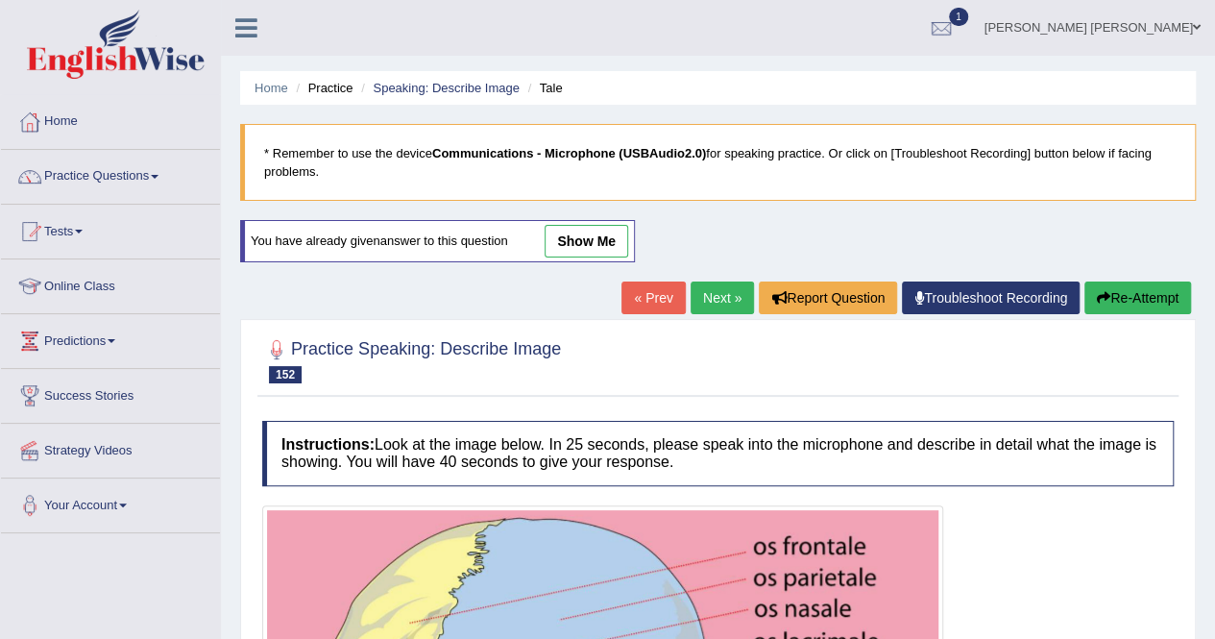
click at [578, 231] on link "show me" at bounding box center [587, 241] width 84 height 33
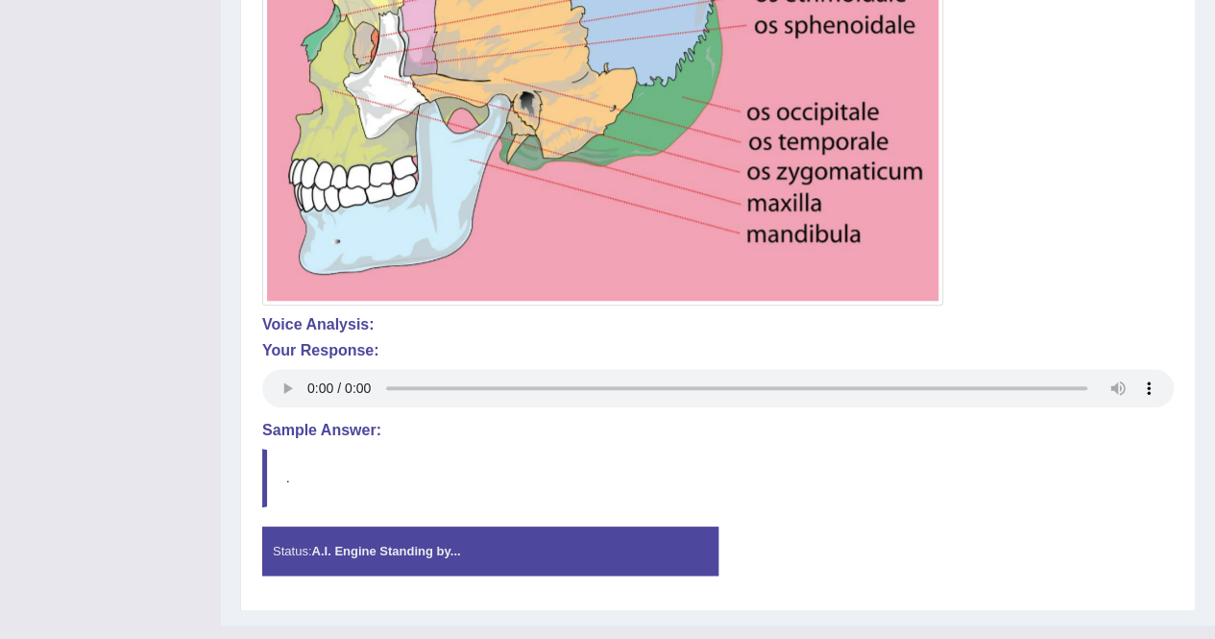
scroll to position [659, 0]
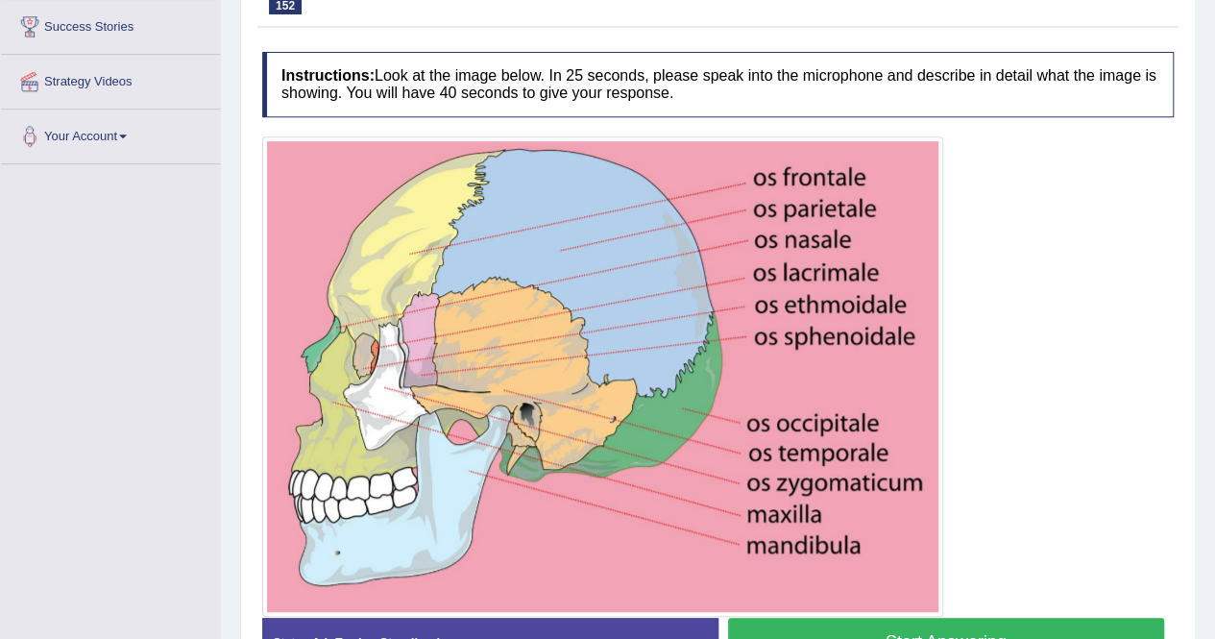
scroll to position [490, 0]
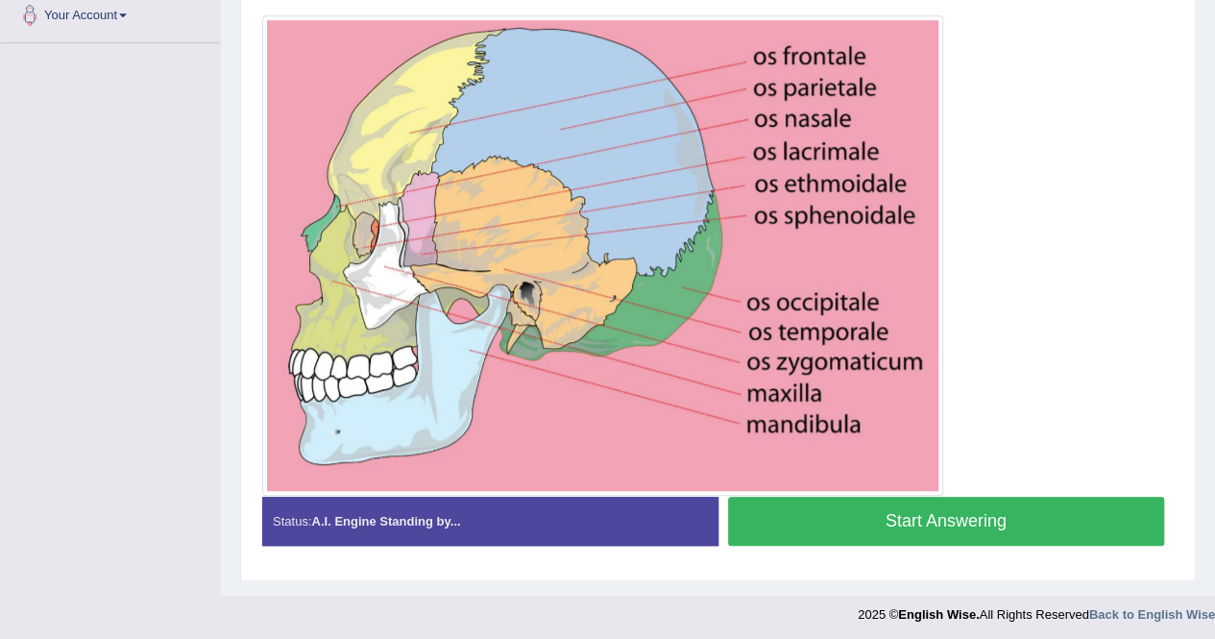
click at [898, 512] on button "Start Answering" at bounding box center [946, 521] width 437 height 49
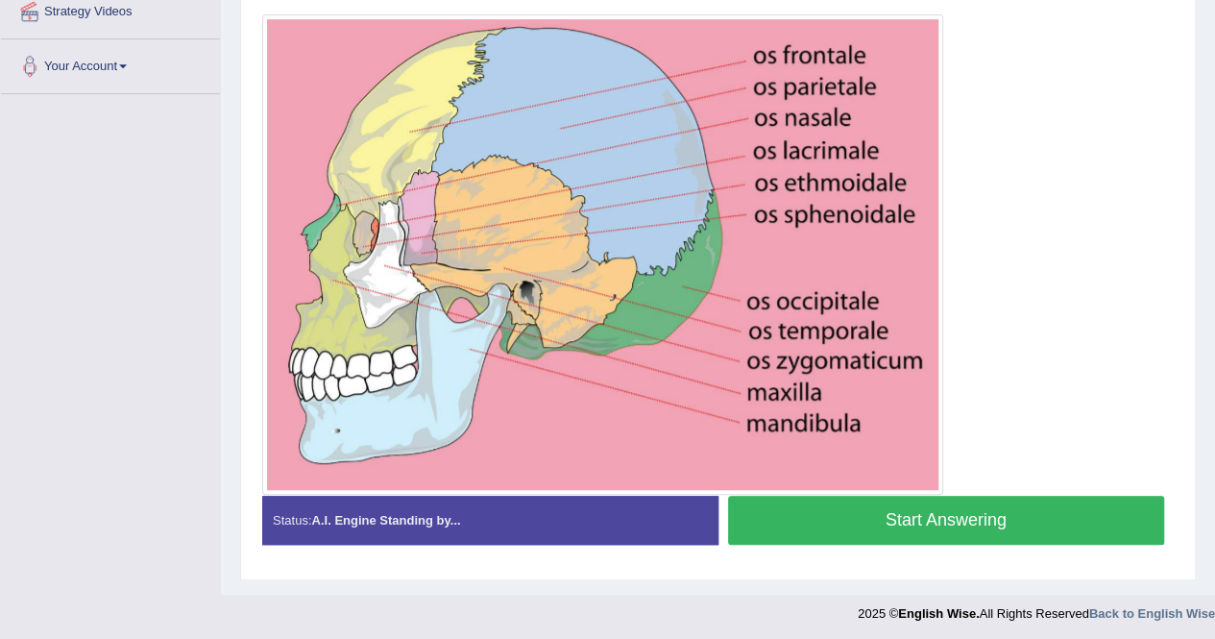
scroll to position [457, 0]
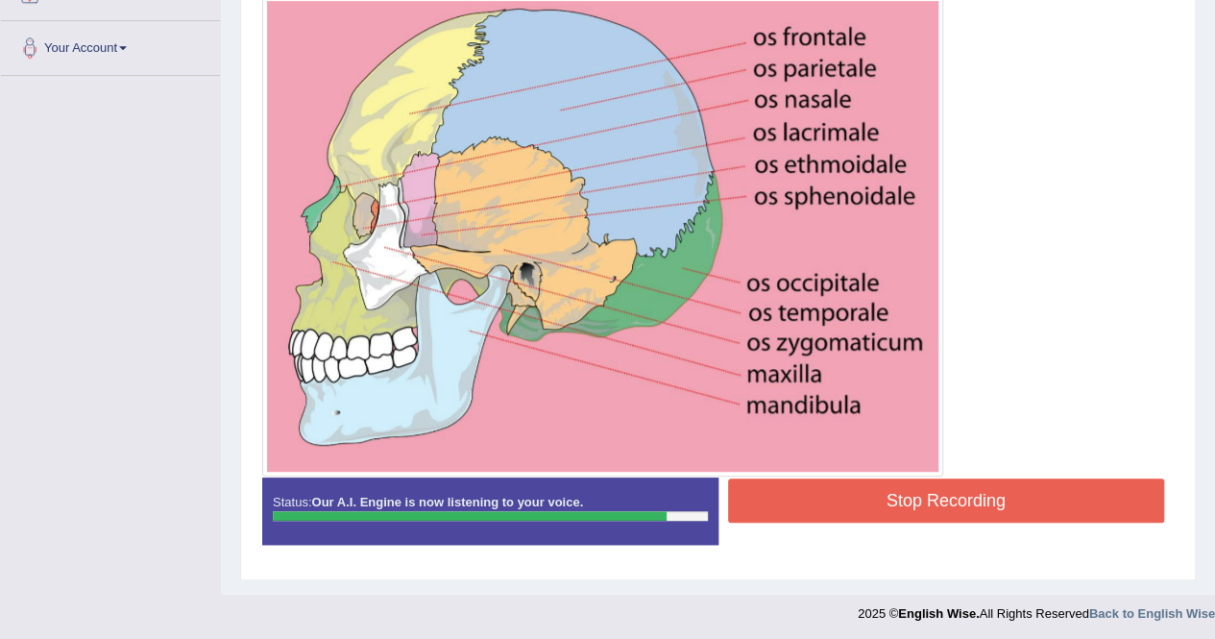
click at [922, 491] on button "Stop Recording" at bounding box center [946, 500] width 437 height 44
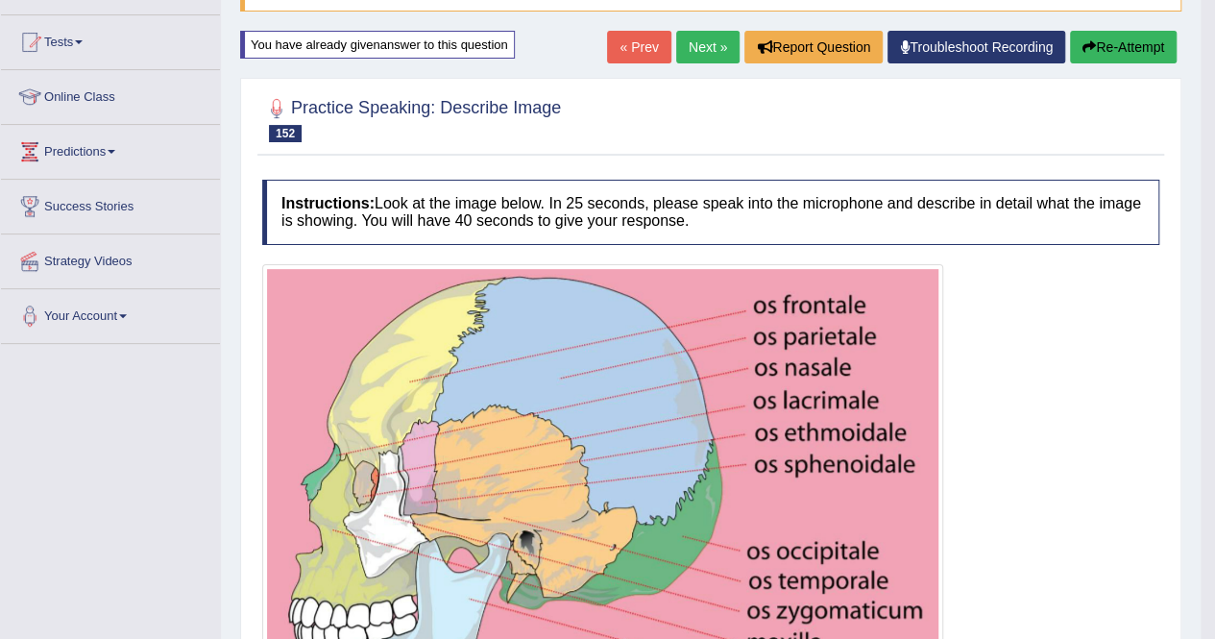
scroll to position [191, 0]
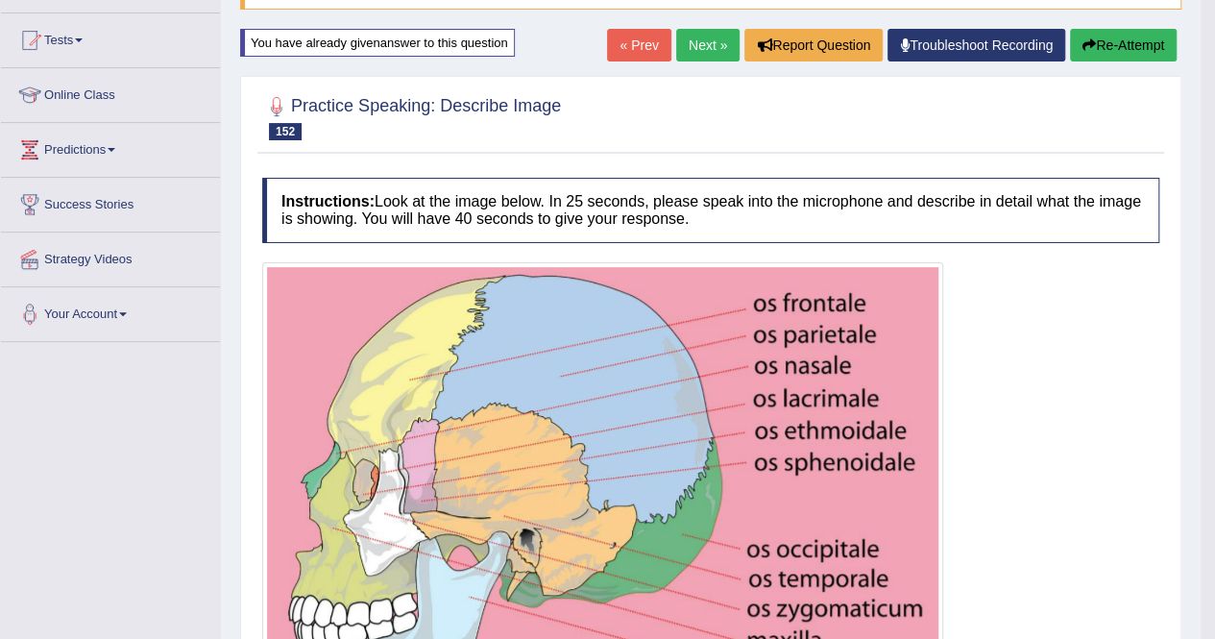
click at [696, 39] on link "Next »" at bounding box center [707, 45] width 63 height 33
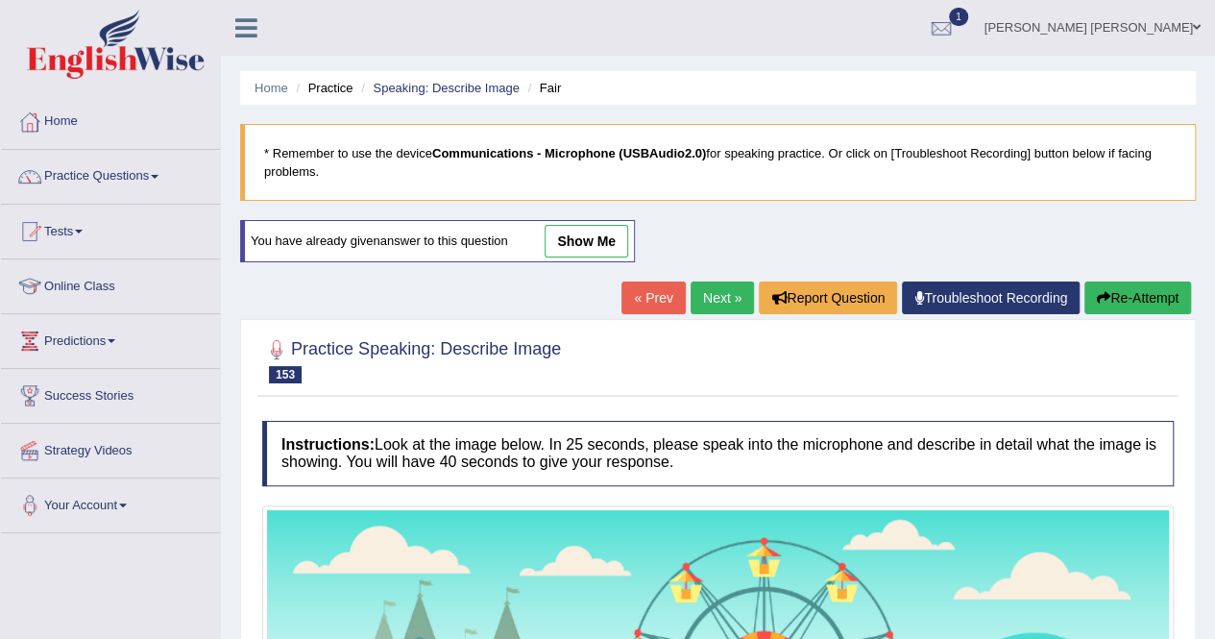
click at [727, 291] on link "Next »" at bounding box center [722, 297] width 63 height 33
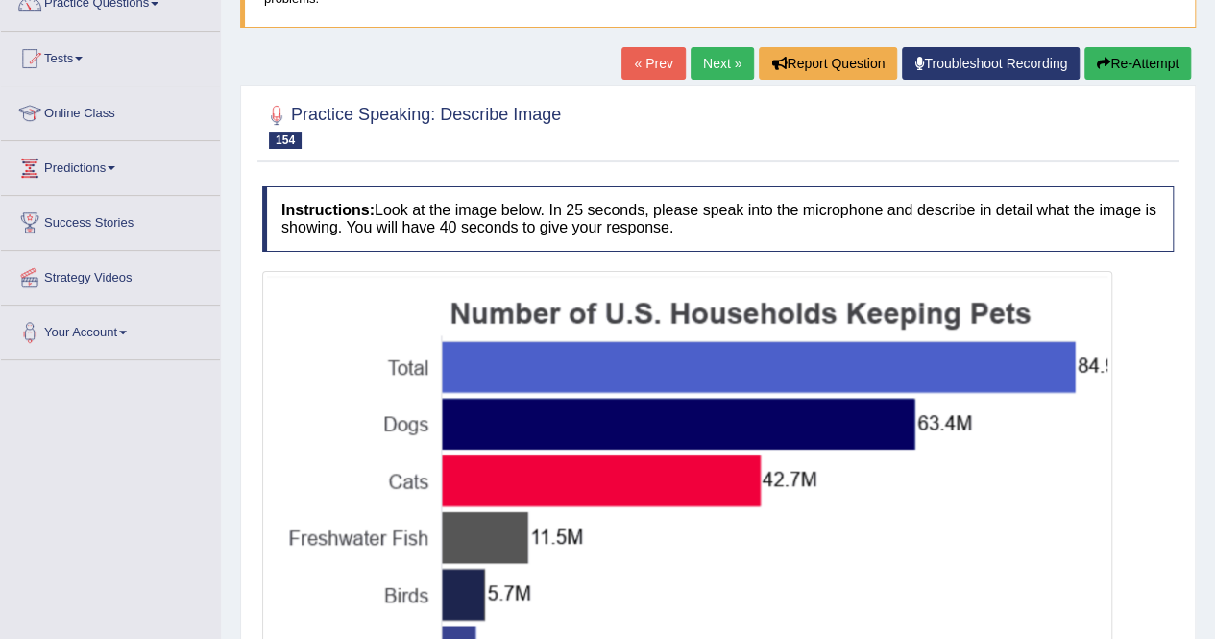
scroll to position [163, 0]
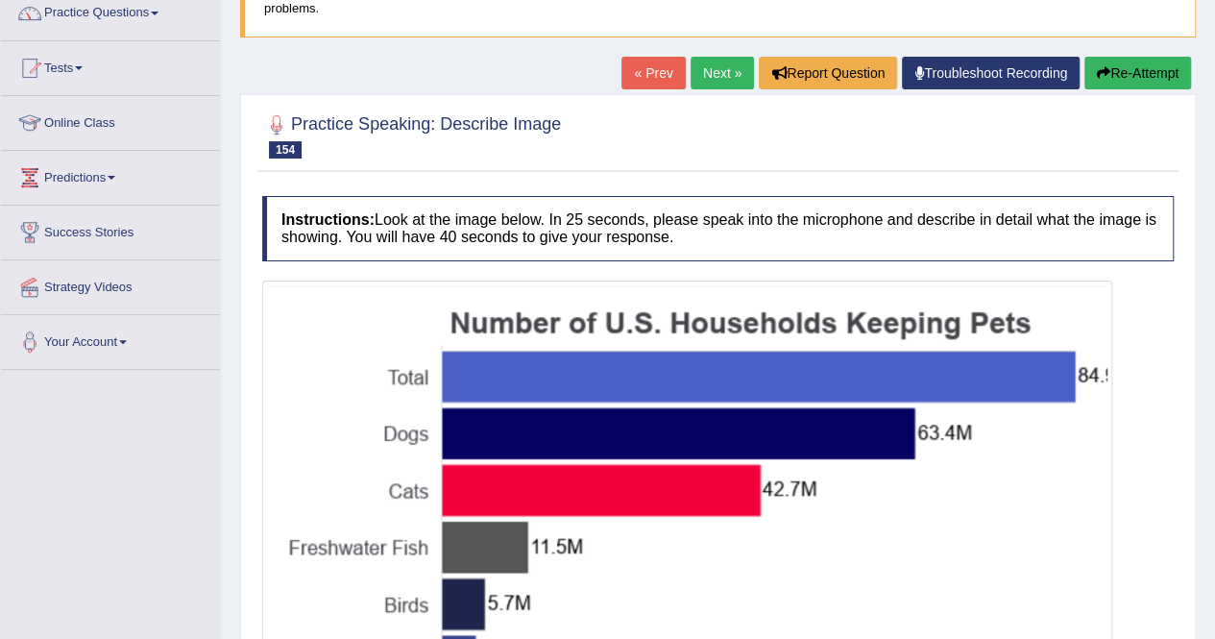
click at [706, 66] on link "Next »" at bounding box center [722, 73] width 63 height 33
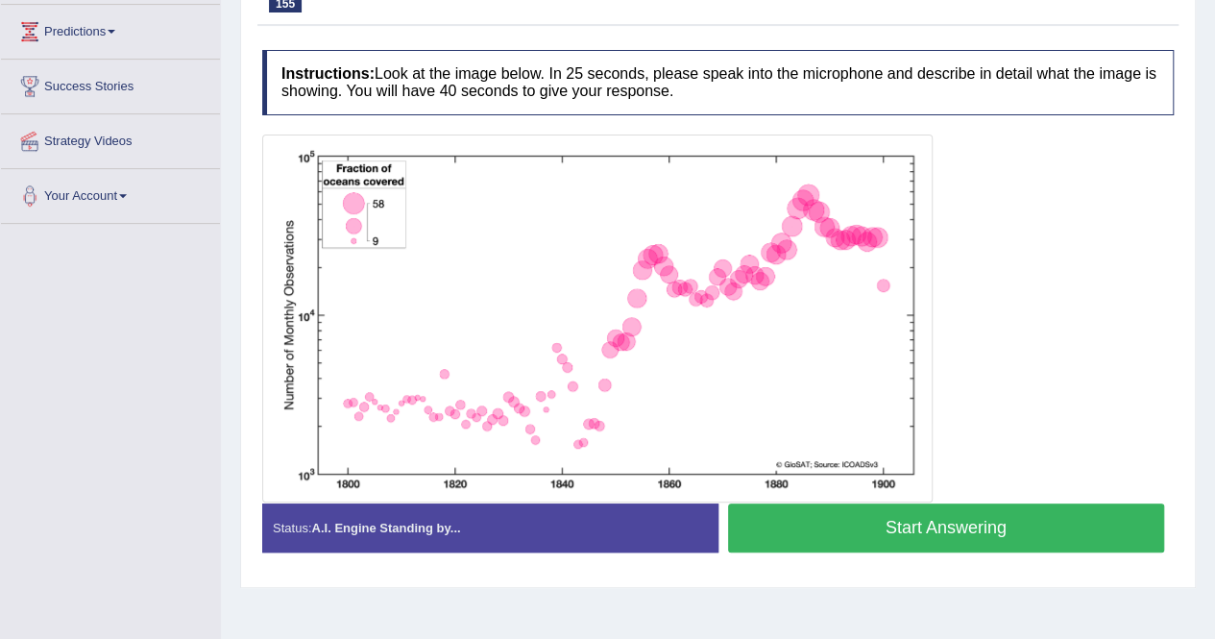
scroll to position [369, 0]
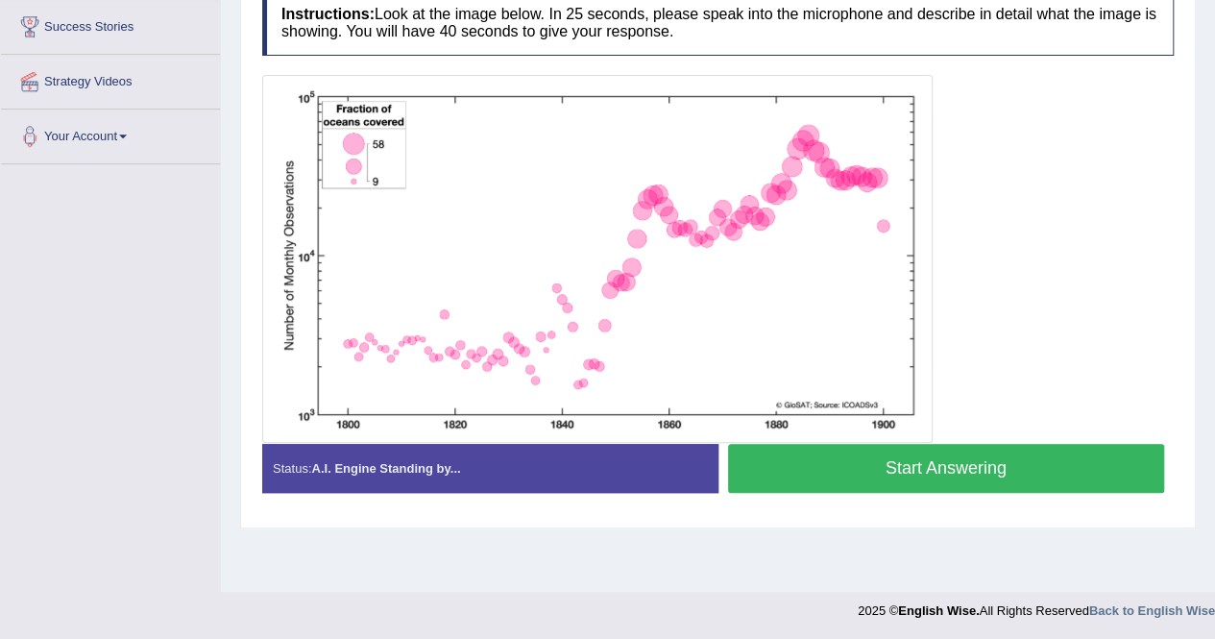
click at [980, 456] on button "Start Answering" at bounding box center [946, 468] width 437 height 49
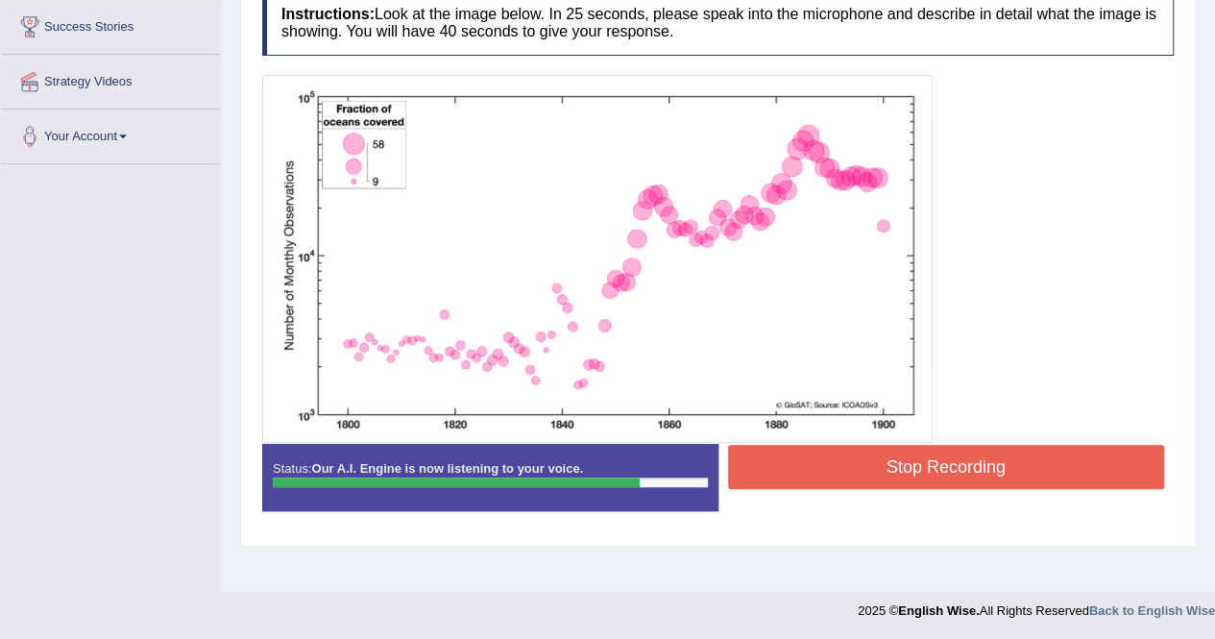
click at [928, 447] on button "Stop Recording" at bounding box center [946, 467] width 437 height 44
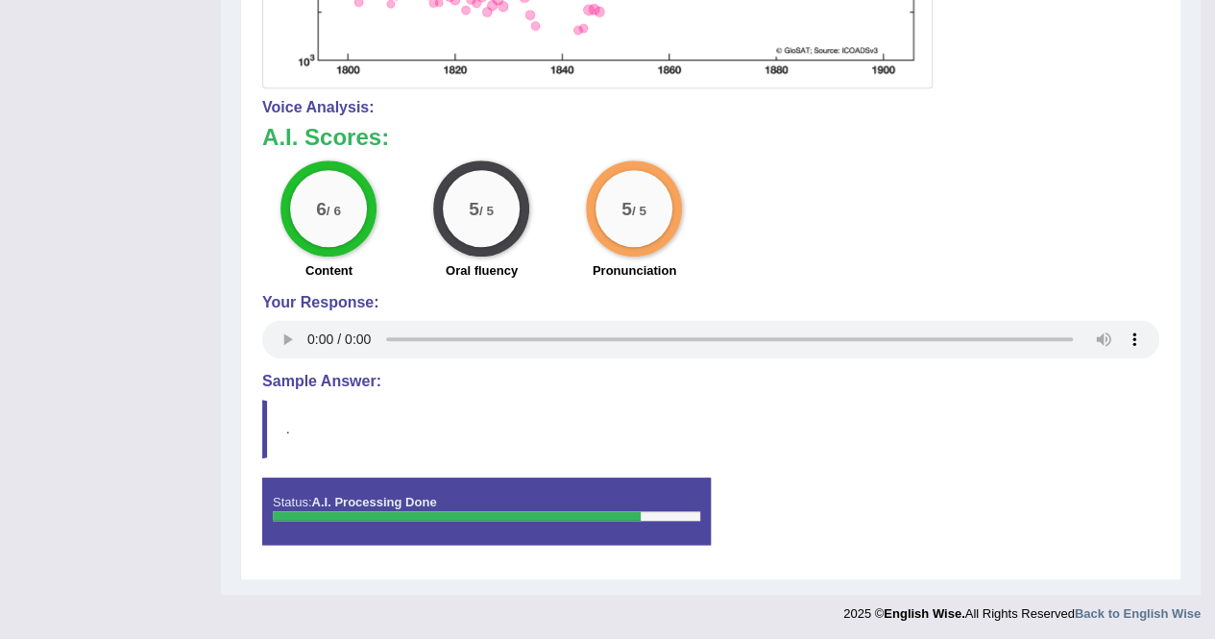
scroll to position [164, 0]
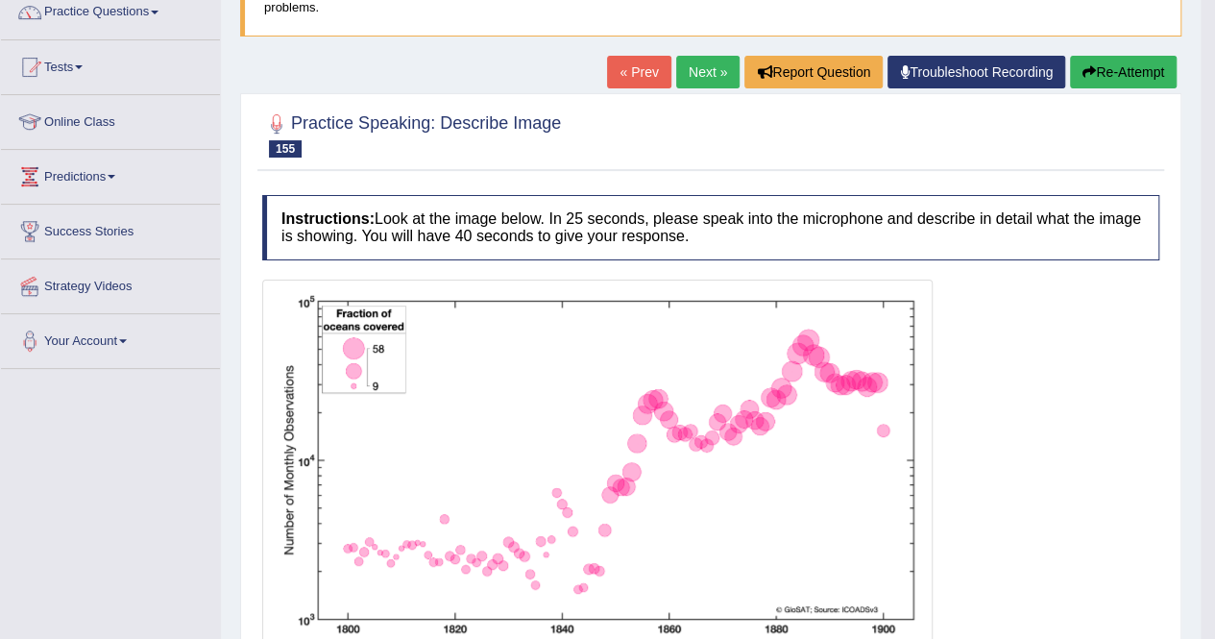
click at [683, 75] on link "Next »" at bounding box center [707, 72] width 63 height 33
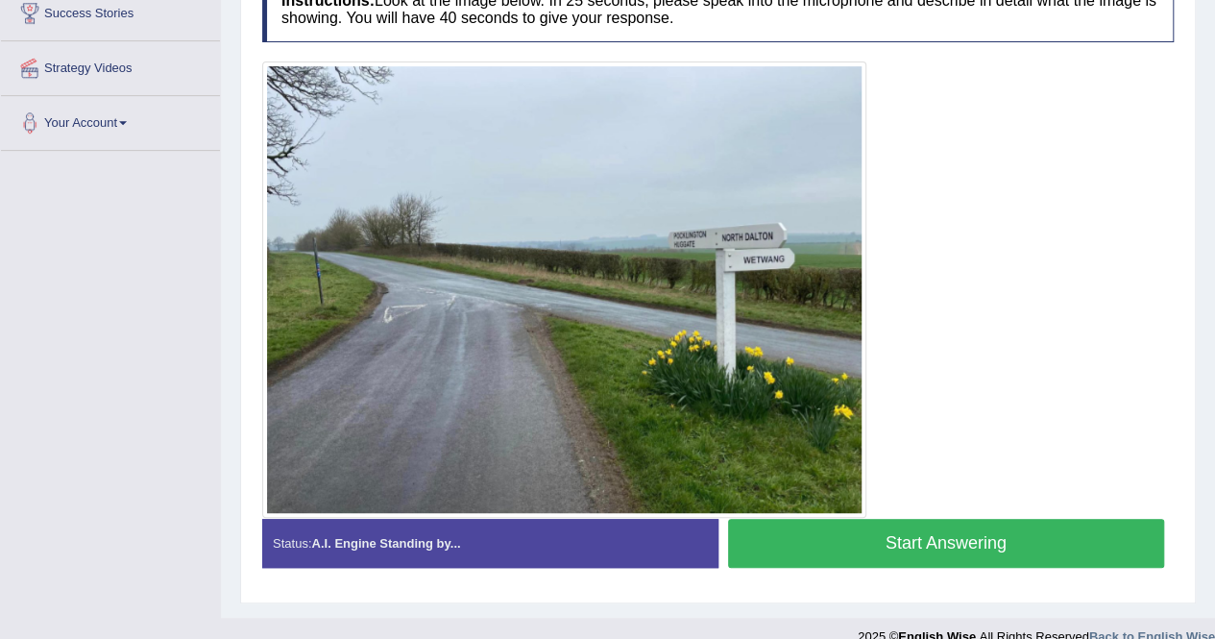
scroll to position [390, 0]
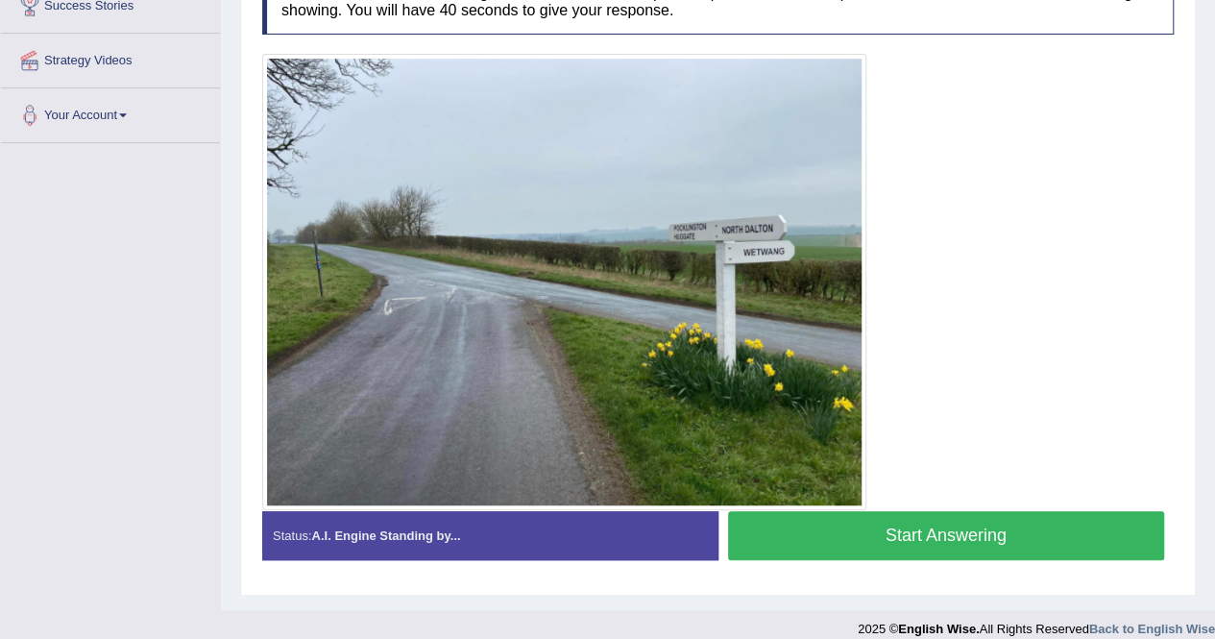
click at [885, 543] on button "Start Answering" at bounding box center [946, 535] width 437 height 49
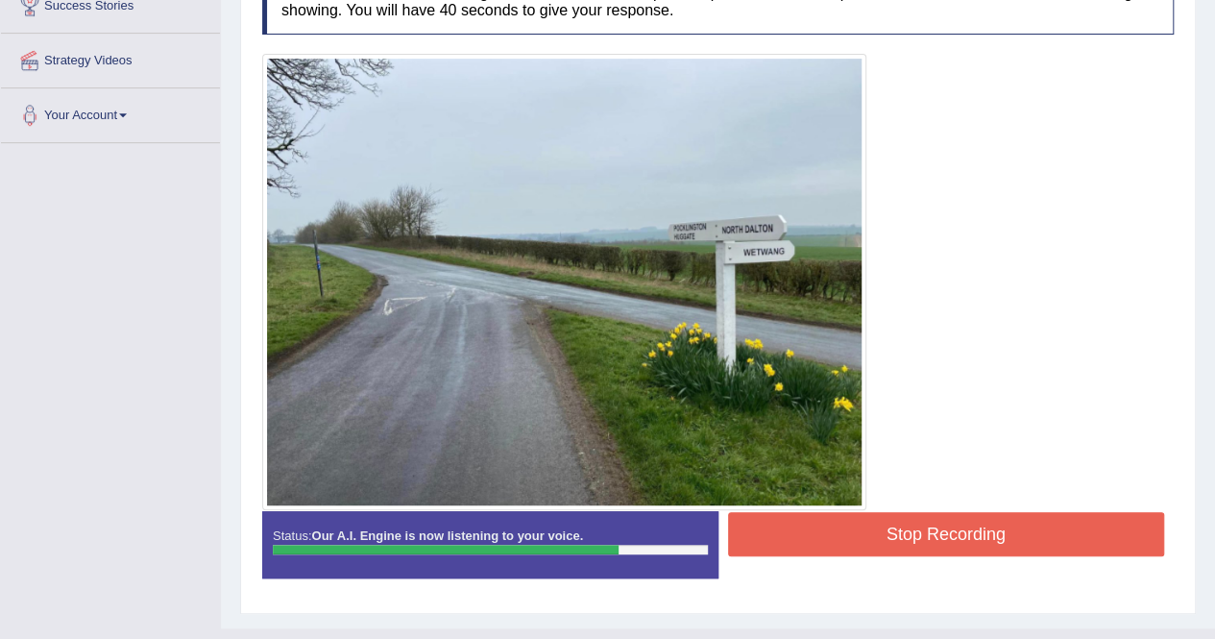
click at [887, 529] on button "Stop Recording" at bounding box center [946, 534] width 437 height 44
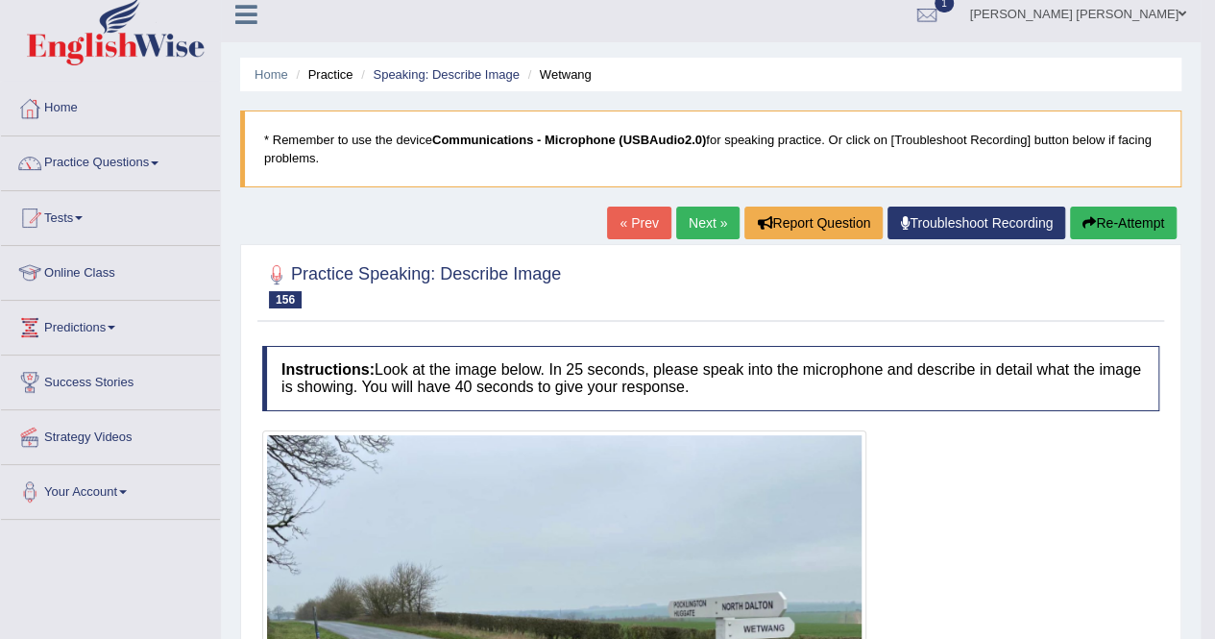
scroll to position [0, 0]
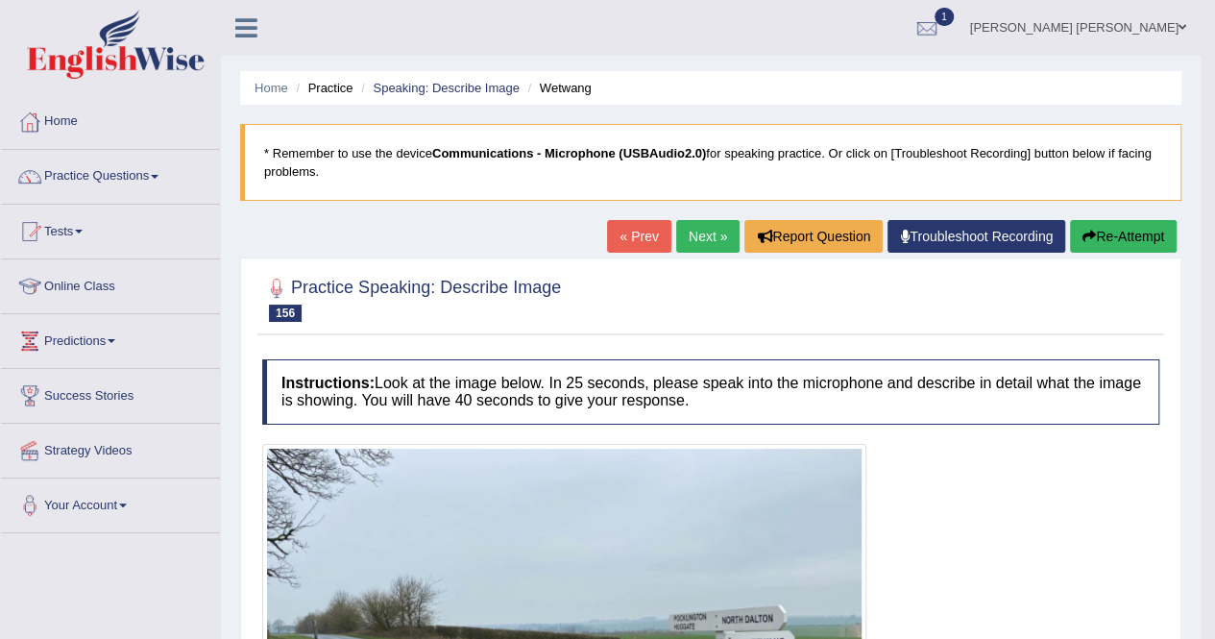
click at [706, 228] on link "Next »" at bounding box center [707, 236] width 63 height 33
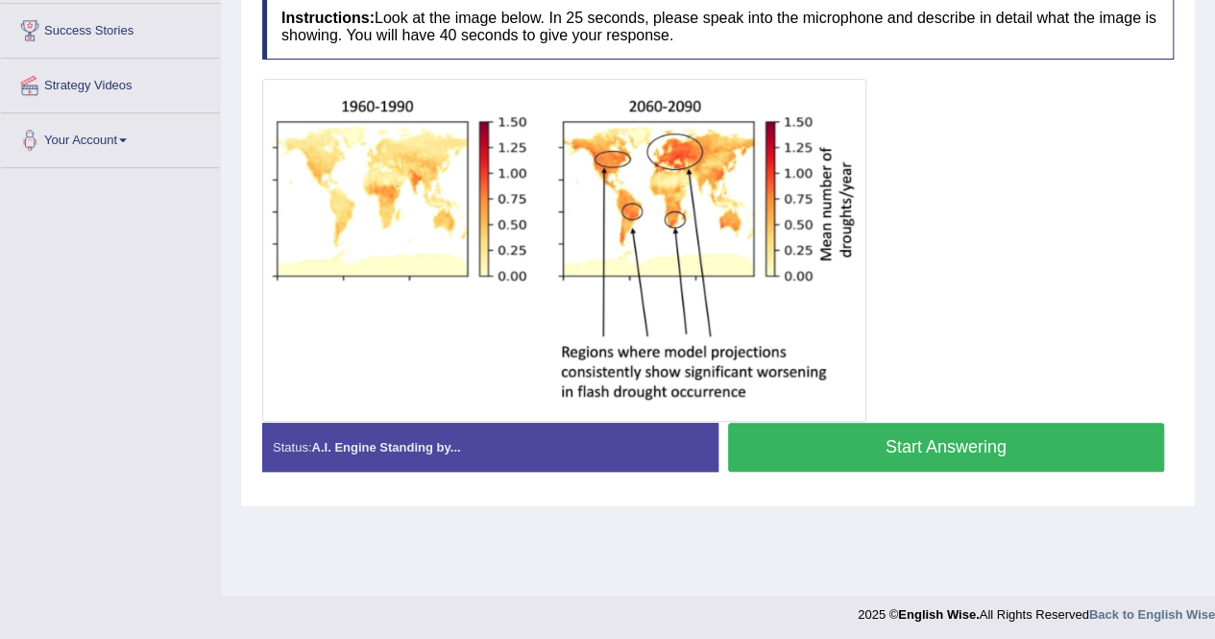
scroll to position [369, 0]
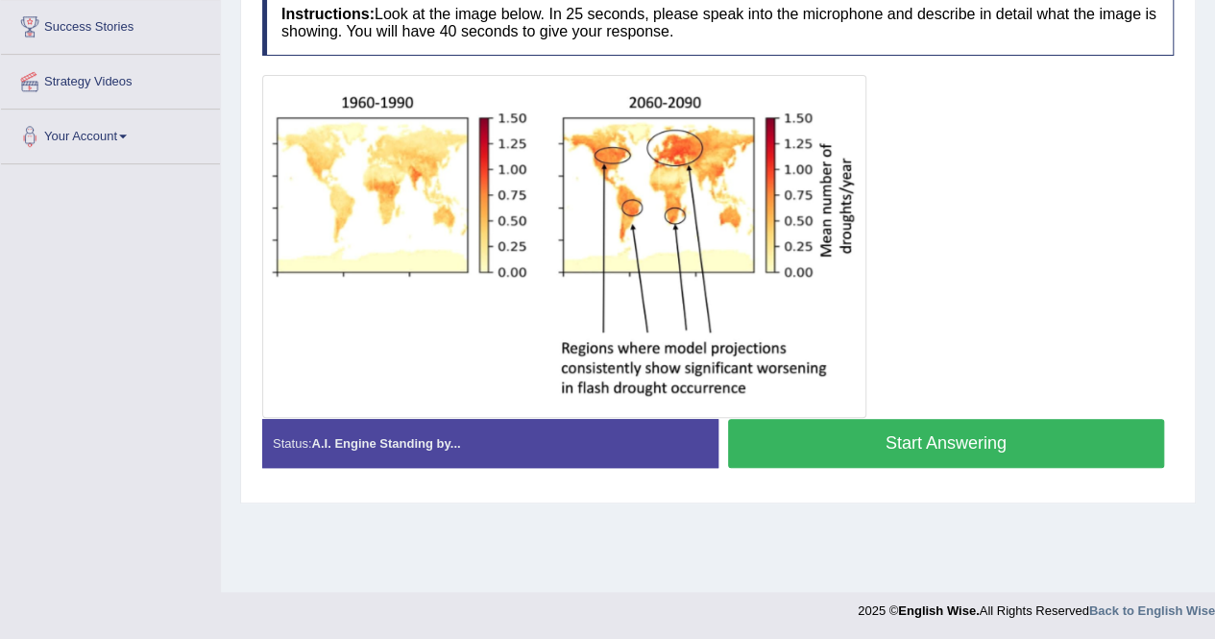
click at [826, 450] on button "Start Answering" at bounding box center [946, 443] width 437 height 49
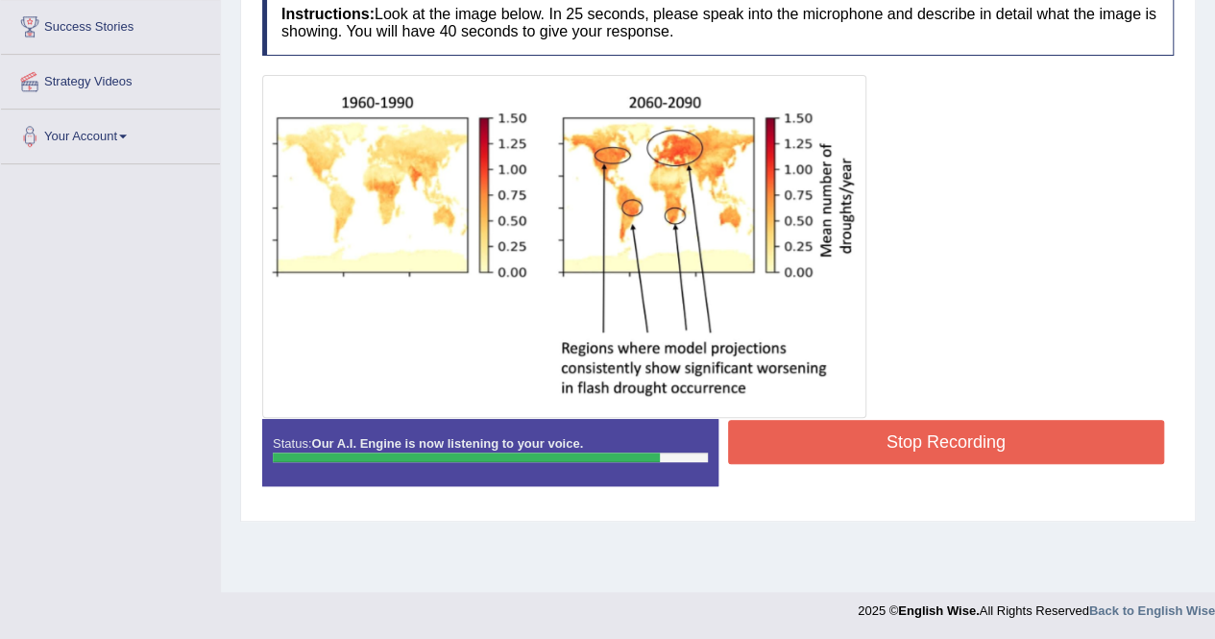
click at [826, 450] on button "Stop Recording" at bounding box center [946, 442] width 437 height 44
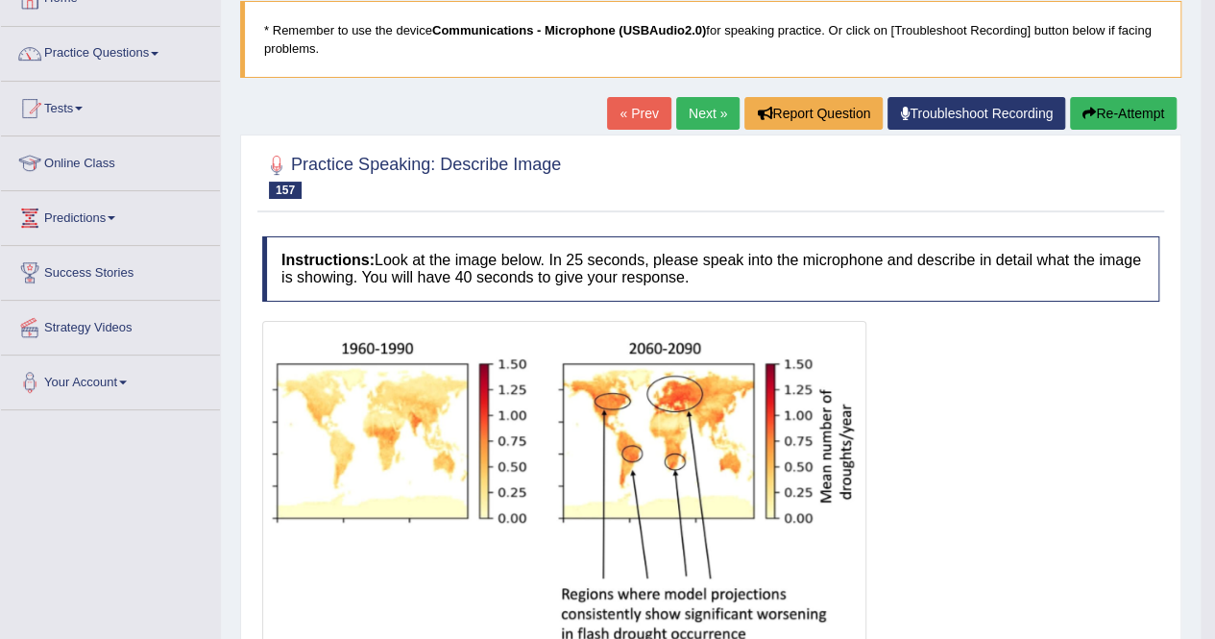
scroll to position [61, 0]
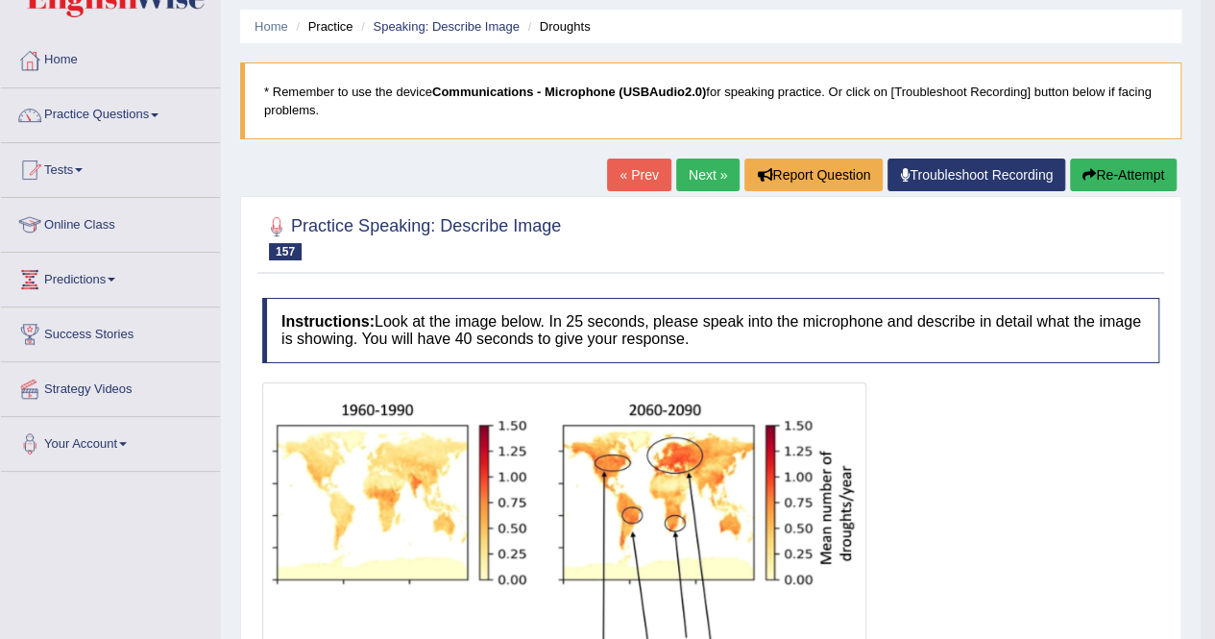
click at [676, 161] on link "Next »" at bounding box center [707, 175] width 63 height 33
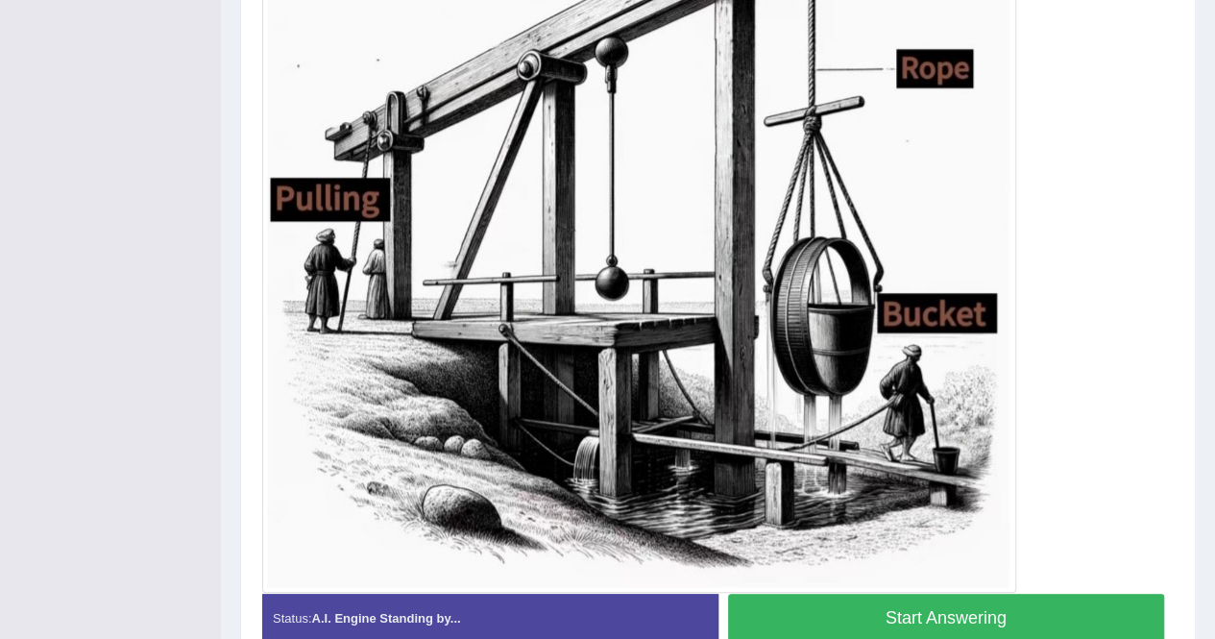
scroll to position [605, 0]
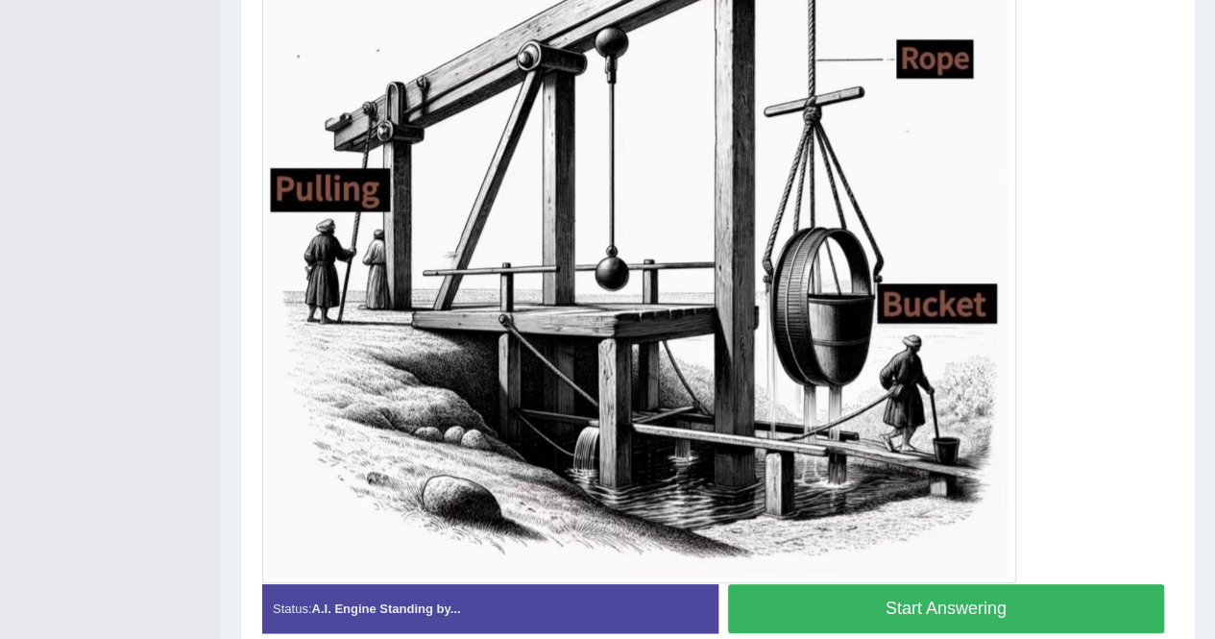
click at [981, 609] on button "Start Answering" at bounding box center [946, 608] width 437 height 49
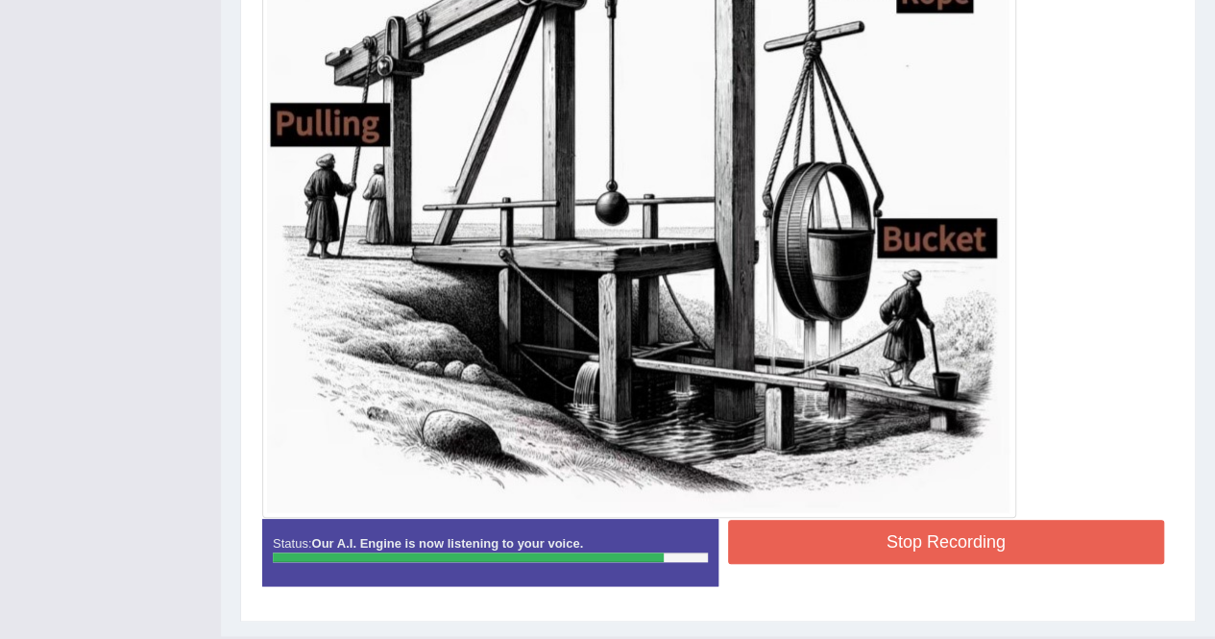
scroll to position [675, 0]
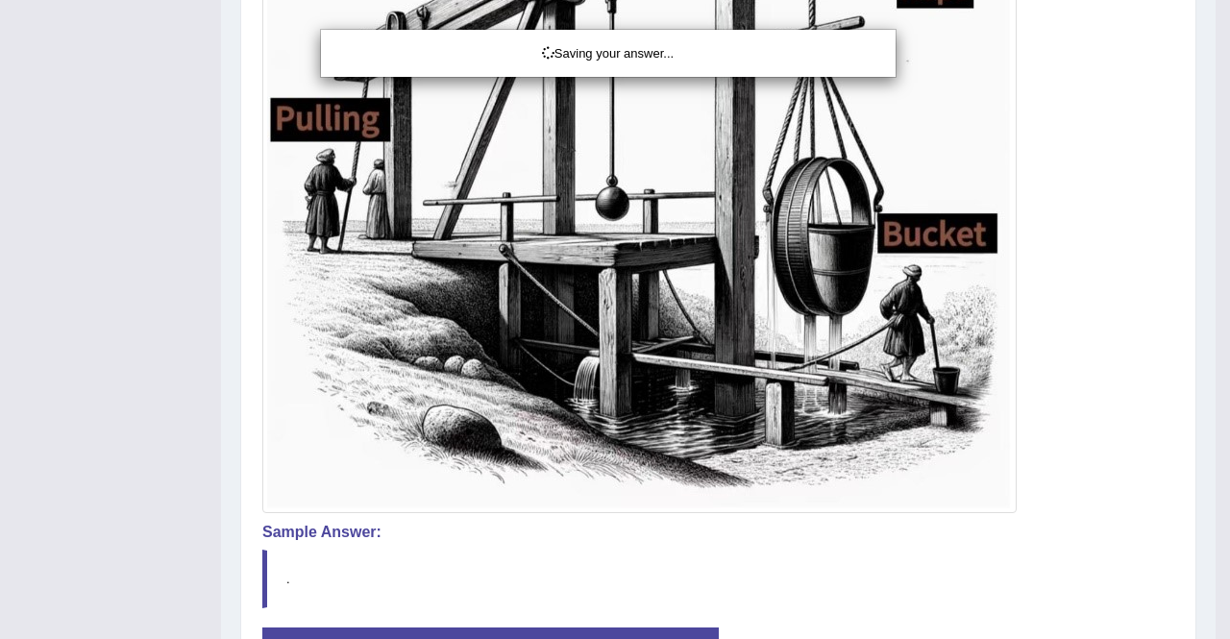
click at [1048, 540] on div "Saving your answer..." at bounding box center [615, 319] width 1230 height 639
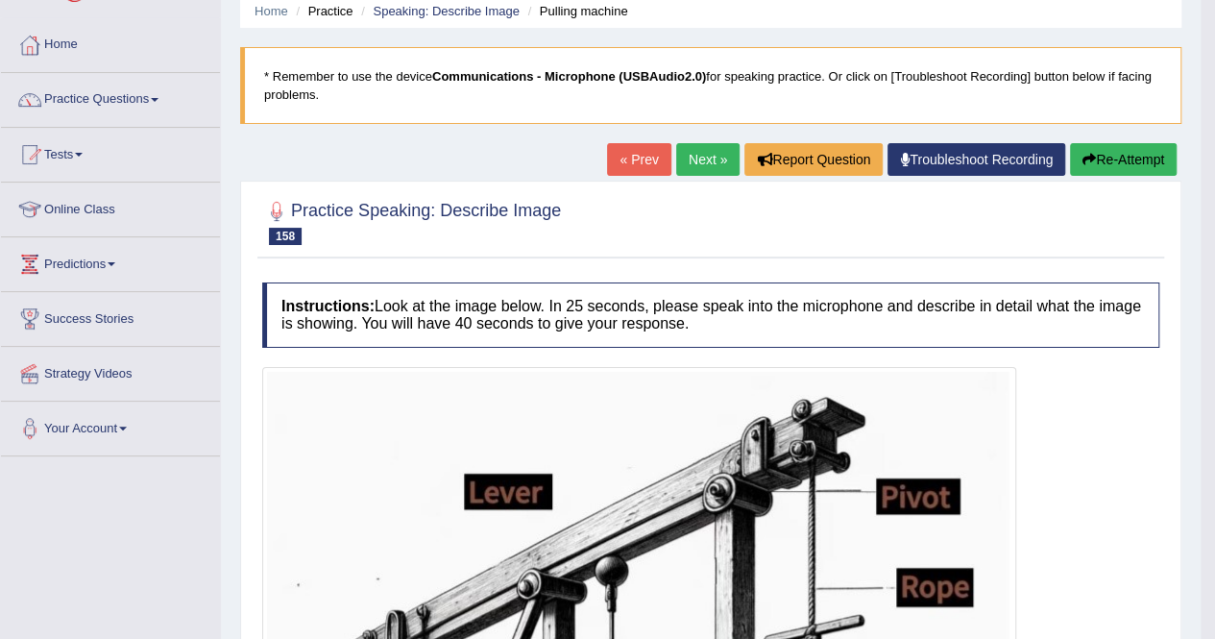
scroll to position [31, 0]
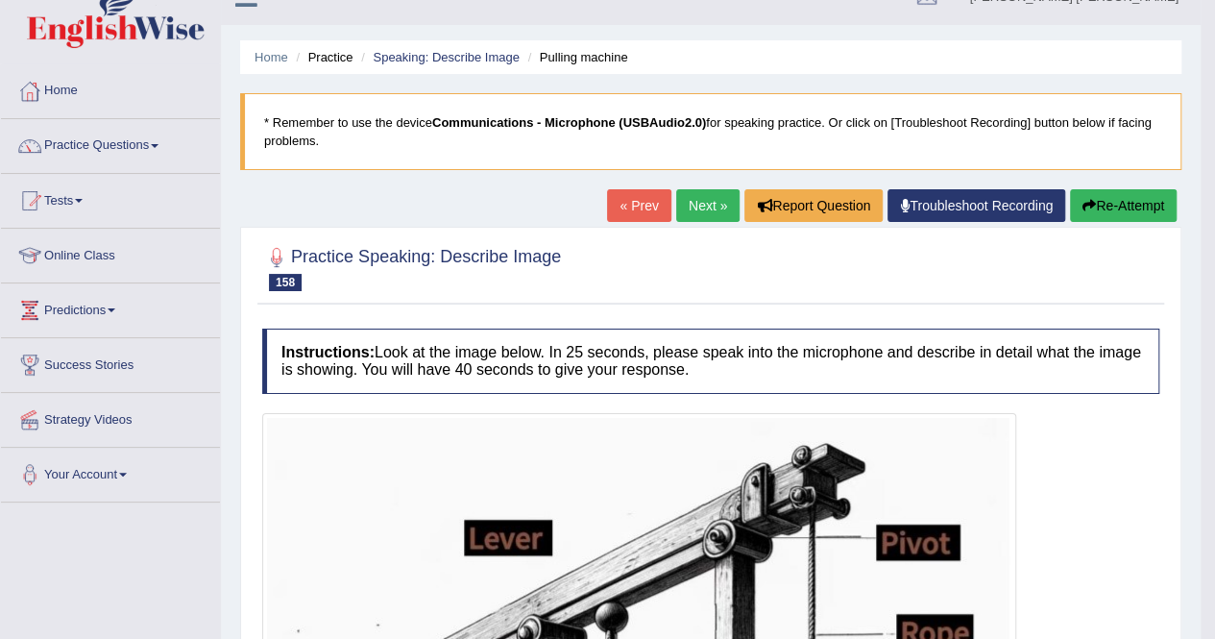
click at [700, 205] on link "Next »" at bounding box center [707, 205] width 63 height 33
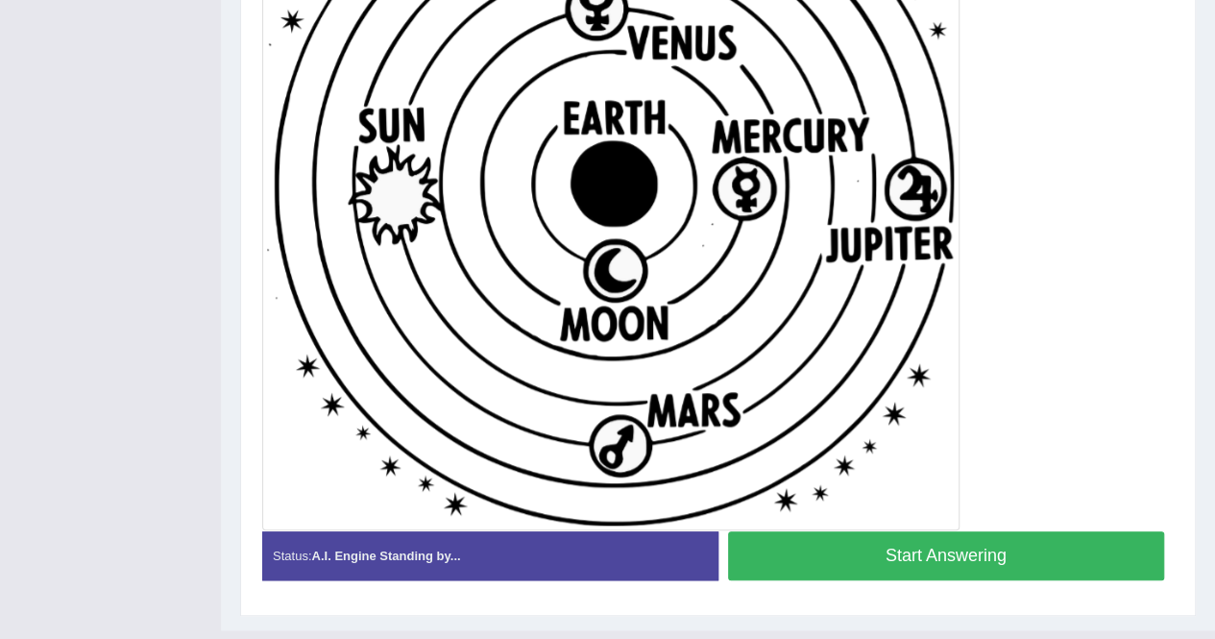
scroll to position [647, 0]
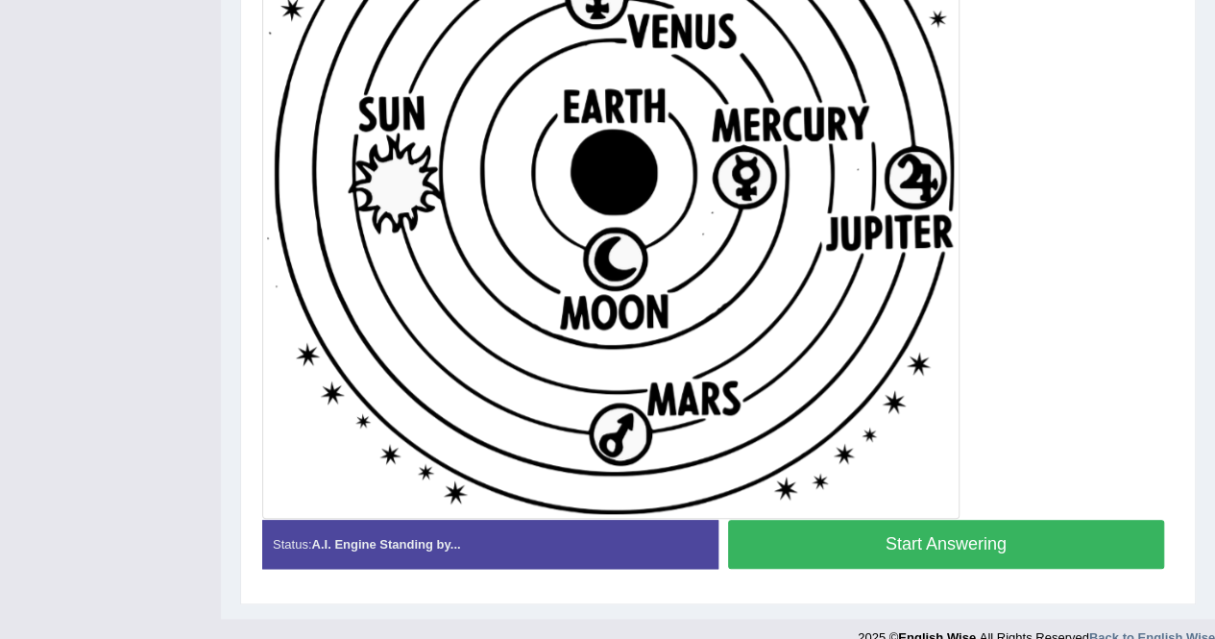
click at [973, 539] on button "Start Answering" at bounding box center [946, 544] width 437 height 49
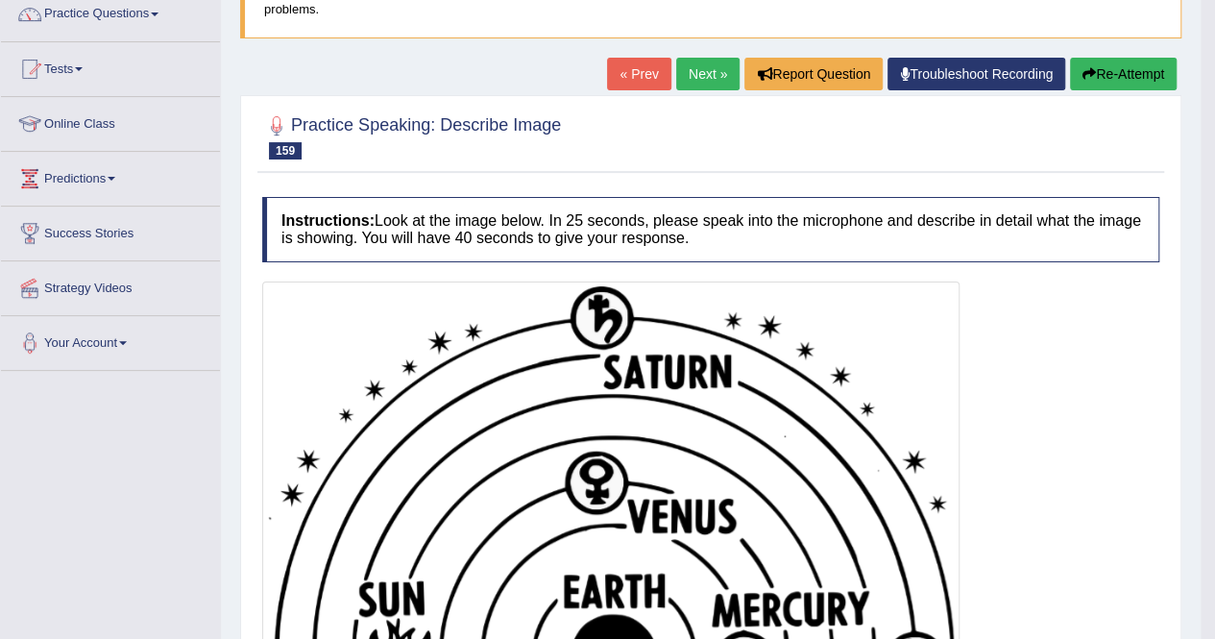
scroll to position [135, 0]
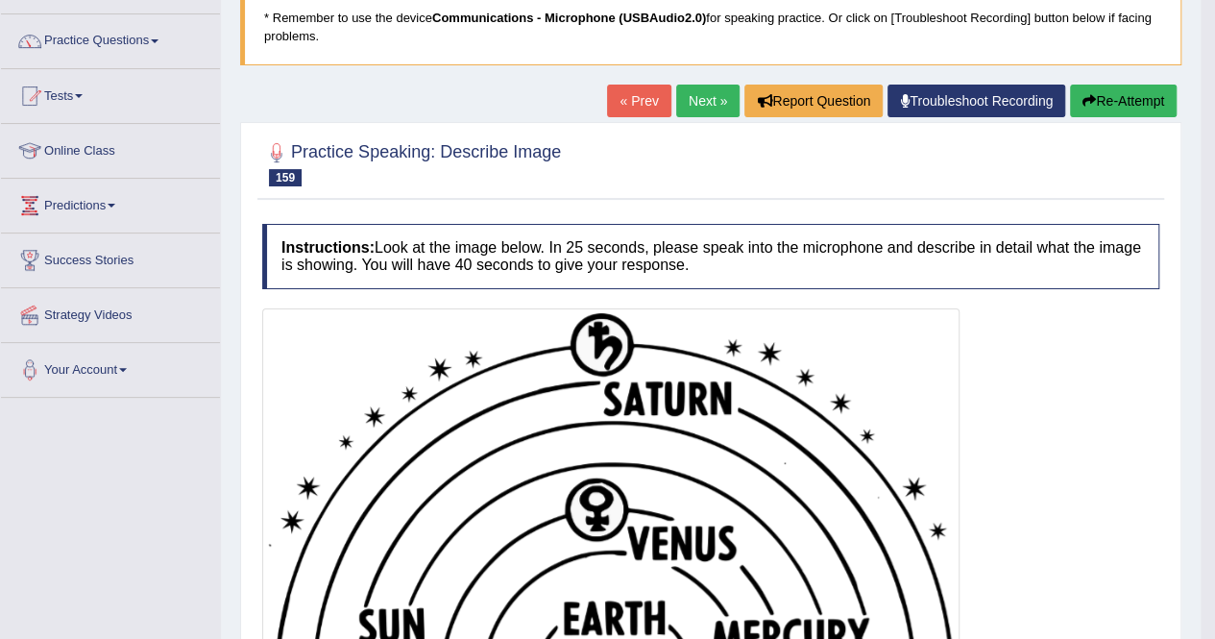
click at [692, 91] on link "Next »" at bounding box center [707, 101] width 63 height 33
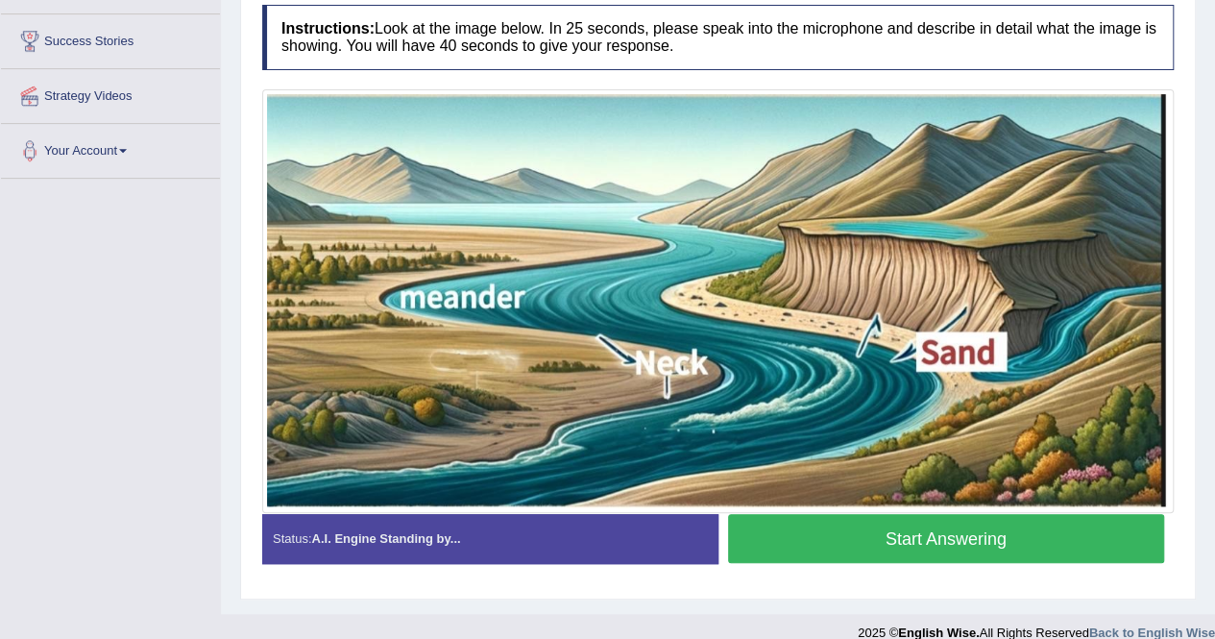
scroll to position [346, 0]
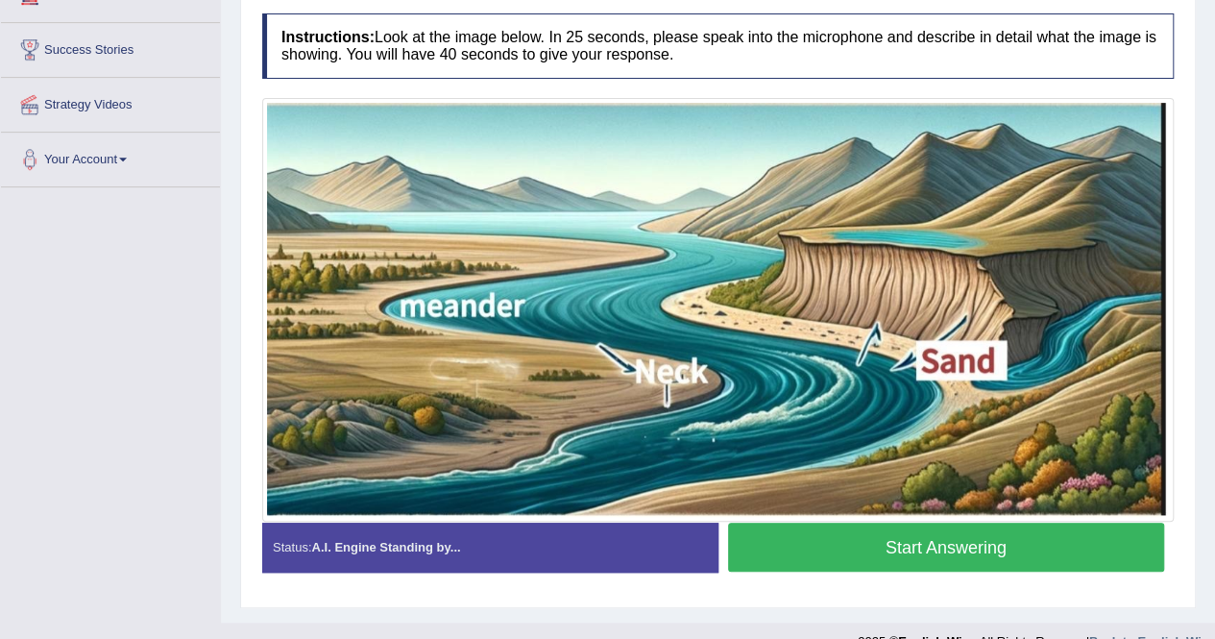
click at [960, 541] on button "Start Answering" at bounding box center [946, 547] width 437 height 49
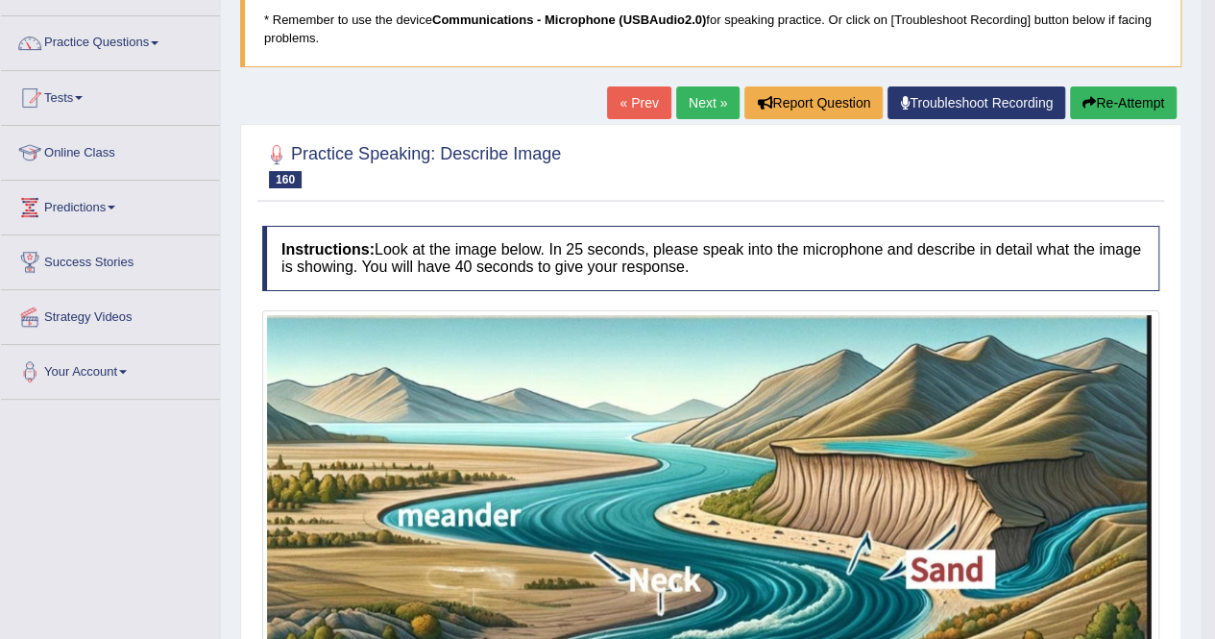
scroll to position [72, 0]
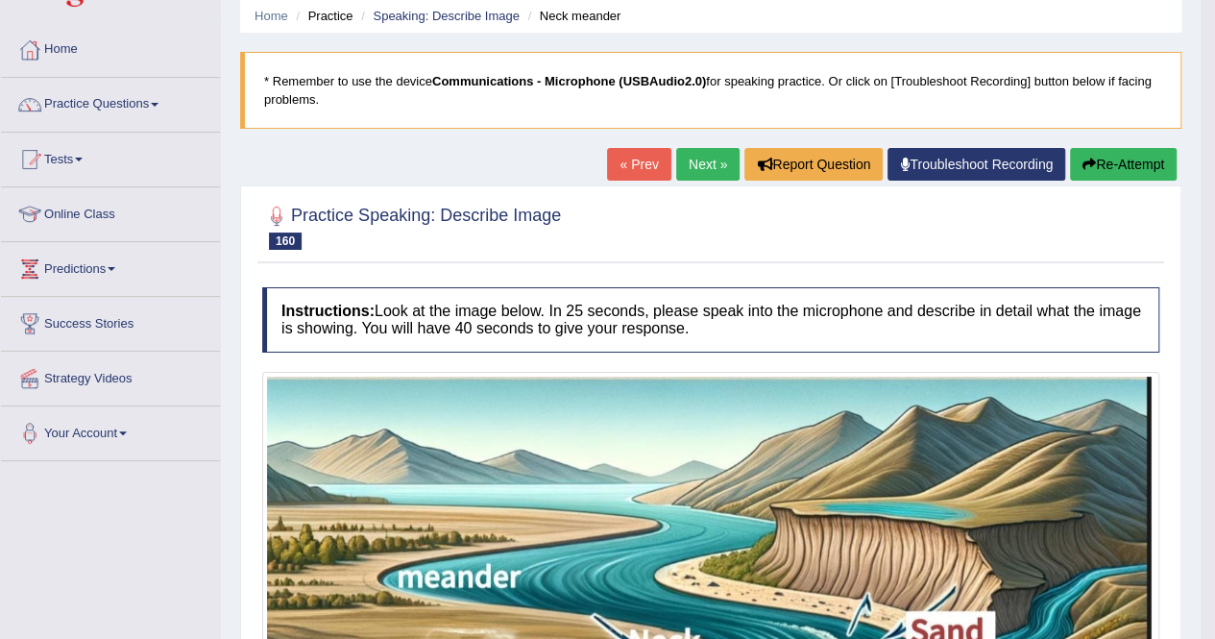
click at [707, 156] on link "Next »" at bounding box center [707, 164] width 63 height 33
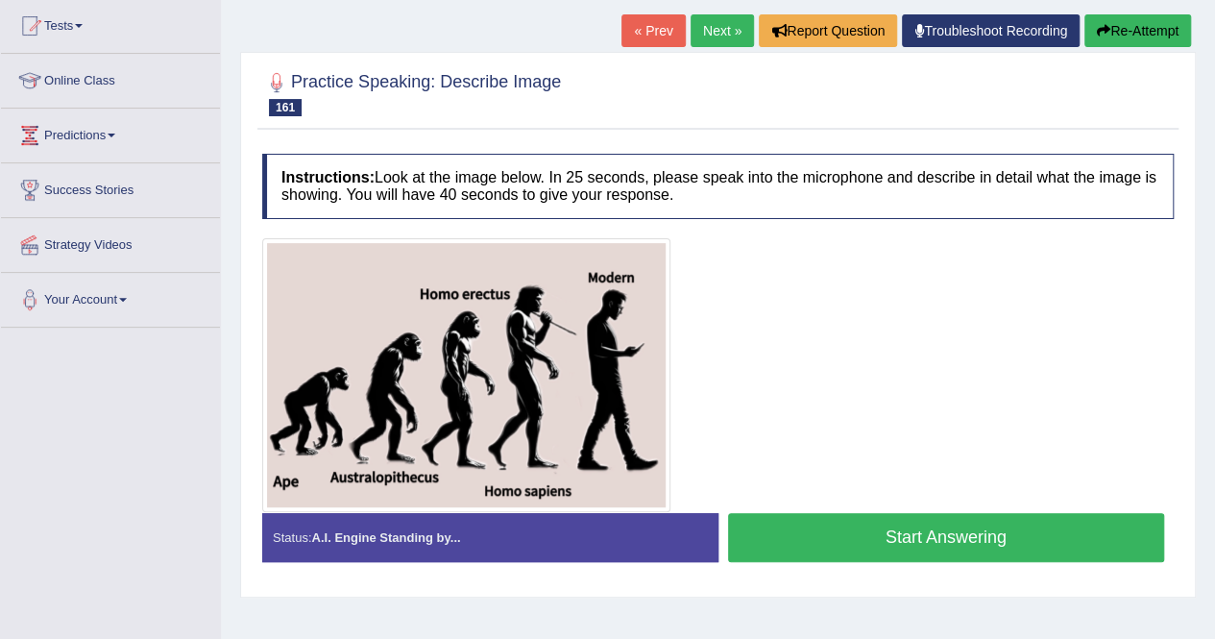
scroll to position [207, 0]
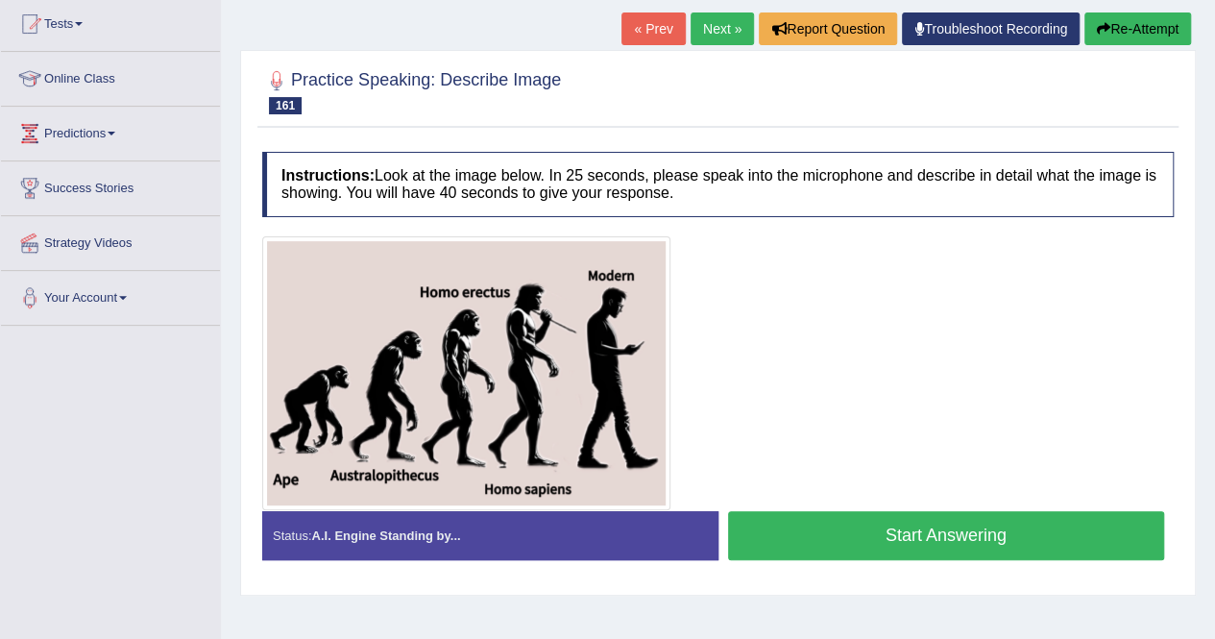
click at [909, 525] on button "Start Answering" at bounding box center [946, 535] width 437 height 49
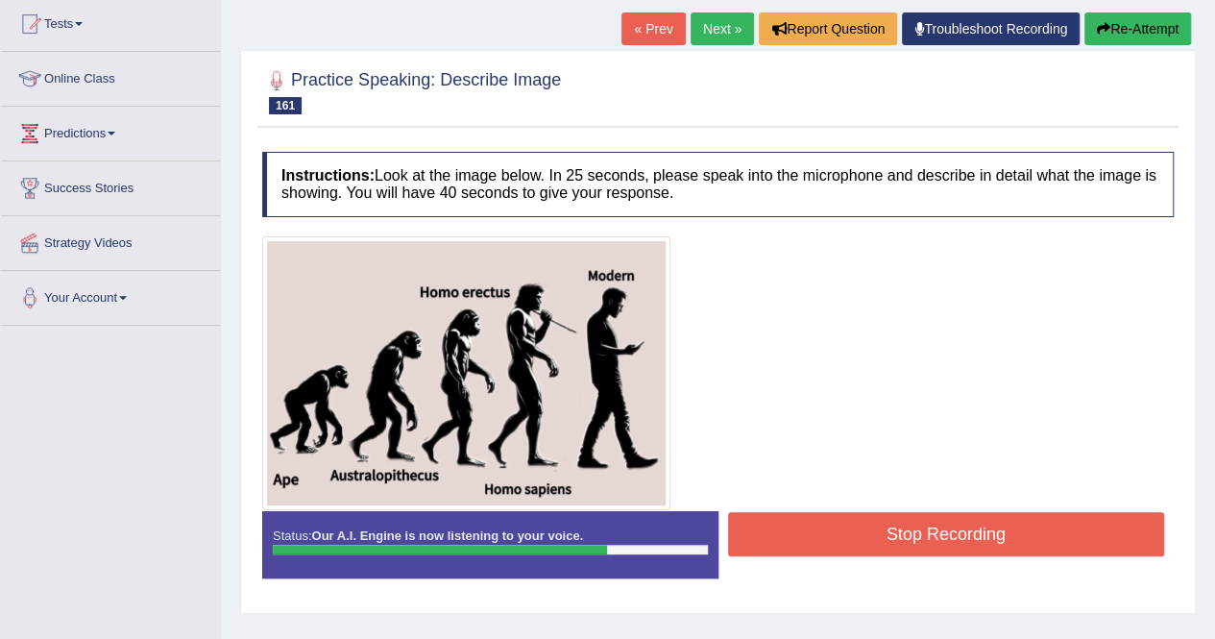
click at [909, 525] on button "Stop Recording" at bounding box center [946, 534] width 437 height 44
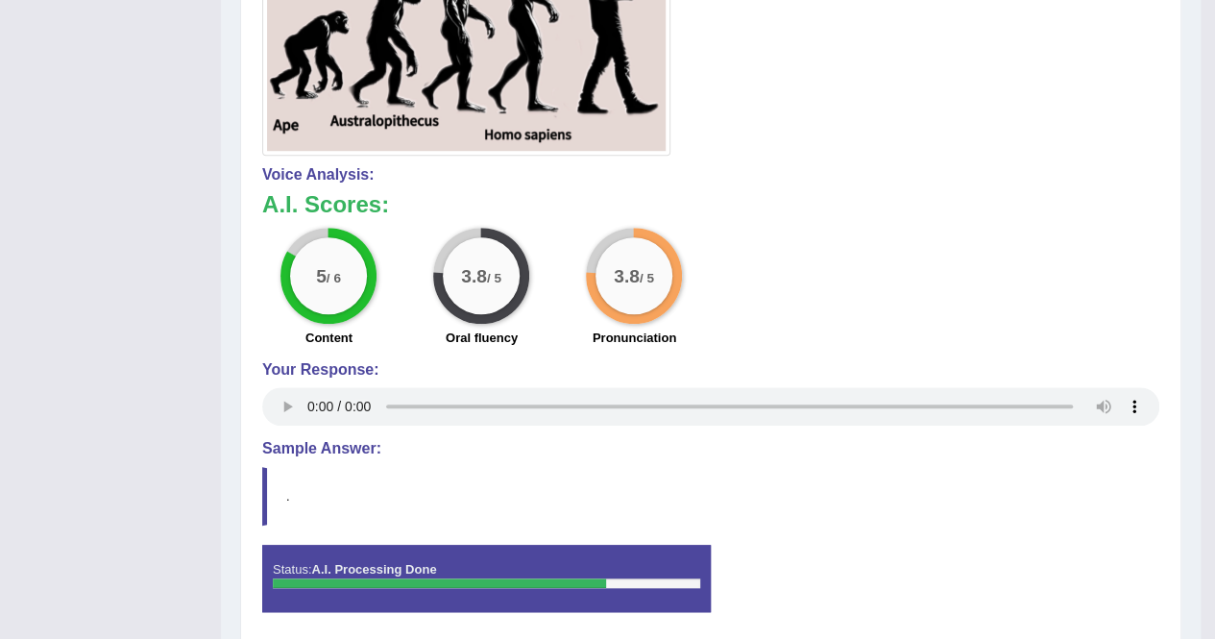
scroll to position [3, 0]
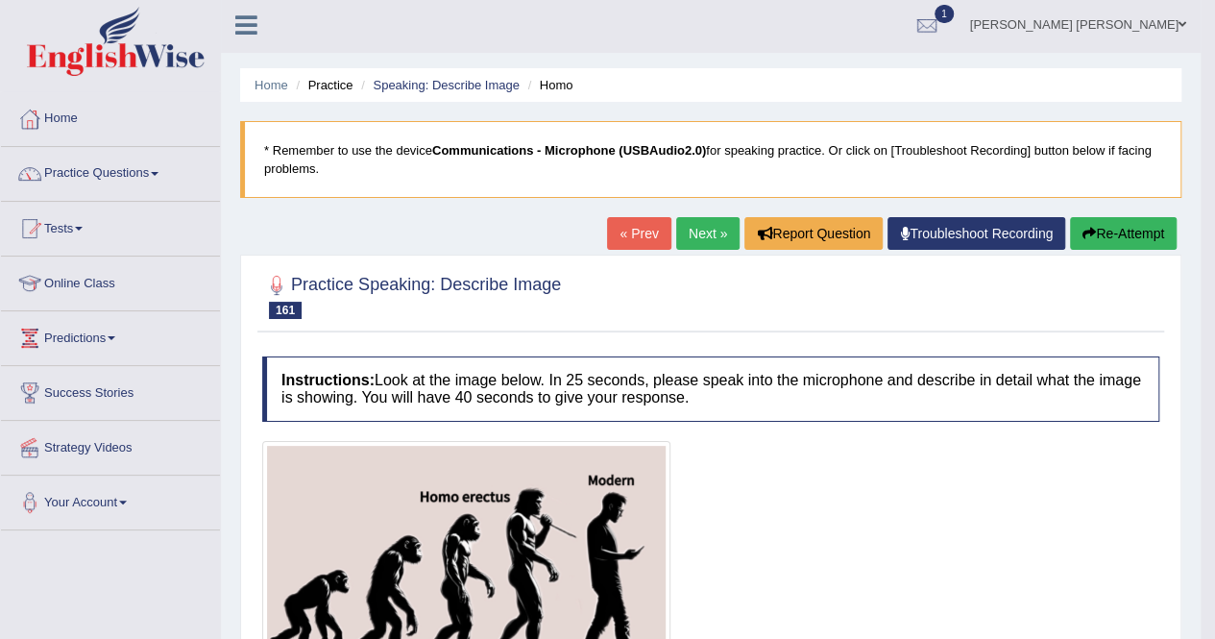
click at [1130, 240] on button "Re-Attempt" at bounding box center [1123, 233] width 107 height 33
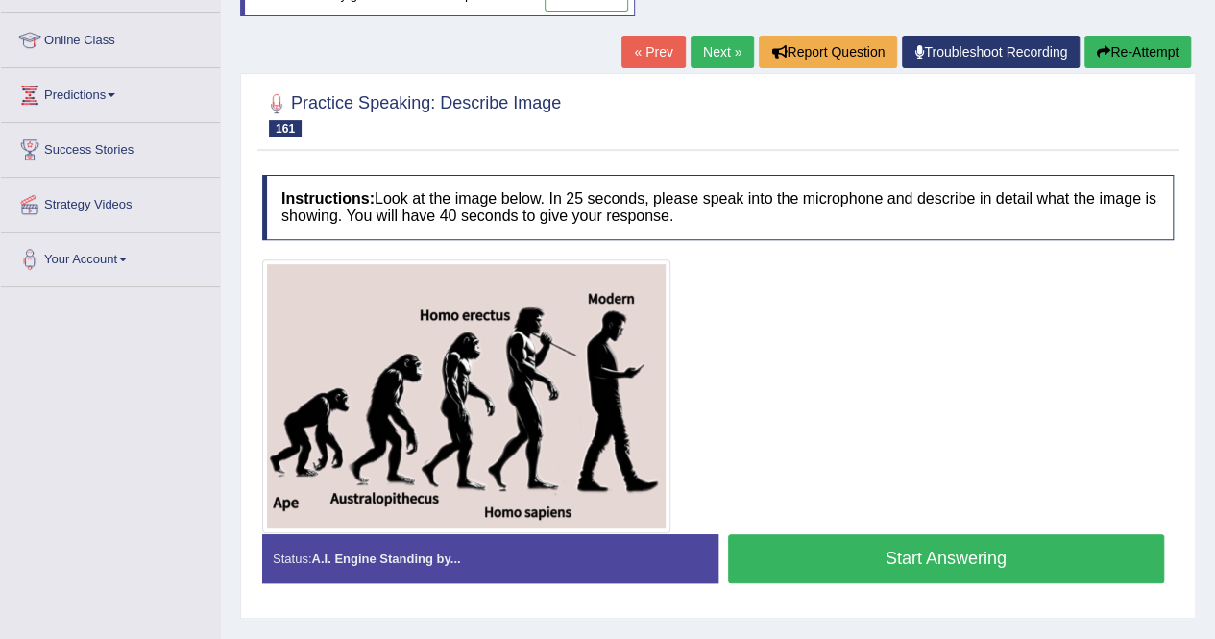
scroll to position [367, 0]
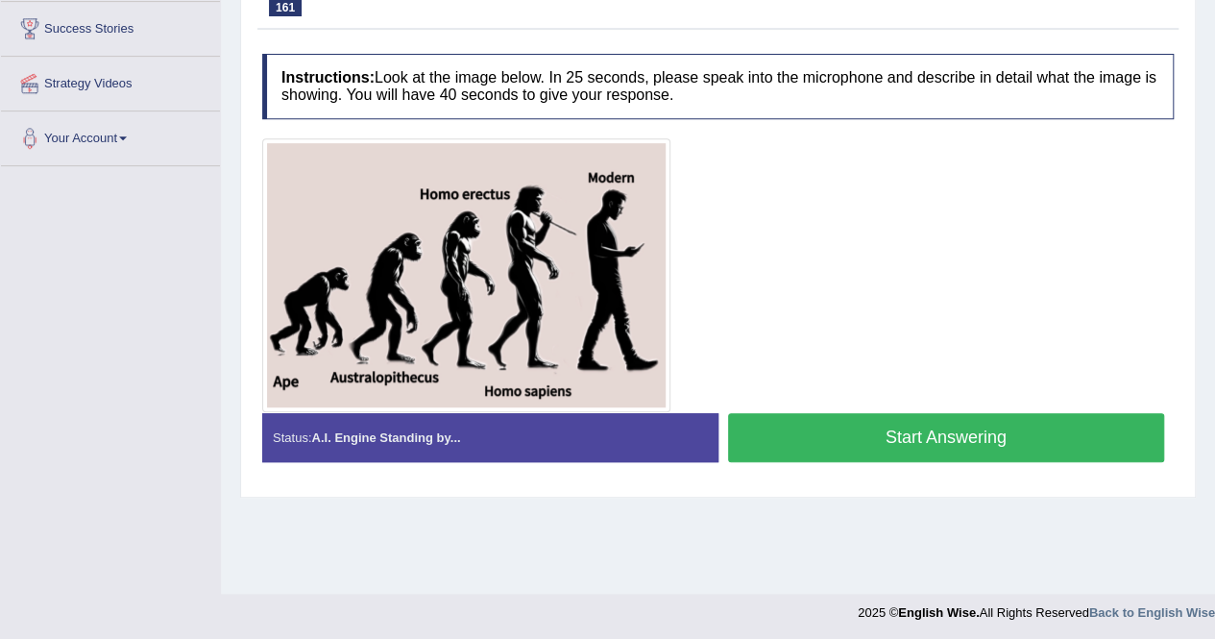
click at [930, 431] on button "Start Answering" at bounding box center [946, 437] width 437 height 49
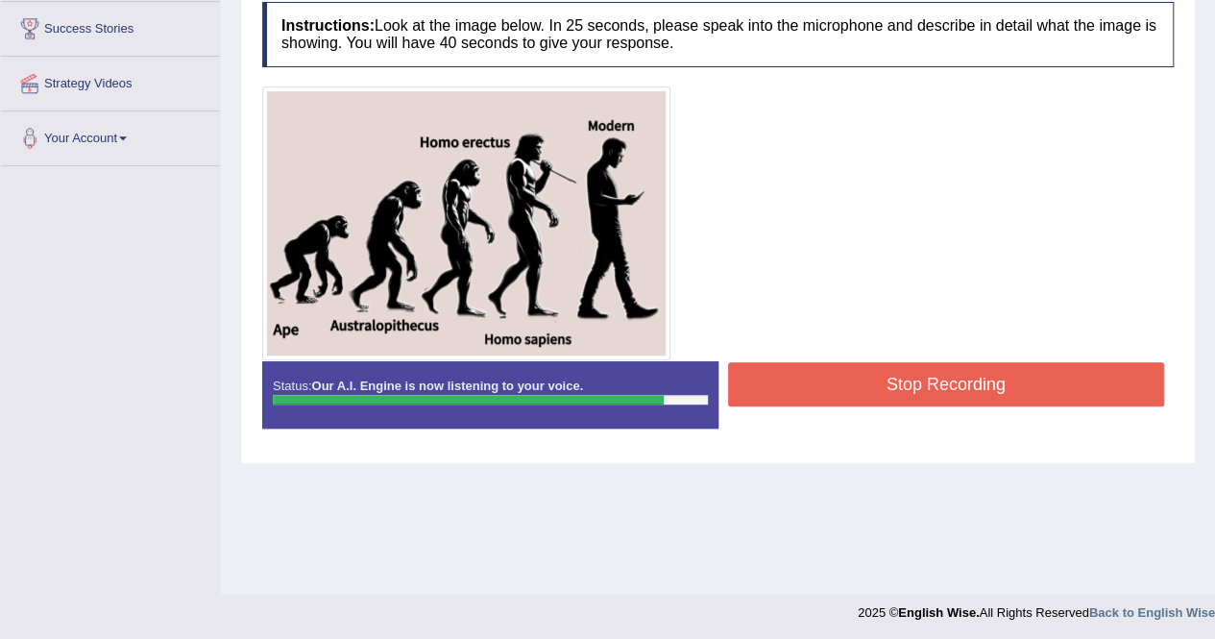
click at [891, 395] on button "Stop Recording" at bounding box center [946, 384] width 437 height 44
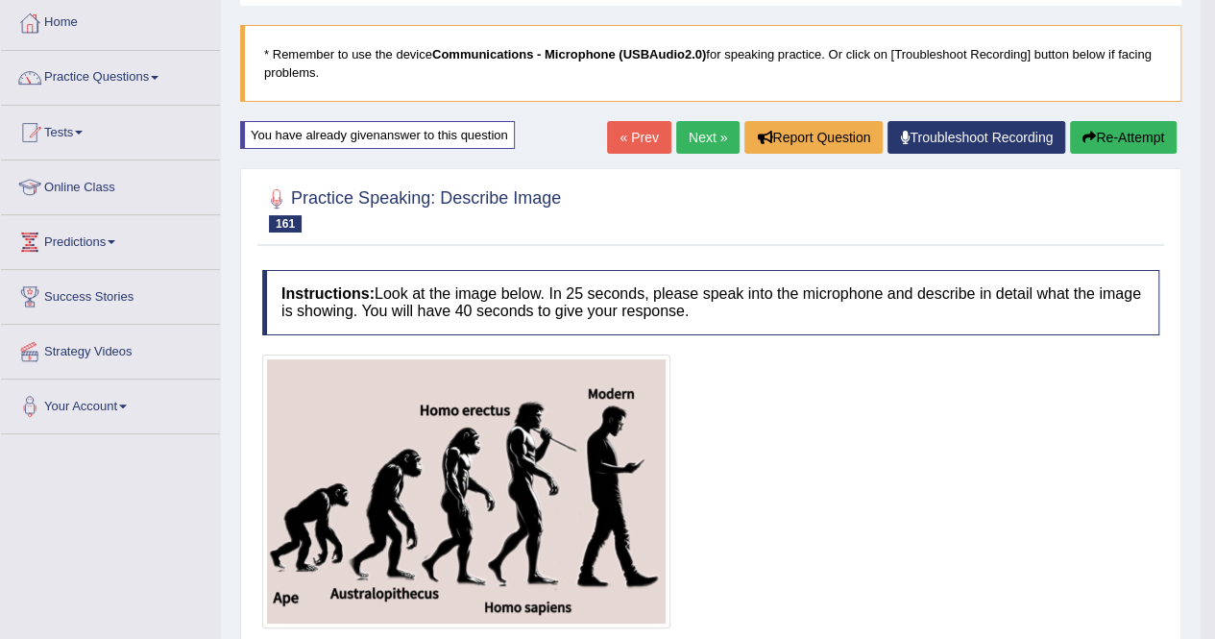
scroll to position [0, 0]
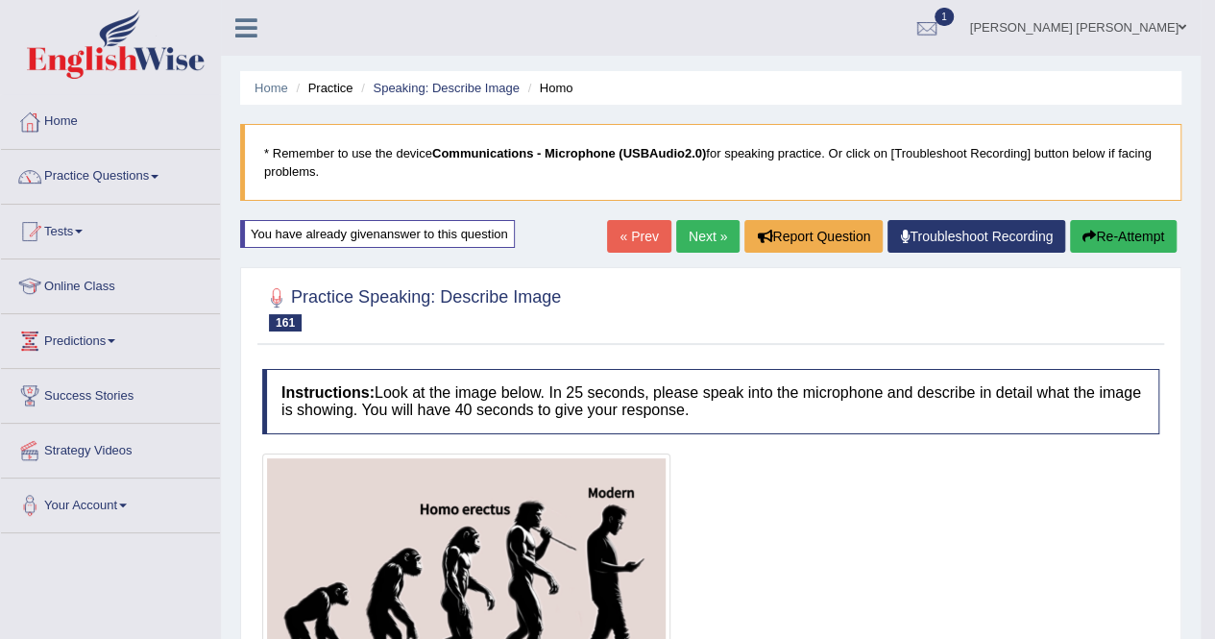
click at [690, 234] on link "Next »" at bounding box center [707, 236] width 63 height 33
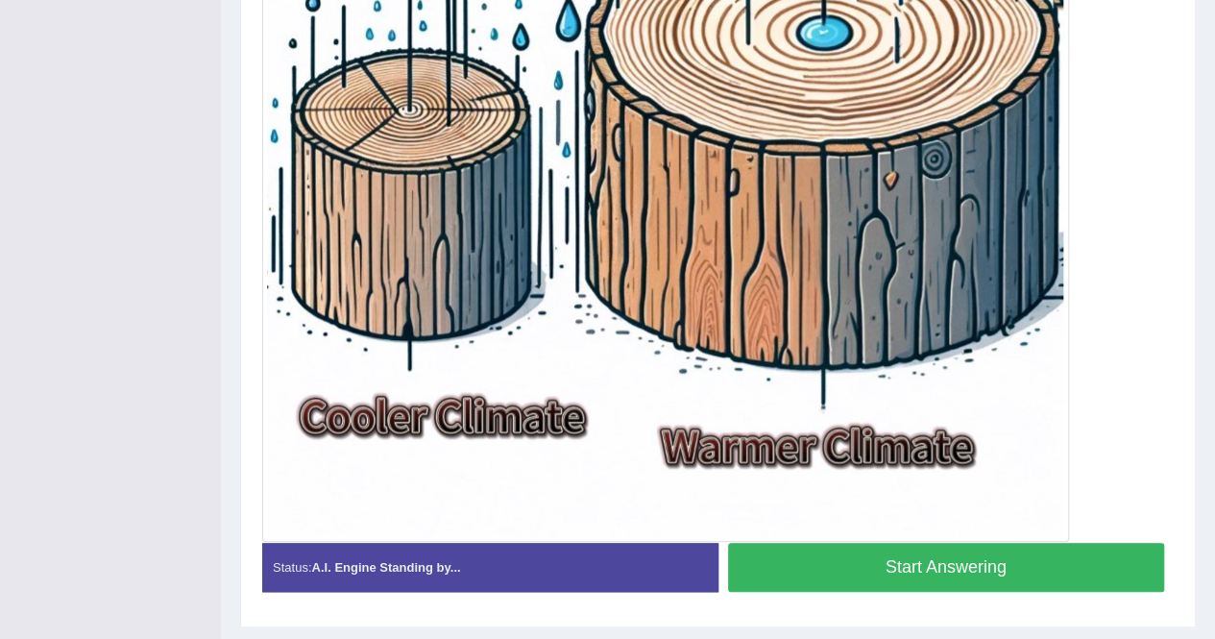
scroll to position [701, 0]
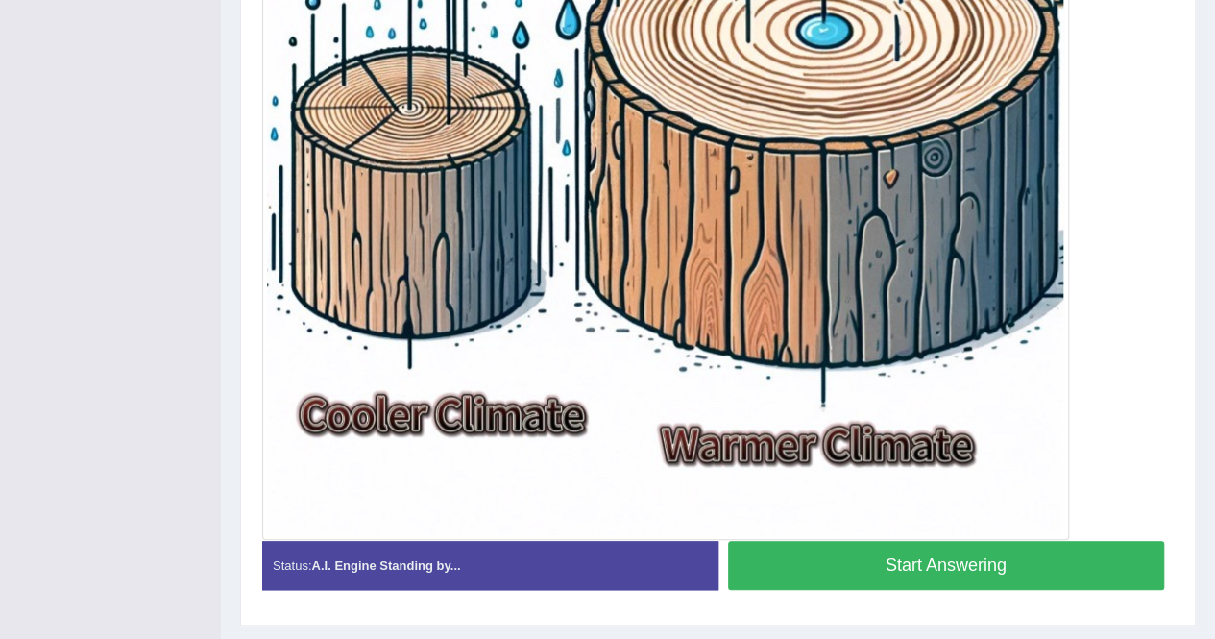
click at [1021, 563] on button "Start Answering" at bounding box center [946, 565] width 437 height 49
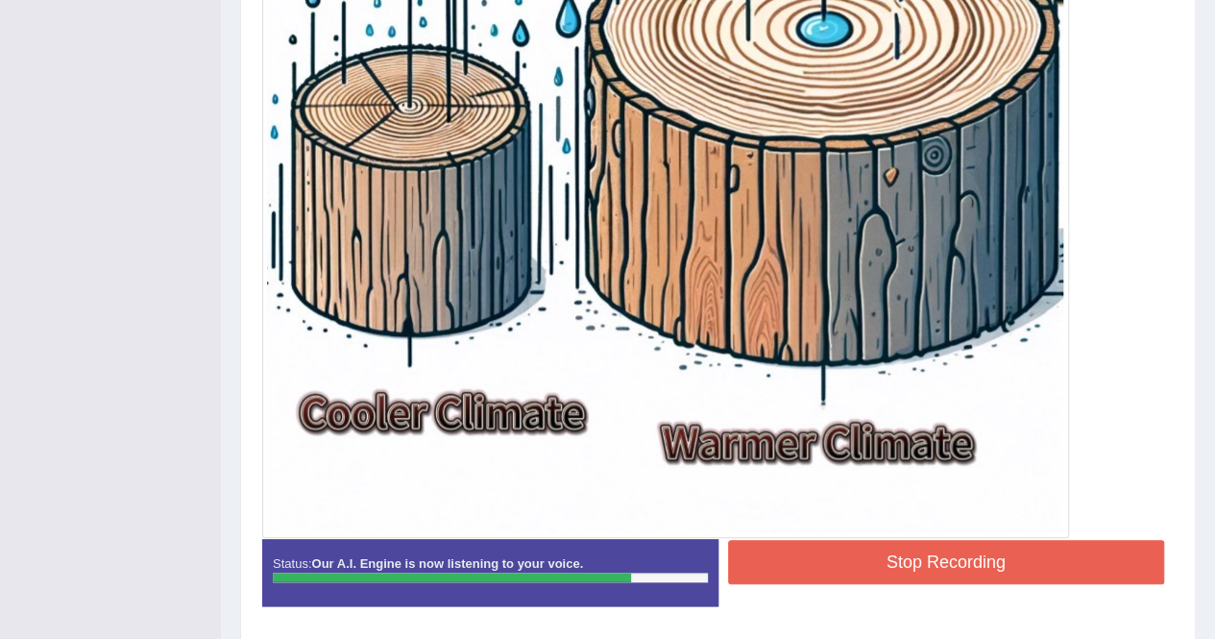
scroll to position [765, 0]
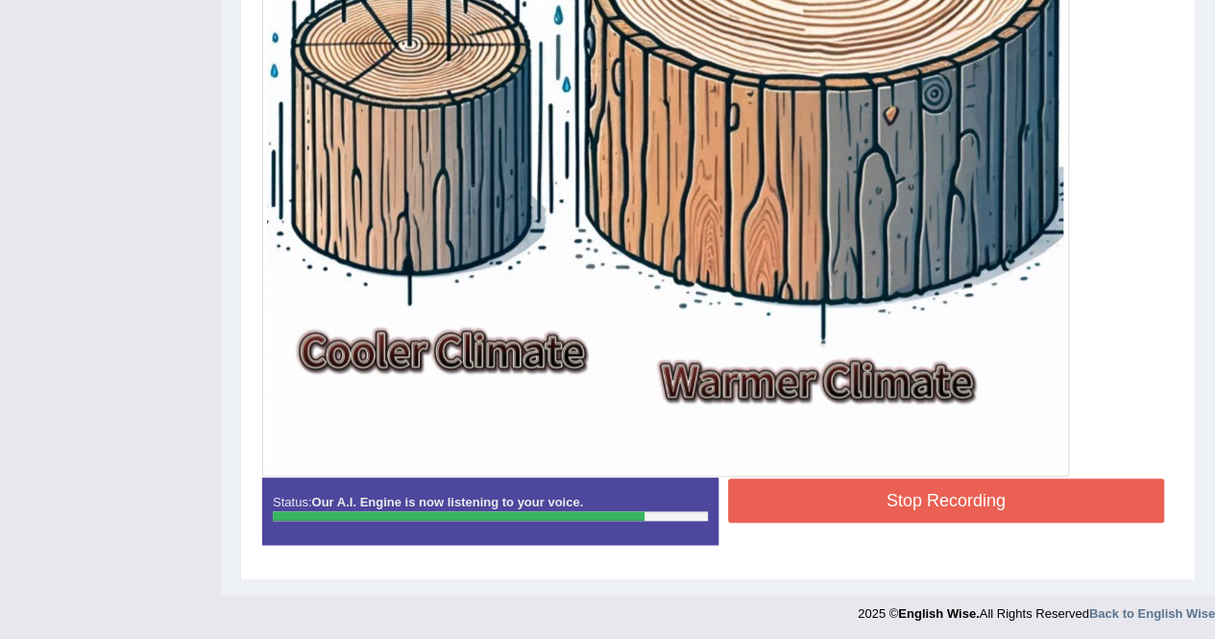
click at [1064, 509] on button "Stop Recording" at bounding box center [946, 500] width 437 height 44
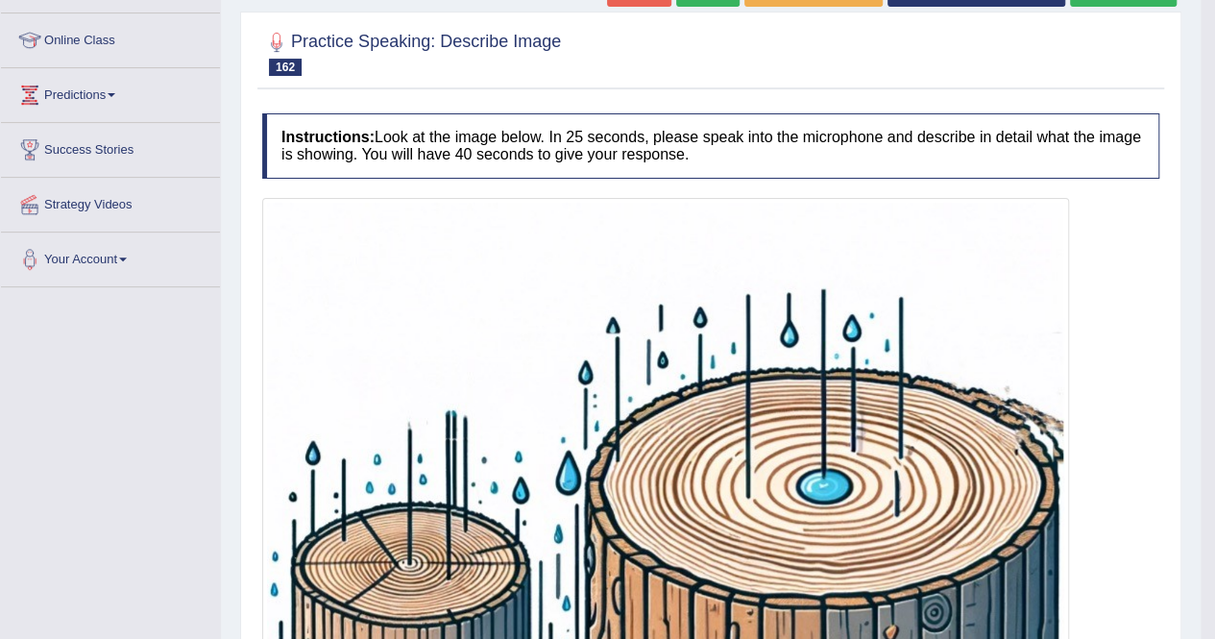
scroll to position [0, 0]
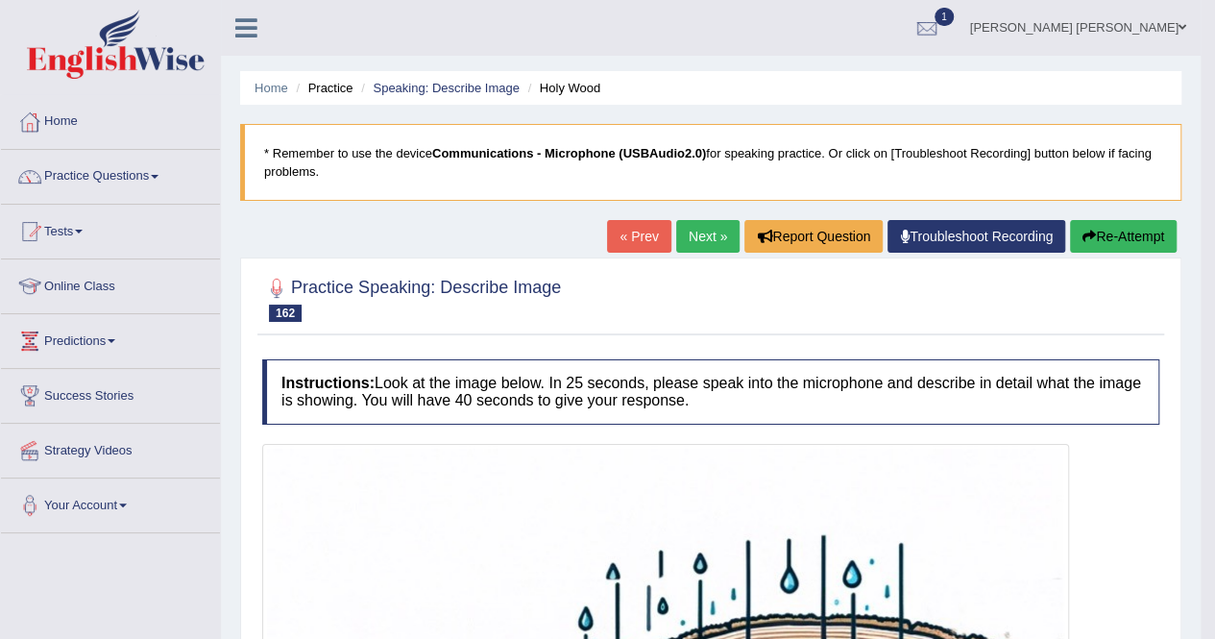
click at [717, 228] on link "Next »" at bounding box center [707, 236] width 63 height 33
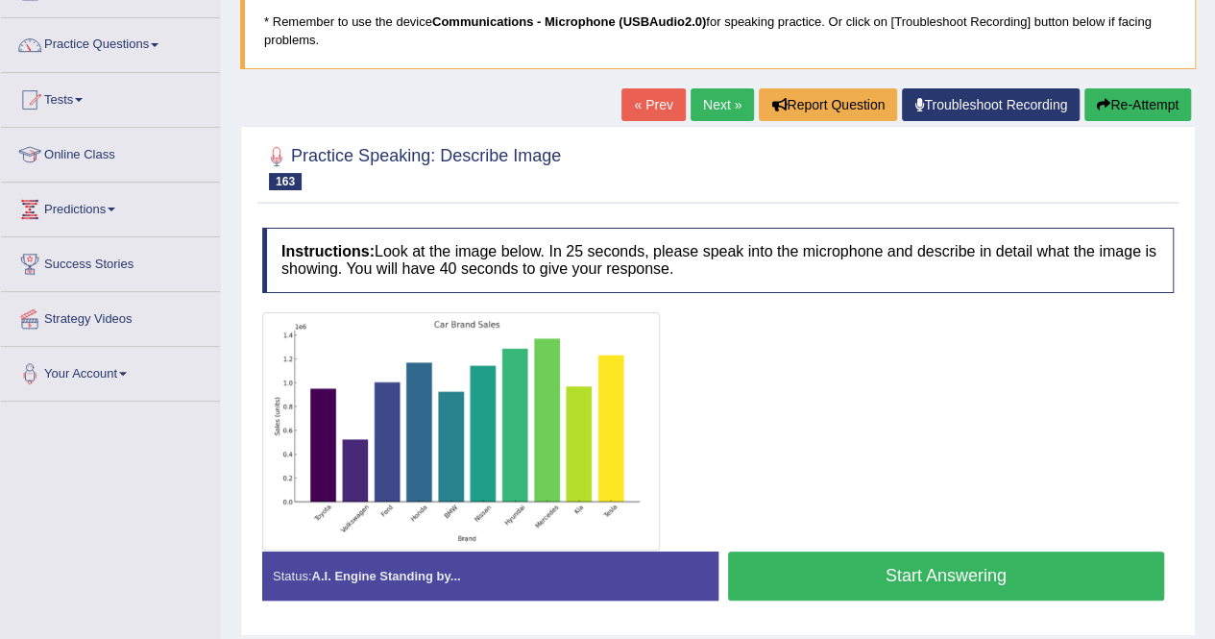
scroll to position [136, 0]
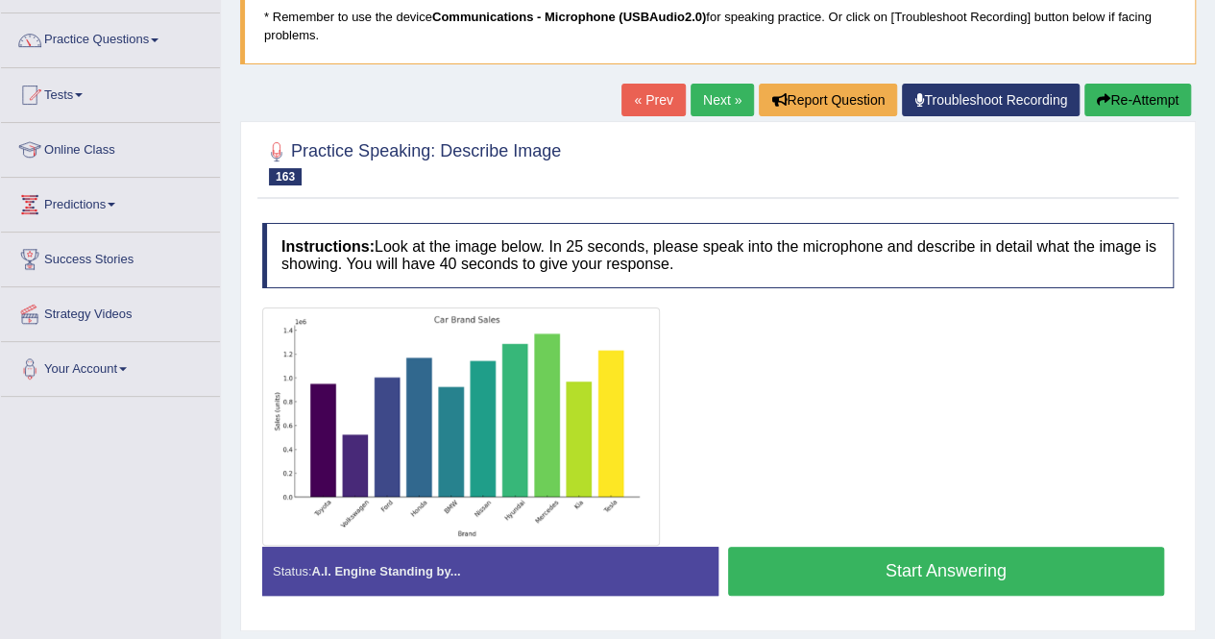
click at [964, 566] on button "Start Answering" at bounding box center [946, 571] width 437 height 49
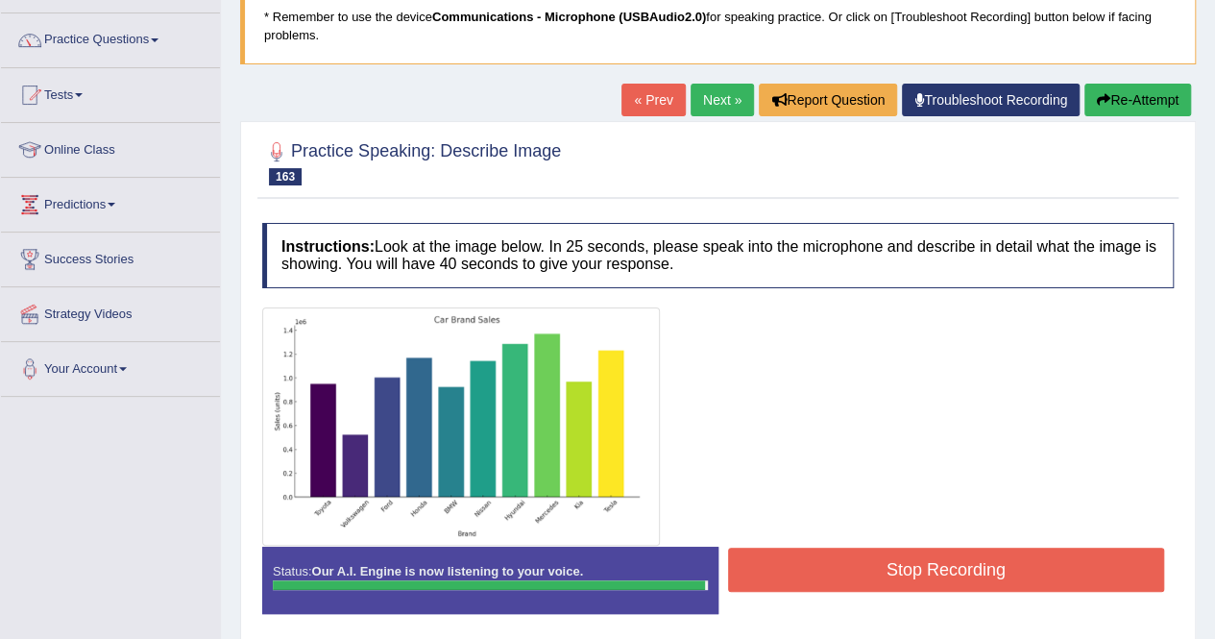
click at [964, 566] on button "Stop Recording" at bounding box center [946, 570] width 437 height 44
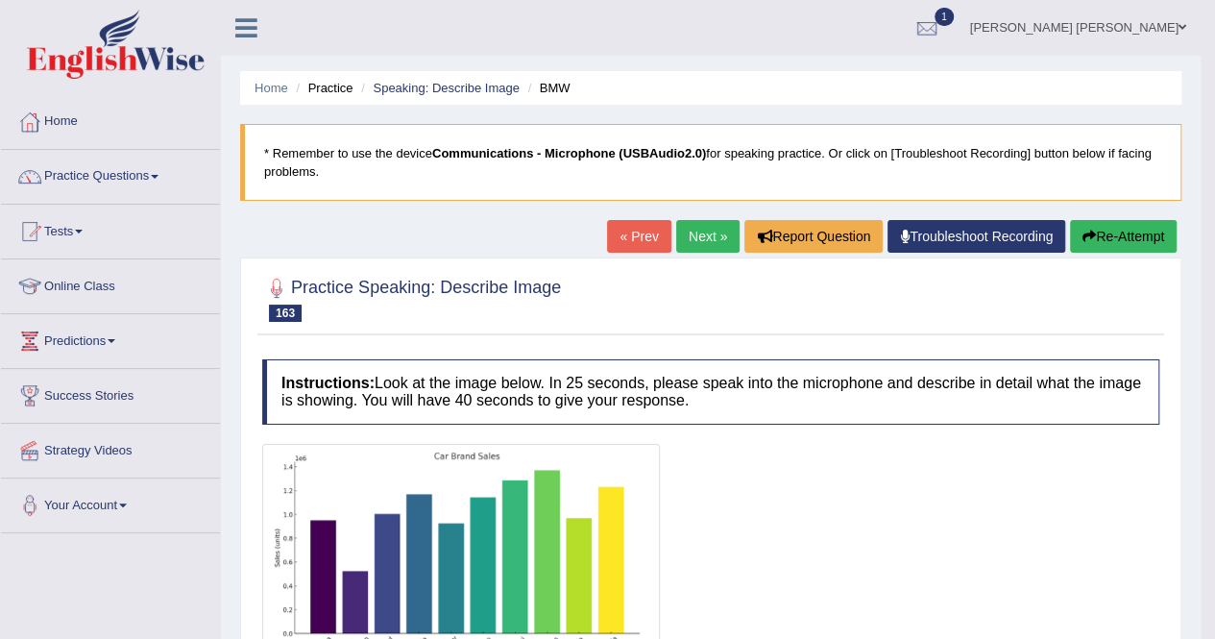
scroll to position [559, 0]
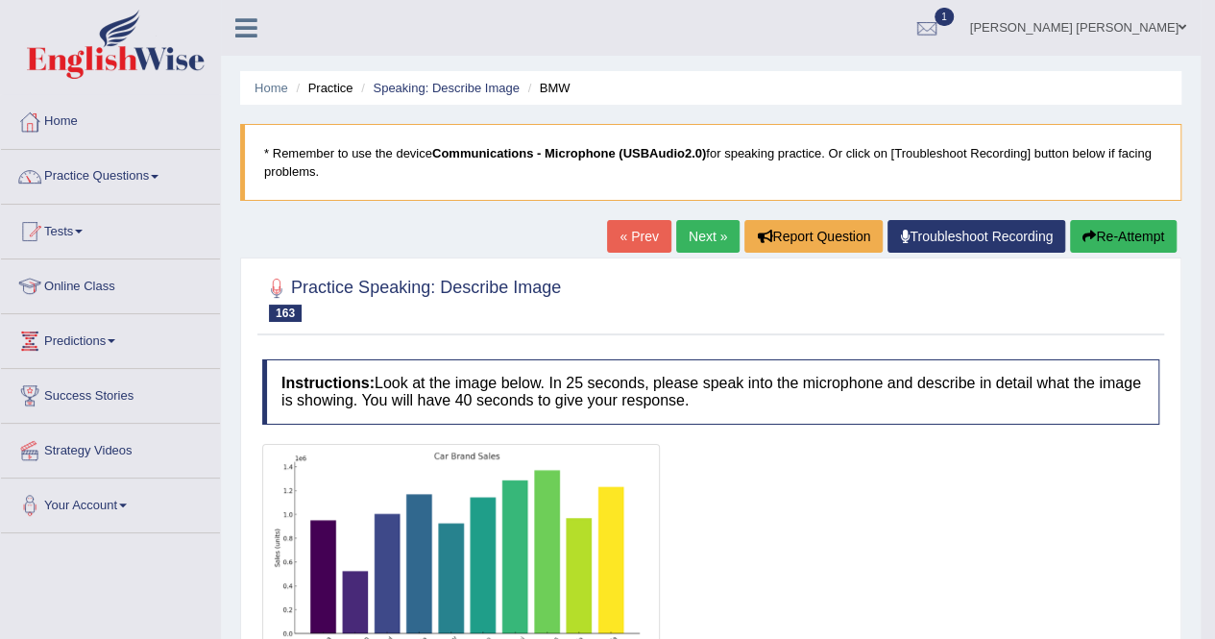
click at [1128, 230] on button "Re-Attempt" at bounding box center [1123, 236] width 107 height 33
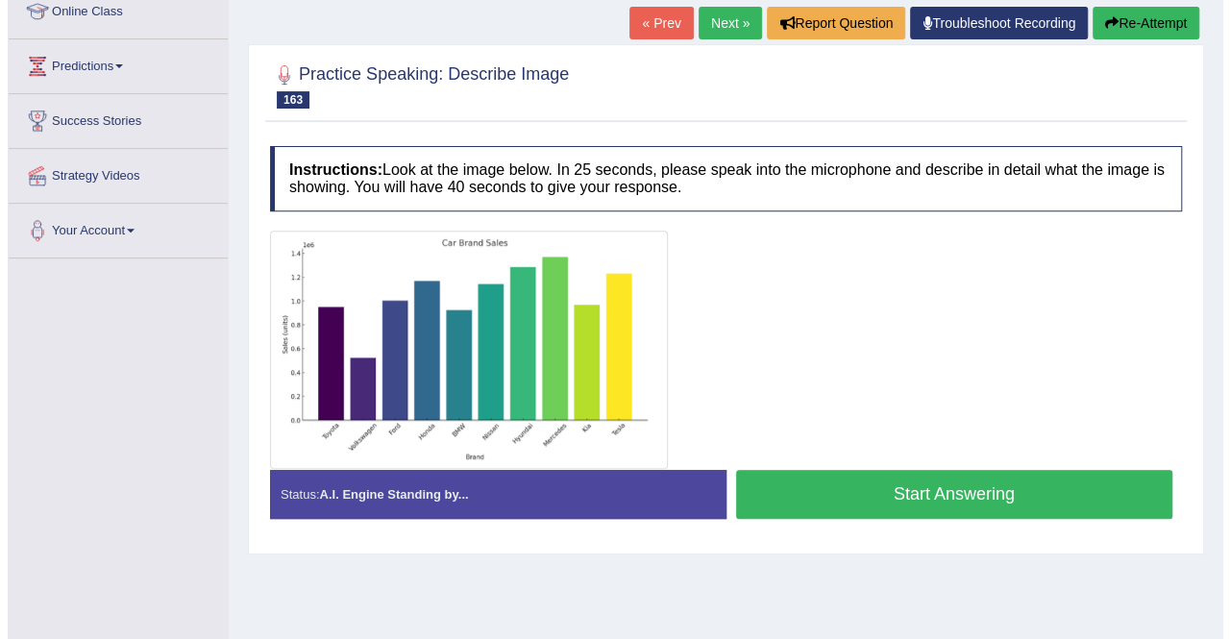
scroll to position [273, 0]
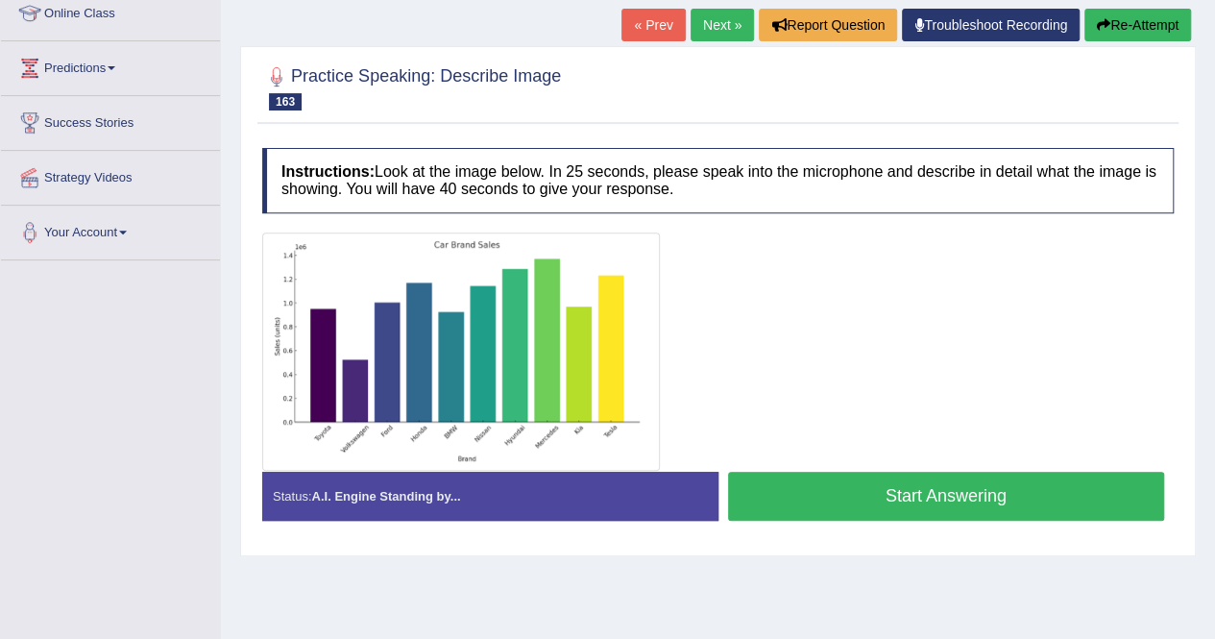
click at [947, 477] on button "Start Answering" at bounding box center [946, 496] width 437 height 49
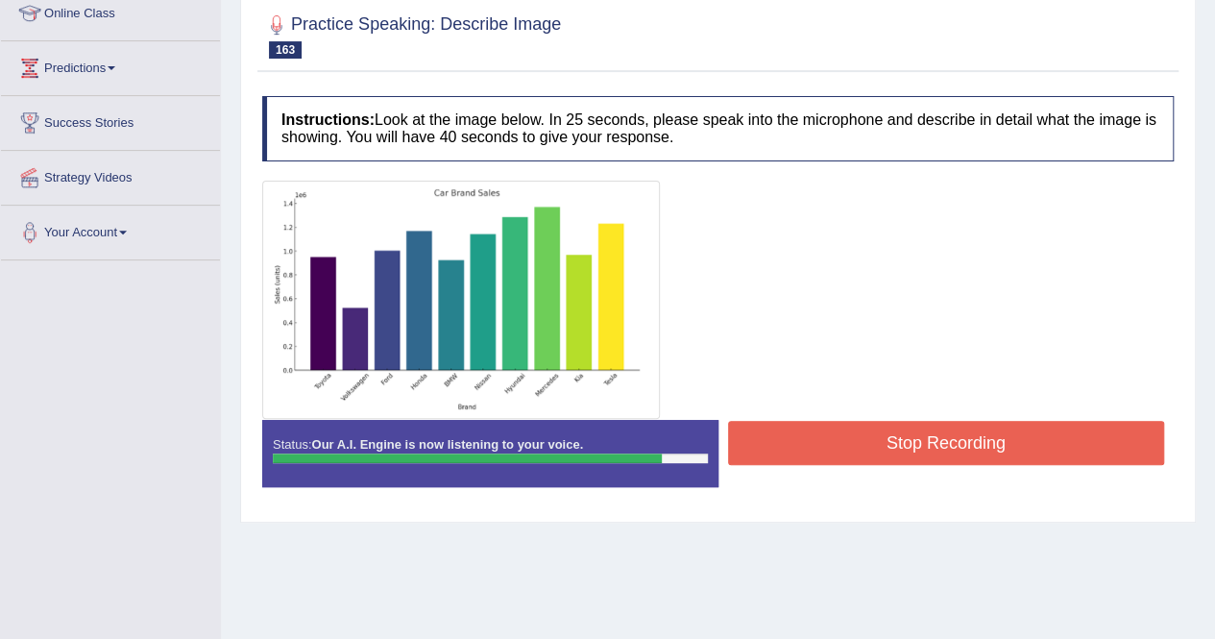
click at [1025, 443] on button "Stop Recording" at bounding box center [946, 443] width 437 height 44
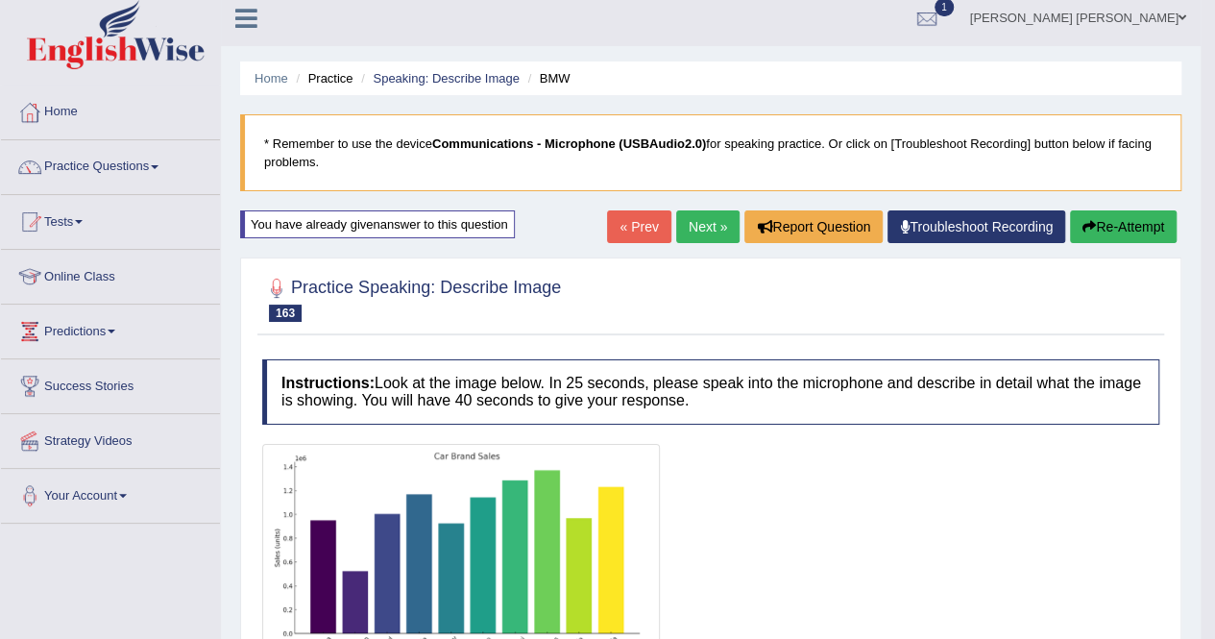
scroll to position [0, 0]
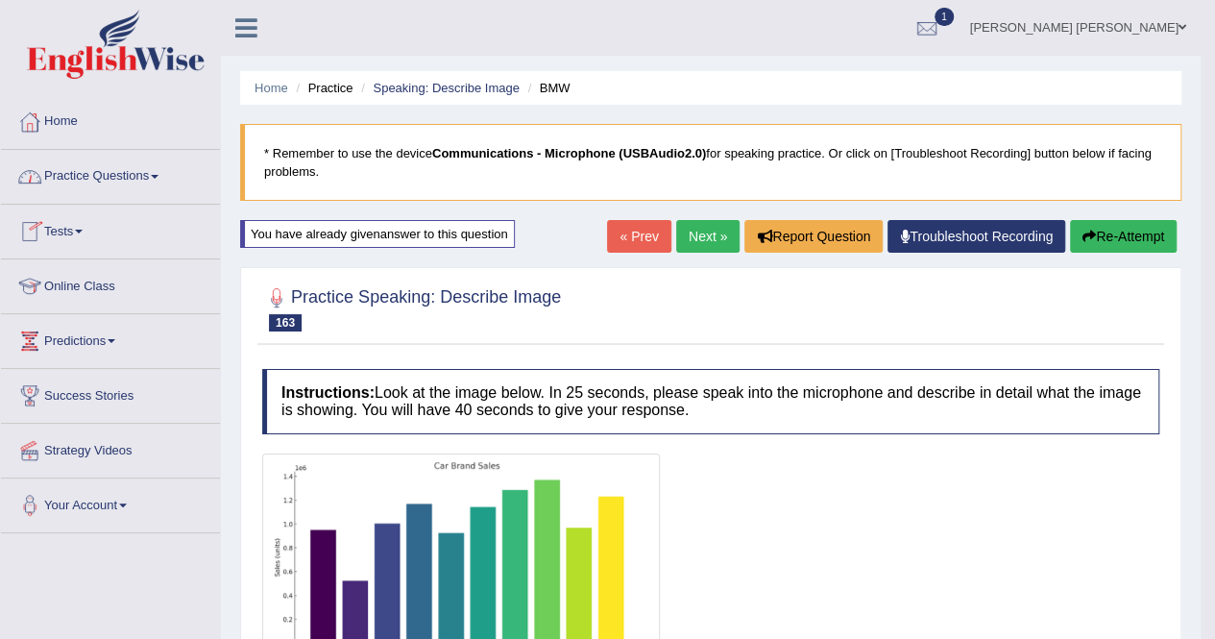
click at [49, 114] on link "Home" at bounding box center [110, 119] width 219 height 48
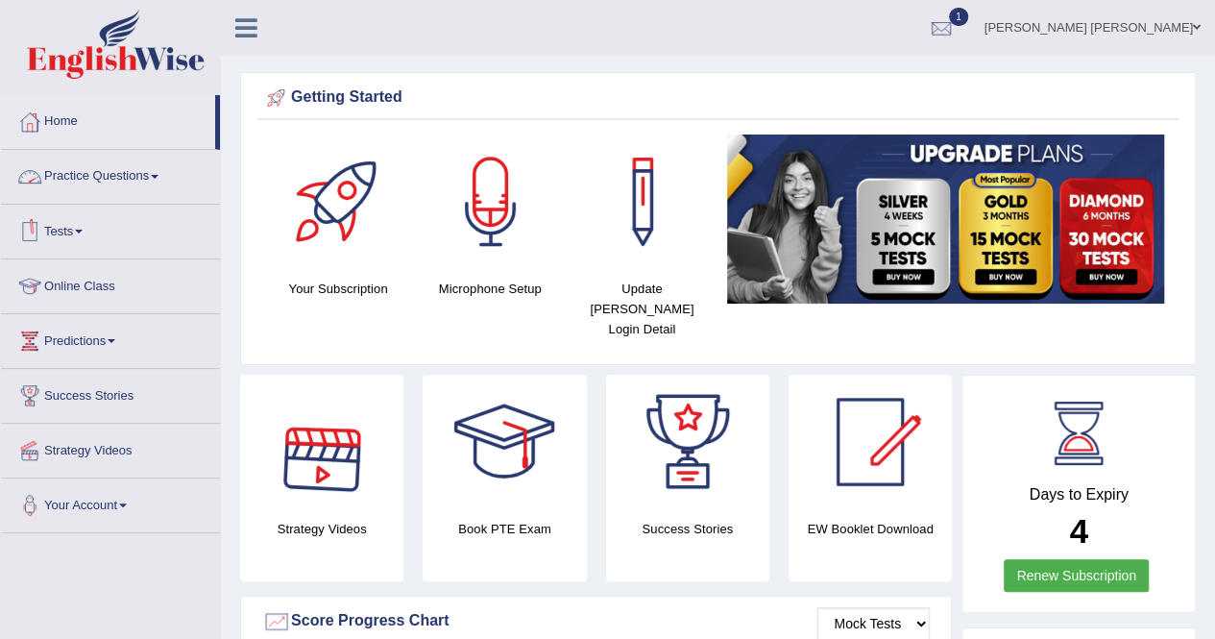
click at [116, 180] on link "Practice Questions" at bounding box center [110, 174] width 219 height 48
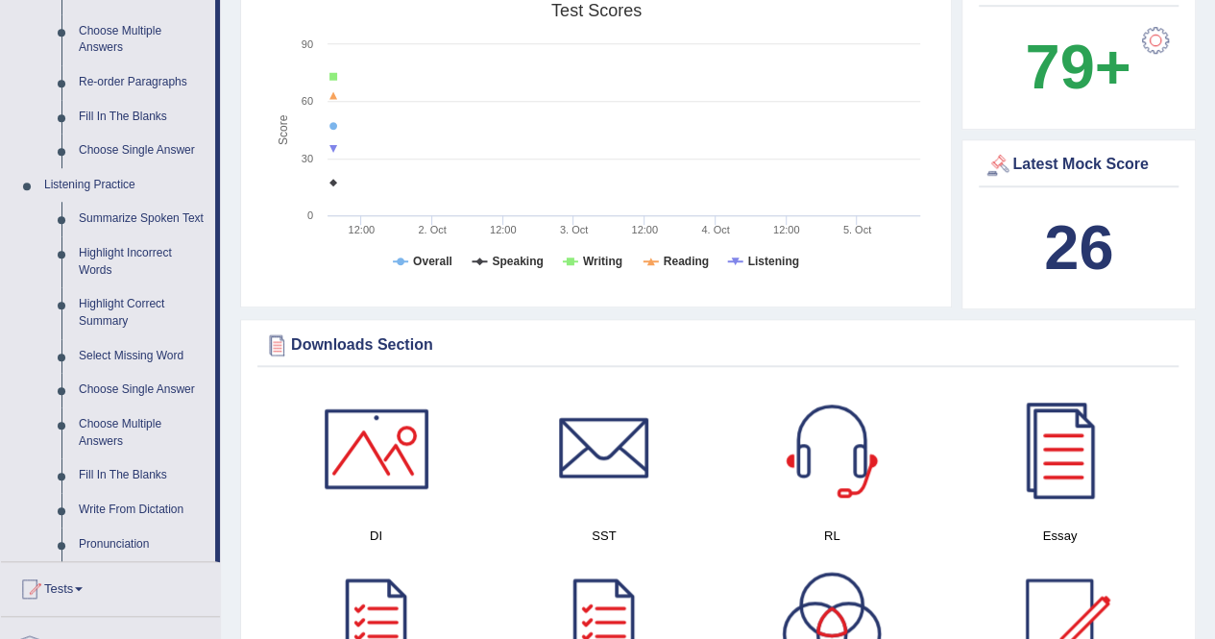
scroll to position [672, 0]
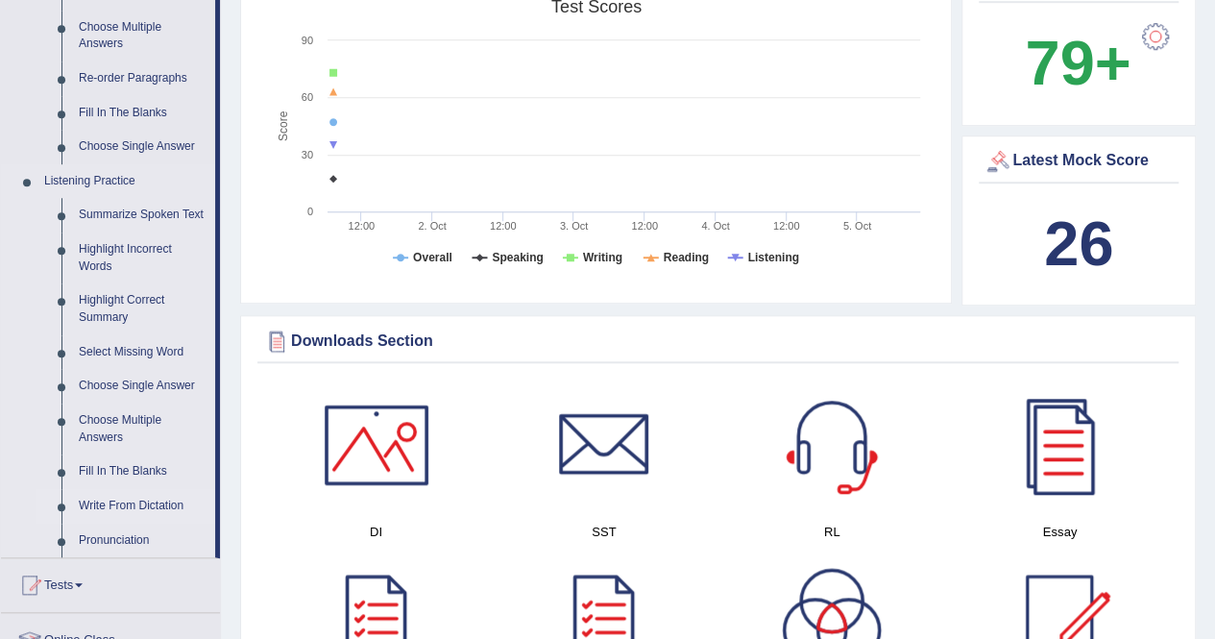
click at [131, 498] on link "Write From Dictation" at bounding box center [142, 506] width 145 height 35
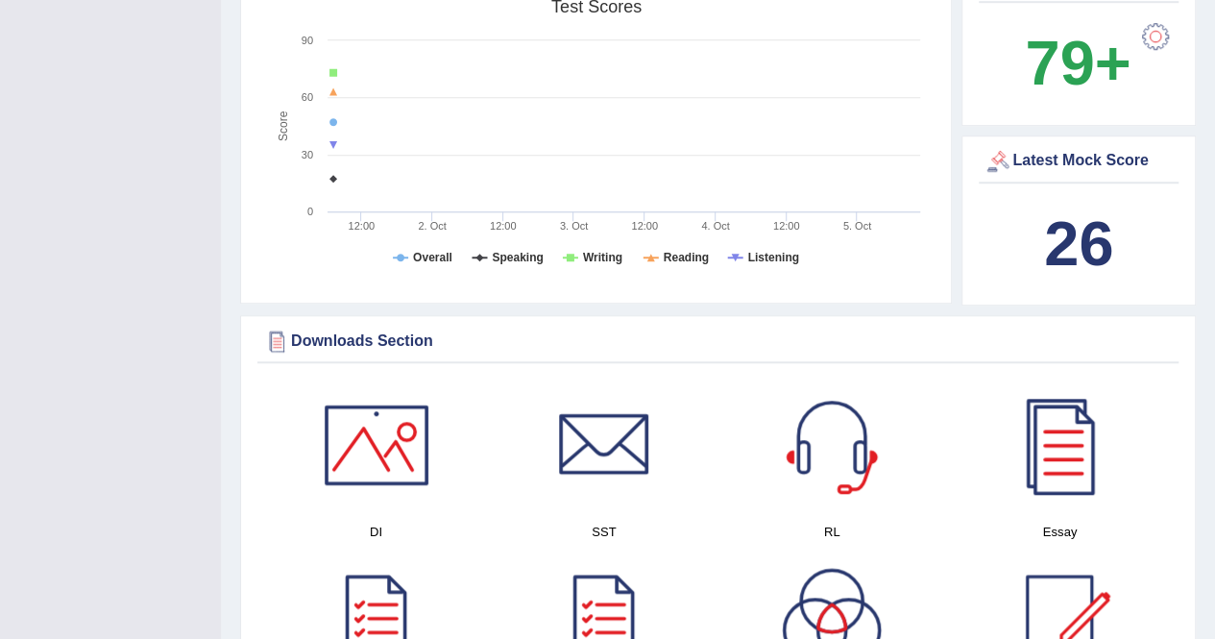
scroll to position [288, 0]
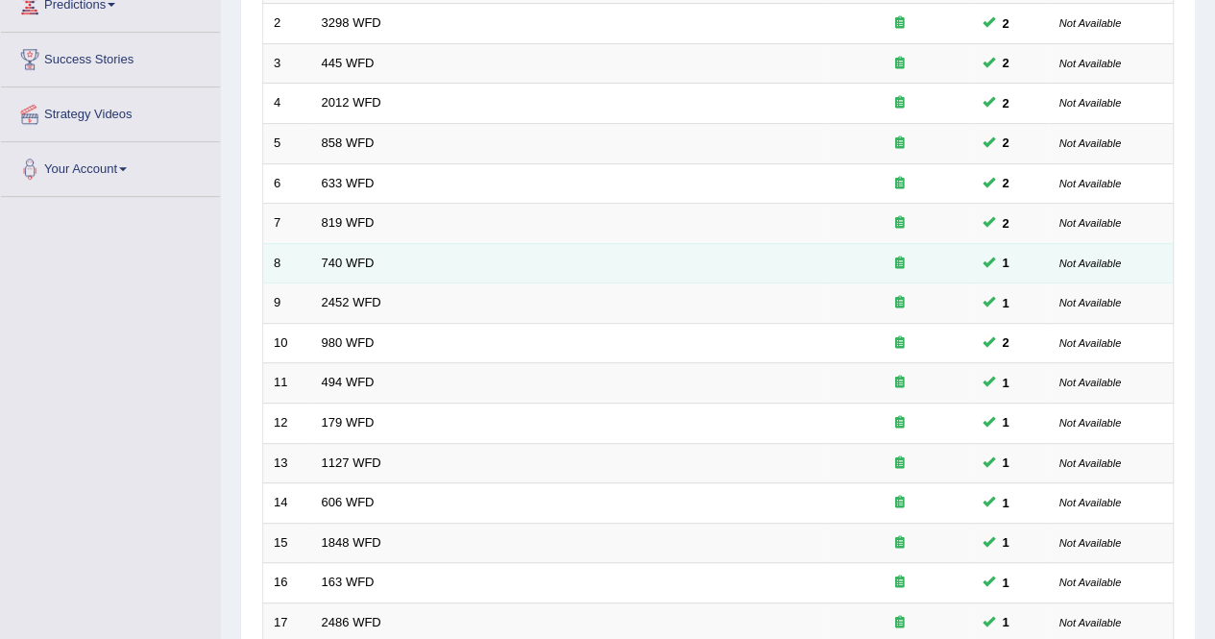
scroll to position [623, 0]
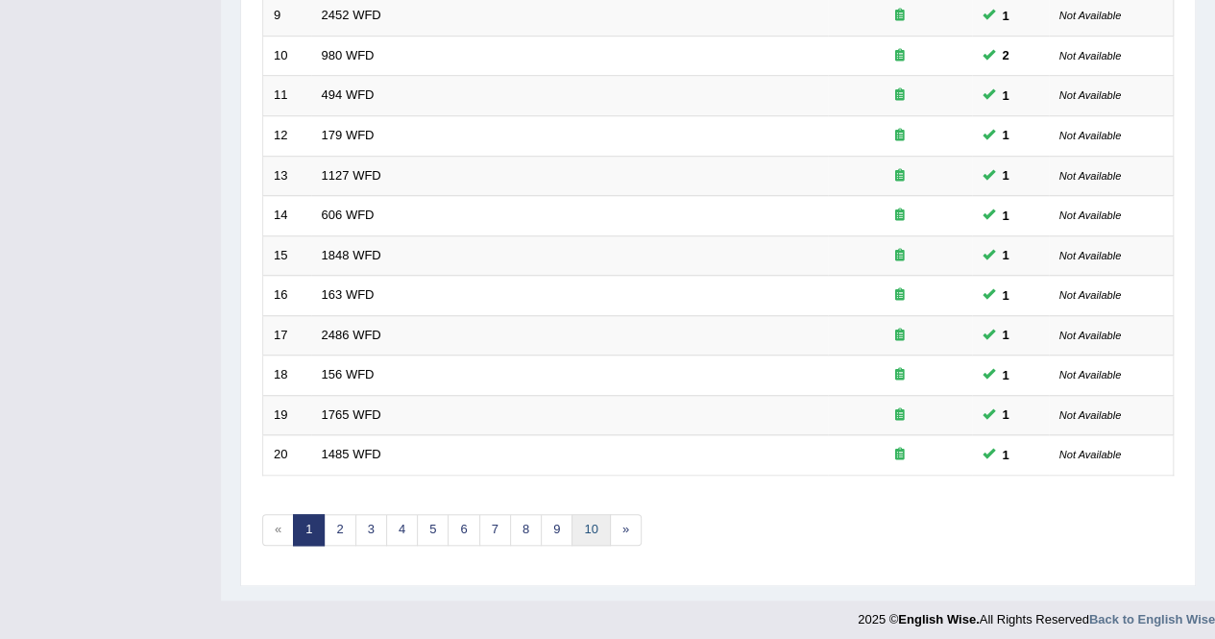
click at [575, 521] on link "10" at bounding box center [591, 530] width 38 height 32
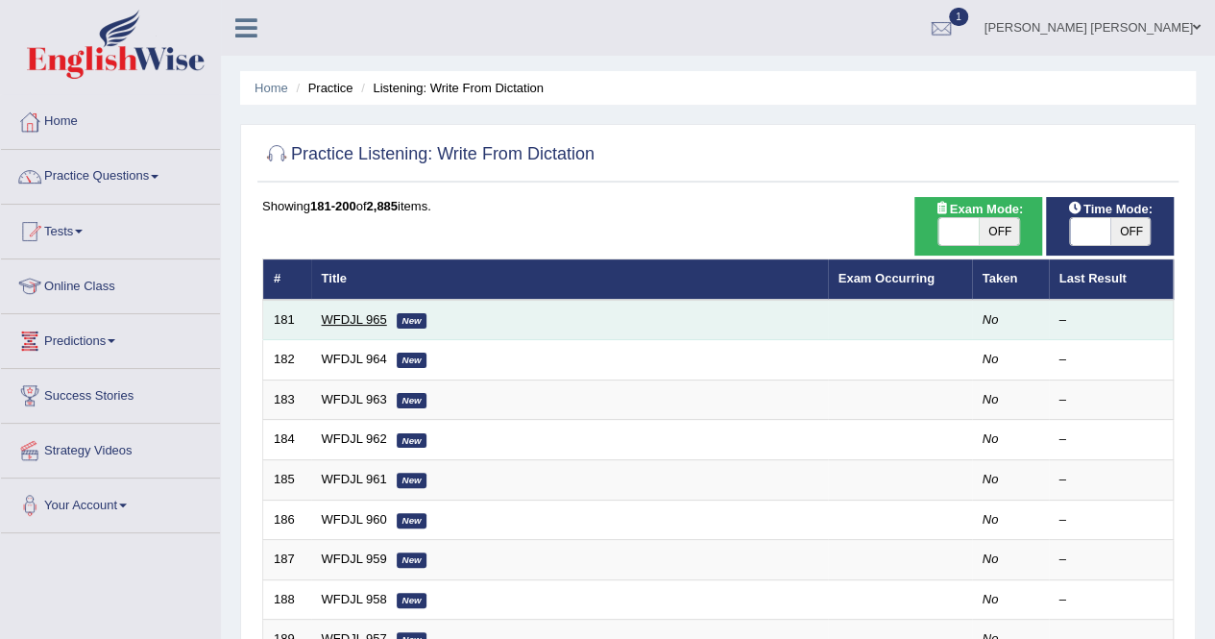
click at [371, 320] on link "WFDJL 965" at bounding box center [354, 319] width 65 height 14
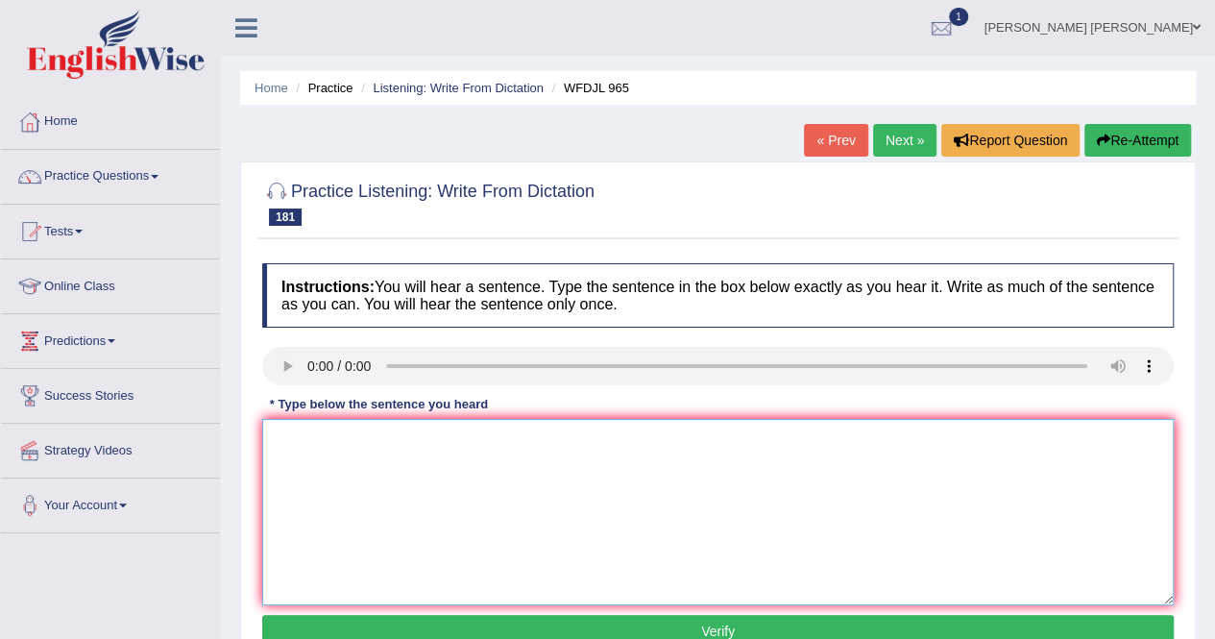
click at [369, 481] on textarea at bounding box center [718, 512] width 912 height 186
click at [469, 436] on textarea "soon a well known conducto" at bounding box center [718, 512] width 912 height 186
type textarea "soon a well known conductor will lead the orchestra."
click at [520, 633] on button "Verify" at bounding box center [718, 631] width 912 height 33
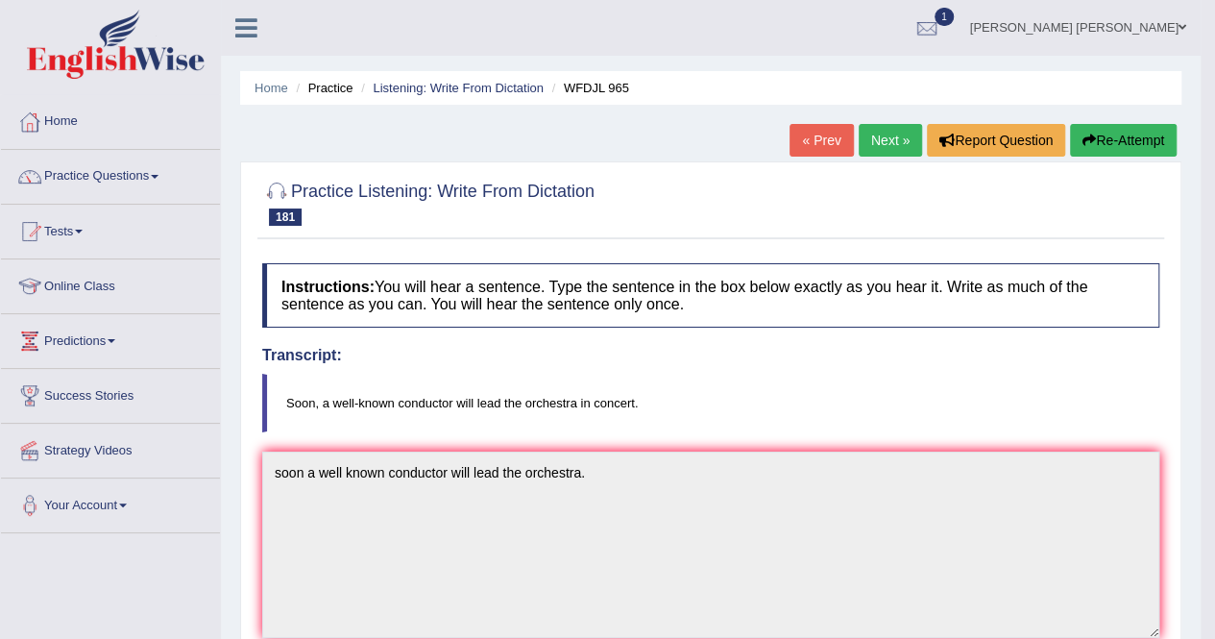
click at [863, 150] on link "Next »" at bounding box center [890, 140] width 63 height 33
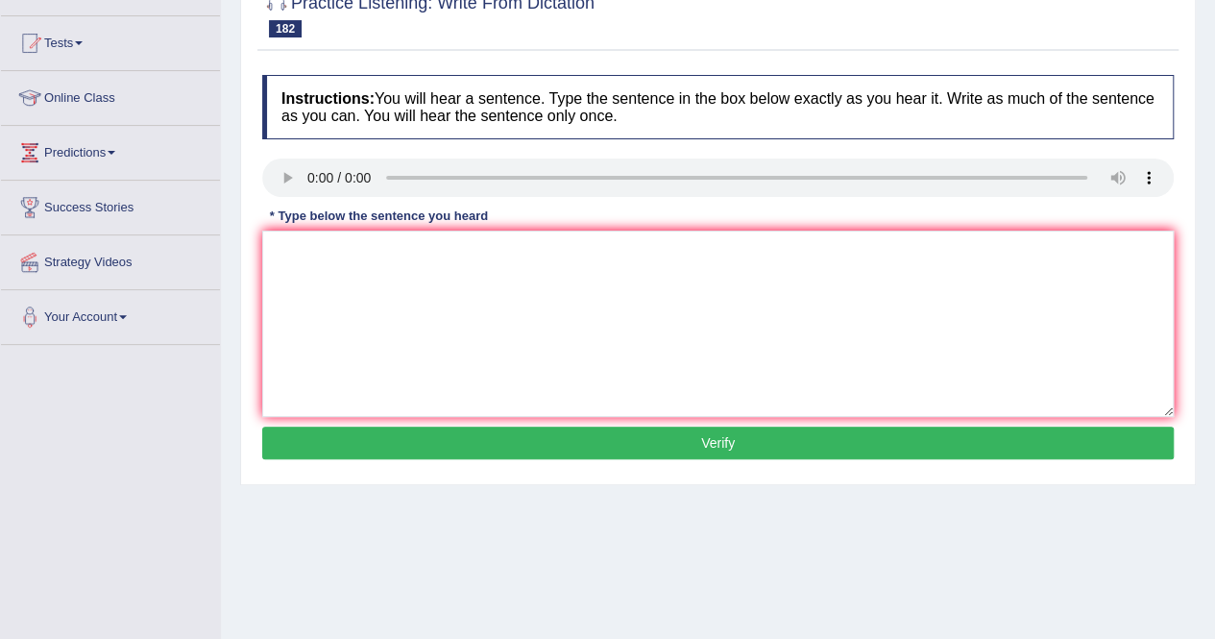
scroll to position [192, 0]
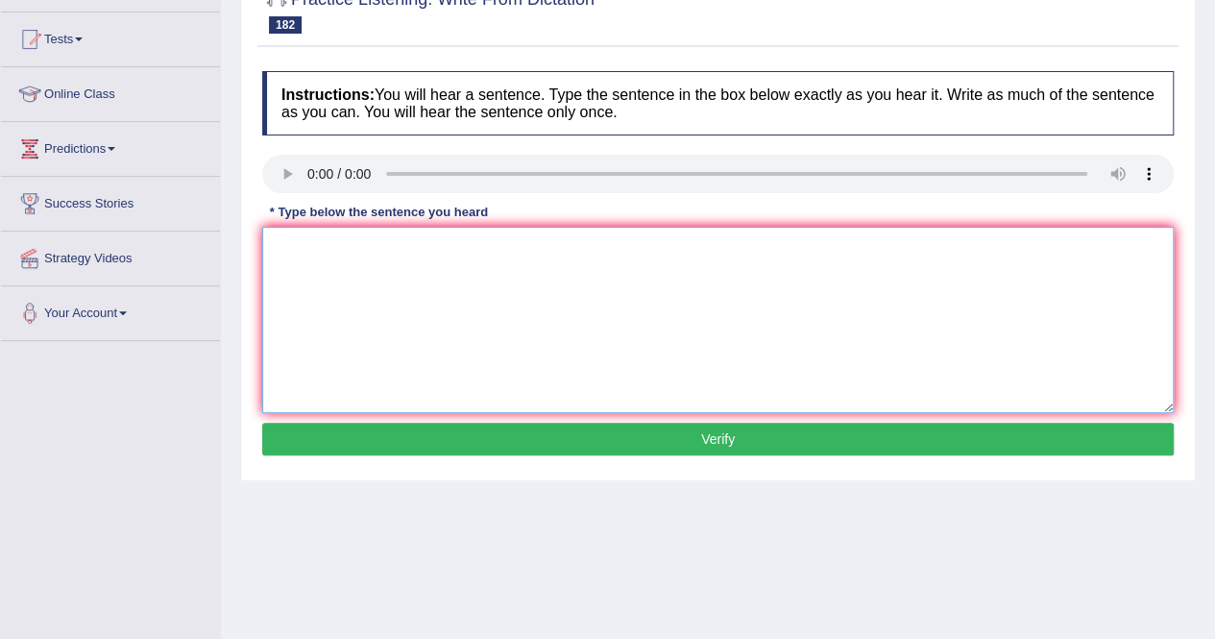
click at [472, 268] on textarea at bounding box center [718, 320] width 912 height 186
type textarea "Learning to things critically is a good part of education."
click at [617, 429] on button "Verify" at bounding box center [718, 439] width 912 height 33
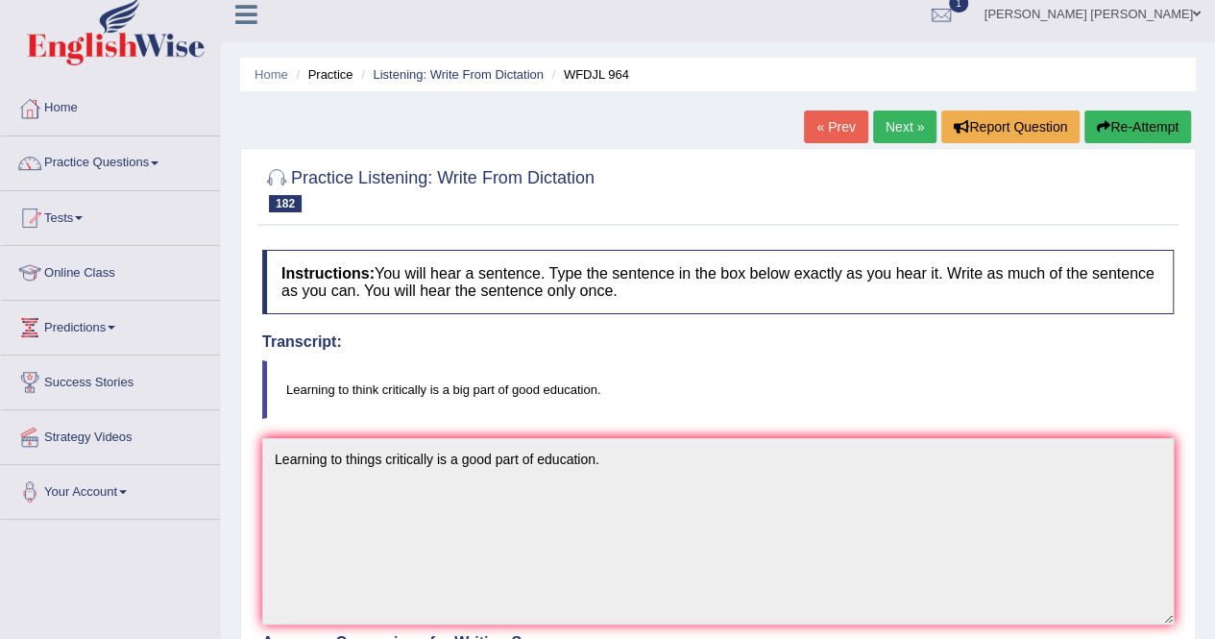
scroll to position [0, 0]
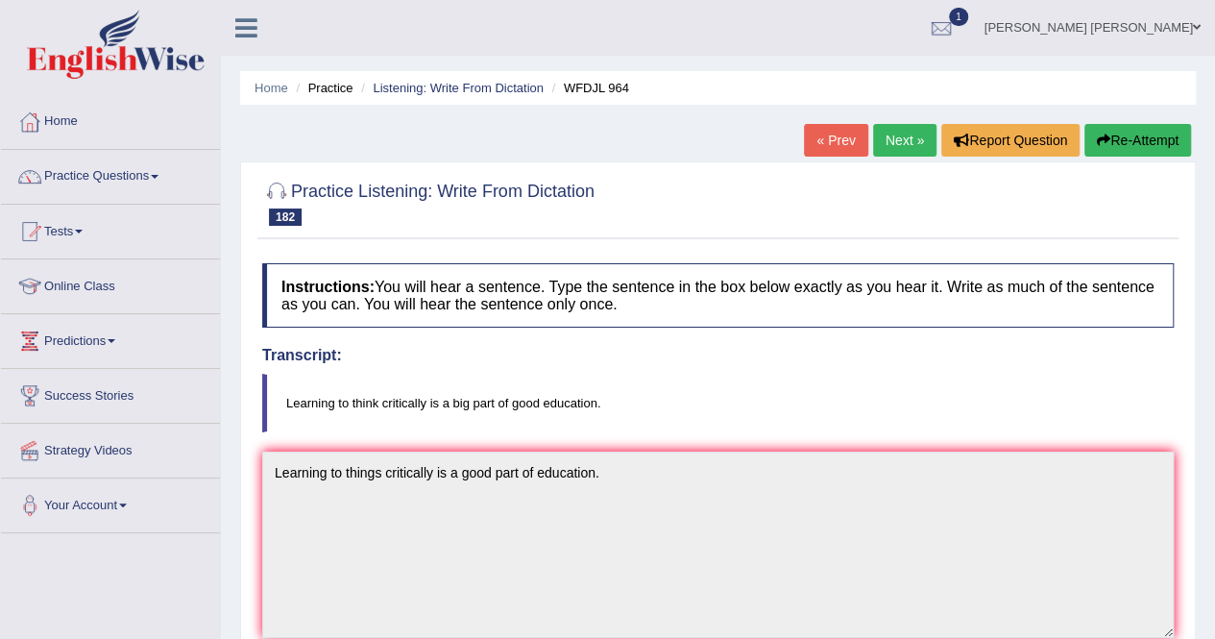
click at [899, 134] on link "Next »" at bounding box center [904, 140] width 63 height 33
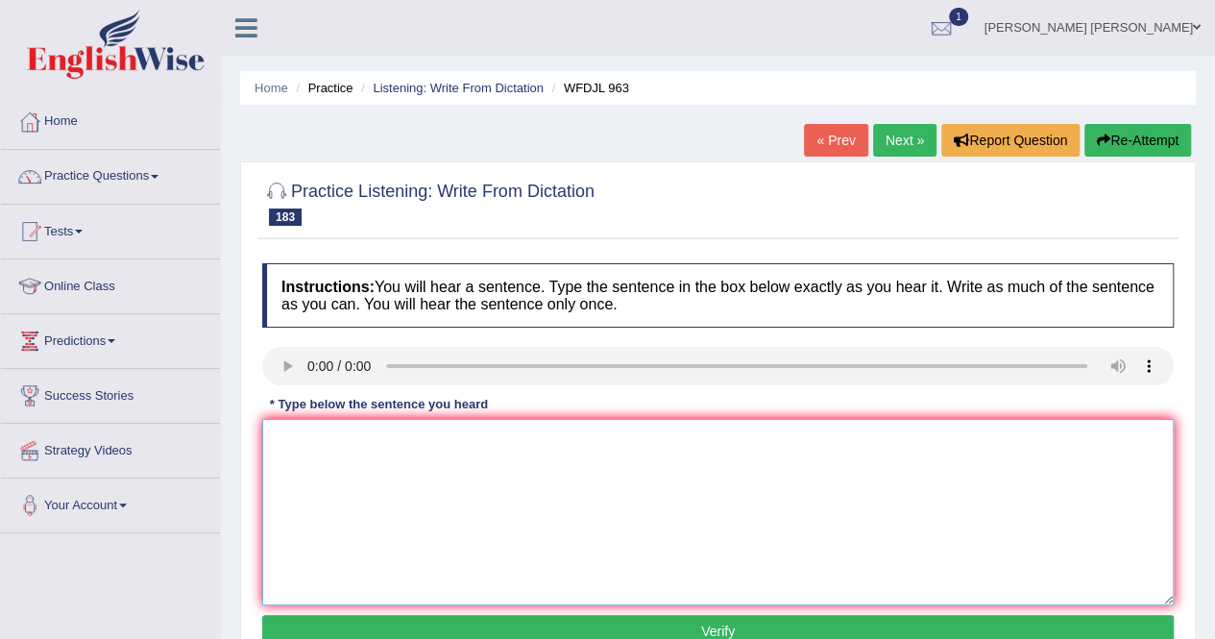
click at [441, 461] on textarea at bounding box center [718, 512] width 912 height 186
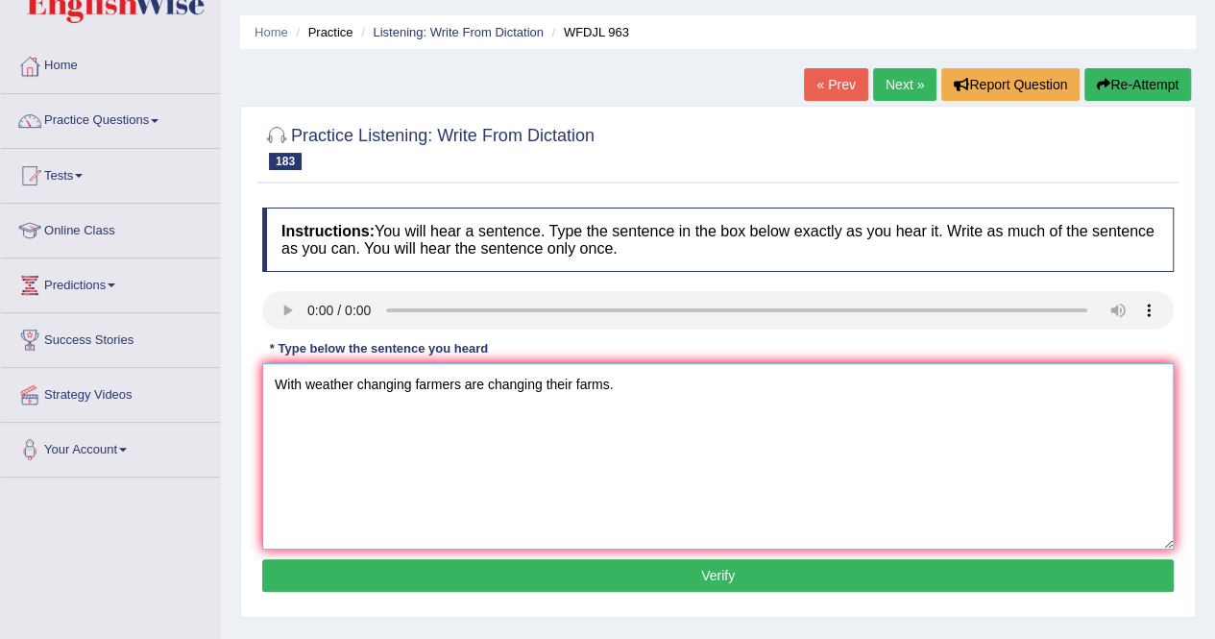
scroll to position [192, 0]
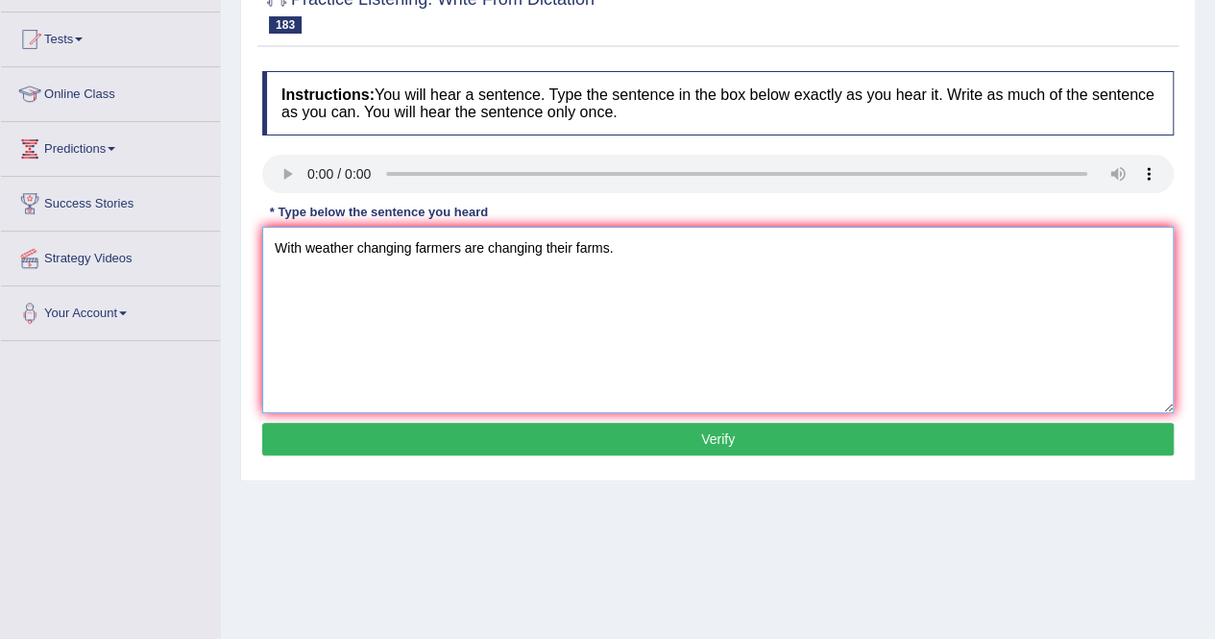
type textarea "With weather changing farmers are changing their farms."
click at [442, 439] on button "Verify" at bounding box center [718, 439] width 912 height 33
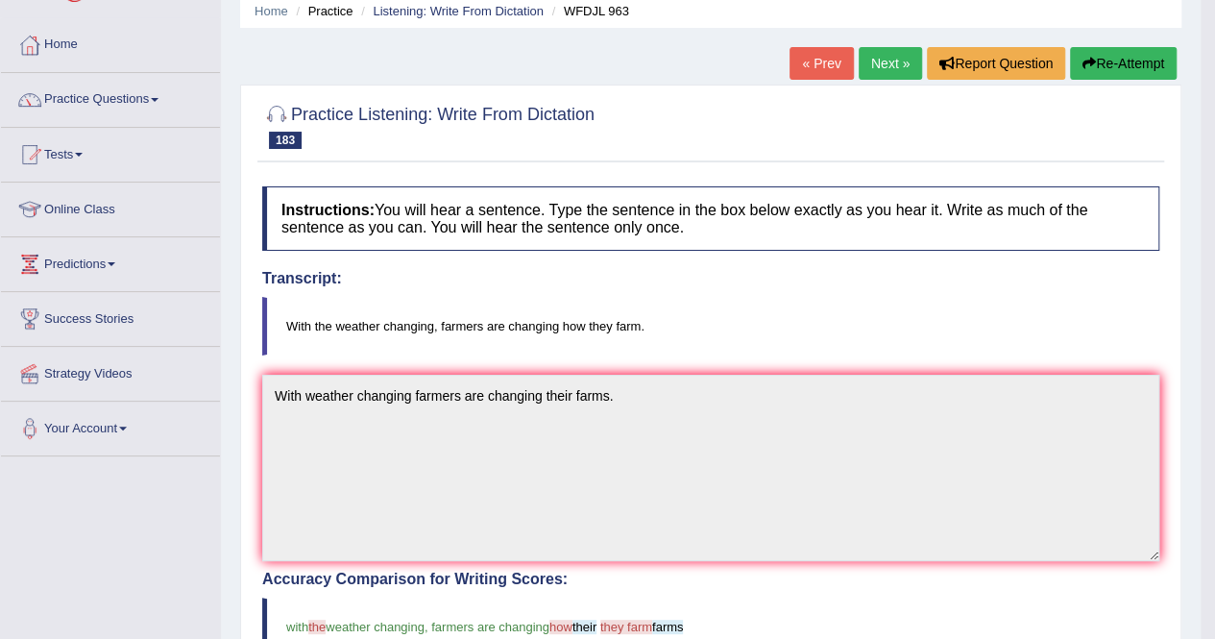
scroll to position [0, 0]
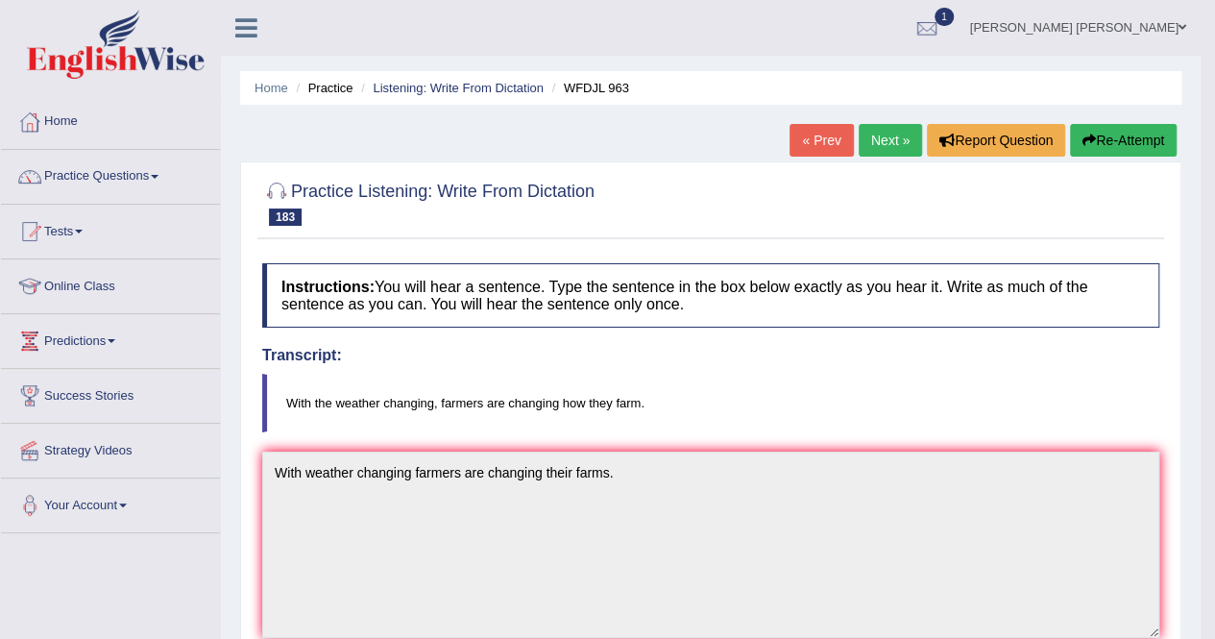
click at [873, 146] on link "Next »" at bounding box center [890, 140] width 63 height 33
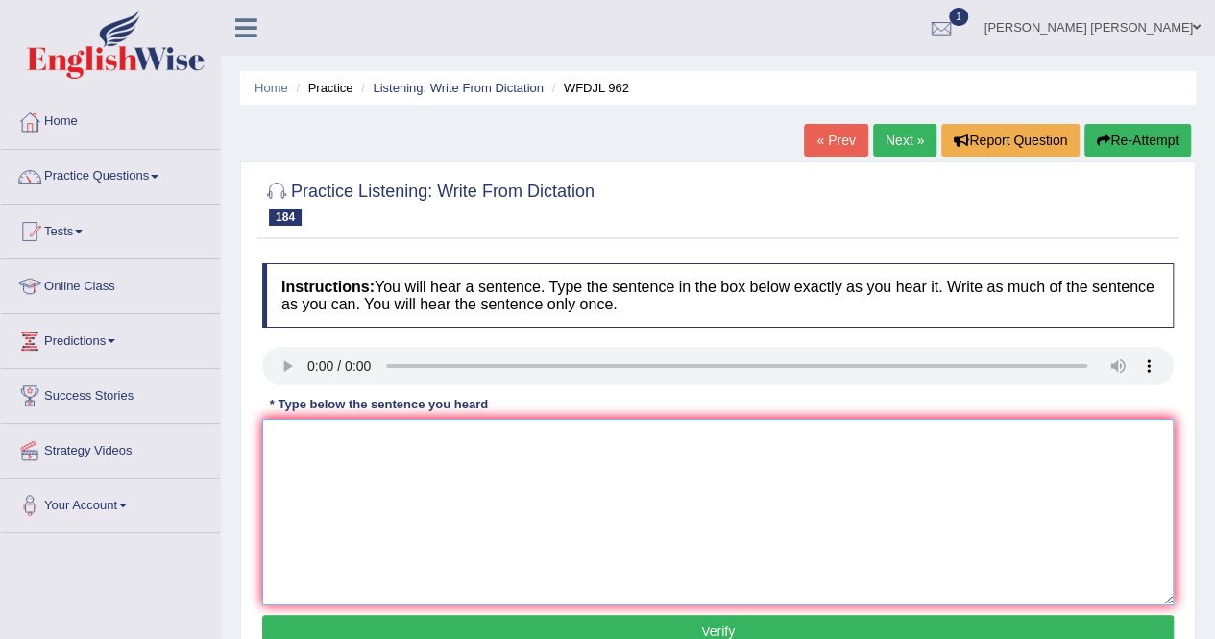
click at [336, 474] on textarea at bounding box center [718, 512] width 912 height 186
click at [491, 450] on textarea "Doing activities outside class" at bounding box center [718, 512] width 912 height 186
type textarea "Doing activities outside class helps studetns learn more skills."
click at [524, 631] on button "Verify" at bounding box center [718, 631] width 912 height 33
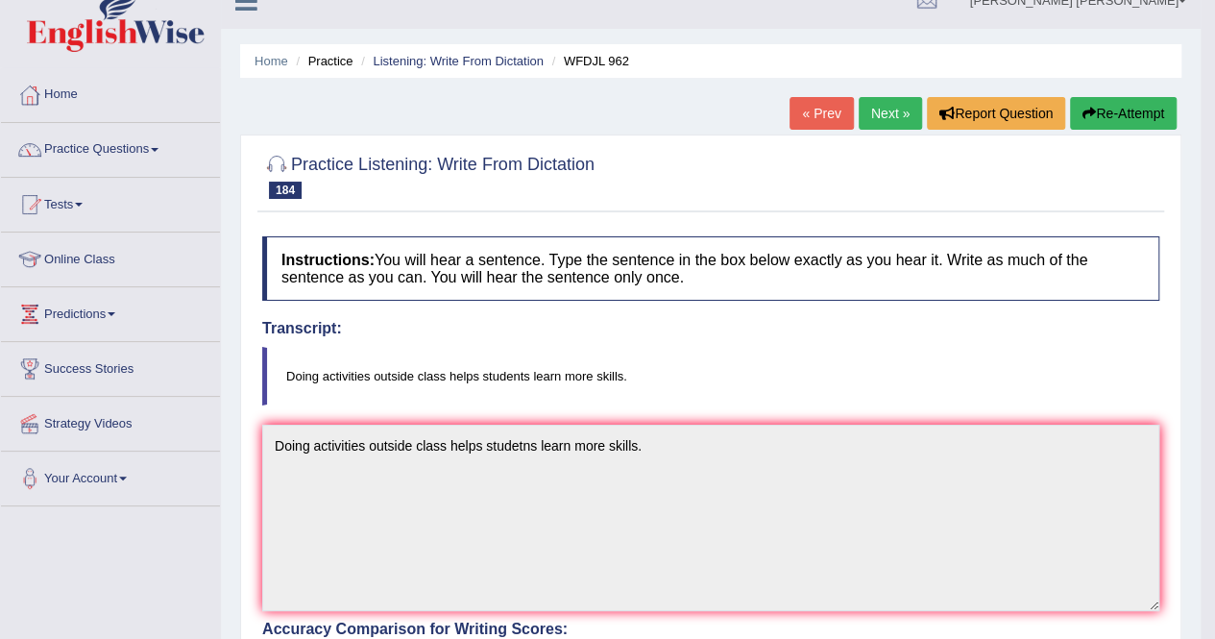
scroll to position [22, 0]
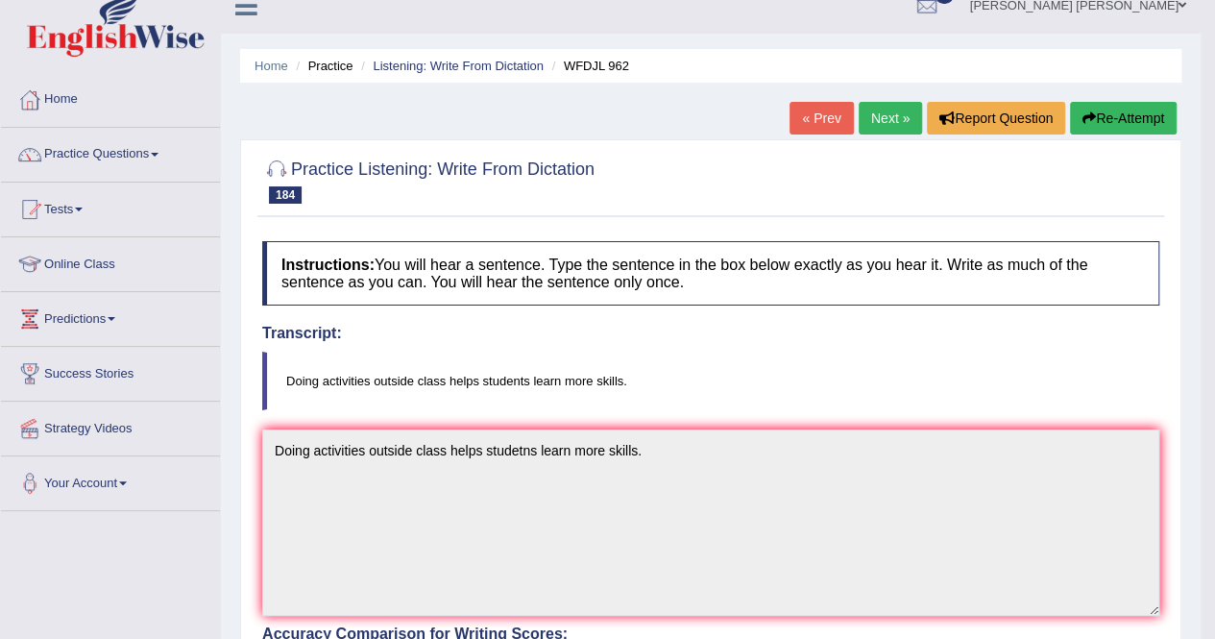
click at [897, 120] on link "Next »" at bounding box center [890, 118] width 63 height 33
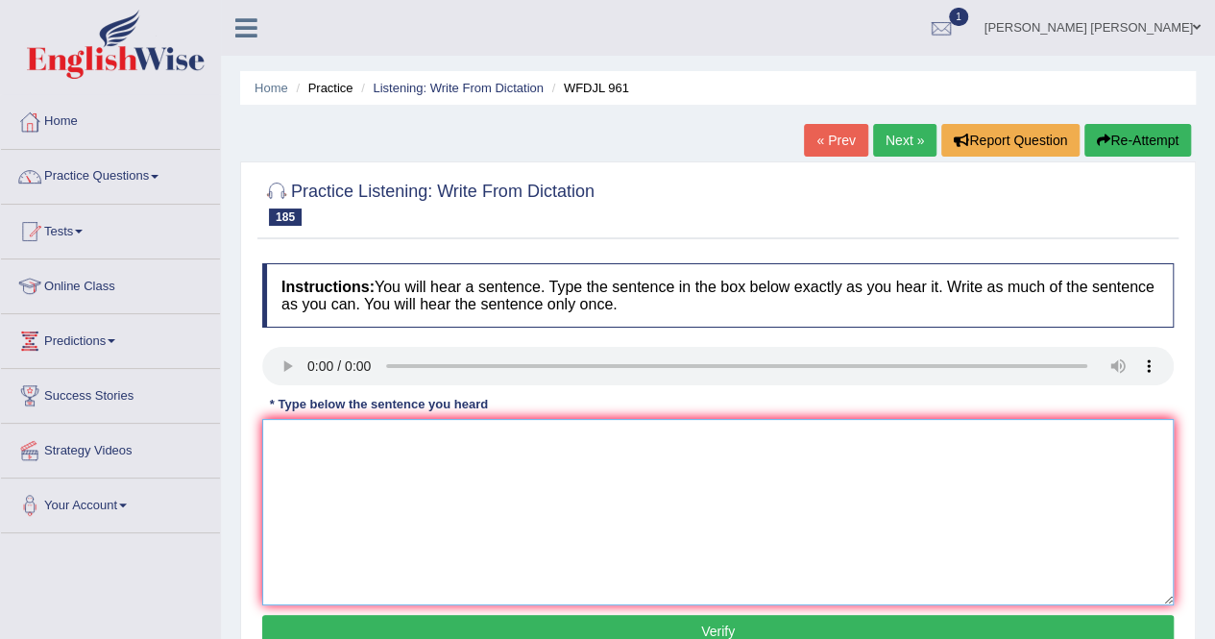
click at [338, 454] on textarea at bounding box center [718, 512] width 912 height 186
click at [390, 441] on textarea "A good abstract wil q" at bounding box center [718, 512] width 912 height 186
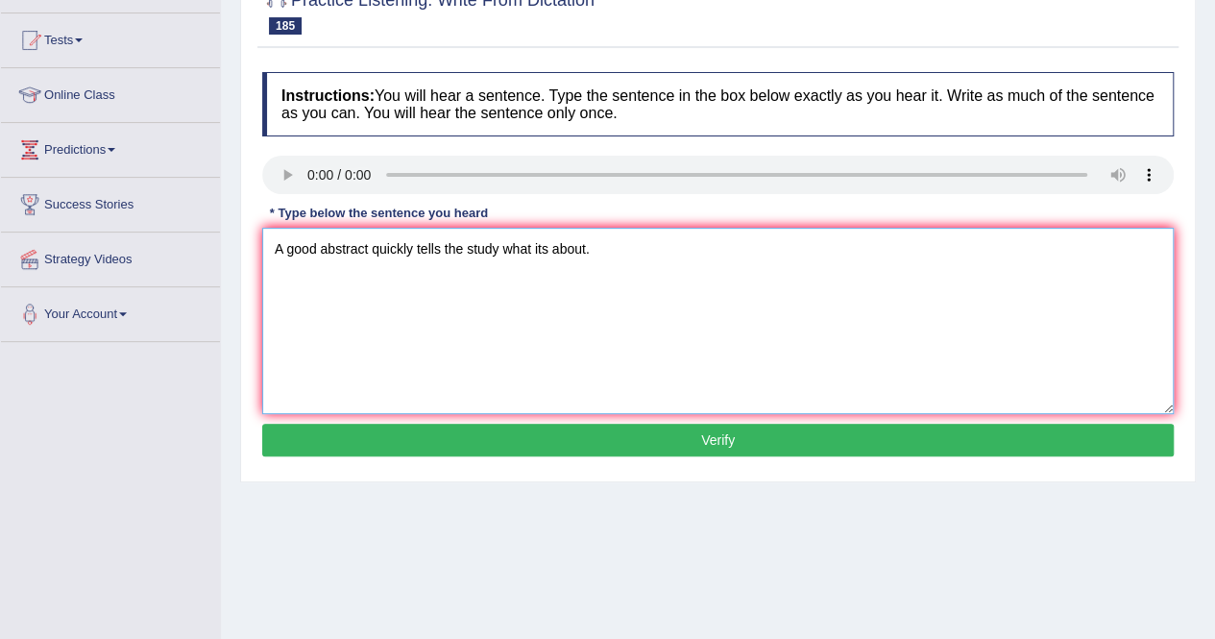
scroll to position [192, 0]
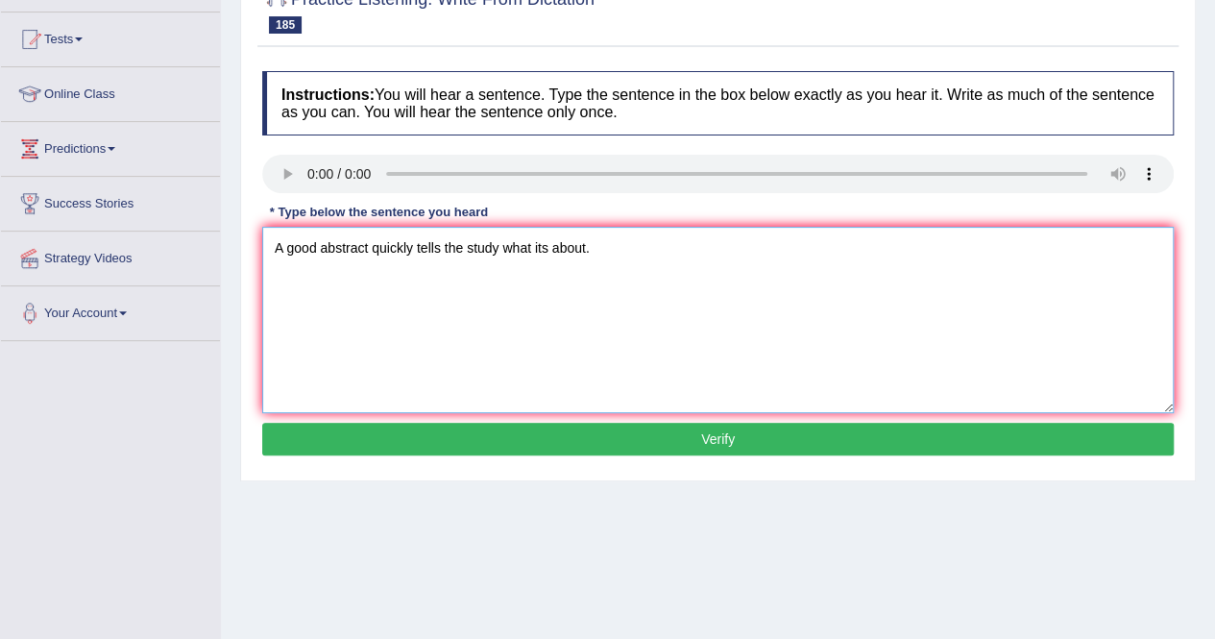
type textarea "A good abstract quickly tells the study what its about."
click at [525, 429] on button "Verify" at bounding box center [718, 439] width 912 height 33
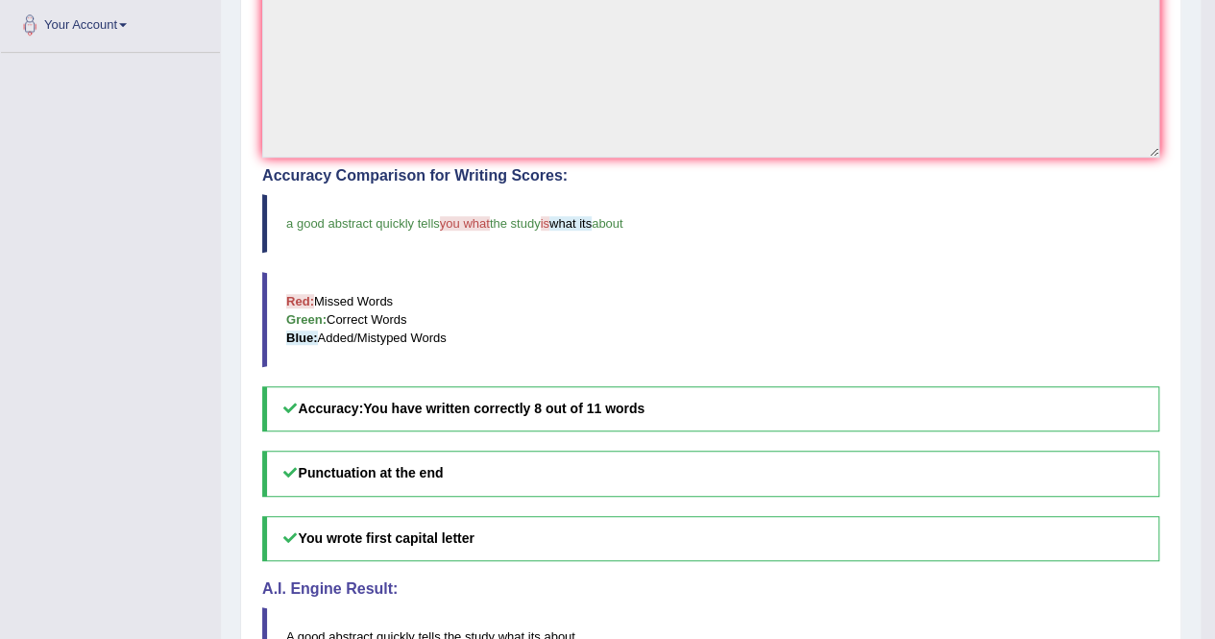
scroll to position [0, 0]
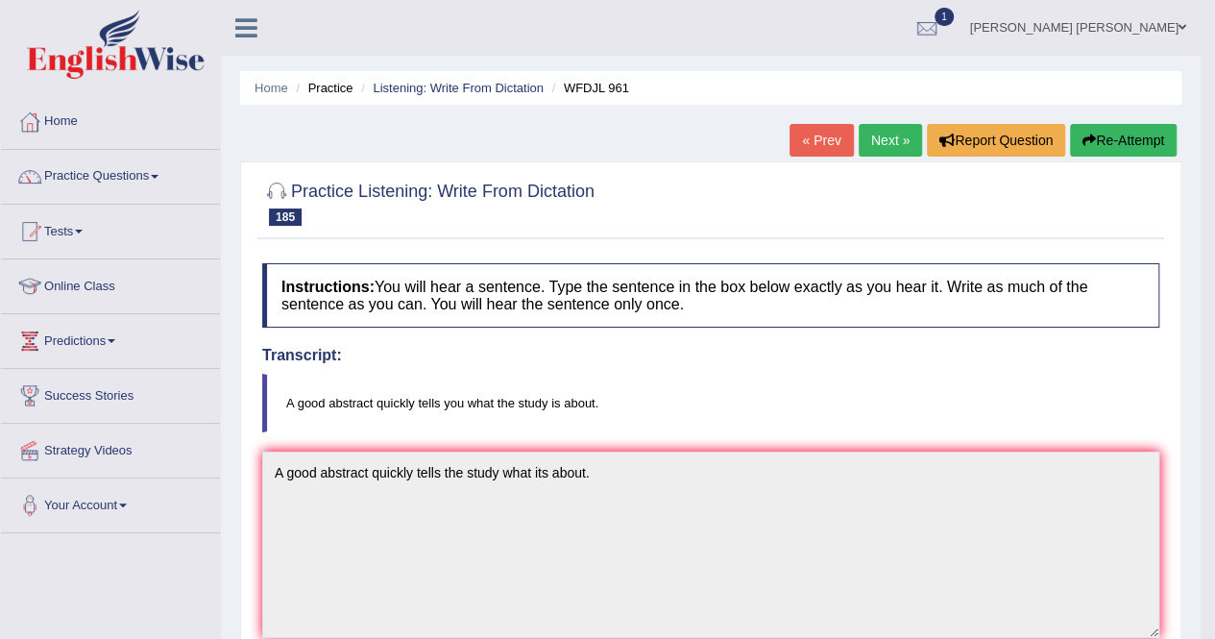
click at [868, 151] on link "Next »" at bounding box center [890, 140] width 63 height 33
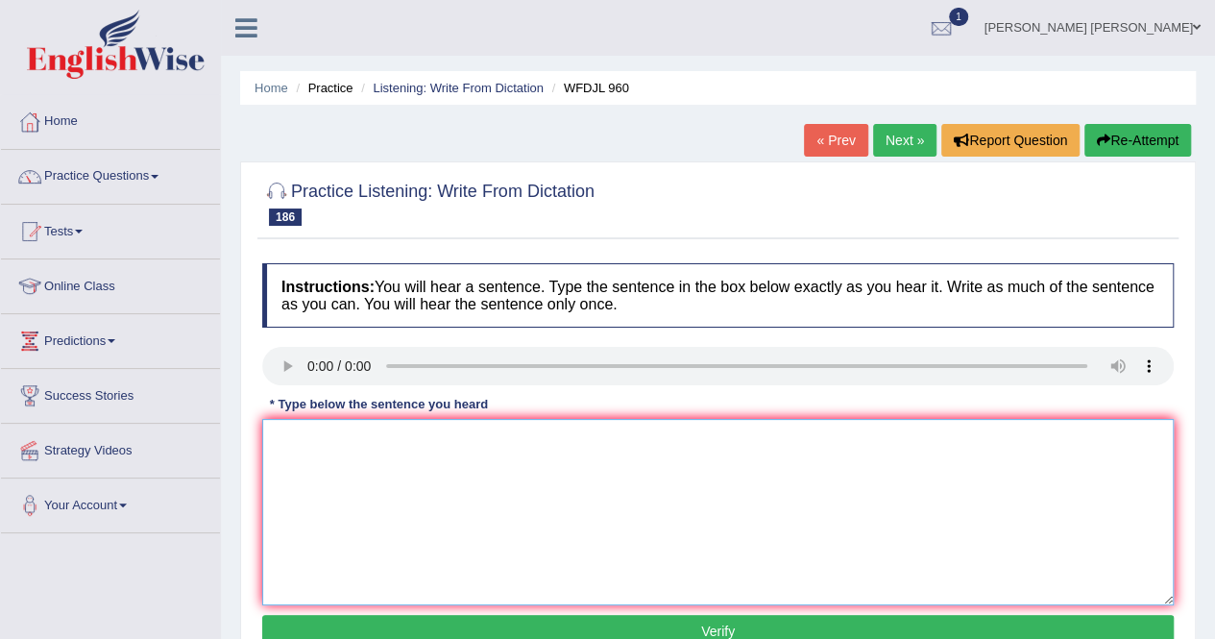
click at [347, 496] on textarea at bounding box center [718, 512] width 912 height 186
click at [459, 438] on textarea "Please put the book backward in the library" at bounding box center [718, 512] width 912 height 186
click at [624, 452] on textarea "Please put the book backward belongs in the library" at bounding box center [718, 512] width 912 height 186
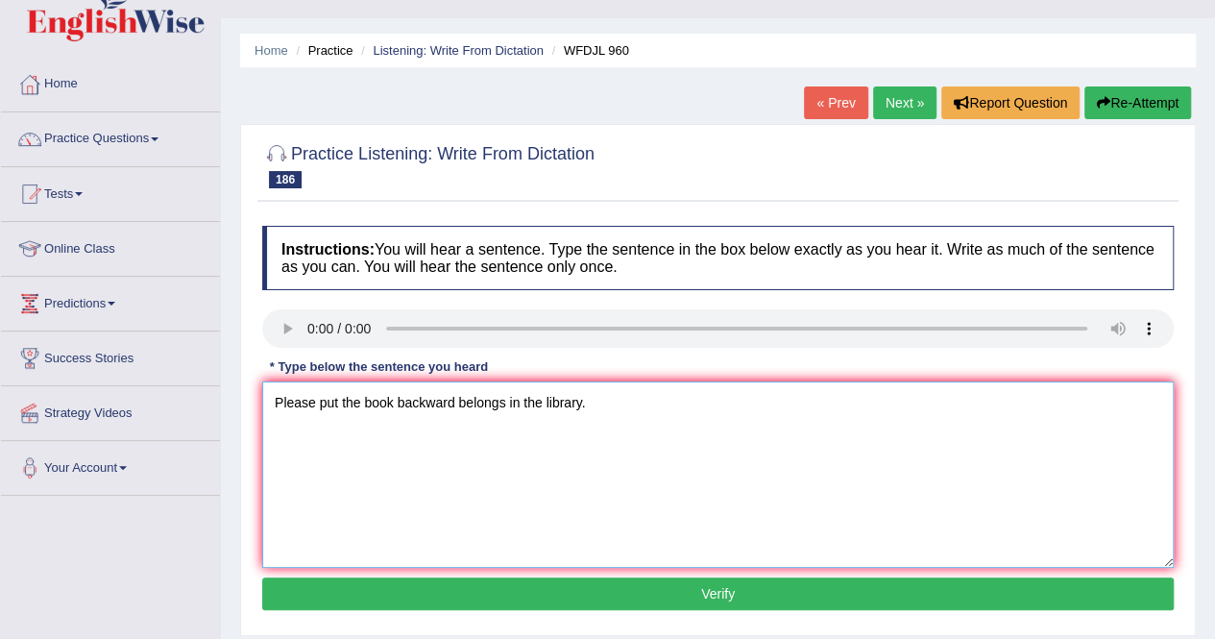
scroll to position [96, 0]
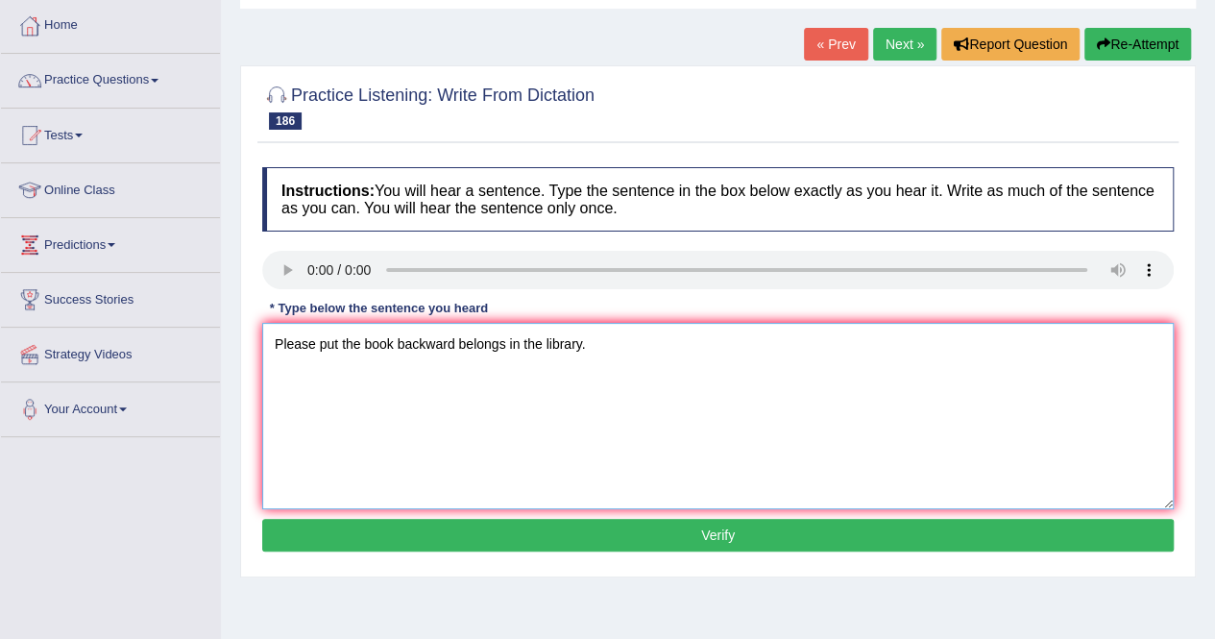
type textarea "Please put the book backward belongs in the library."
click at [599, 523] on button "Verify" at bounding box center [718, 535] width 912 height 33
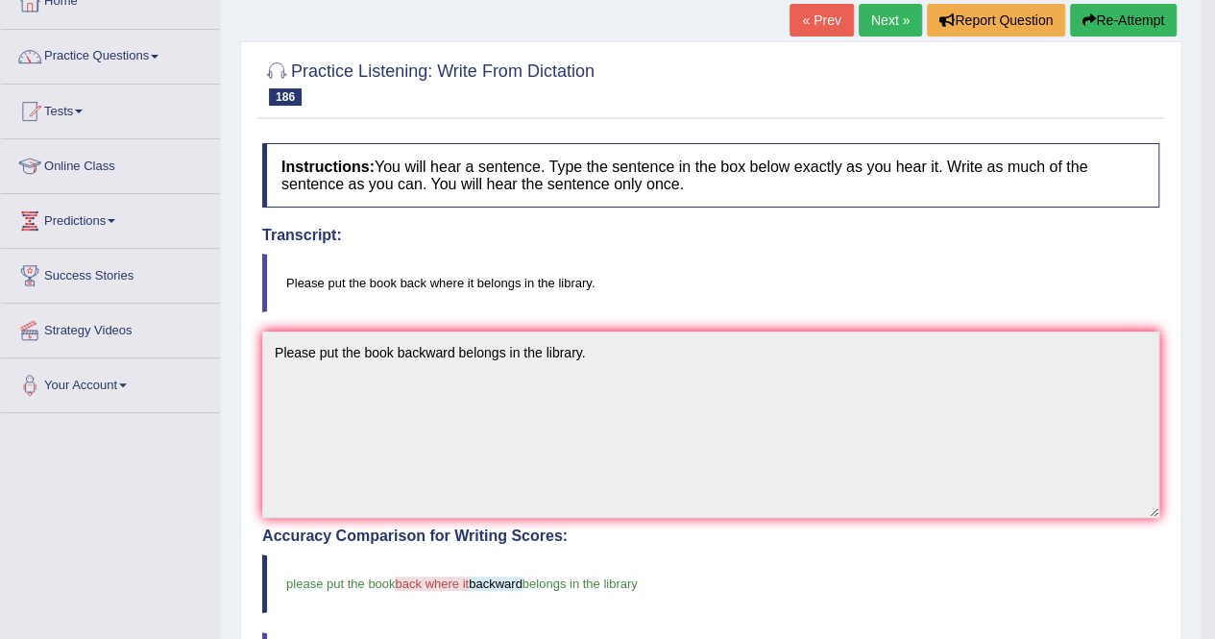
scroll to position [118, 0]
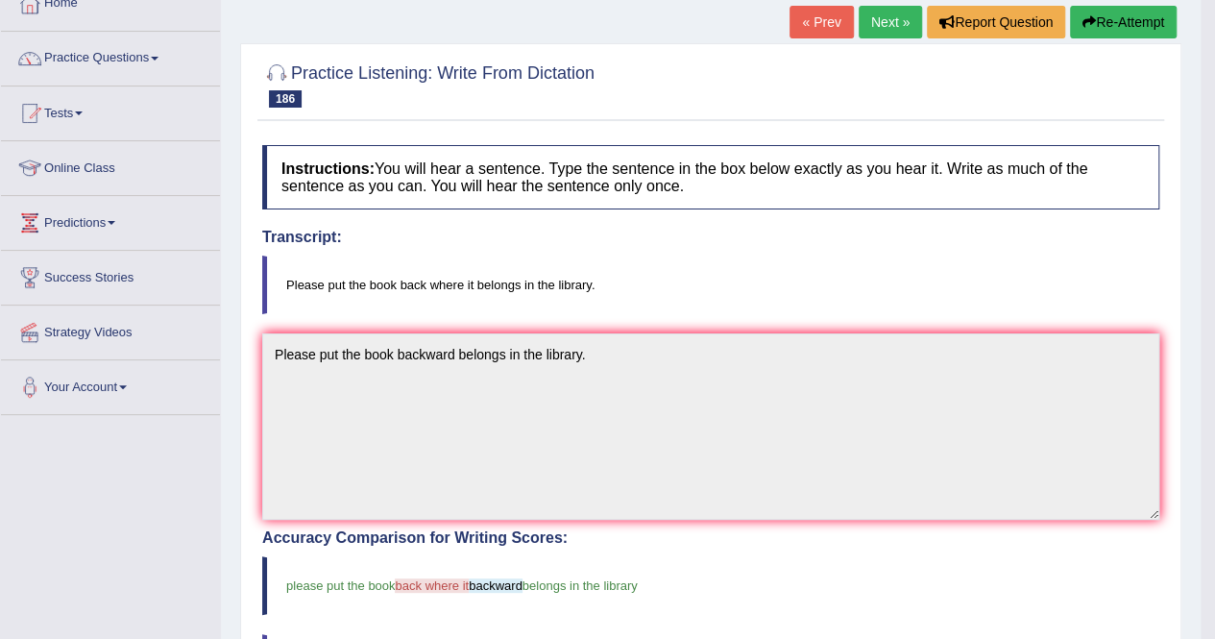
click at [884, 12] on link "Next »" at bounding box center [890, 22] width 63 height 33
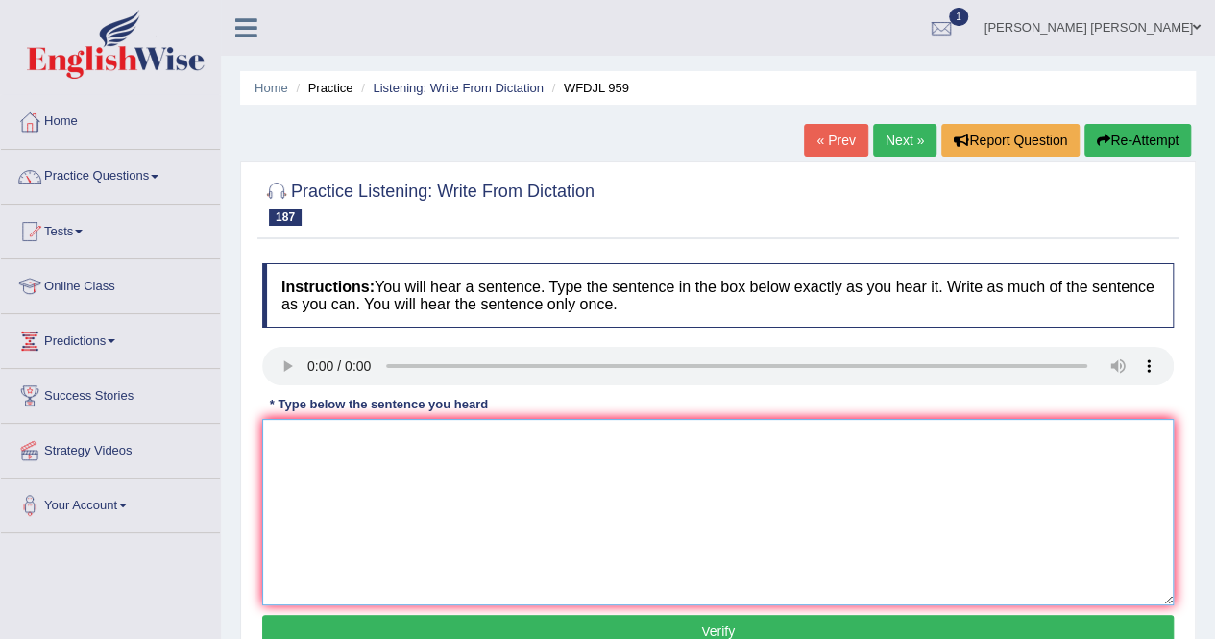
click at [346, 450] on textarea at bounding box center [718, 512] width 912 height 186
type textarea "s"
click at [319, 437] on textarea "s" at bounding box center [718, 512] width 912 height 186
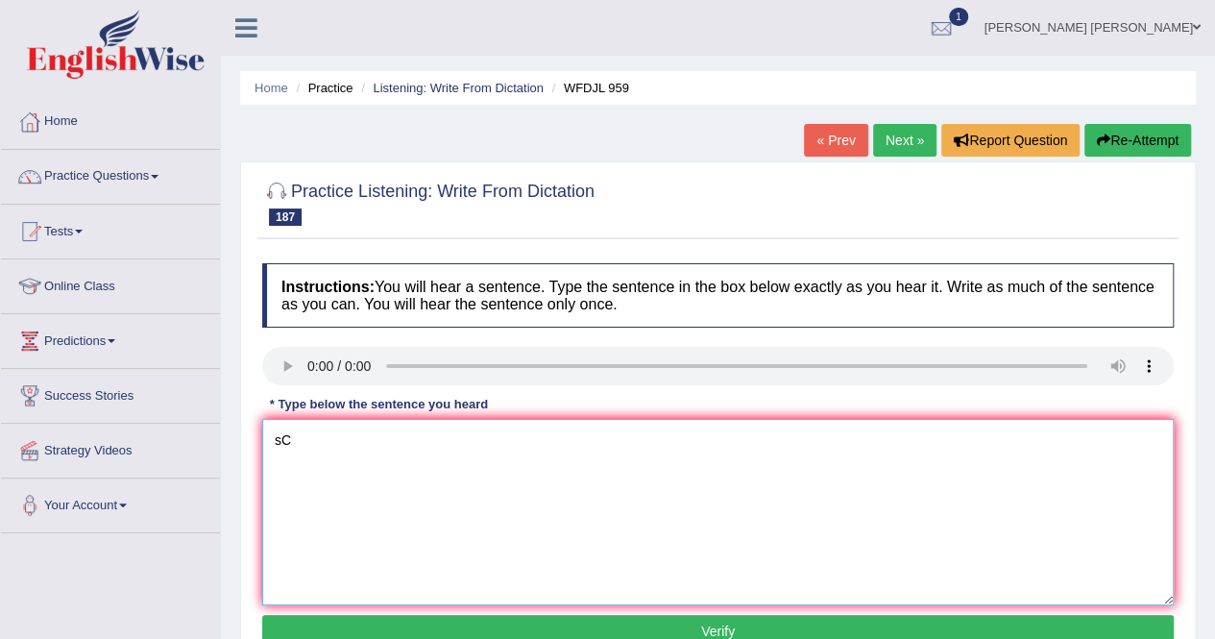
type textarea "s"
type textarea "Schools realy worries about students copying from books."
click at [444, 623] on button "Verify" at bounding box center [718, 631] width 912 height 33
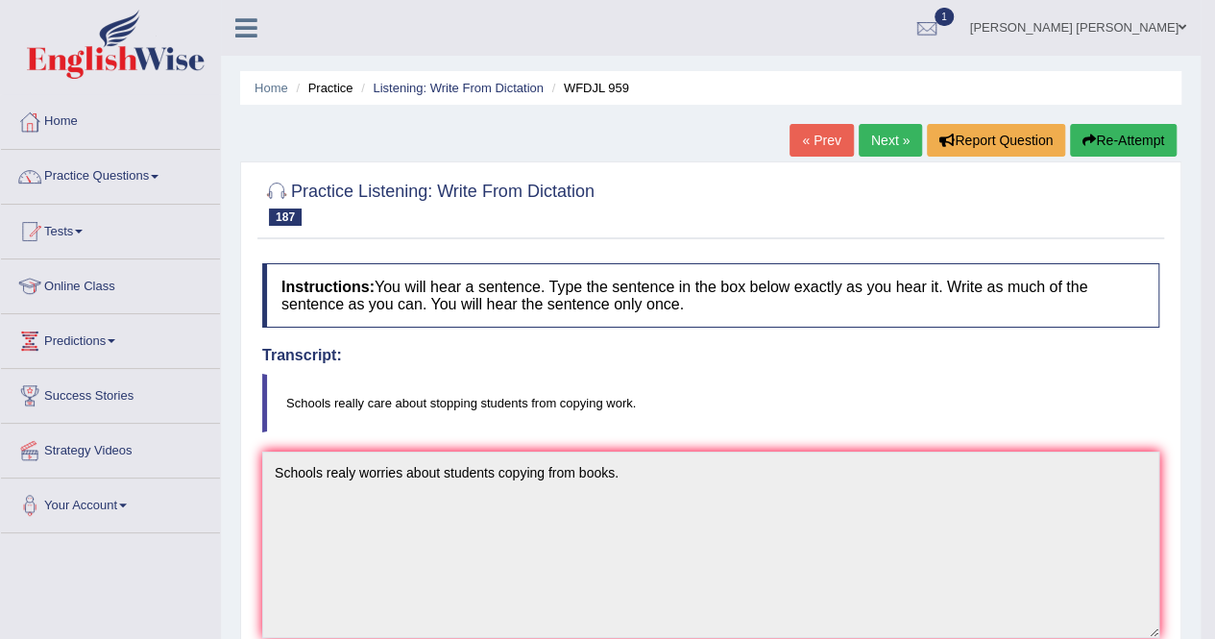
click at [861, 130] on link "Next »" at bounding box center [890, 140] width 63 height 33
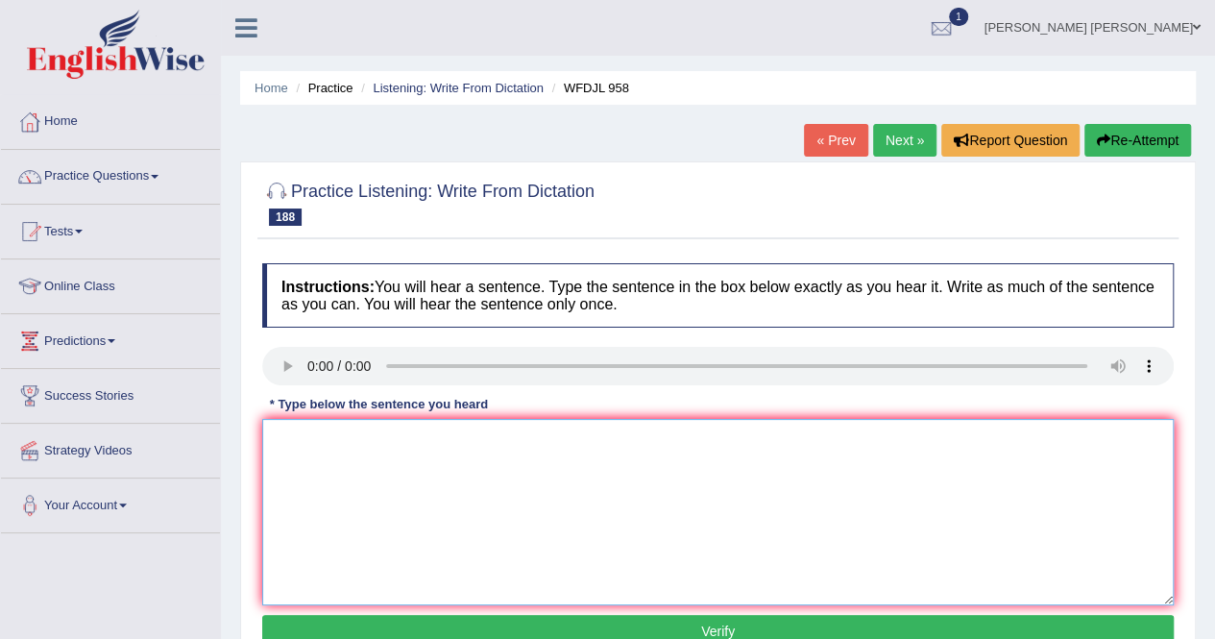
click at [373, 471] on textarea at bounding box center [718, 512] width 912 height 186
type textarea "Tests and exams are the main part of your grade."
click at [478, 622] on button "Verify" at bounding box center [718, 631] width 912 height 33
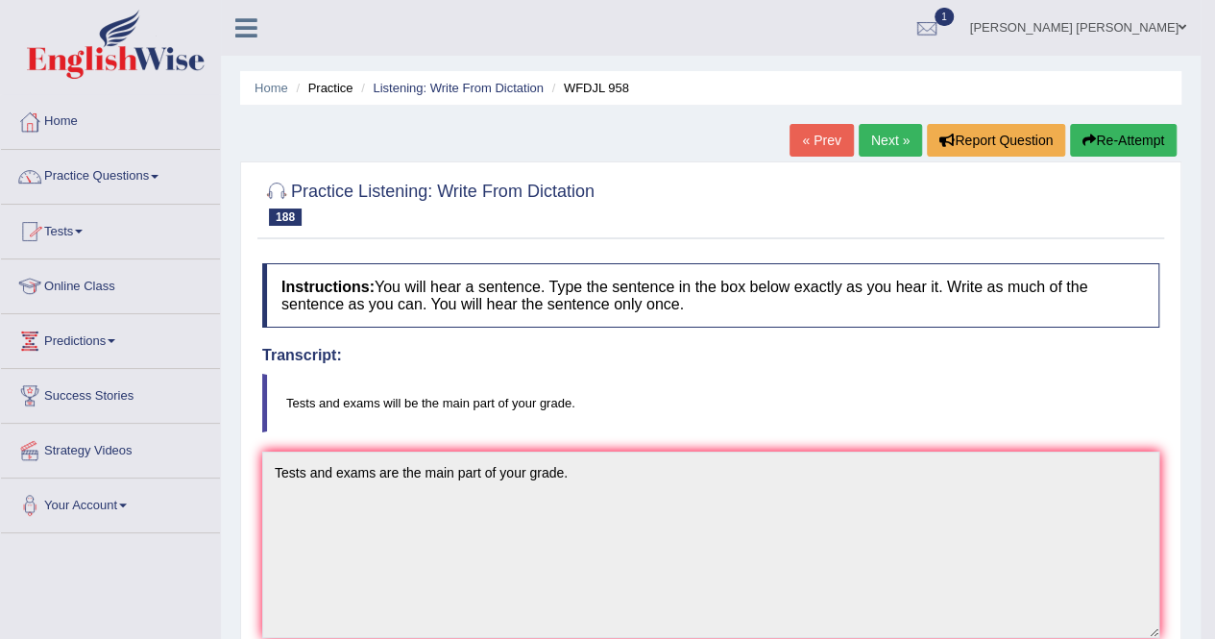
click at [881, 135] on link "Next »" at bounding box center [890, 140] width 63 height 33
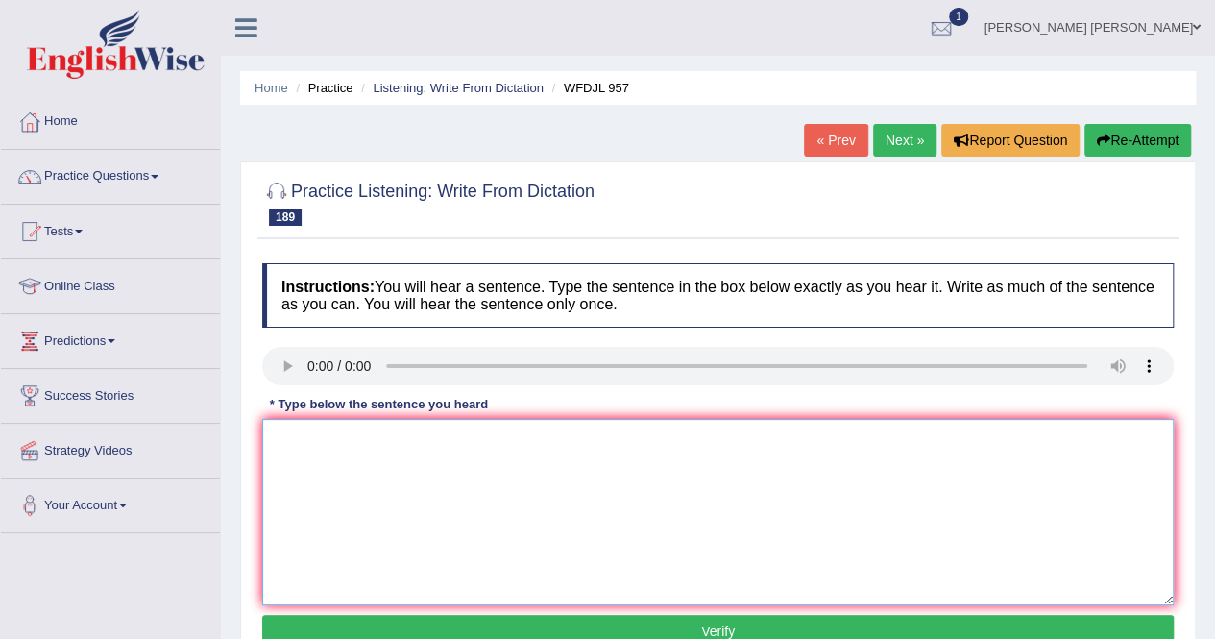
click at [321, 463] on textarea at bounding box center [718, 512] width 912 height 186
type textarea "Remeber your homework is due on [DATE] without fail."
click at [566, 622] on button "Verify" at bounding box center [718, 631] width 912 height 33
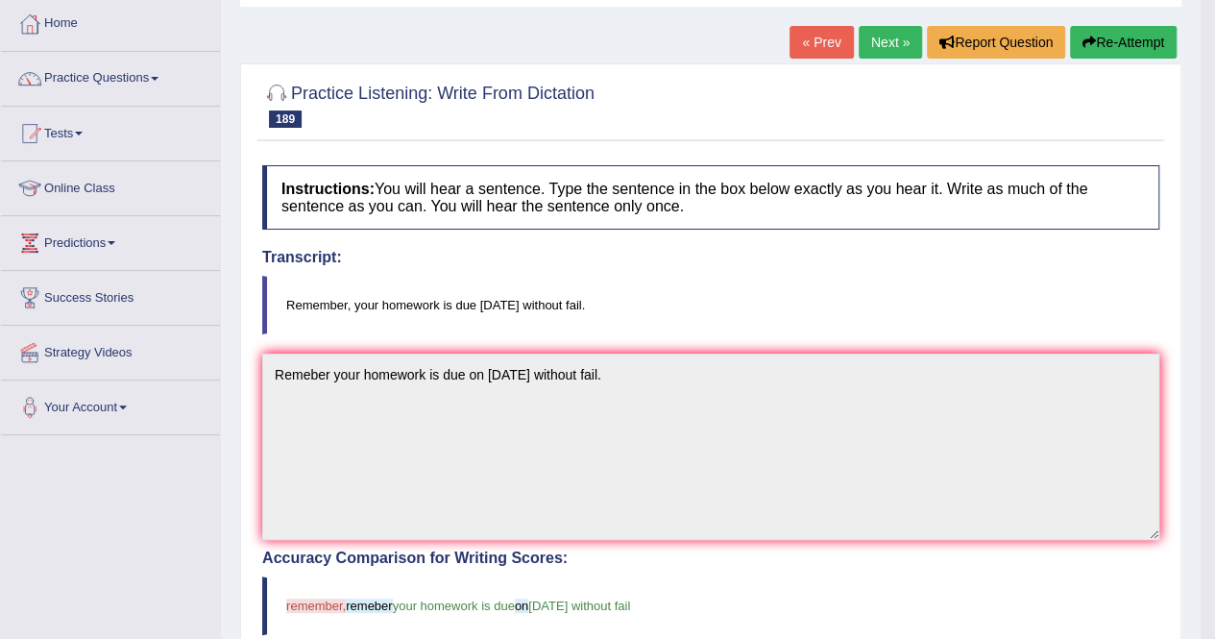
scroll to position [96, 0]
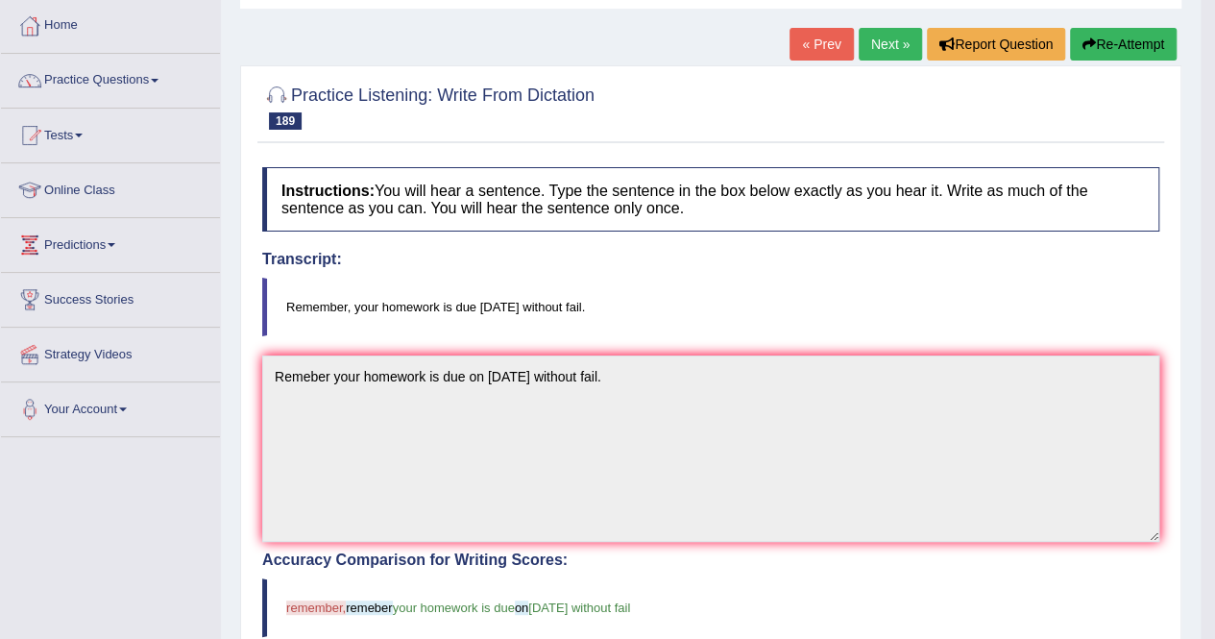
click at [859, 41] on link "Next »" at bounding box center [890, 44] width 63 height 33
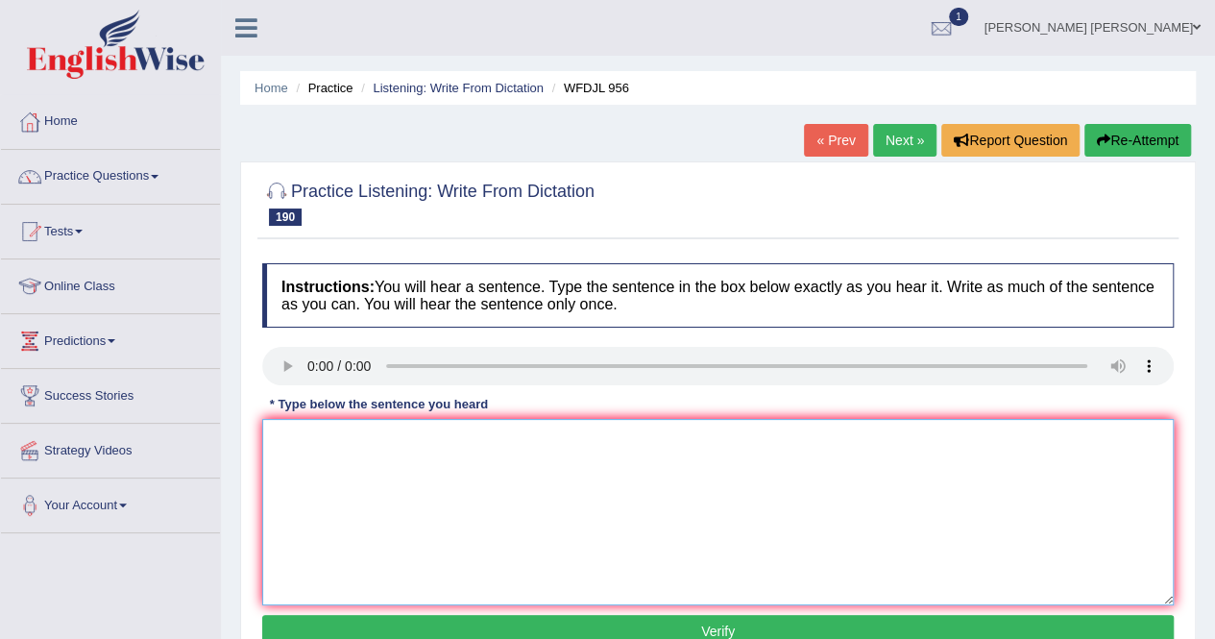
click at [368, 445] on textarea at bounding box center [718, 512] width 912 height 186
click at [415, 449] on textarea "Great actors" at bounding box center [718, 512] width 912 height 186
type textarea "Great actors seems naturally know how to hold the stage."
click at [482, 623] on button "Verify" at bounding box center [718, 631] width 912 height 33
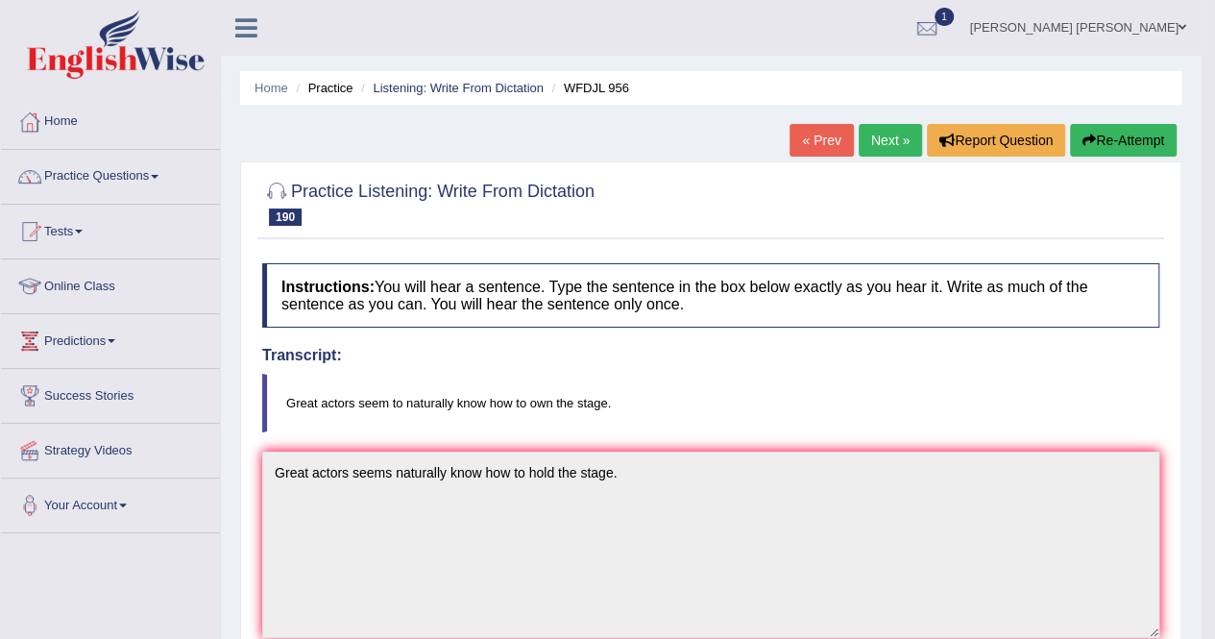
click at [895, 139] on link "Next »" at bounding box center [890, 140] width 63 height 33
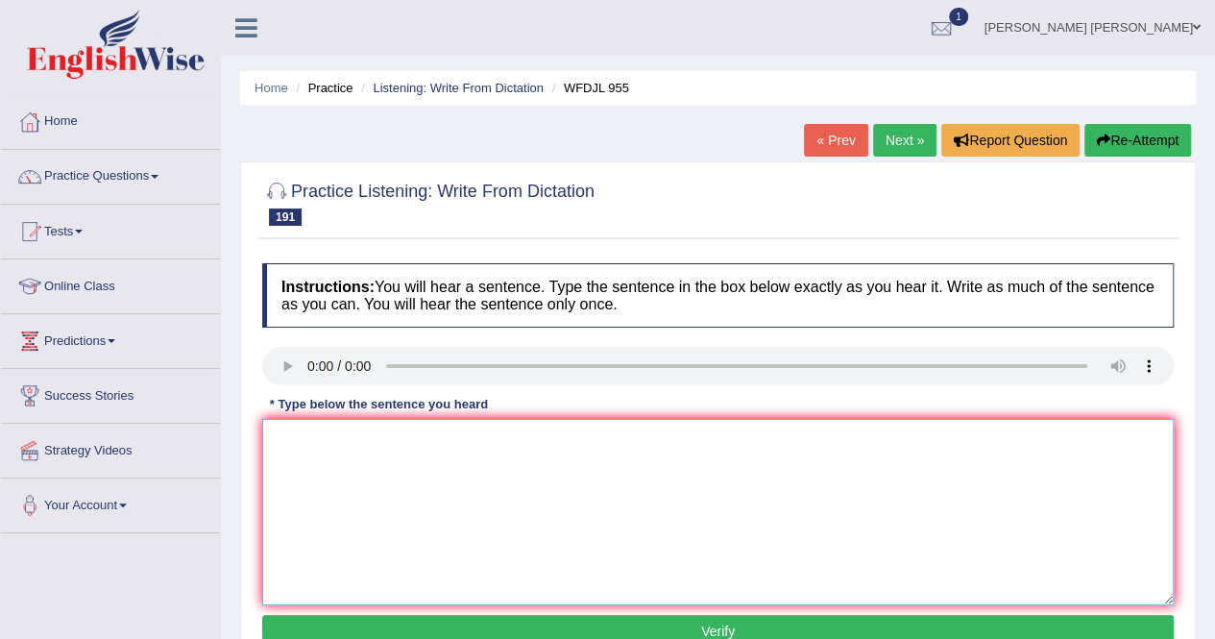
click at [367, 476] on textarea at bounding box center [718, 512] width 912 height 186
type textarea "These students learned alot from the teachers, who knows alot."
click at [485, 617] on button "Verify" at bounding box center [718, 631] width 912 height 33
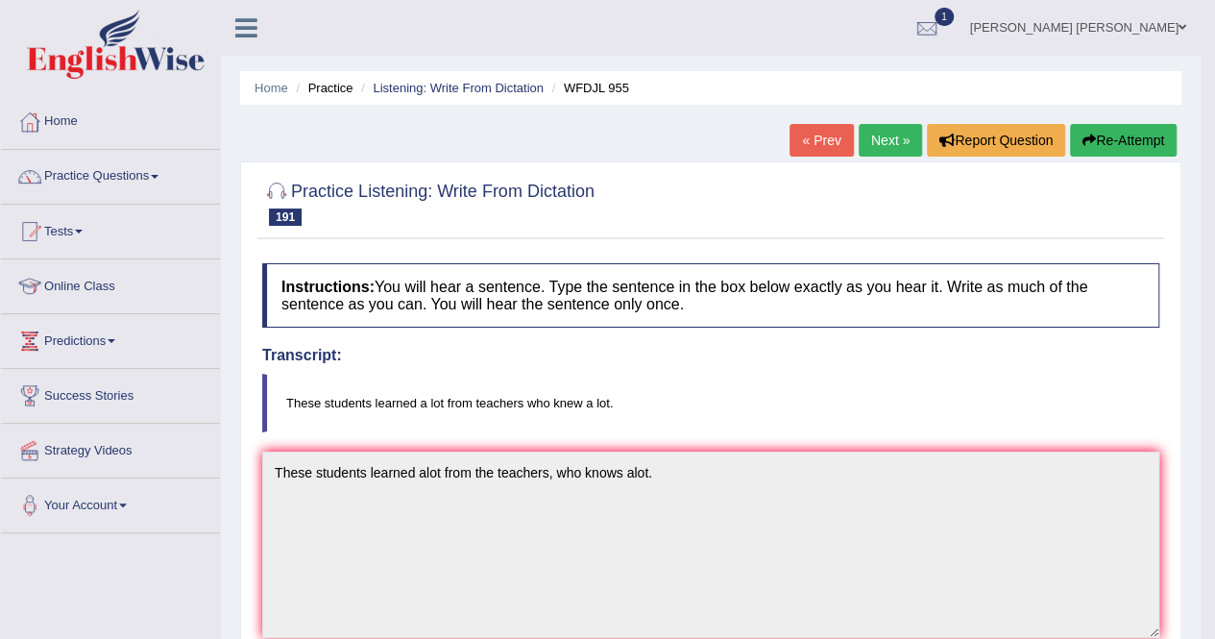
click at [874, 136] on link "Next »" at bounding box center [890, 140] width 63 height 33
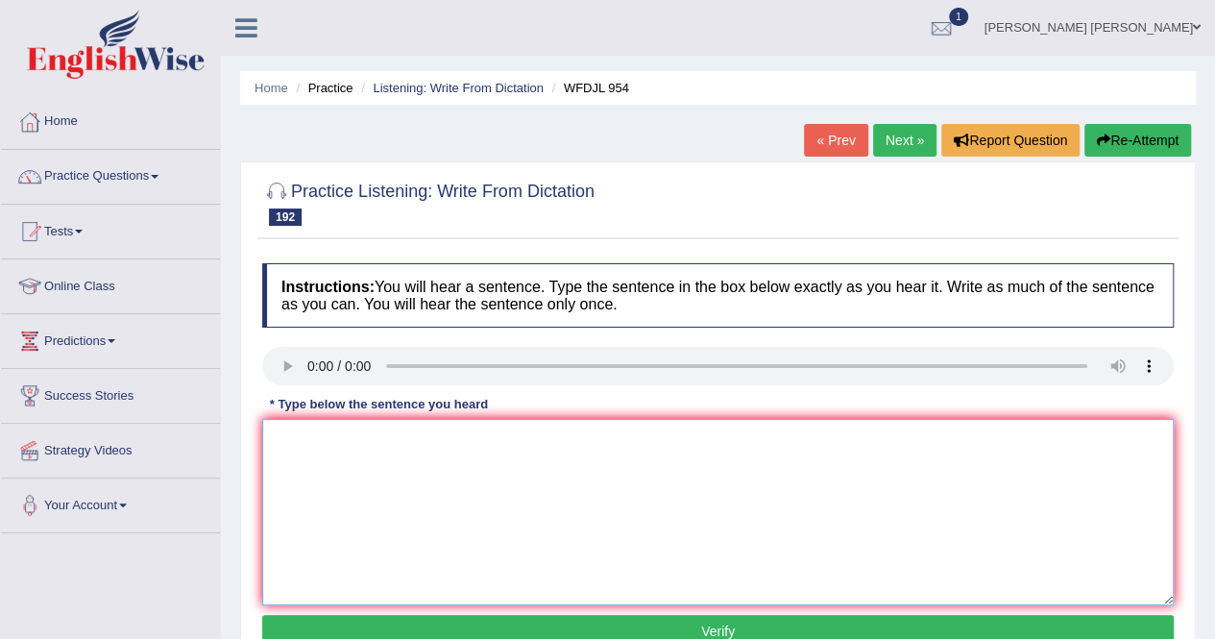
drag, startPoint x: 336, startPoint y: 434, endPoint x: 354, endPoint y: 449, distance: 22.5
click at [336, 434] on textarea at bounding box center [718, 512] width 912 height 186
type textarea "The best managers are always open to try new things."
click at [472, 623] on button "Verify" at bounding box center [718, 631] width 912 height 33
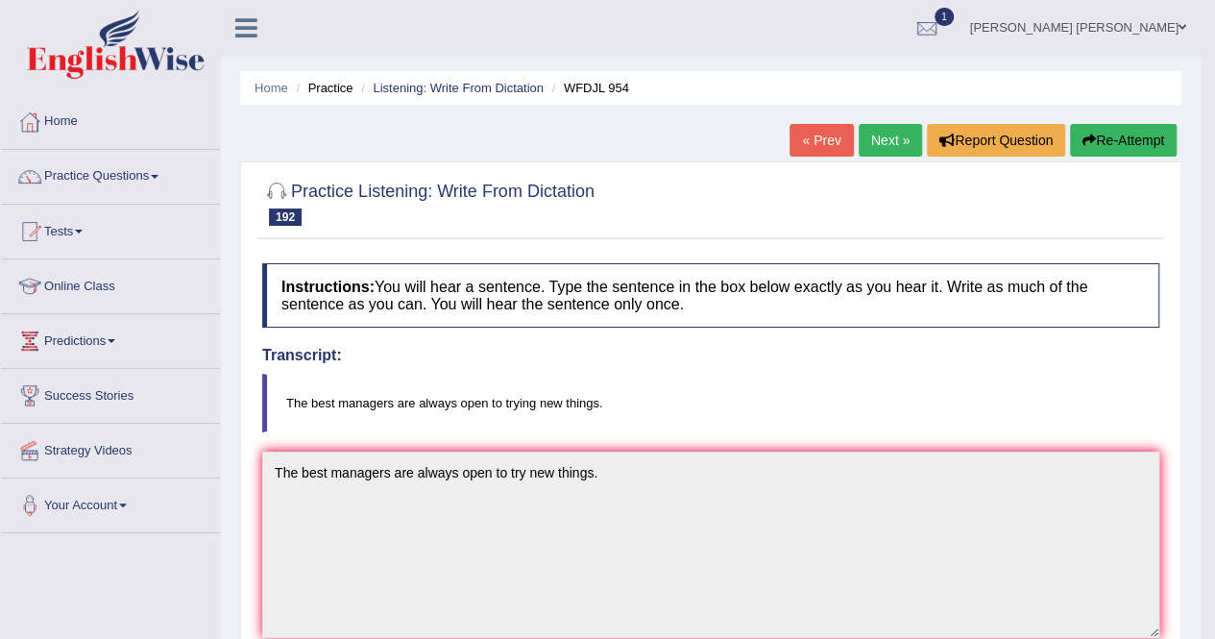
click at [868, 138] on link "Next »" at bounding box center [890, 140] width 63 height 33
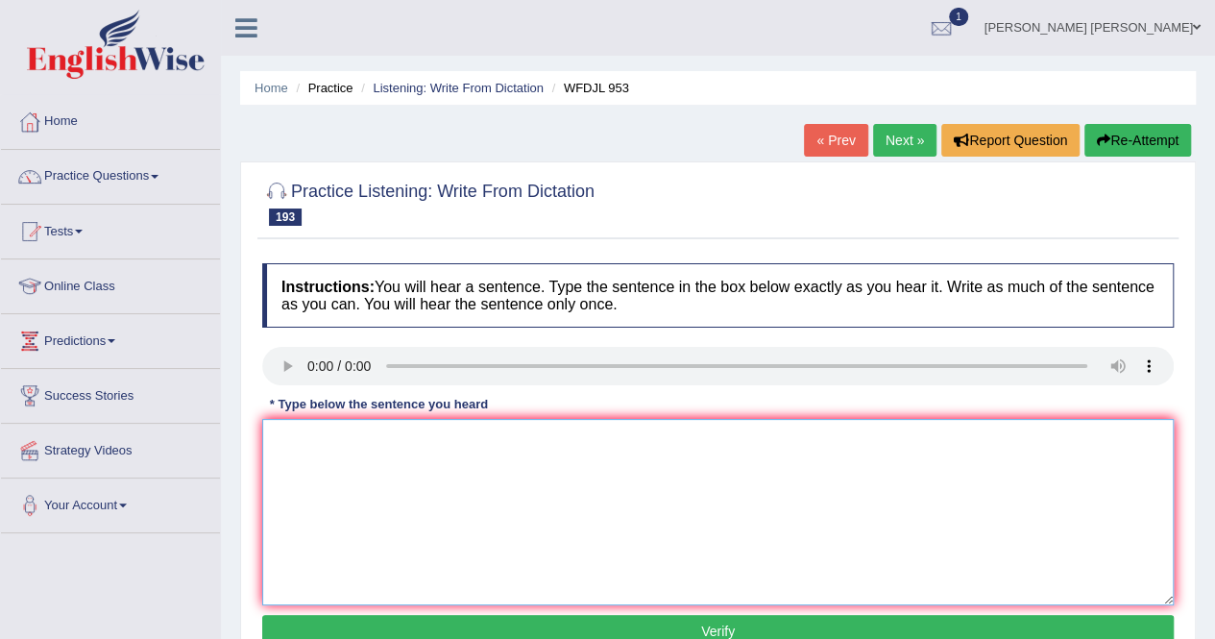
click at [319, 461] on textarea at bounding box center [718, 512] width 912 height 186
type textarea "H"
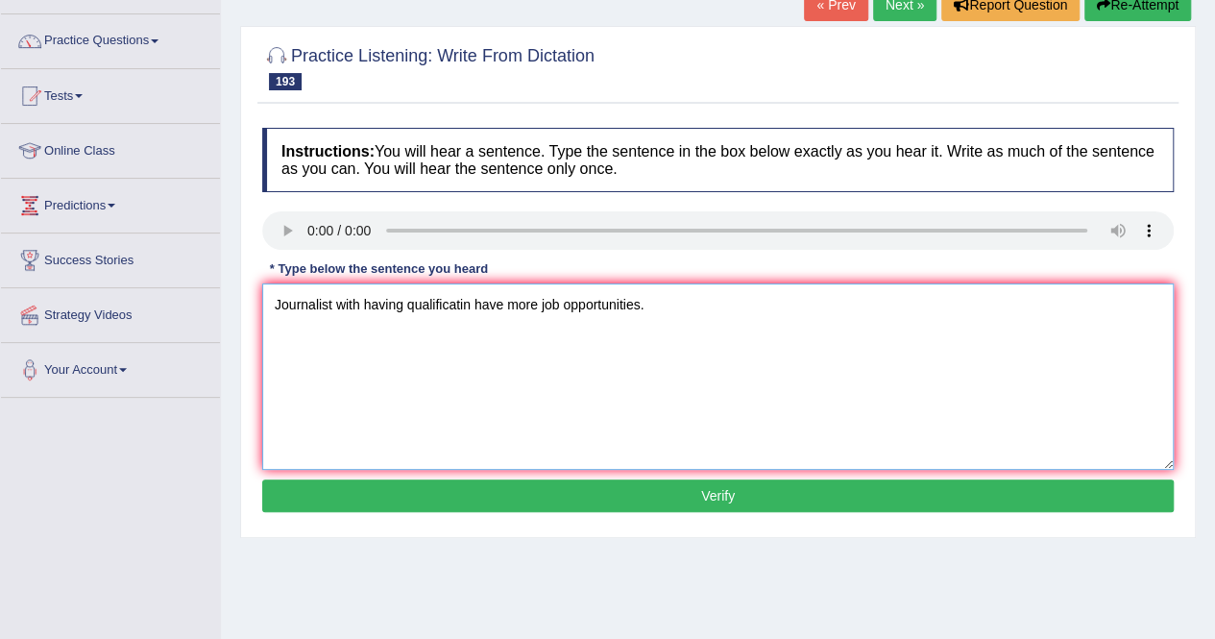
scroll to position [192, 0]
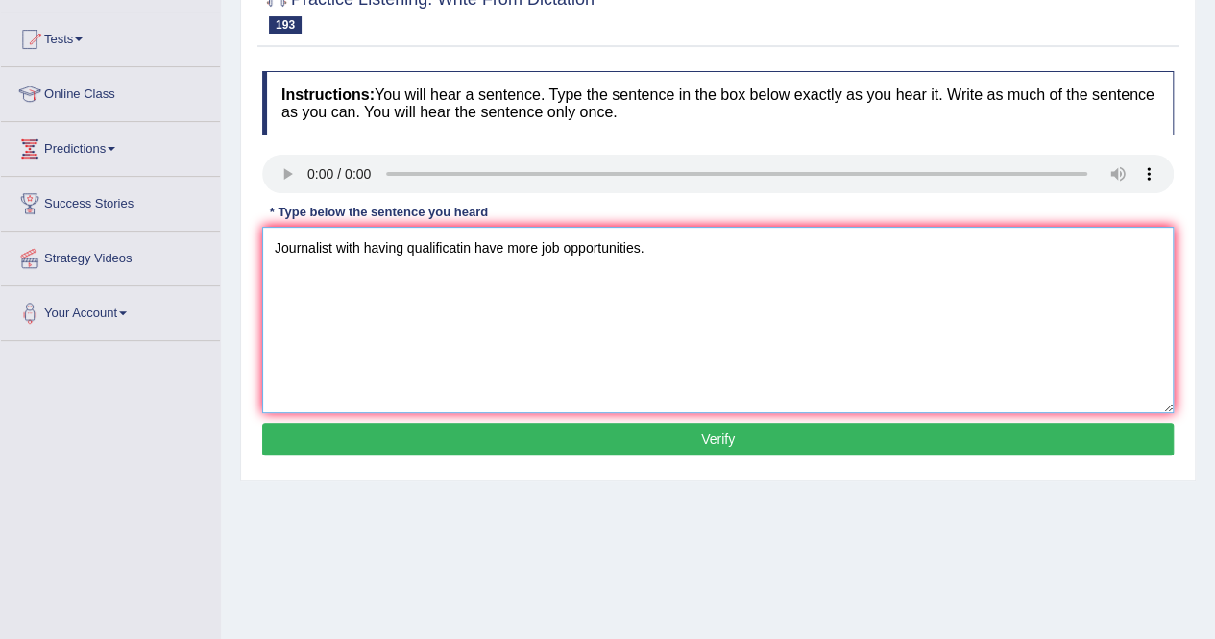
type textarea "Journalist with having qualificatin have more job opportunities."
click at [538, 437] on button "Verify" at bounding box center [718, 439] width 912 height 33
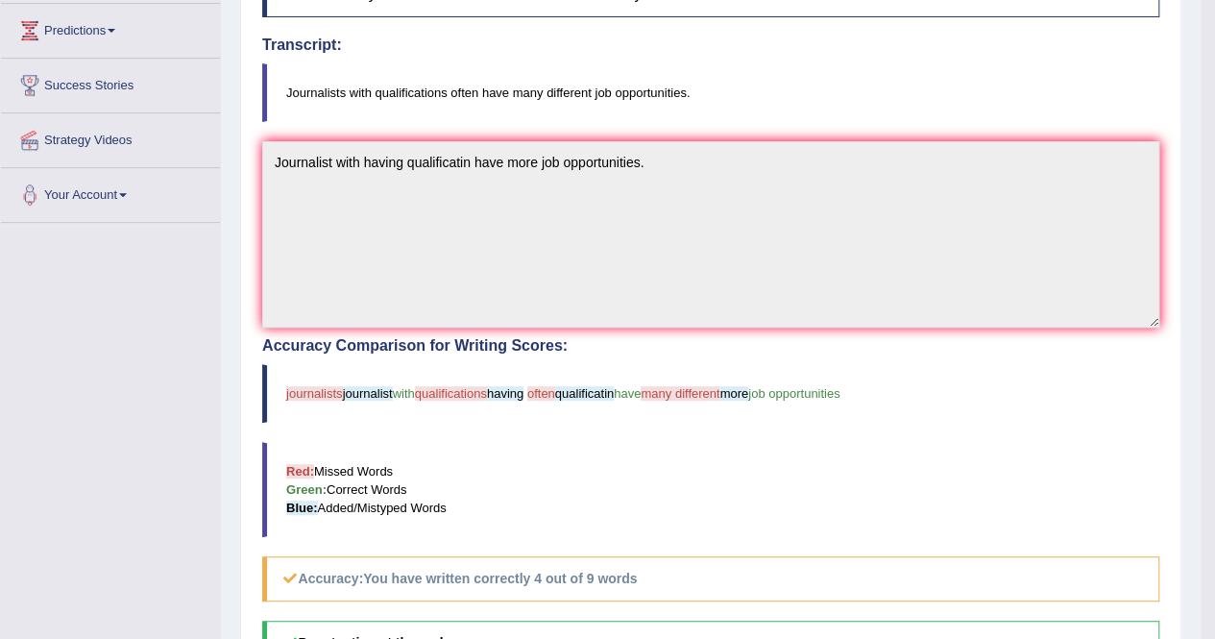
scroll to position [0, 0]
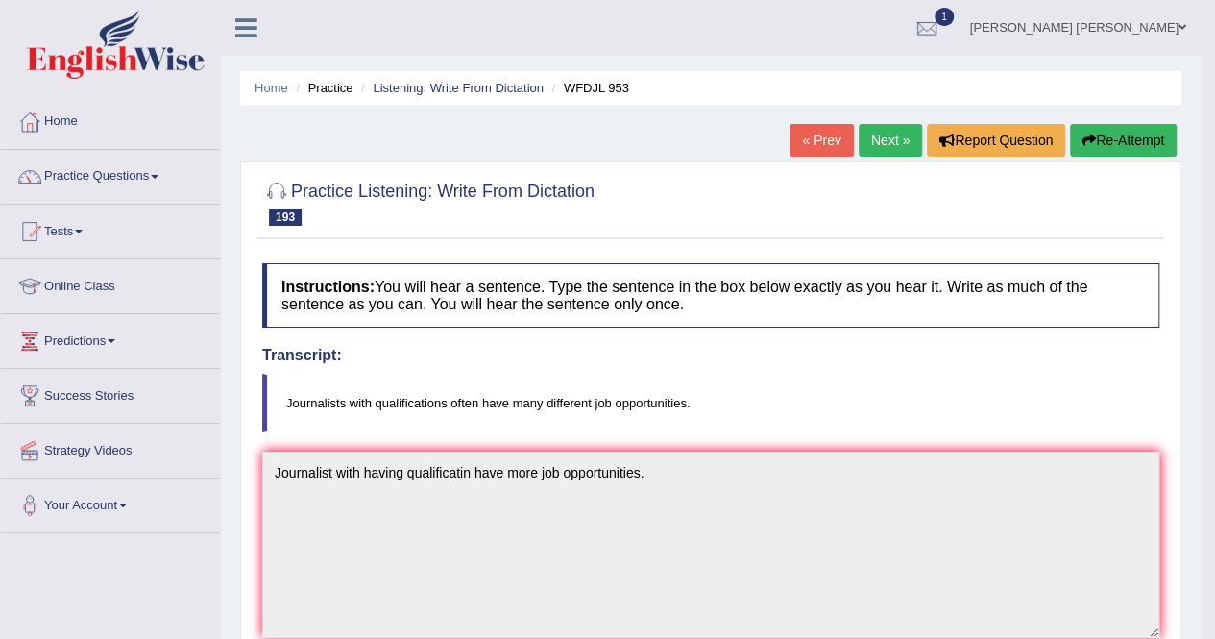
click at [873, 135] on link "Next »" at bounding box center [890, 140] width 63 height 33
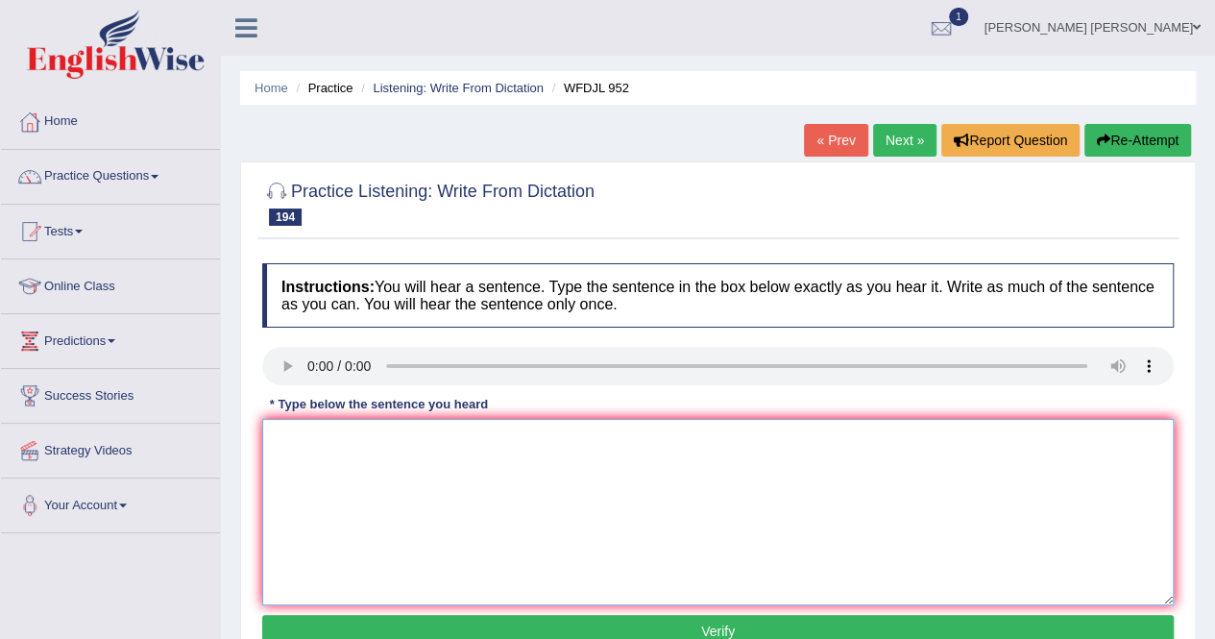
click at [348, 505] on textarea at bounding box center [718, 512] width 912 height 186
type textarea "A disease once known as danger is no more a threat."
click at [696, 617] on button "Verify" at bounding box center [718, 631] width 912 height 33
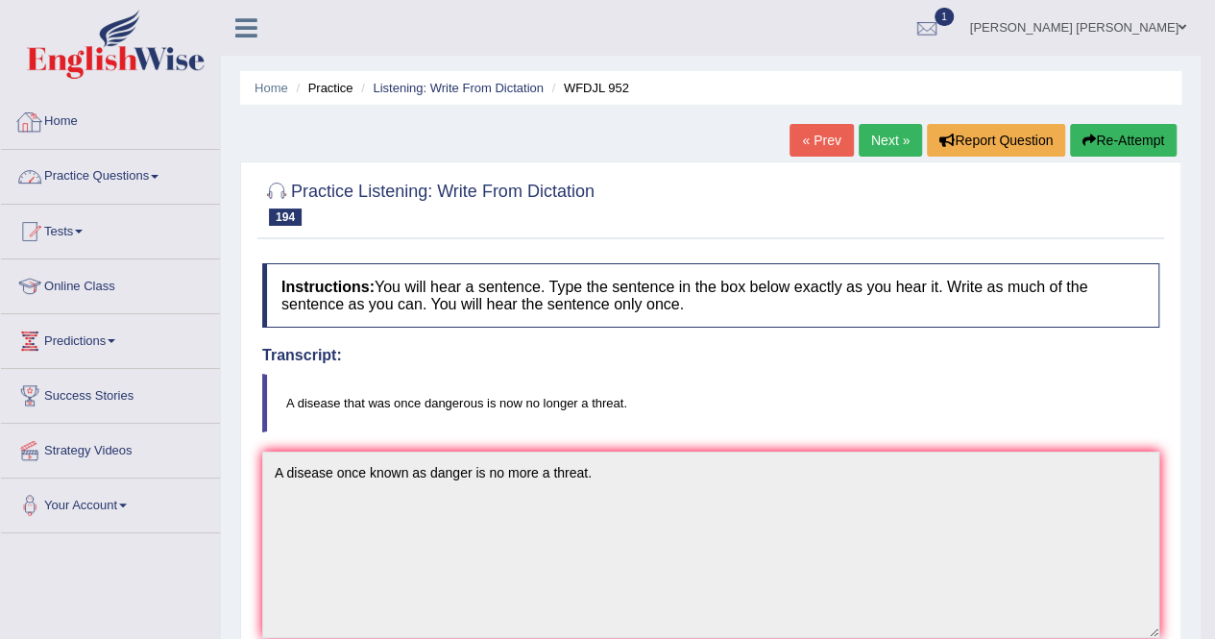
click at [111, 123] on link "Home" at bounding box center [110, 119] width 219 height 48
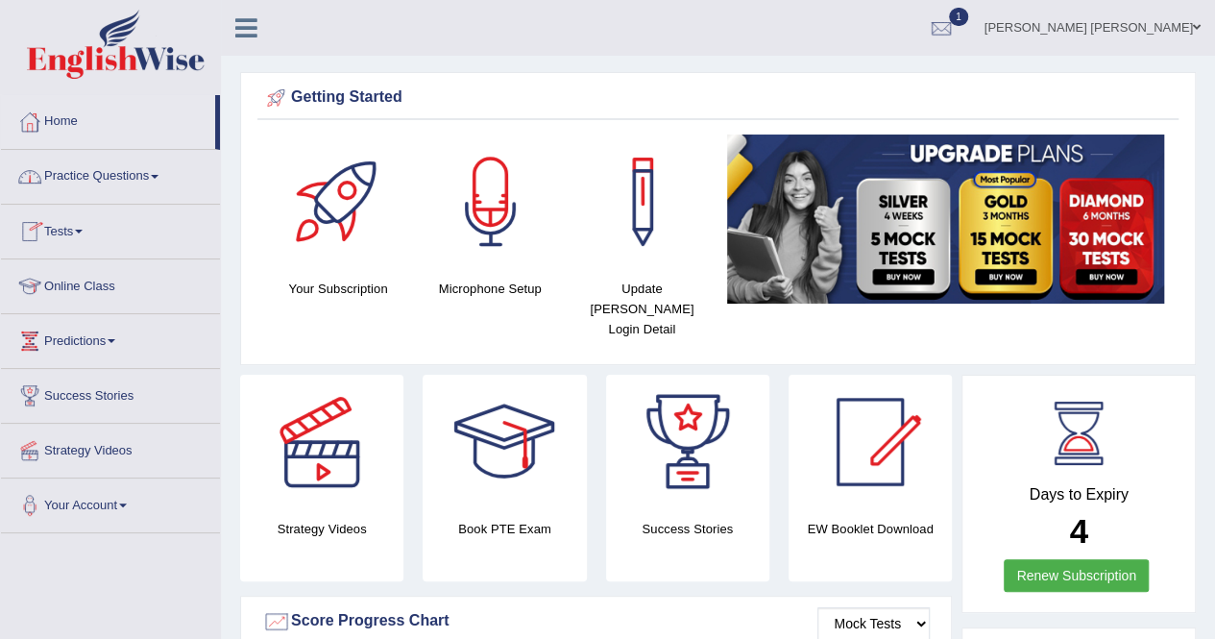
click at [146, 153] on link "Practice Questions" at bounding box center [110, 174] width 219 height 48
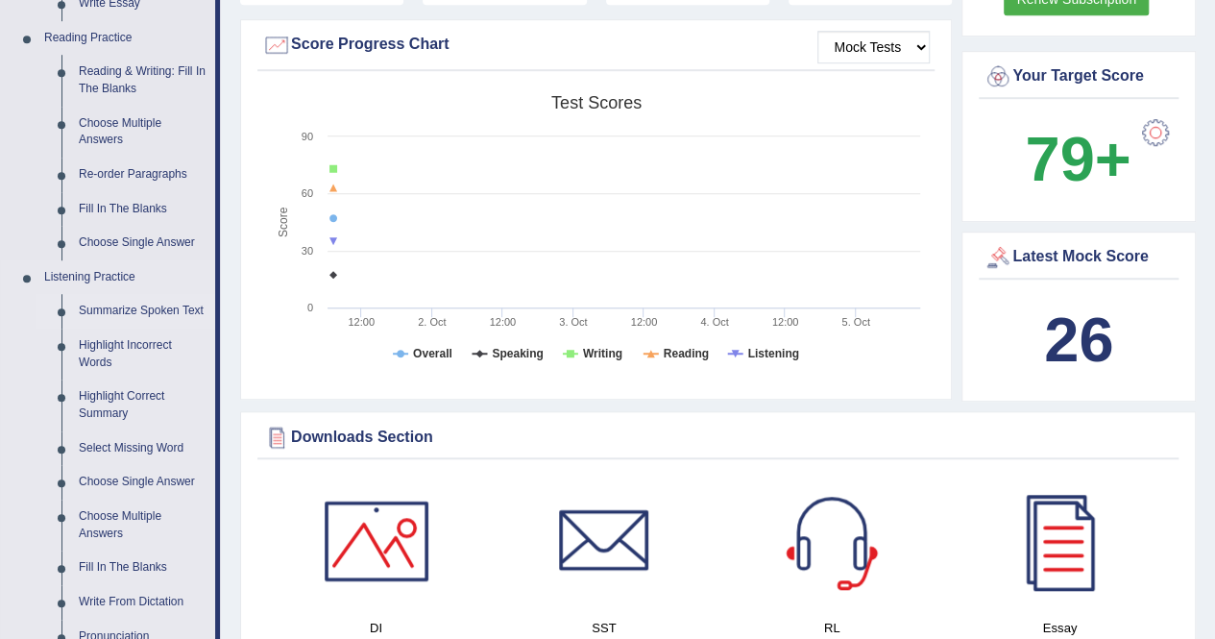
scroll to position [768, 0]
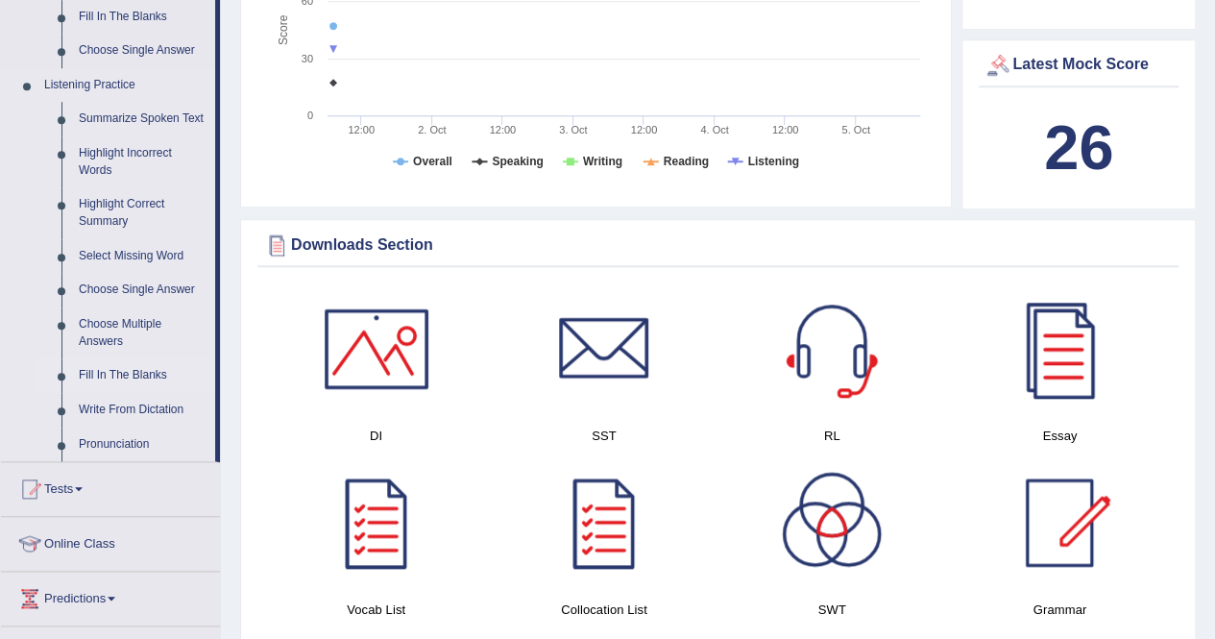
click at [134, 380] on link "Fill In The Blanks" at bounding box center [142, 375] width 145 height 35
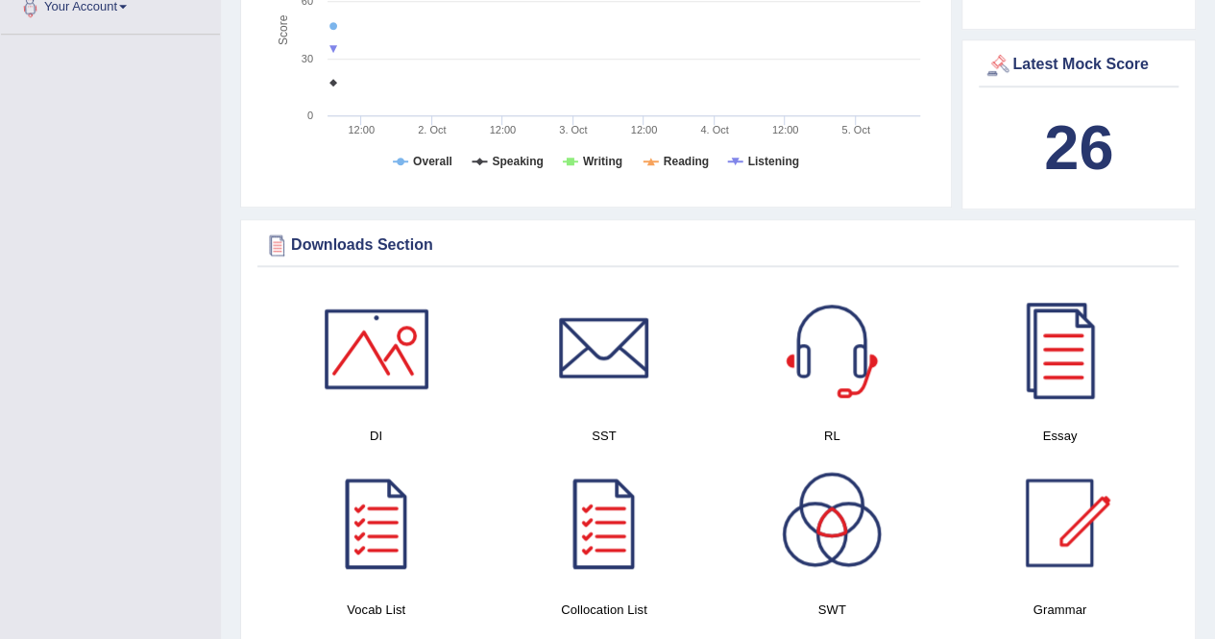
scroll to position [249, 0]
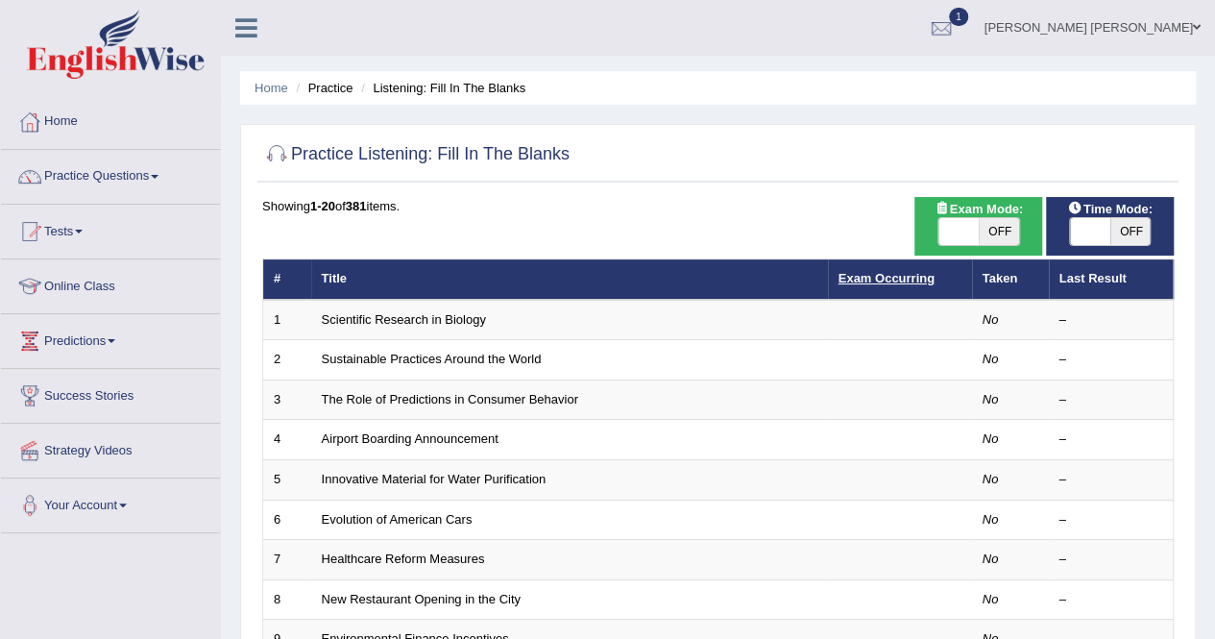
click at [890, 281] on link "Exam Occurring" at bounding box center [887, 278] width 96 height 14
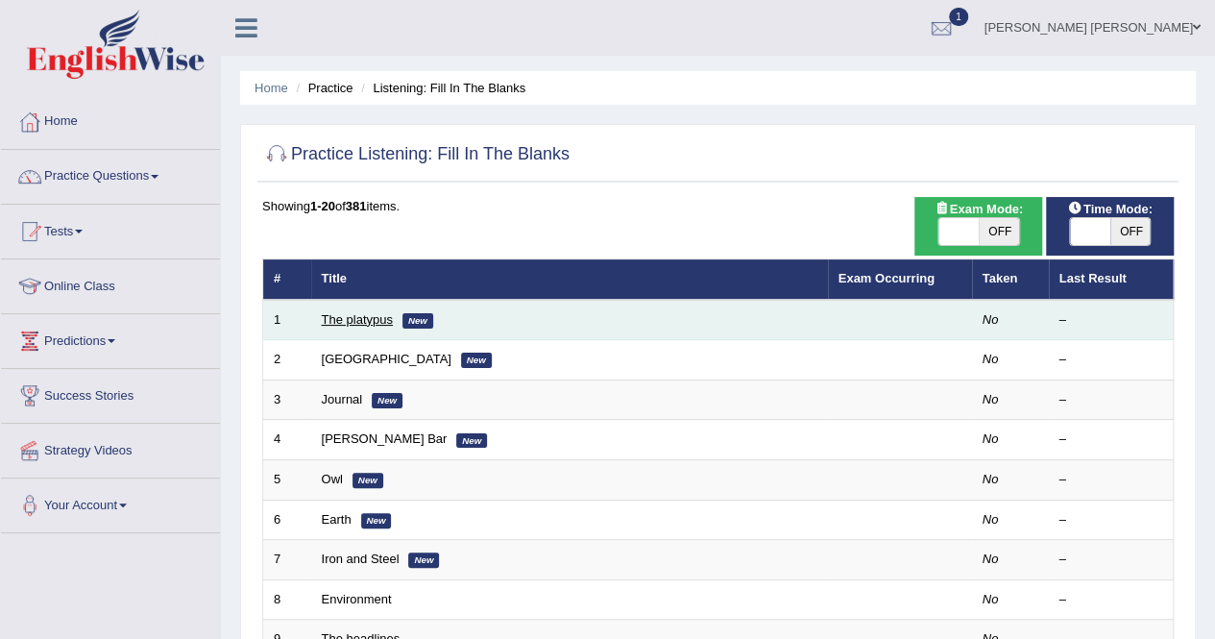
click at [350, 314] on link "The platypus" at bounding box center [357, 319] width 71 height 14
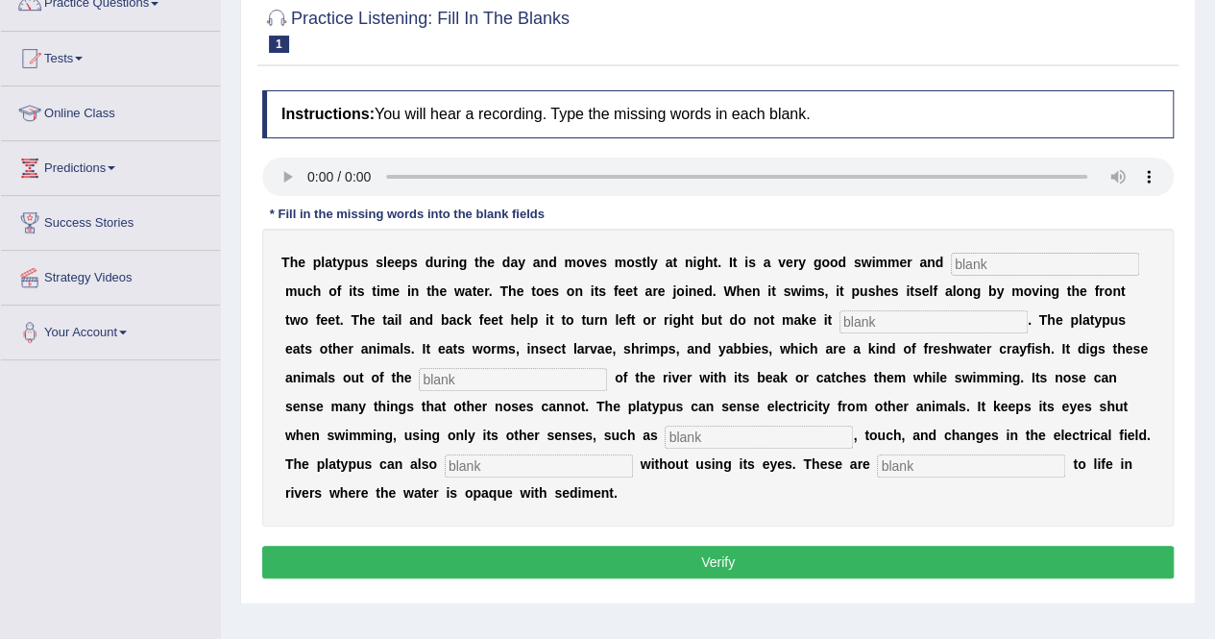
scroll to position [192, 0]
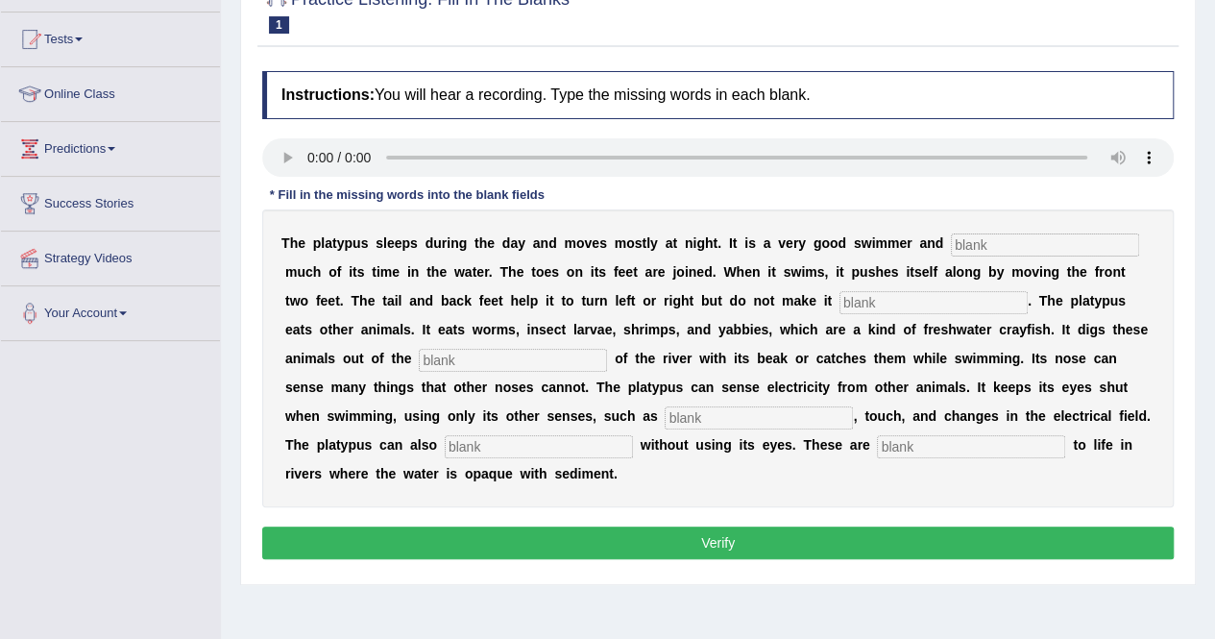
click at [951, 240] on input "text" at bounding box center [1045, 244] width 188 height 23
type input "spends"
click at [840, 299] on input "text" at bounding box center [934, 302] width 188 height 23
click at [840, 305] on input "text" at bounding box center [934, 302] width 188 height 23
type input "faster"
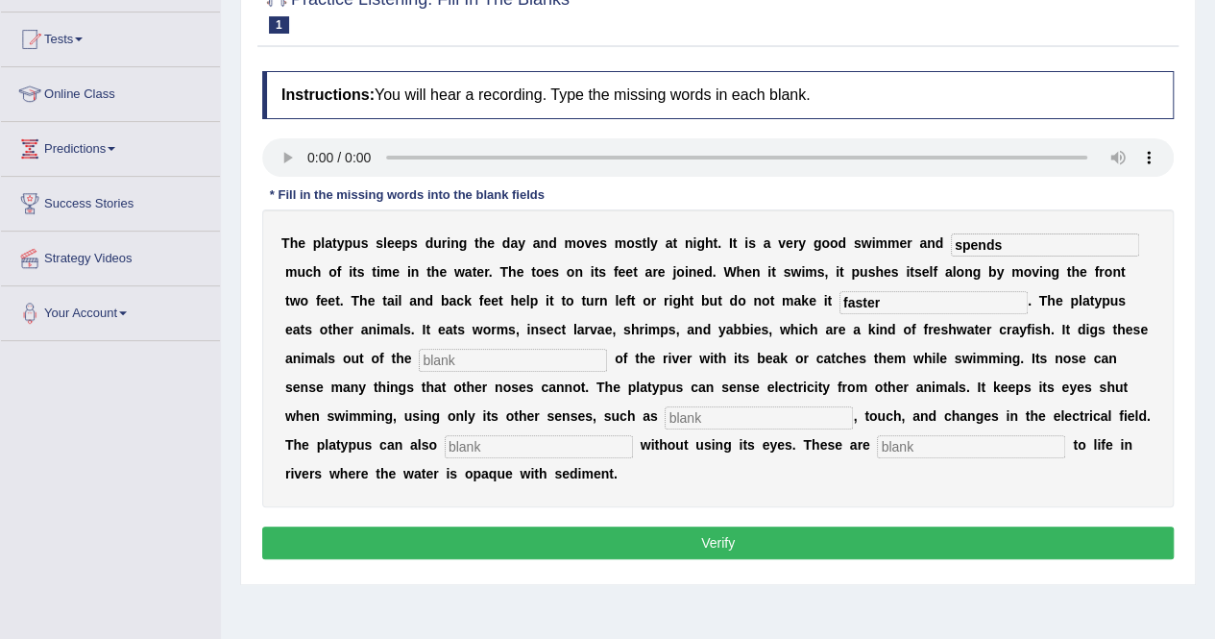
click at [419, 354] on input "text" at bounding box center [513, 360] width 188 height 23
type input "bottom"
click at [665, 416] on input "text" at bounding box center [759, 417] width 188 height 23
type input "hearing"
click at [374, 431] on div "T h e p l a t y p u s s l e e p s d u r i n g t h e d a y a n d m o v e s m o s…" at bounding box center [718, 358] width 912 height 298
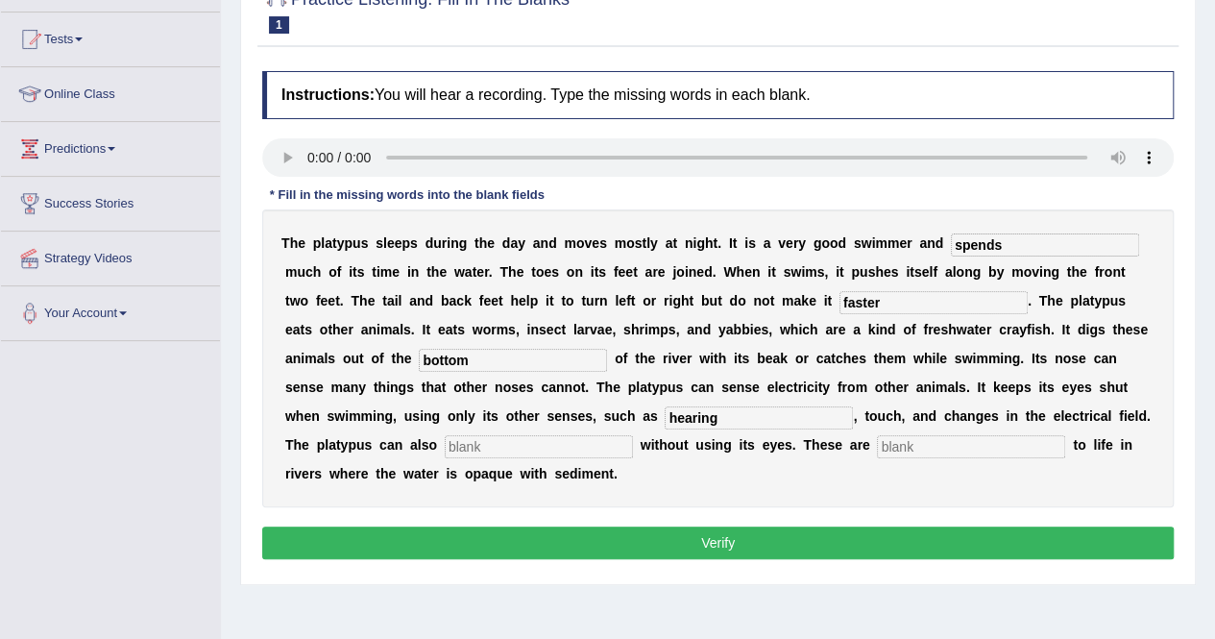
click at [445, 445] on input "text" at bounding box center [539, 446] width 188 height 23
type input "hunt"
click at [877, 437] on input "text" at bounding box center [971, 446] width 188 height 23
type input "a"
click at [877, 440] on input "a" at bounding box center [971, 446] width 188 height 23
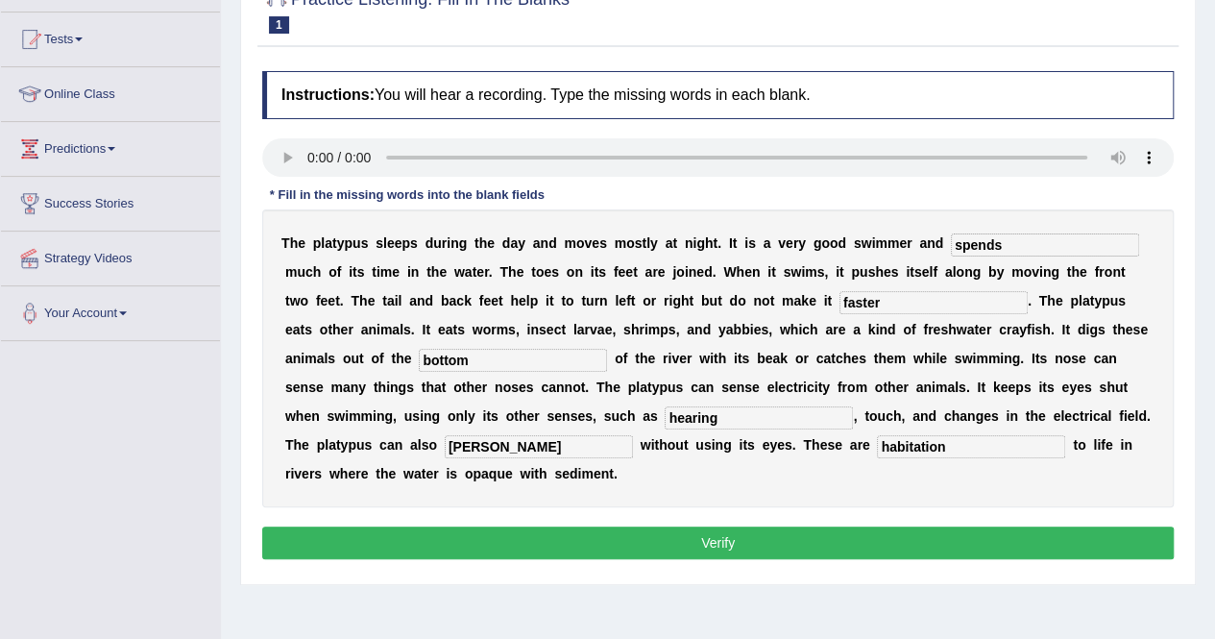
type input "habitation"
click at [688, 542] on button "Verify" at bounding box center [718, 542] width 912 height 33
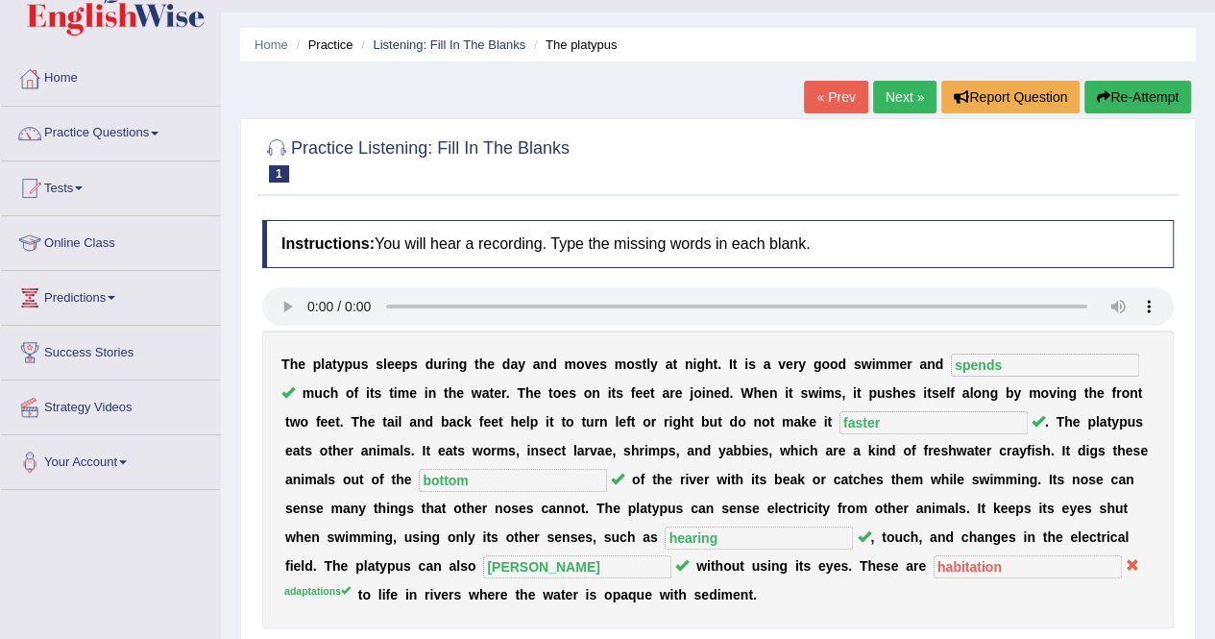
scroll to position [0, 0]
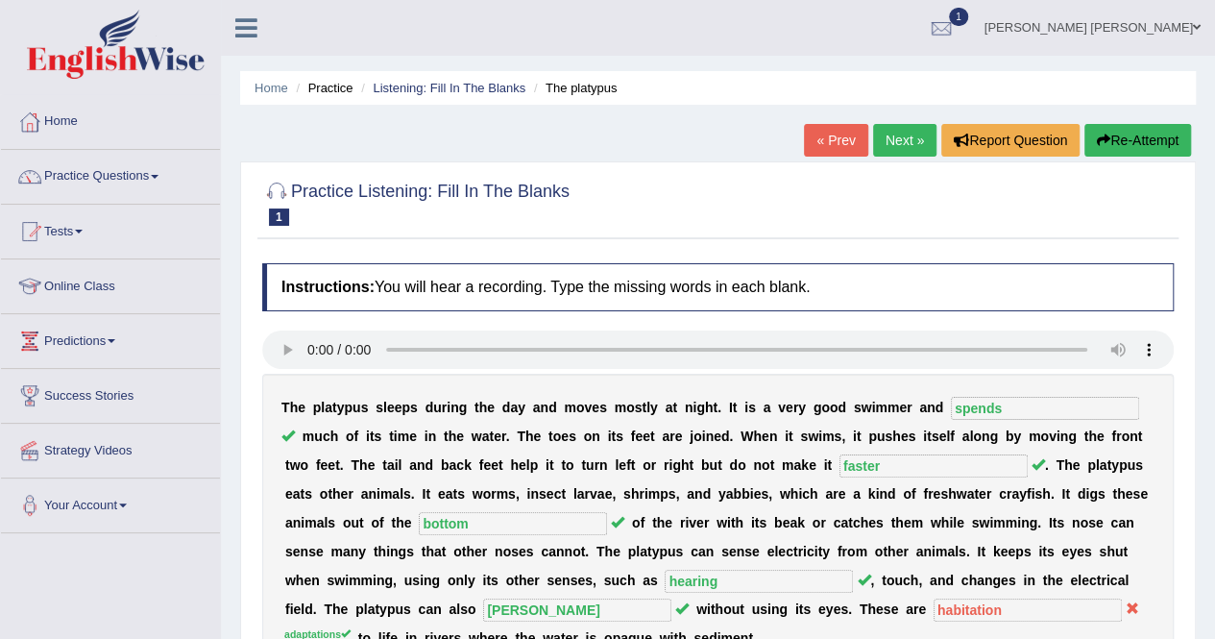
click at [888, 147] on link "Next »" at bounding box center [904, 140] width 63 height 33
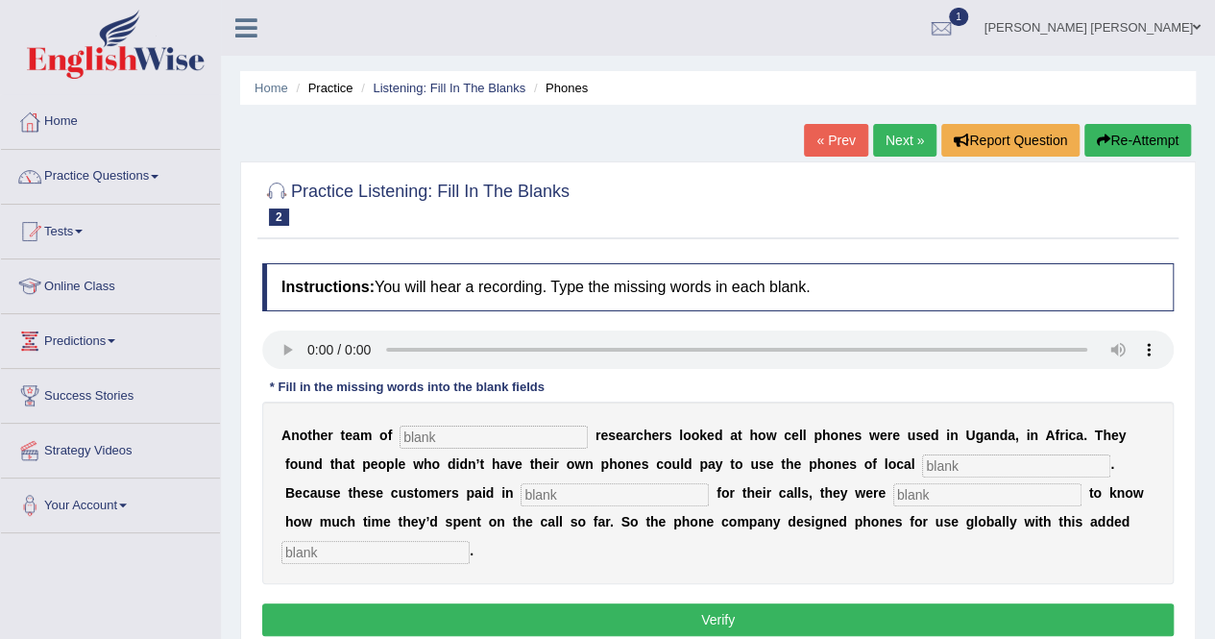
click at [455, 439] on input "text" at bounding box center [494, 437] width 188 height 23
click at [521, 500] on input "text" at bounding box center [615, 494] width 188 height 23
type input "advance"
click at [470, 541] on input "text" at bounding box center [375, 552] width 188 height 23
type input "feature"
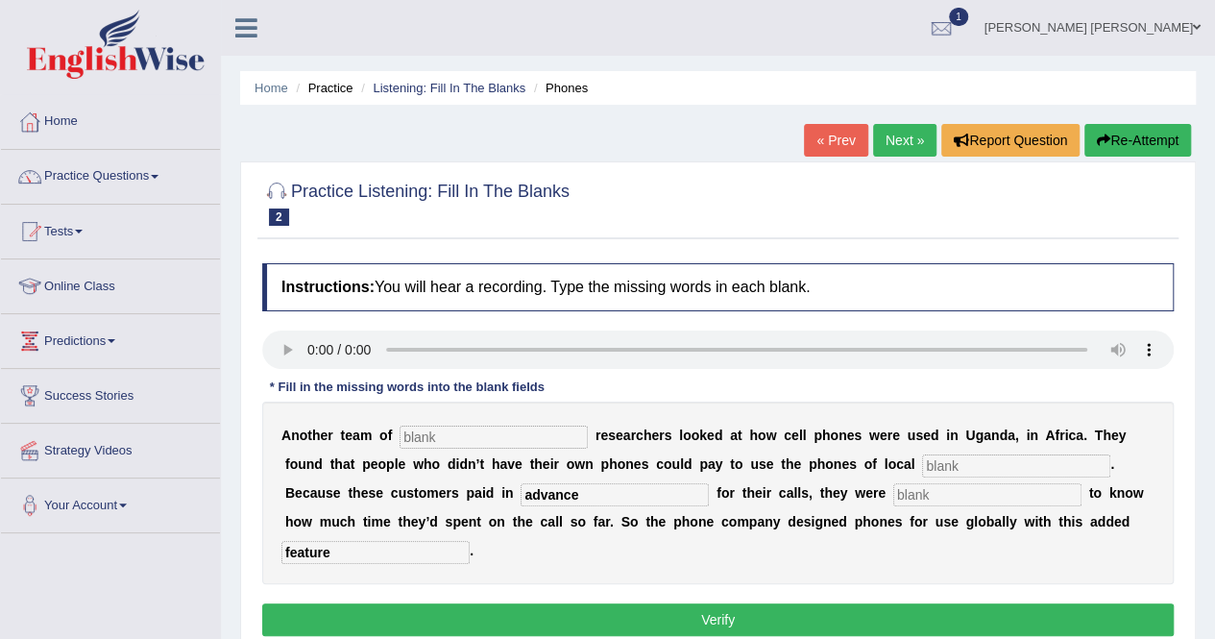
click at [431, 433] on input "text" at bounding box center [494, 437] width 188 height 23
click at [922, 468] on input "text" at bounding box center [1016, 465] width 188 height 23
type input "enterprenours"
click at [893, 495] on input "text" at bounding box center [987, 494] width 188 height 23
type input "eager"
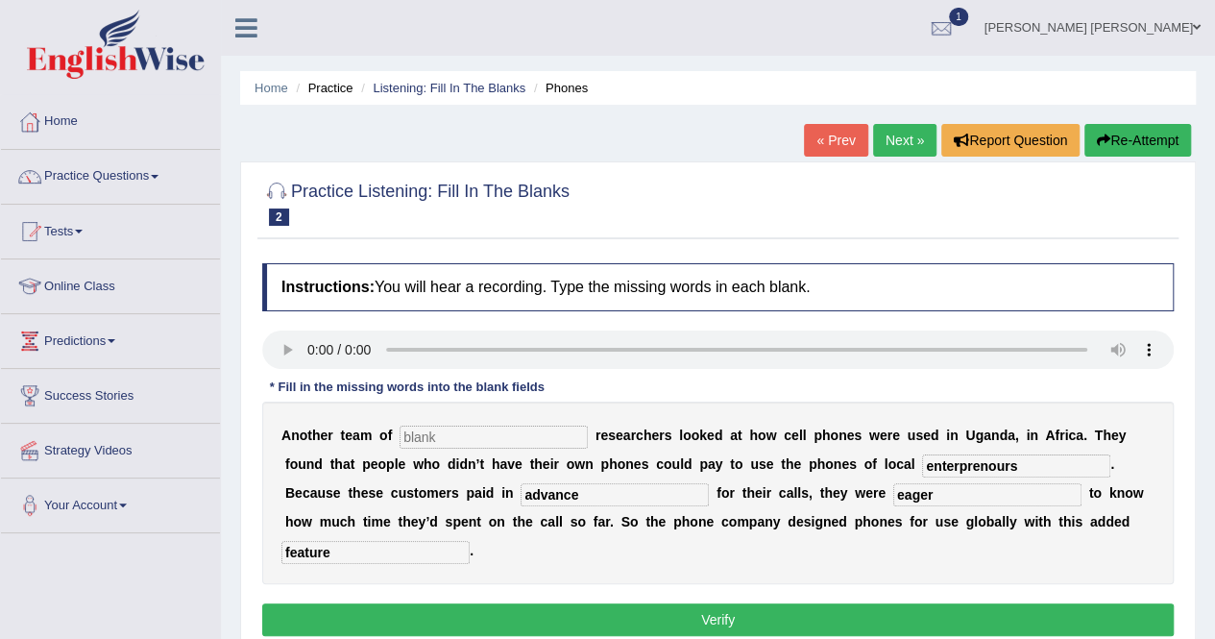
click at [455, 444] on input "text" at bounding box center [494, 437] width 188 height 23
click at [491, 426] on input "text" at bounding box center [494, 437] width 188 height 23
type input "africgrapher"
drag, startPoint x: 913, startPoint y: 462, endPoint x: 601, endPoint y: 447, distance: 311.6
click at [605, 449] on div "A n o t h e r t e a m o f africgrapher r e s e a r c h e r s l o o k e d a t h …" at bounding box center [718, 493] width 912 height 183
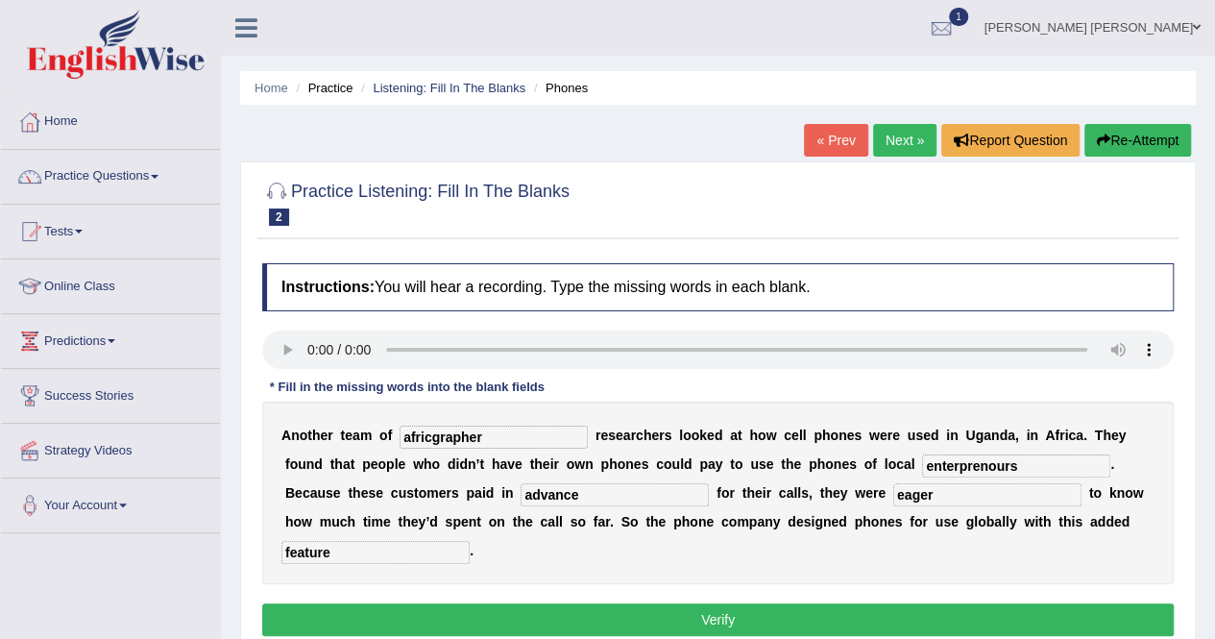
paste input "eur"
type input "enterpreneurs"
click at [1011, 603] on button "Verify" at bounding box center [718, 619] width 912 height 33
